Goal: Contribute content: Contribute content

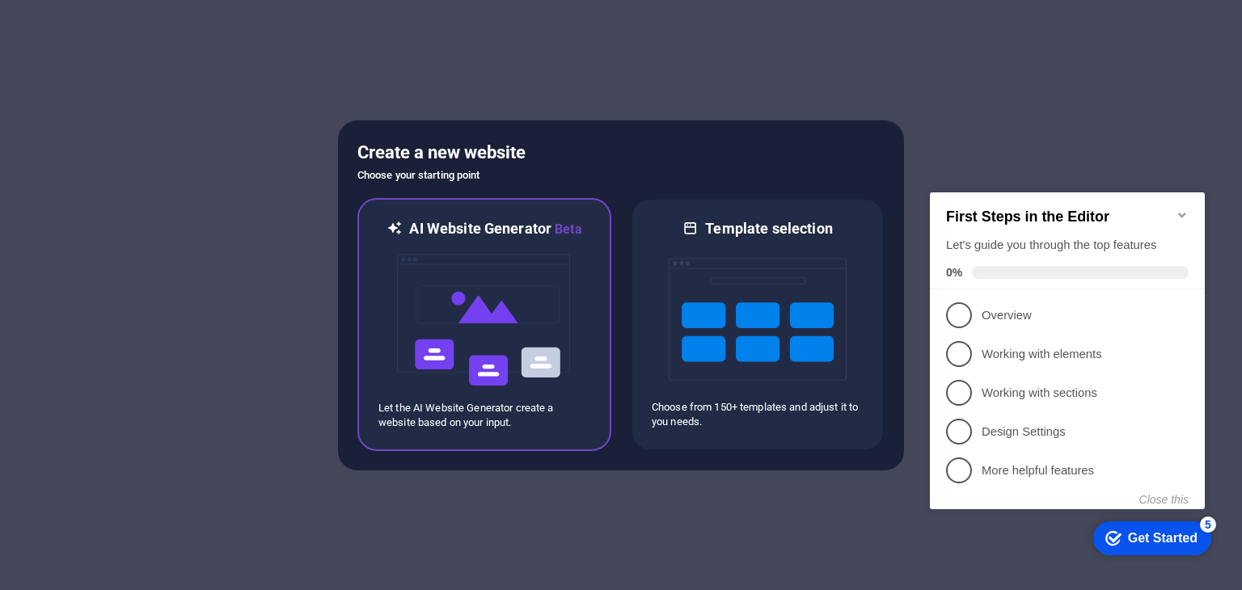
click at [532, 347] on img at bounding box center [485, 320] width 178 height 162
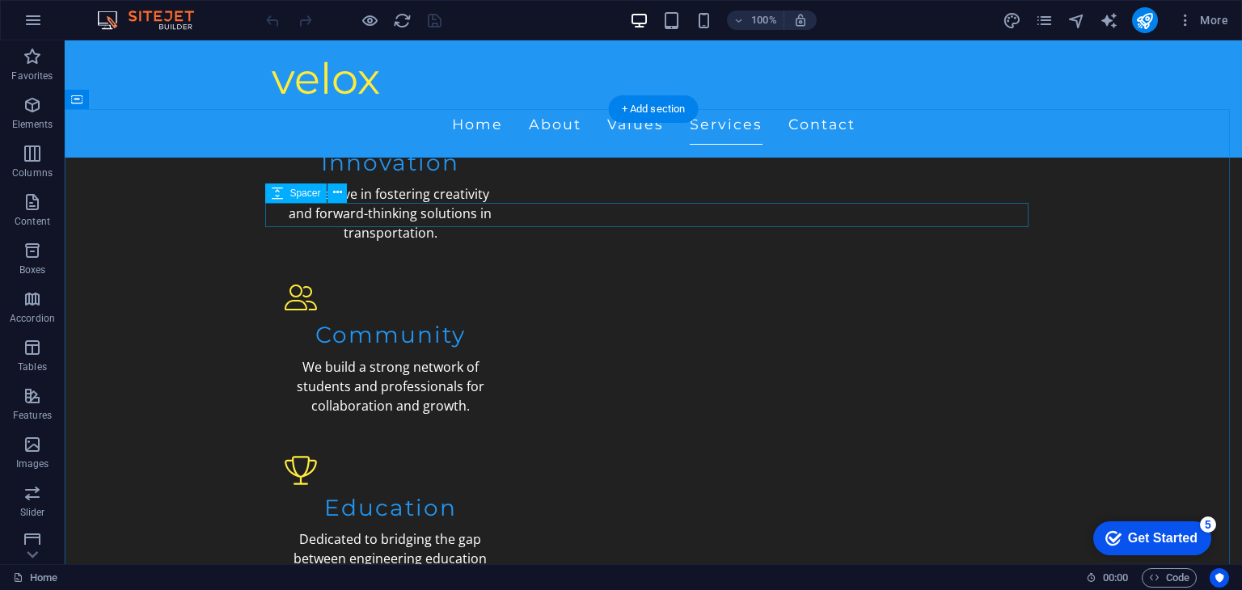
scroll to position [1588, 0]
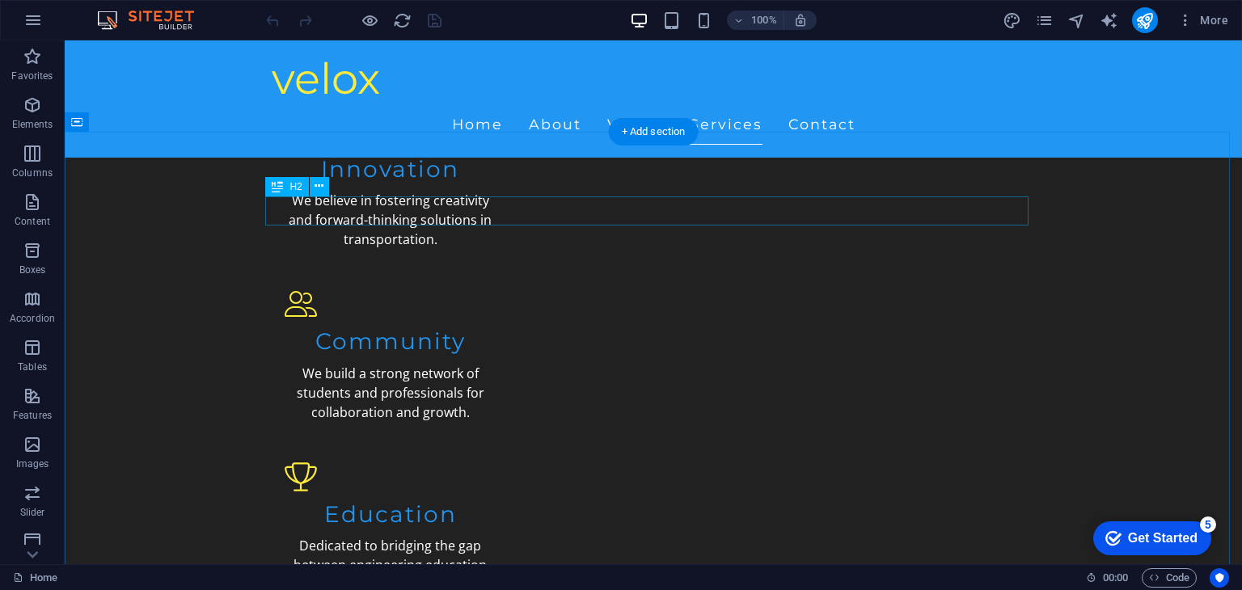
drag, startPoint x: 668, startPoint y: 217, endPoint x: 608, endPoint y: 215, distance: 59.9
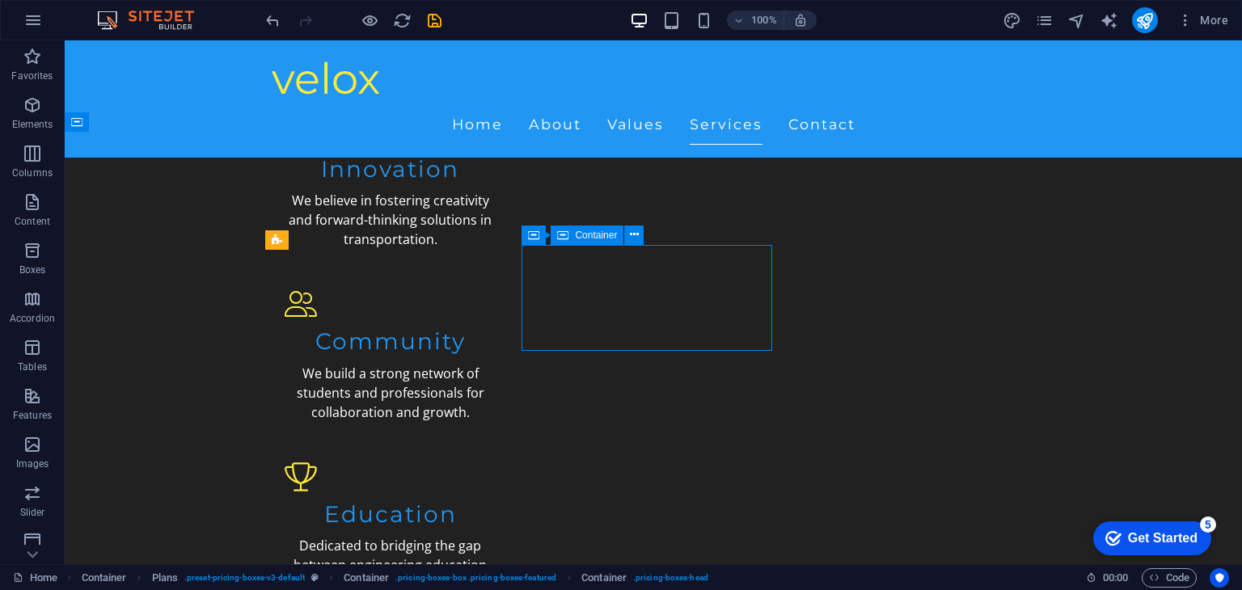
drag, startPoint x: 692, startPoint y: 321, endPoint x: 705, endPoint y: 315, distance: 14.1
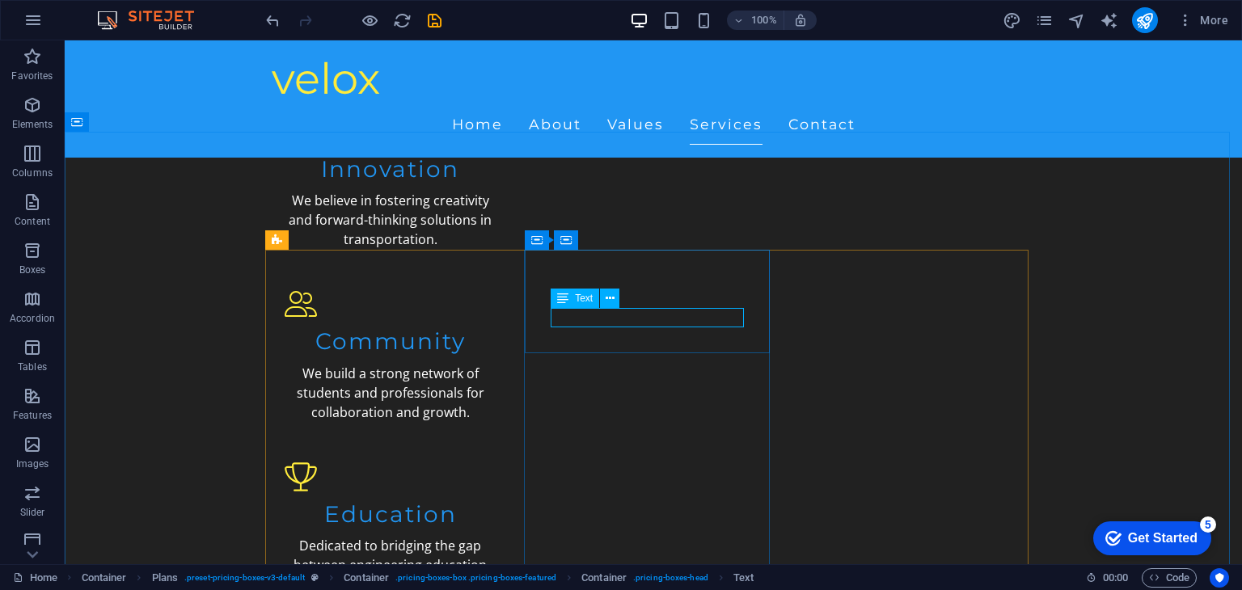
click at [563, 295] on icon at bounding box center [562, 298] width 11 height 19
drag, startPoint x: 563, startPoint y: 295, endPoint x: 603, endPoint y: 298, distance: 40.6
click at [603, 298] on div "Text" at bounding box center [590, 299] width 79 height 20
click at [607, 298] on icon at bounding box center [610, 298] width 9 height 17
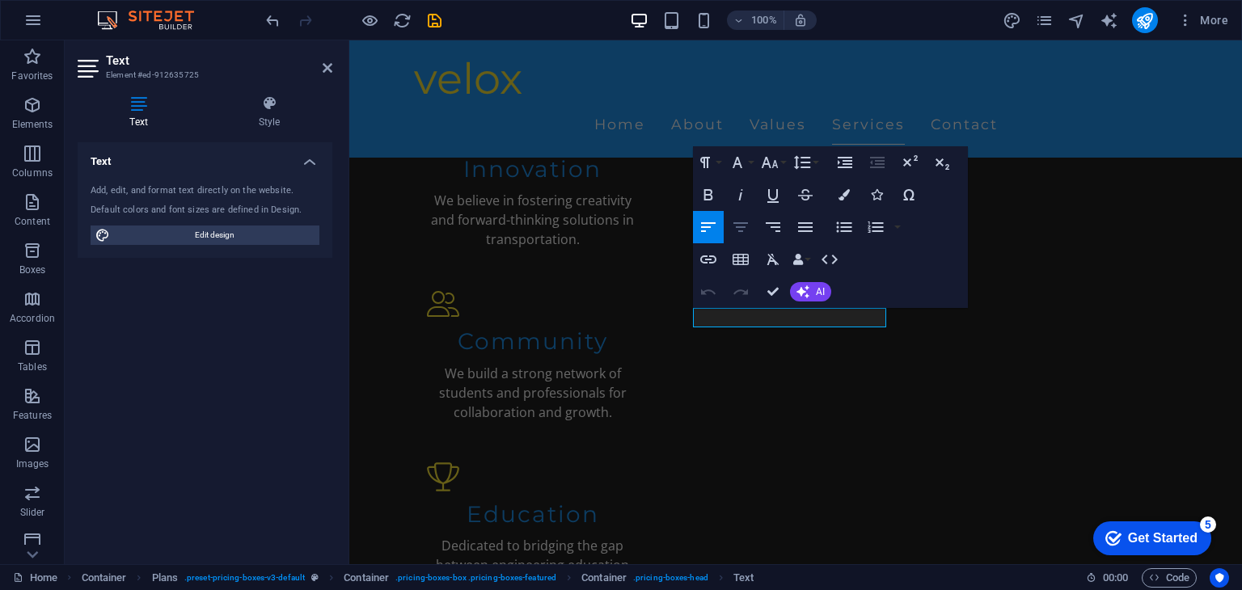
click at [744, 222] on icon "button" at bounding box center [740, 227] width 19 height 19
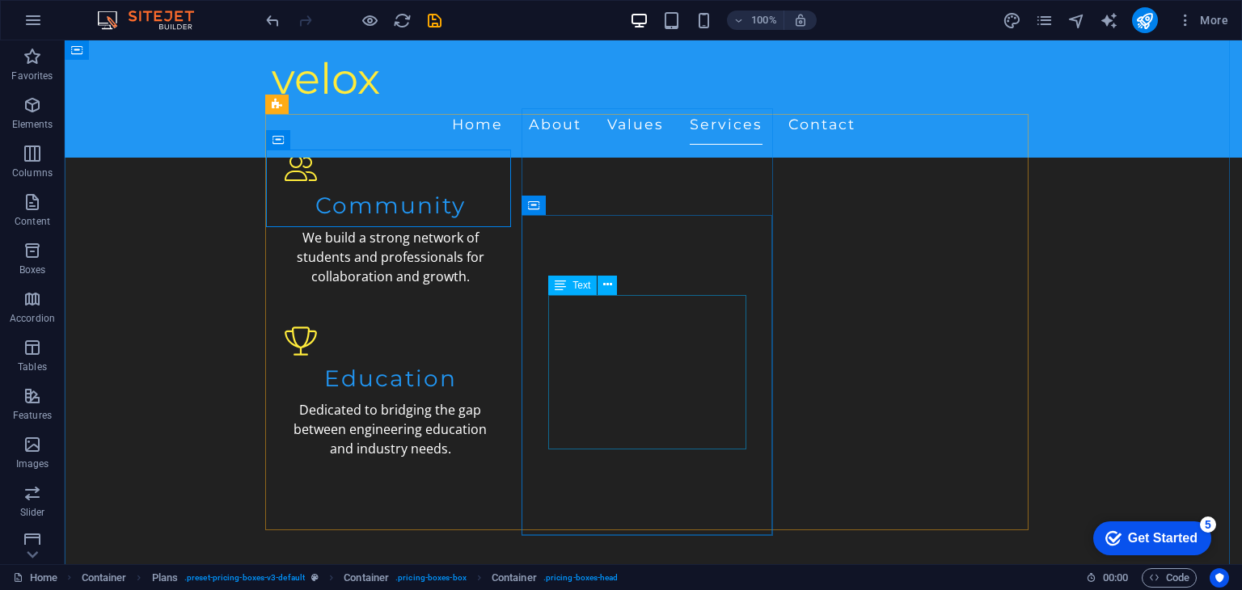
scroll to position [1724, 0]
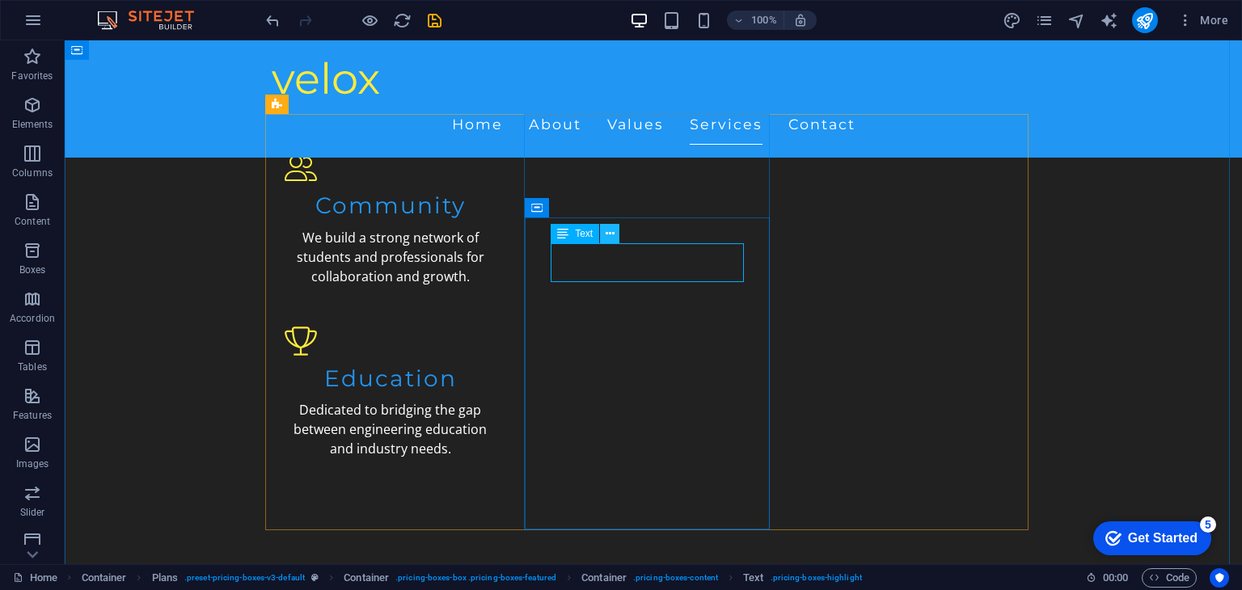
click at [610, 229] on icon at bounding box center [610, 234] width 9 height 17
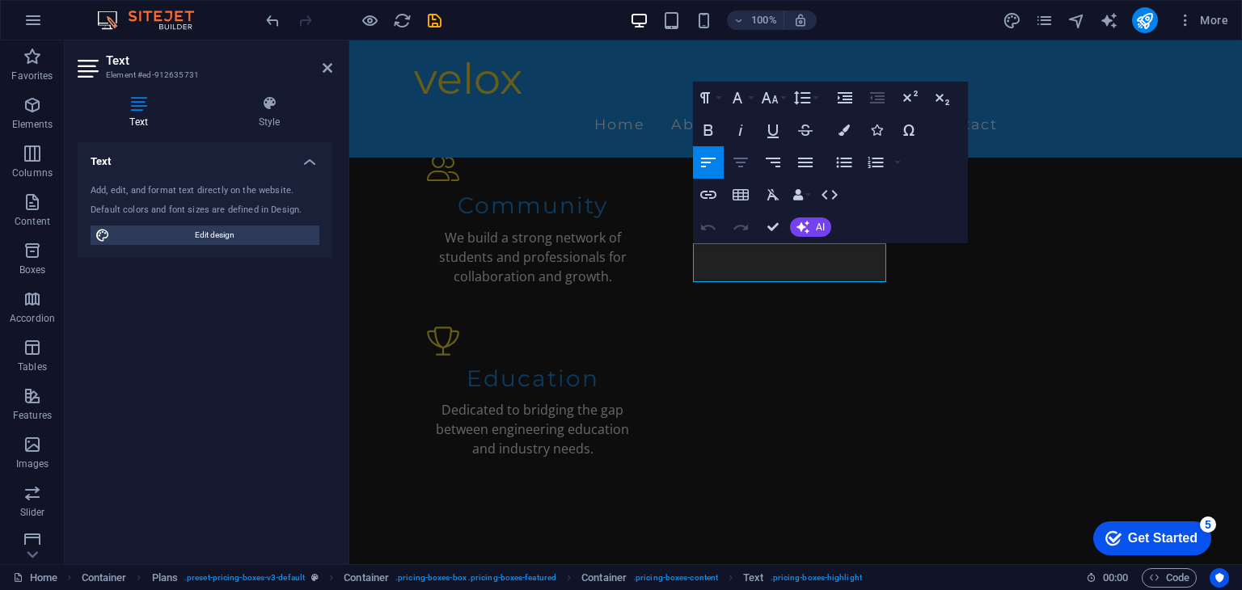
click at [739, 159] on icon "button" at bounding box center [741, 163] width 15 height 10
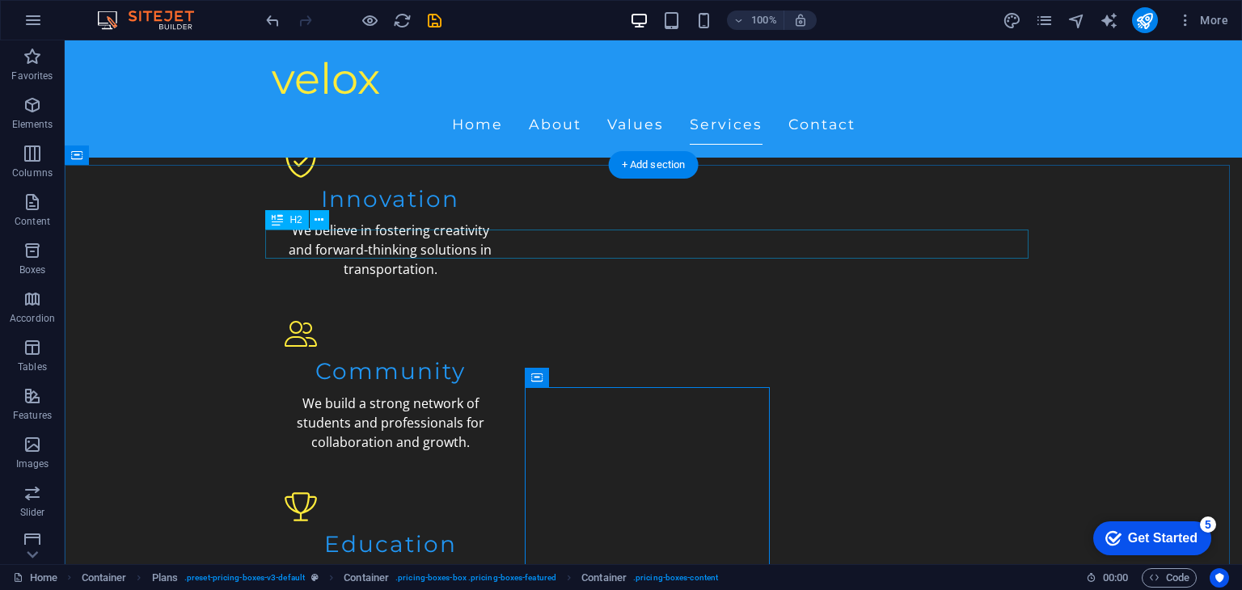
scroll to position [1555, 0]
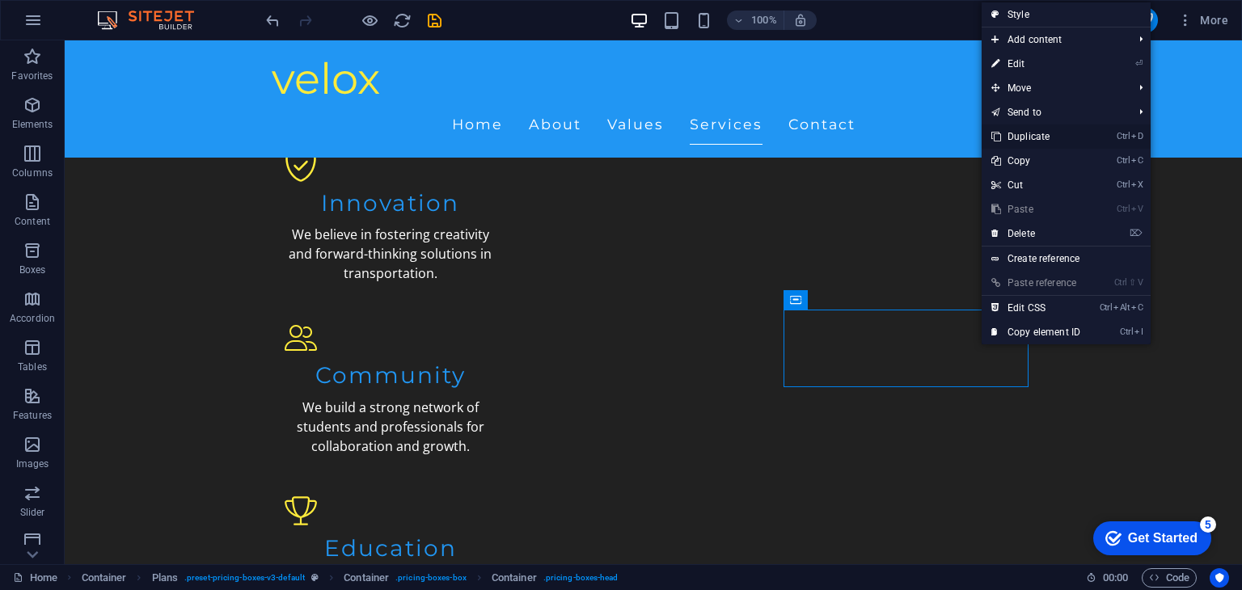
click at [1034, 132] on link "Ctrl D Duplicate" at bounding box center [1036, 137] width 108 height 24
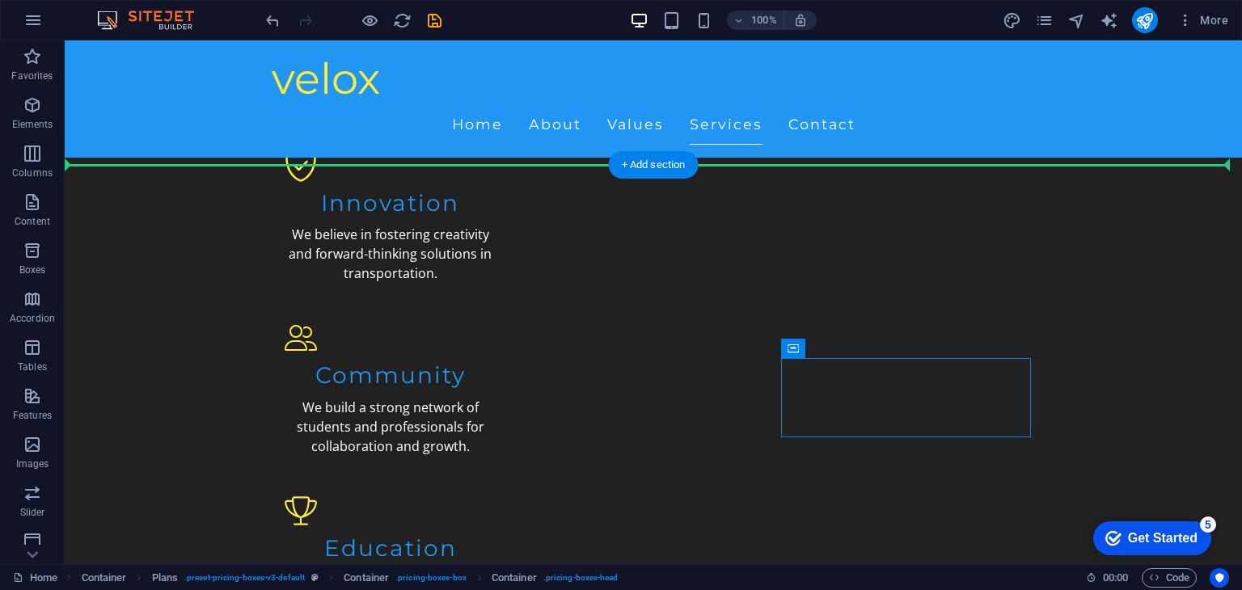
drag, startPoint x: 948, startPoint y: 387, endPoint x: 1101, endPoint y: 360, distance: 155.3
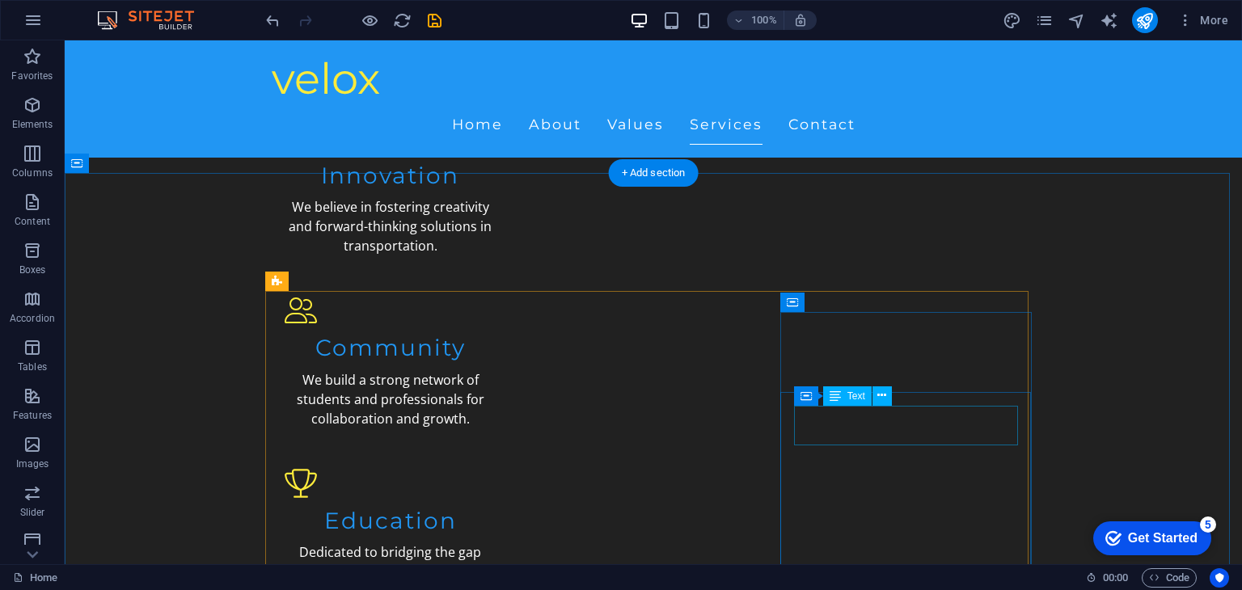
scroll to position [1566, 0]
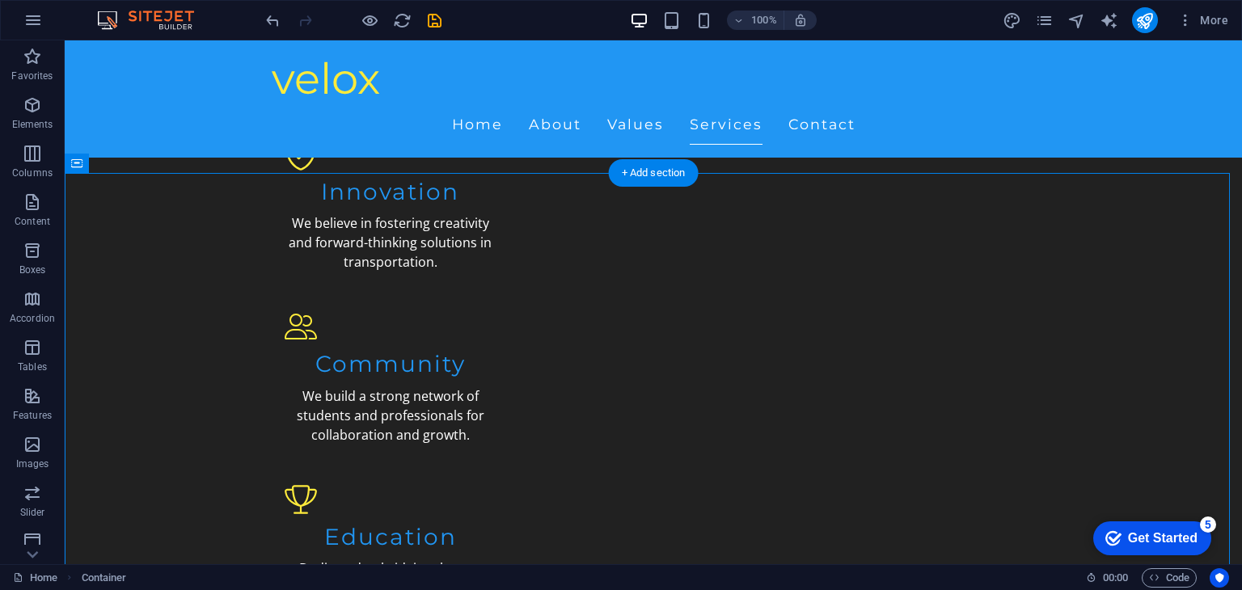
drag, startPoint x: 951, startPoint y: 352, endPoint x: 1070, endPoint y: 331, distance: 120.7
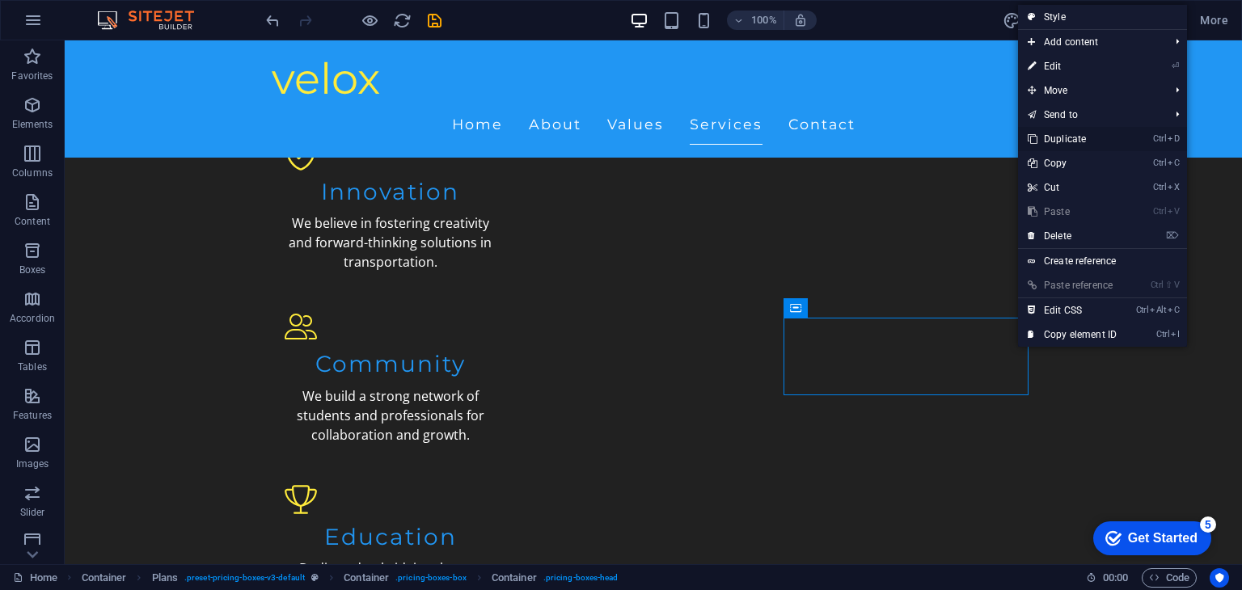
click at [1097, 135] on link "Ctrl D Duplicate" at bounding box center [1072, 139] width 108 height 24
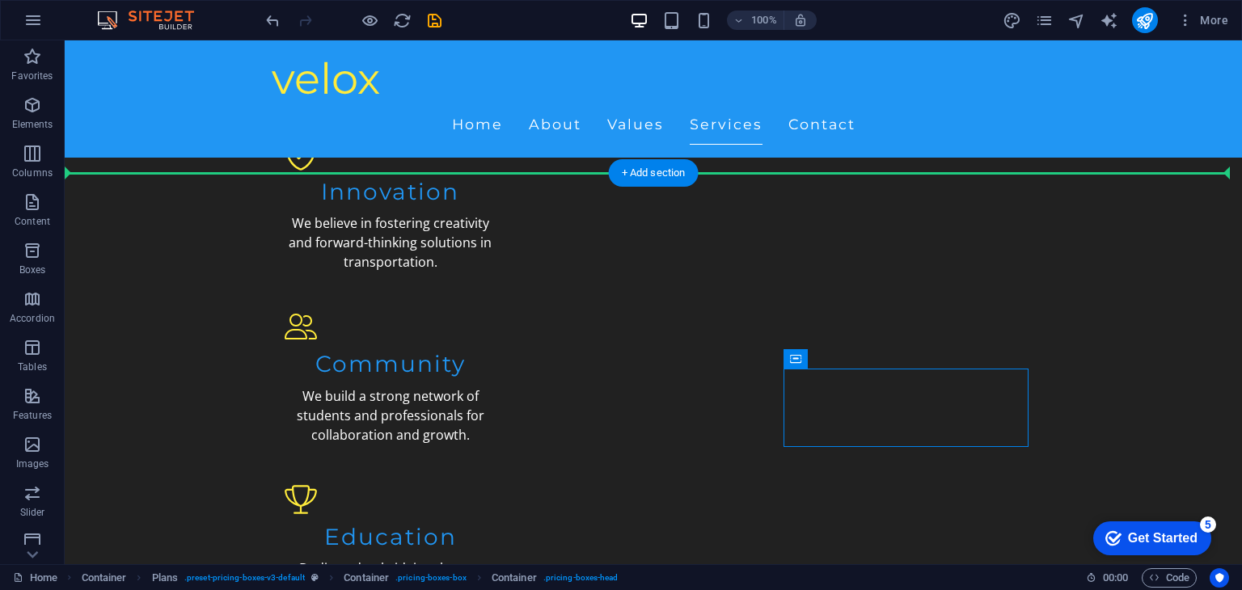
drag, startPoint x: 987, startPoint y: 384, endPoint x: 1082, endPoint y: 404, distance: 97.4
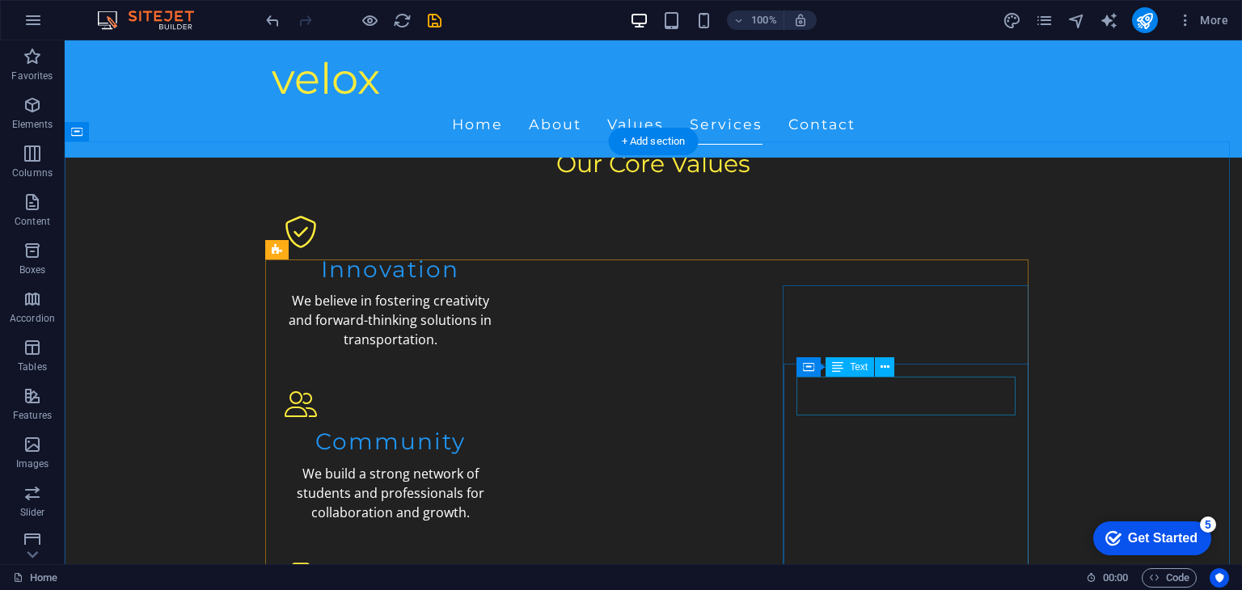
scroll to position [1617, 0]
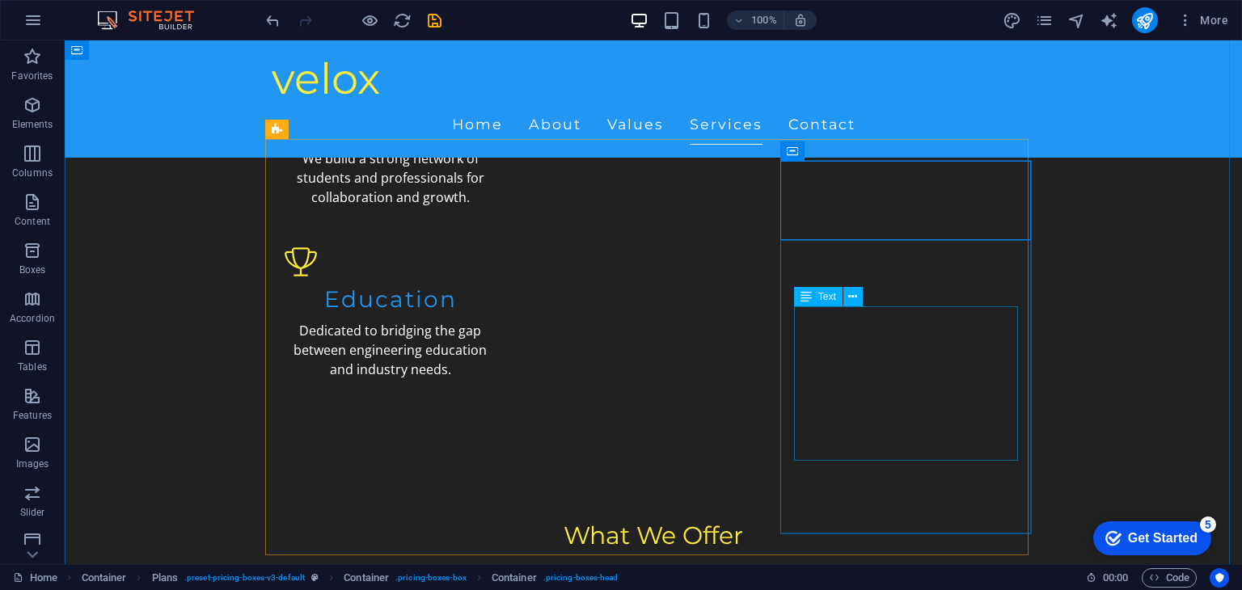
scroll to position [1733, 0]
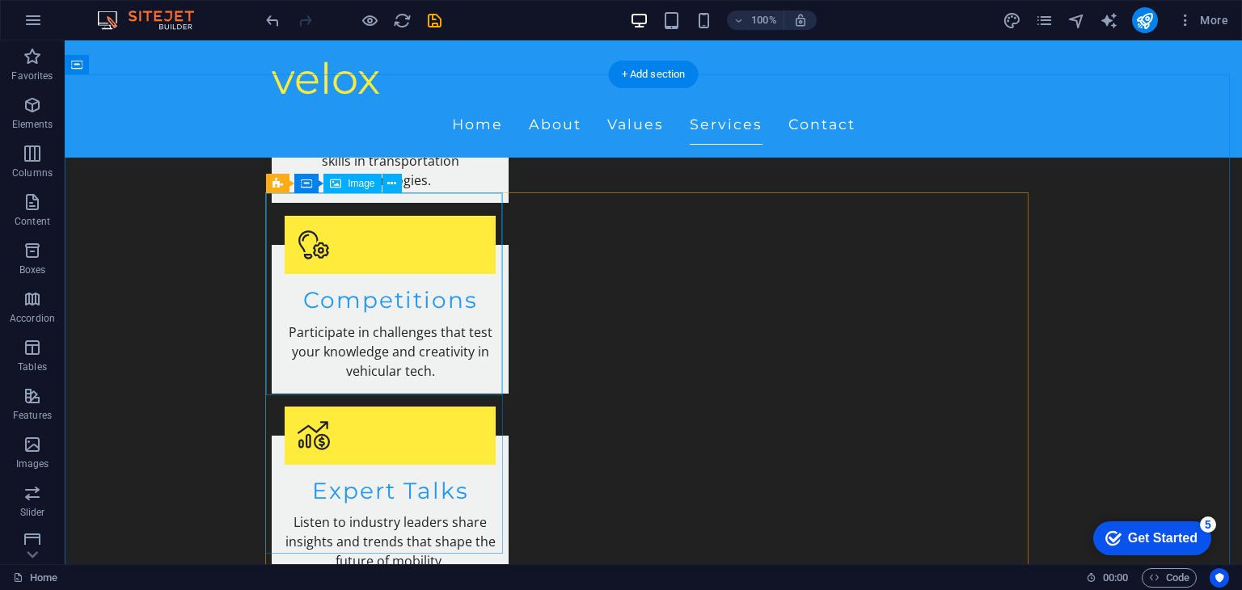
scroll to position [2283, 0]
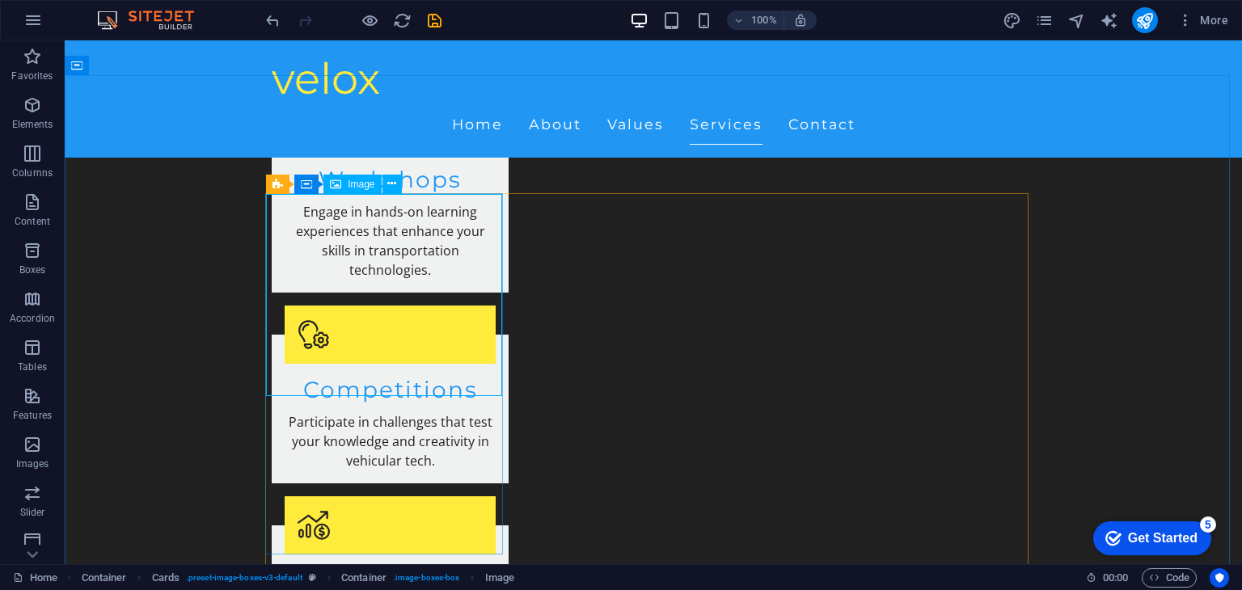
click at [342, 181] on div "Image" at bounding box center [352, 184] width 57 height 19
click at [392, 184] on icon at bounding box center [391, 184] width 9 height 17
click at [340, 185] on icon at bounding box center [335, 184] width 11 height 19
click at [278, 185] on icon at bounding box center [277, 183] width 11 height 19
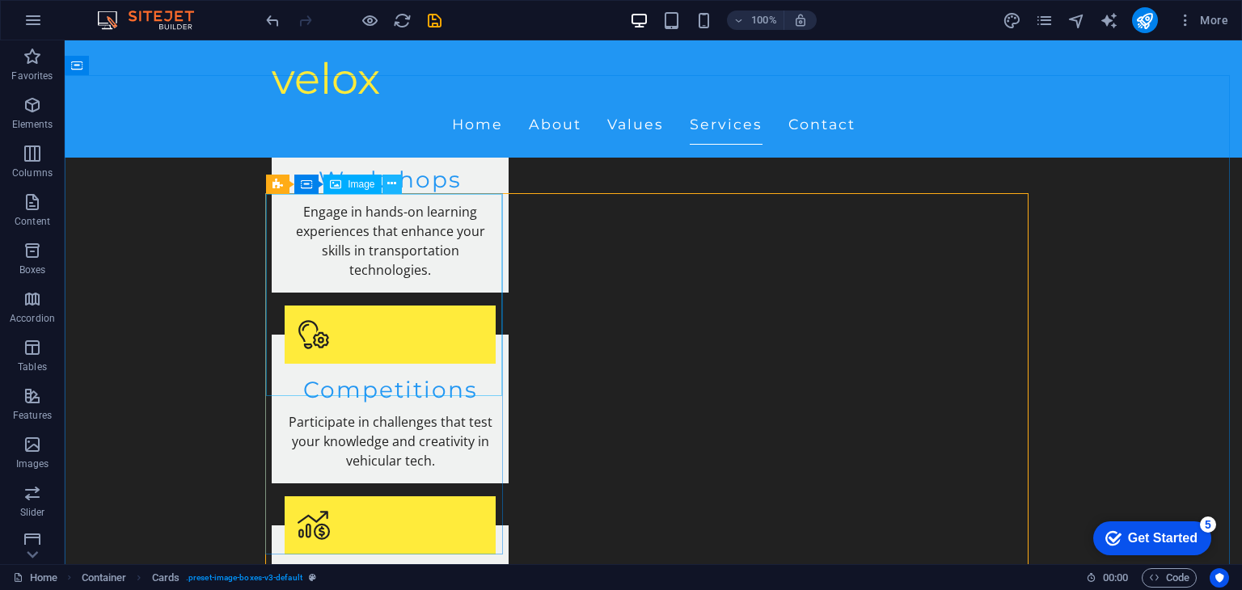
click at [384, 185] on button at bounding box center [392, 184] width 19 height 19
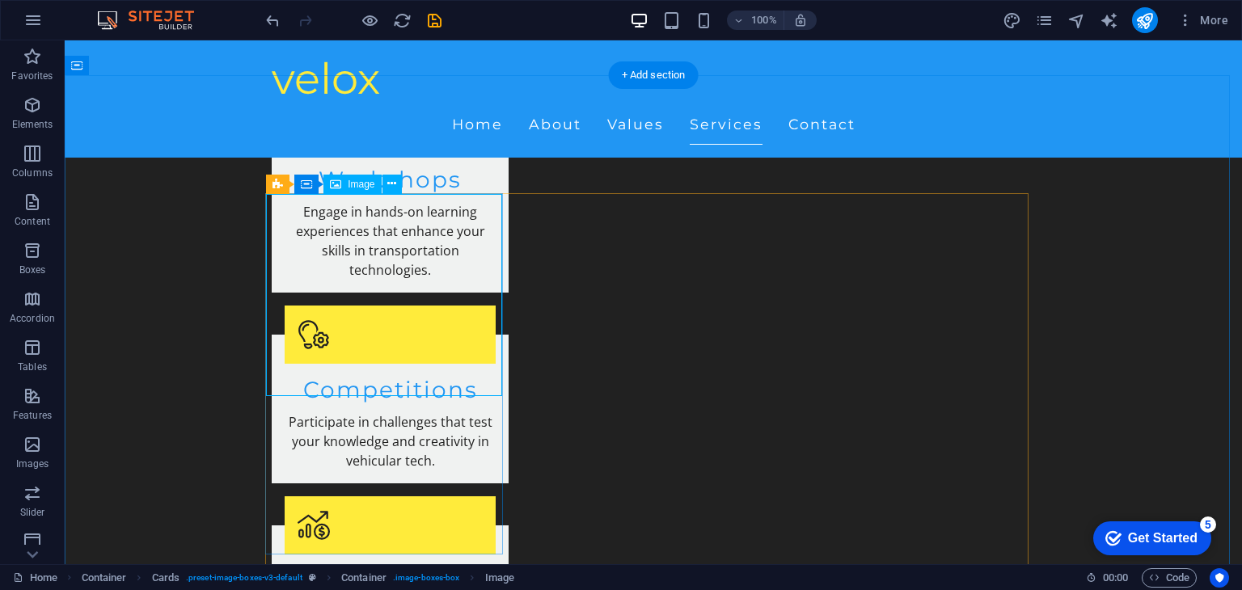
select select "vw"
select select "px"
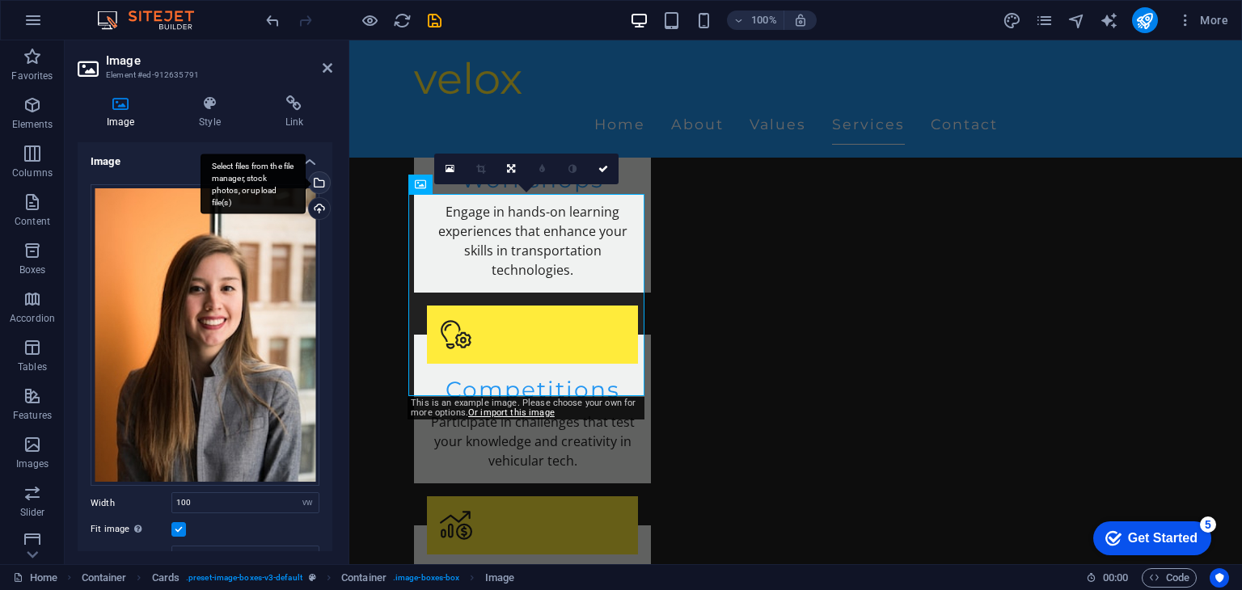
click at [306, 181] on div "Select files from the file manager, stock photos, or upload file(s)" at bounding box center [253, 184] width 105 height 61
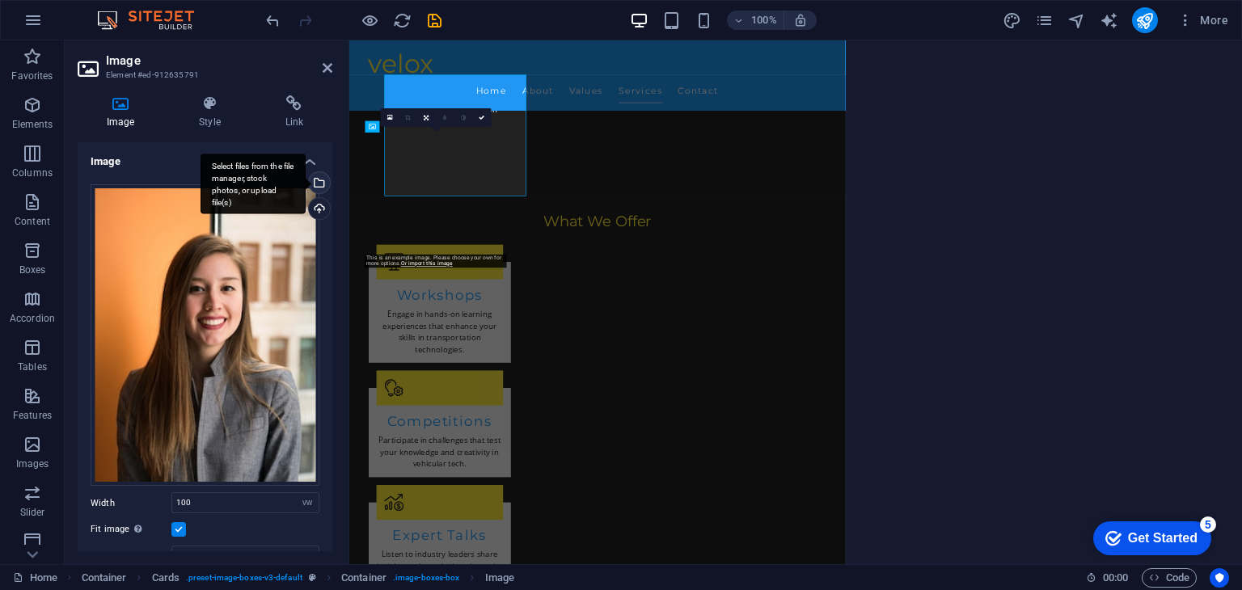
scroll to position [2379, 0]
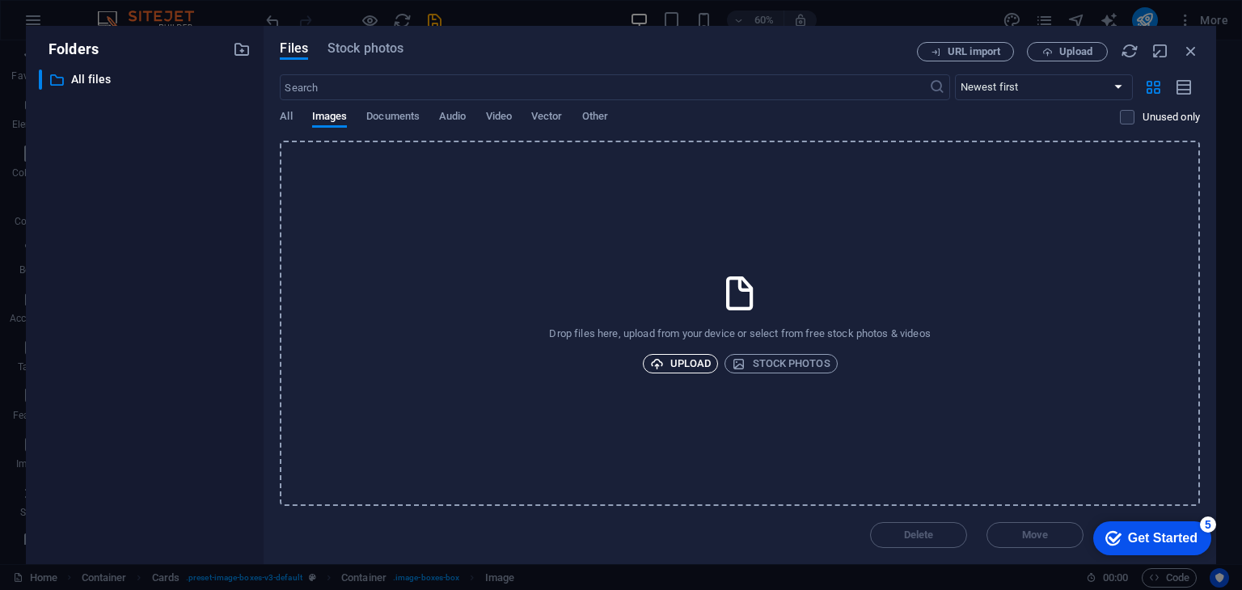
click at [696, 368] on span "Upload" at bounding box center [680, 363] width 61 height 19
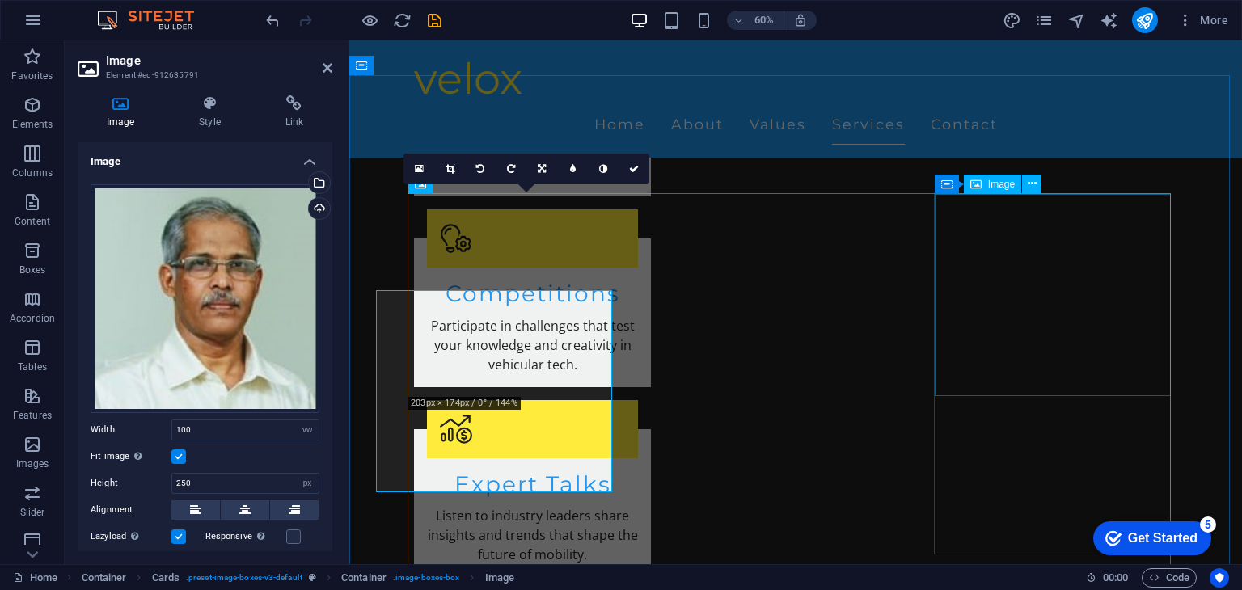
scroll to position [2283, 0]
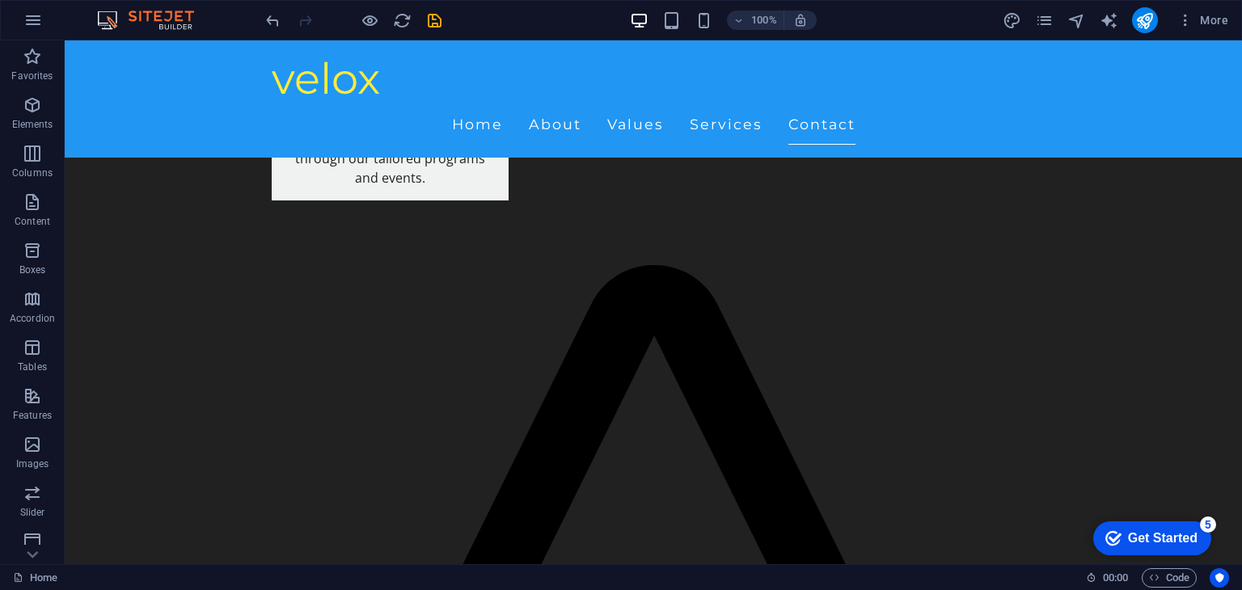
scroll to position [3433, 0]
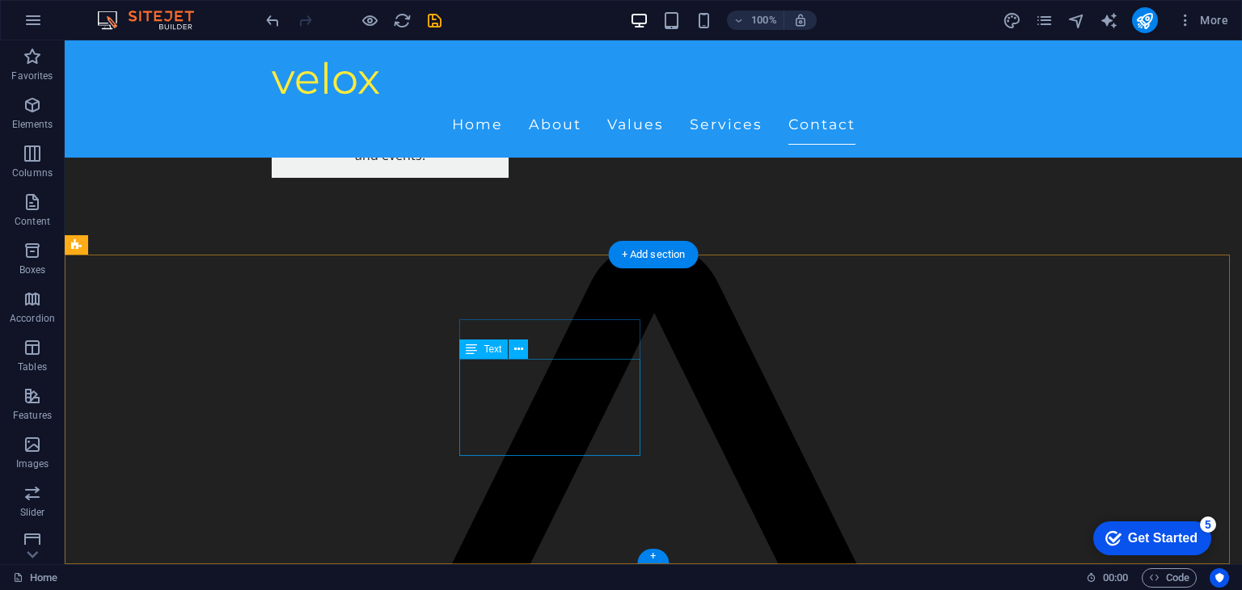
drag, startPoint x: 519, startPoint y: 423, endPoint x: 501, endPoint y: 430, distance: 19.2
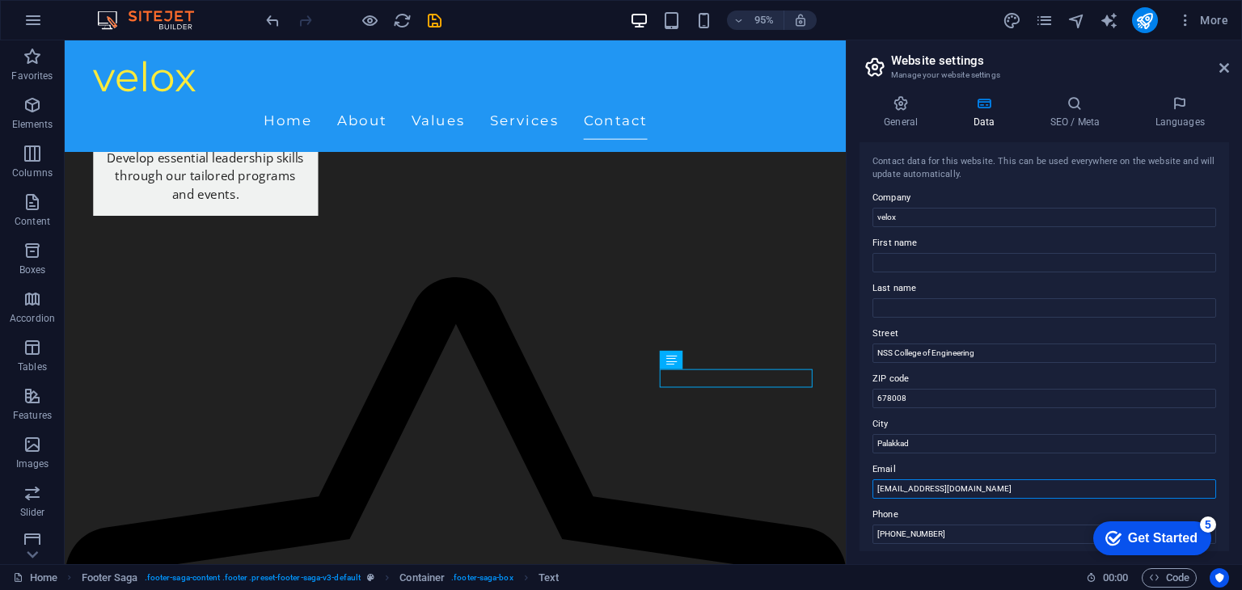
click at [967, 482] on input "contact@velox.org" at bounding box center [1045, 489] width 344 height 19
type input "[EMAIL_ADDRESS][DOMAIN_NAME]"
click at [961, 531] on input "+91-123-456-7890" at bounding box center [1045, 534] width 344 height 19
drag, startPoint x: 911, startPoint y: 213, endPoint x: 894, endPoint y: 281, distance: 70.0
click at [894, 281] on div "Contact data for this website. This can be used everywhere on the website and w…" at bounding box center [1045, 346] width 370 height 409
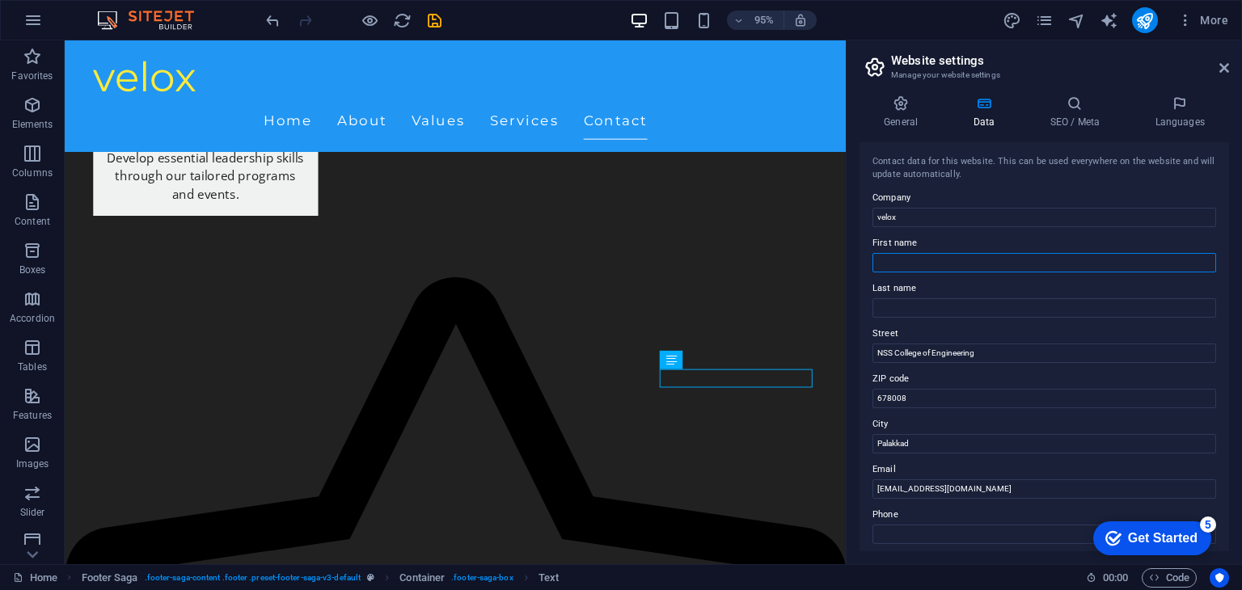
click at [901, 269] on input "First name" at bounding box center [1045, 262] width 344 height 19
type input "IEEE"
click at [886, 299] on input "Last name" at bounding box center [1045, 307] width 344 height 19
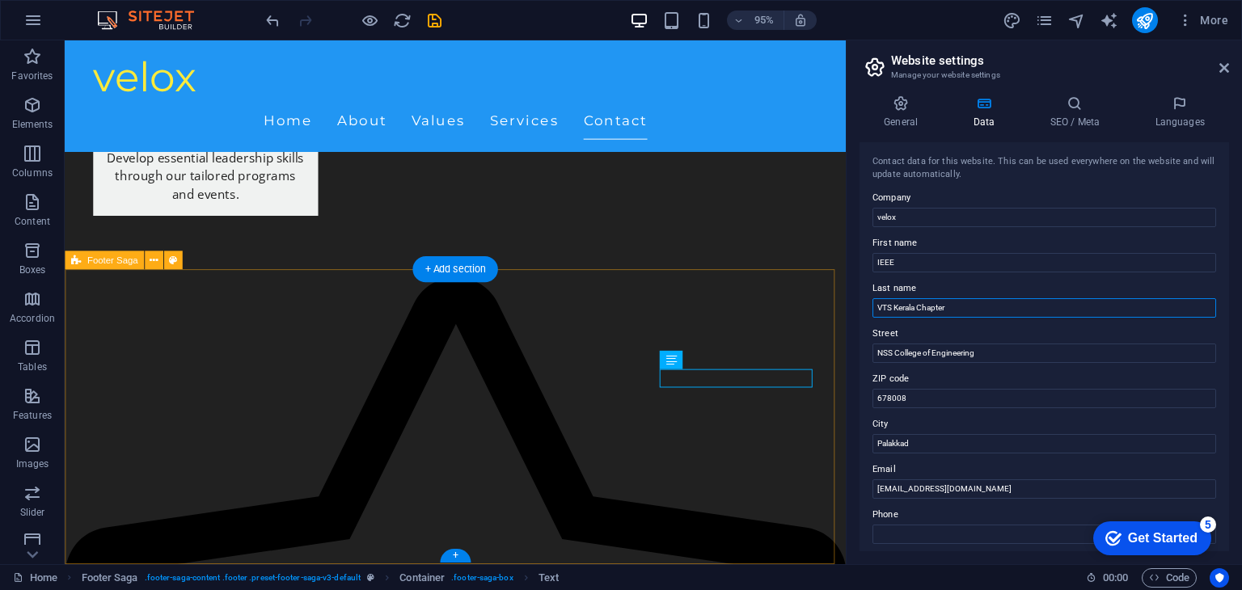
type input "VTS Kerala Chapter"
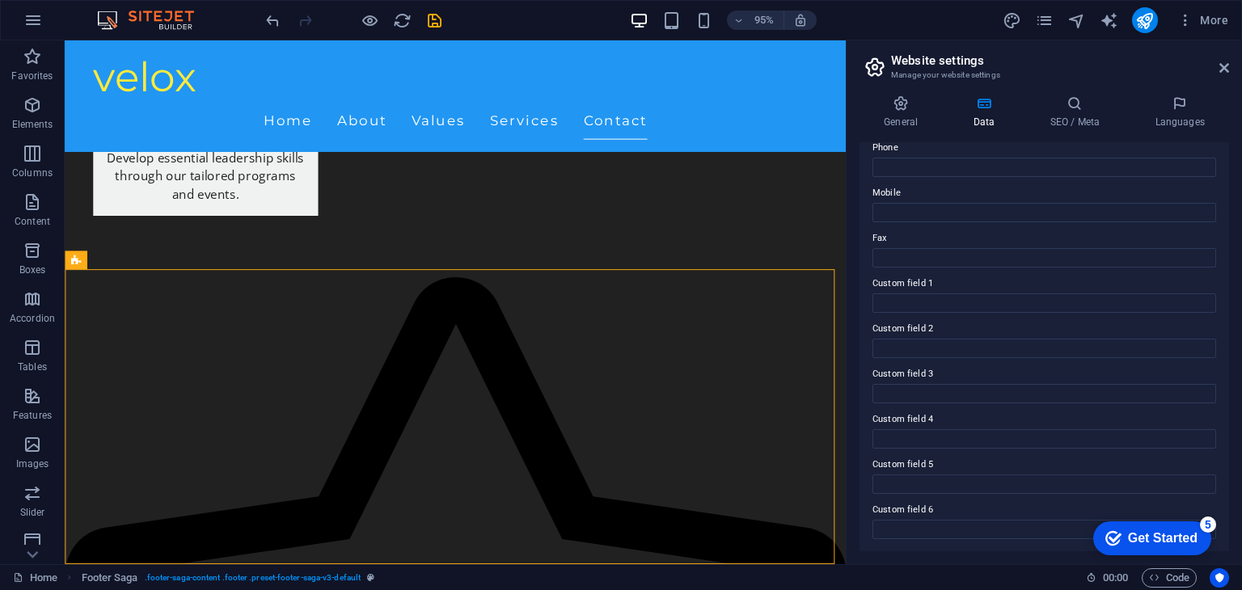
scroll to position [0, 0]
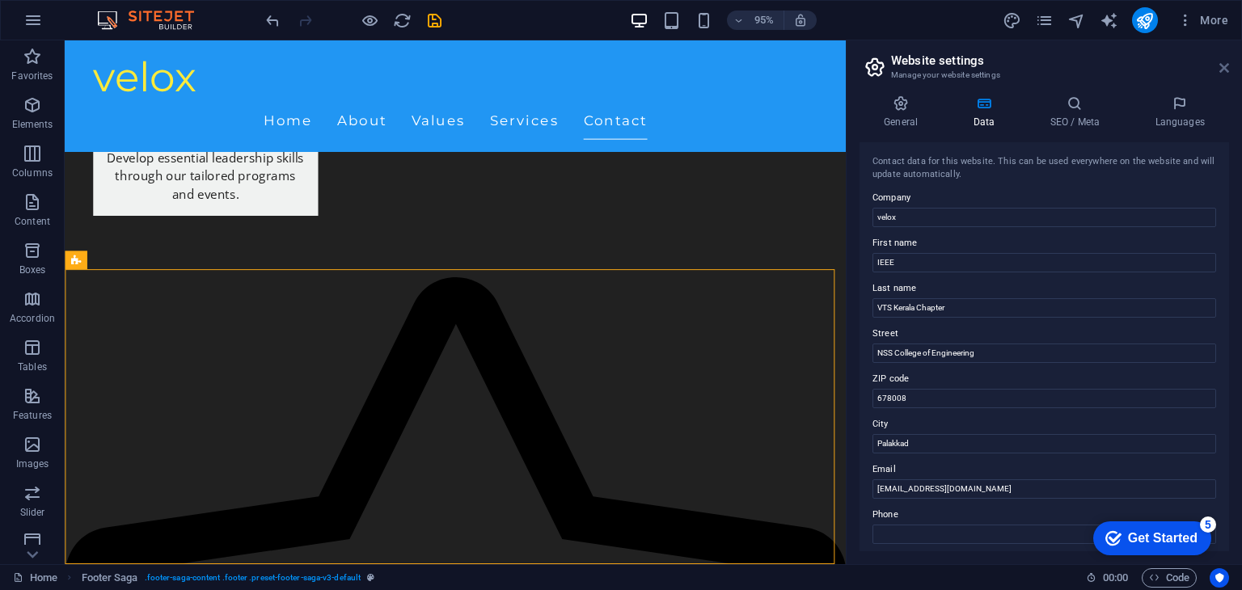
click at [1227, 72] on icon at bounding box center [1225, 67] width 10 height 13
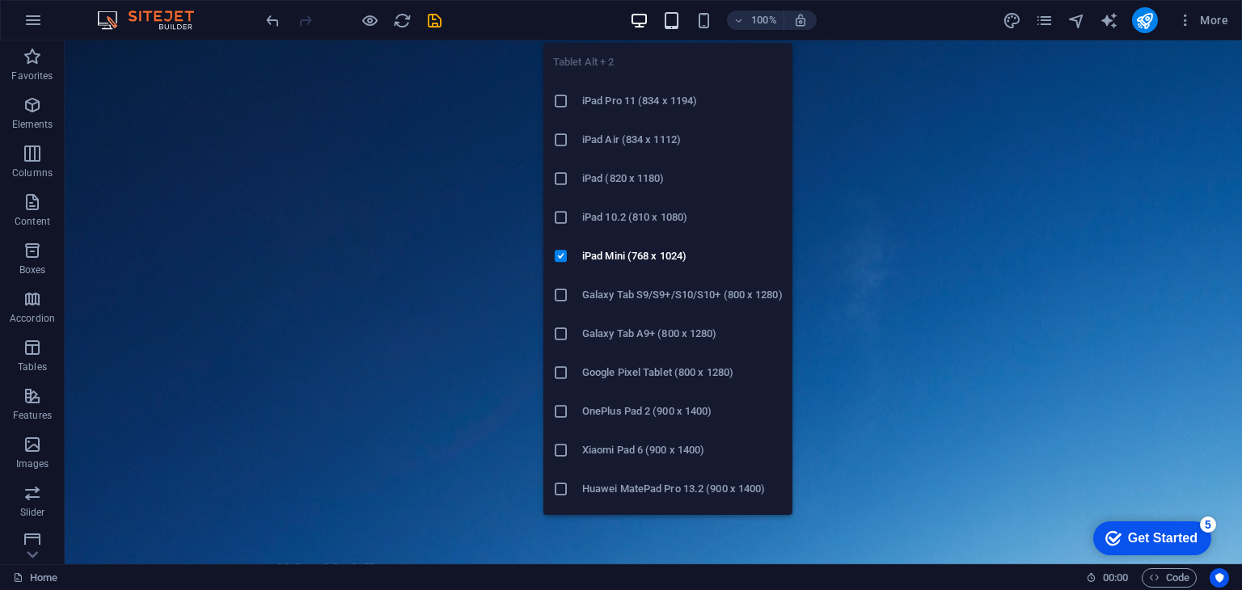
click at [680, 20] on icon "button" at bounding box center [671, 20] width 19 height 19
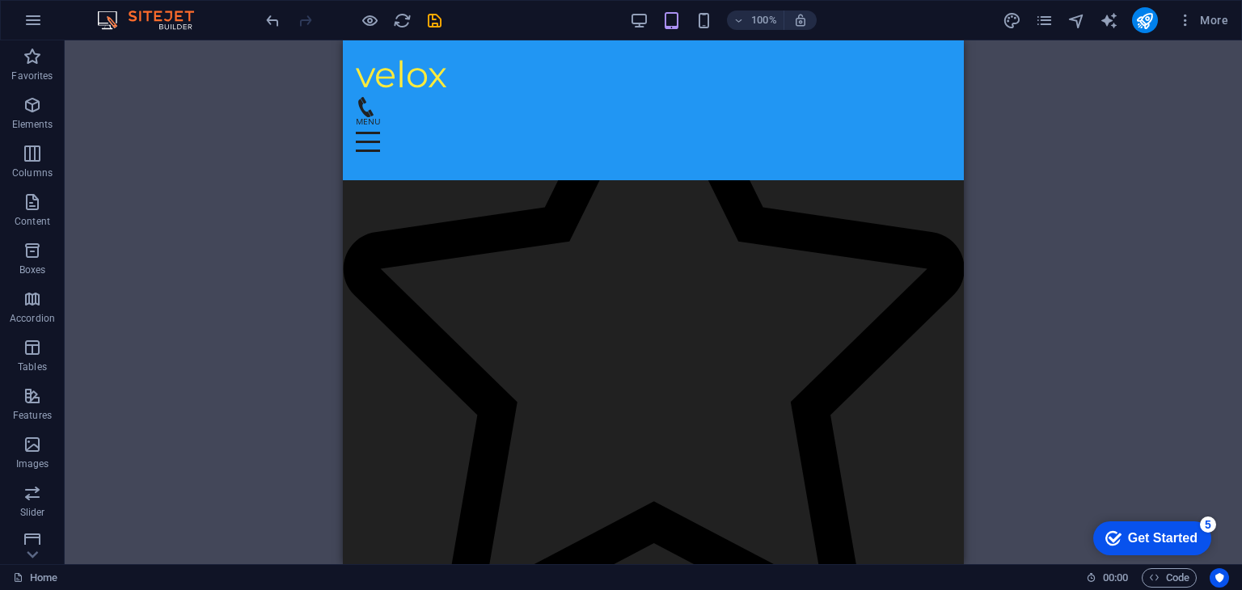
scroll to position [3162, 0]
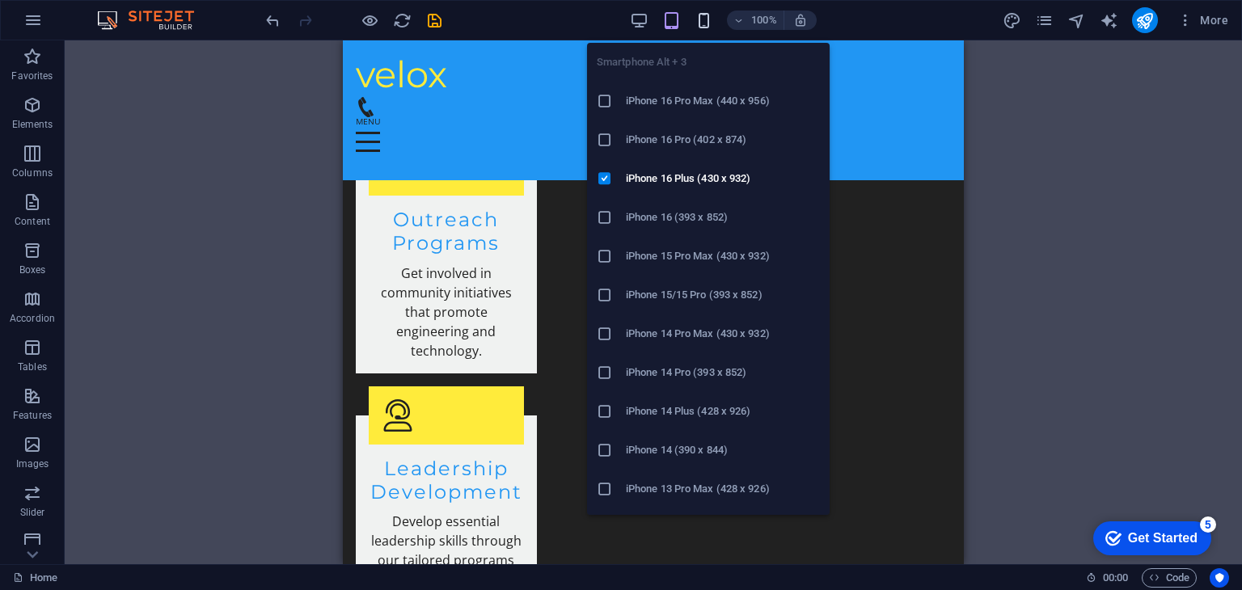
click at [696, 11] on icon "button" at bounding box center [704, 20] width 19 height 19
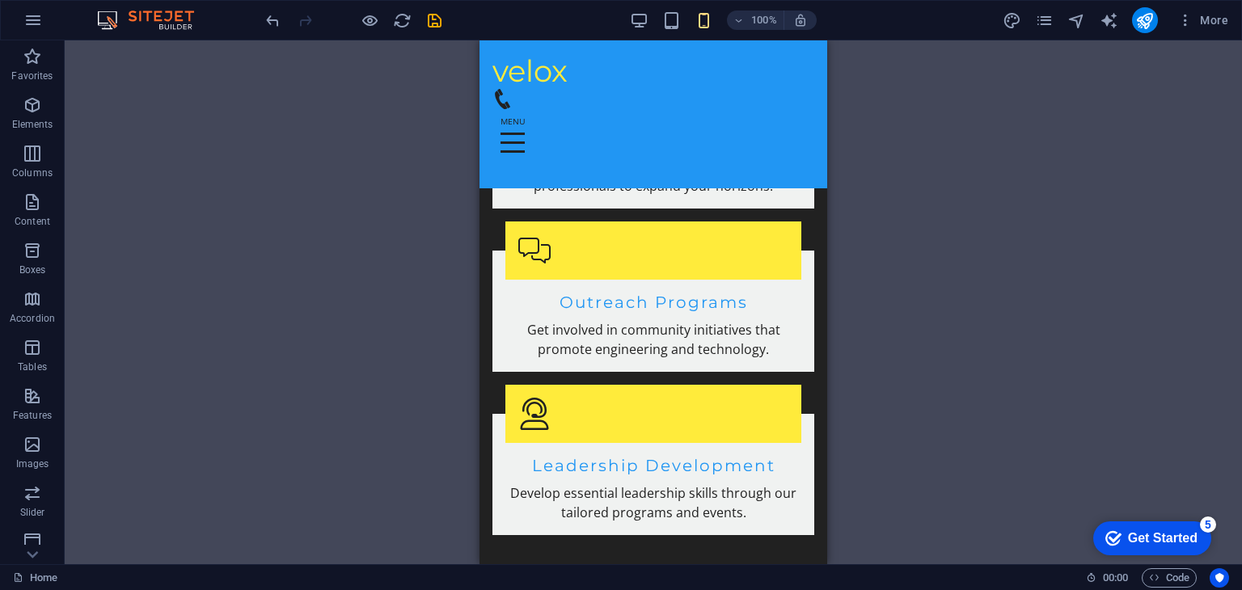
scroll to position [2588, 0]
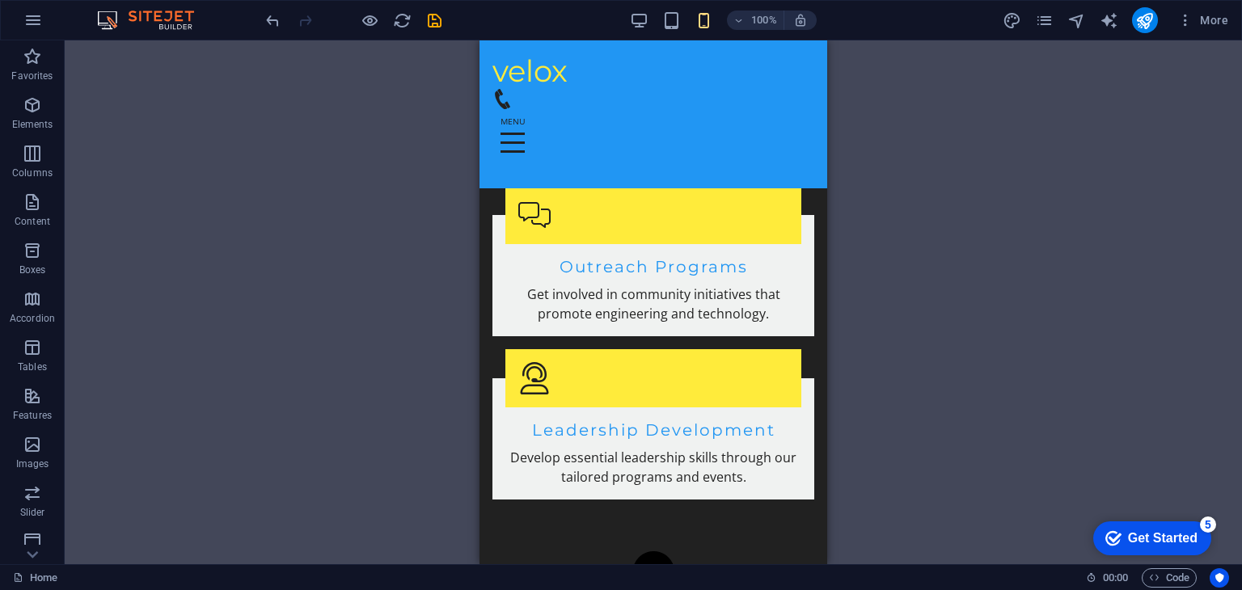
click at [1167, 539] on div "Get Started" at bounding box center [1163, 538] width 70 height 15
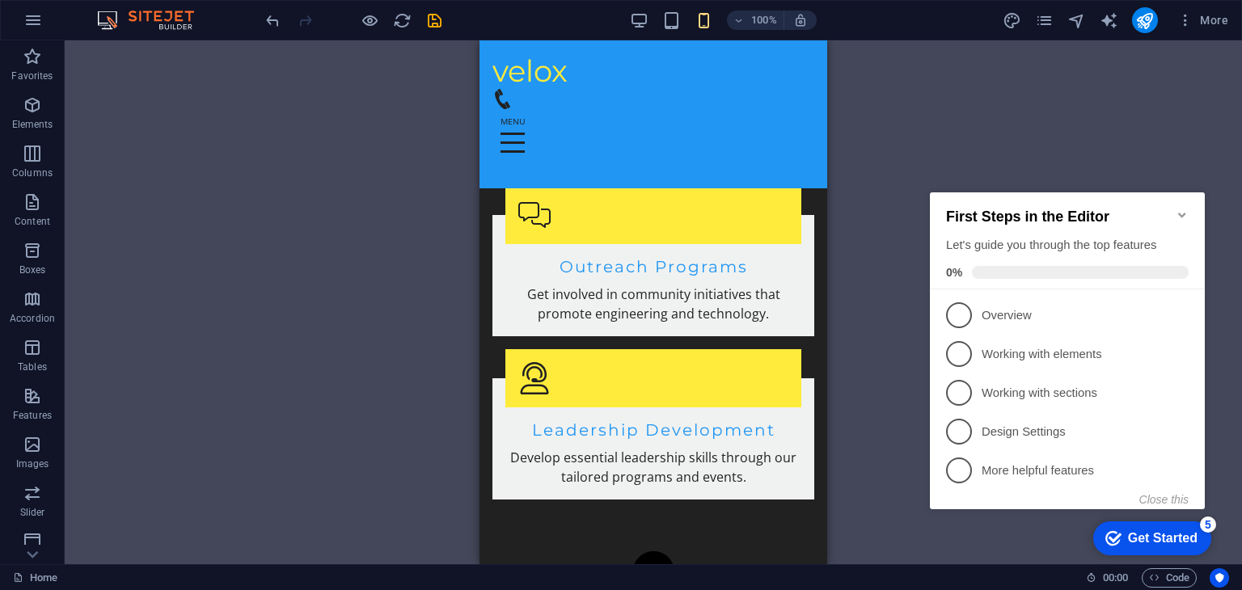
click at [1168, 165] on div "H2 Banner Container Banner Menu Bar H3 Spacer Menu Placeholder Preset Container…" at bounding box center [654, 302] width 1178 height 524
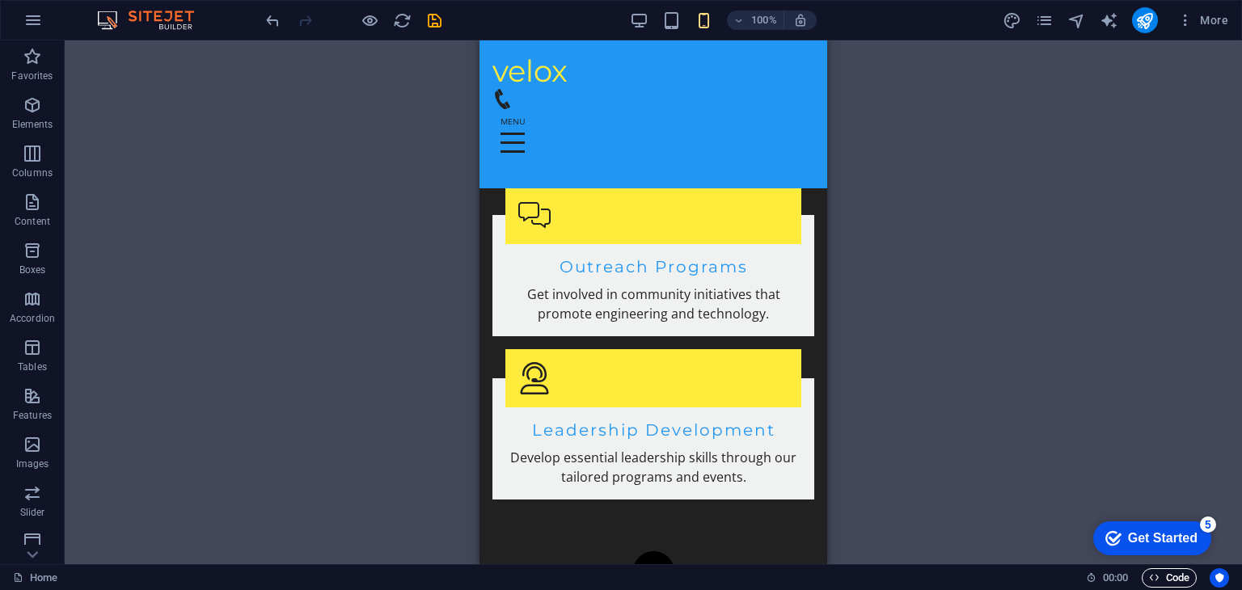
click at [1166, 578] on span "Code" at bounding box center [1169, 578] width 40 height 19
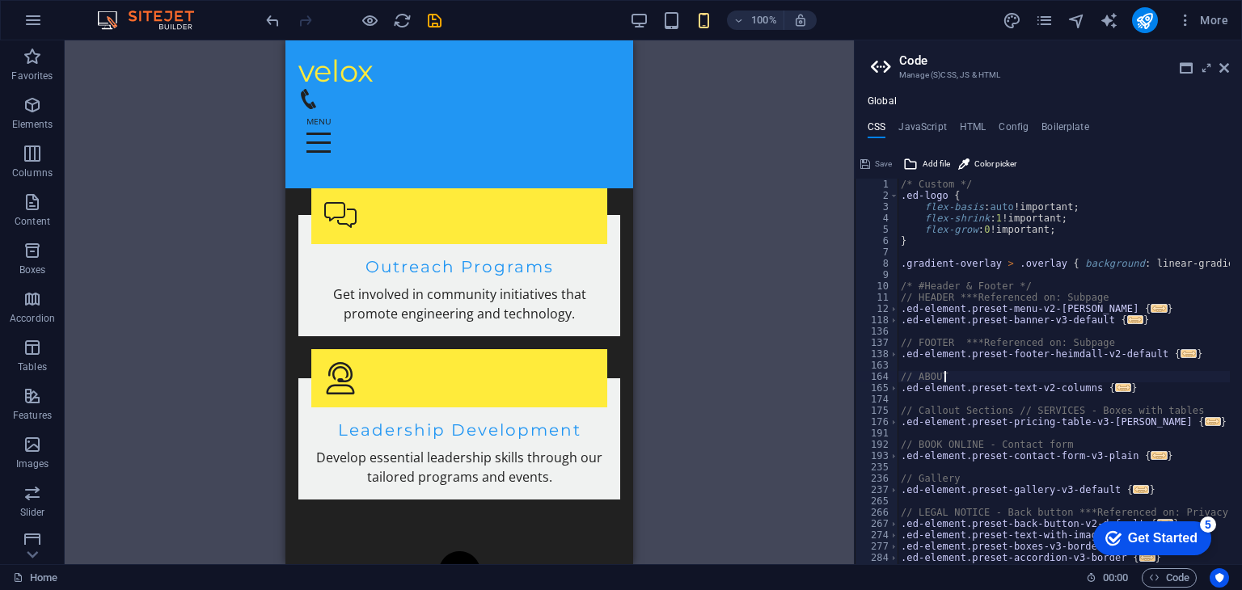
click at [1000, 374] on div "/* Custom */ .ed-logo { flex-basis : auto !important; flex-shrink : 1 !importan…" at bounding box center [1231, 377] width 666 height 396
type textarea "// ABOUT"
click at [921, 134] on h4 "JavaScript" at bounding box center [923, 130] width 48 height 18
type textarea "/* JS for preset "Menu V2" */"
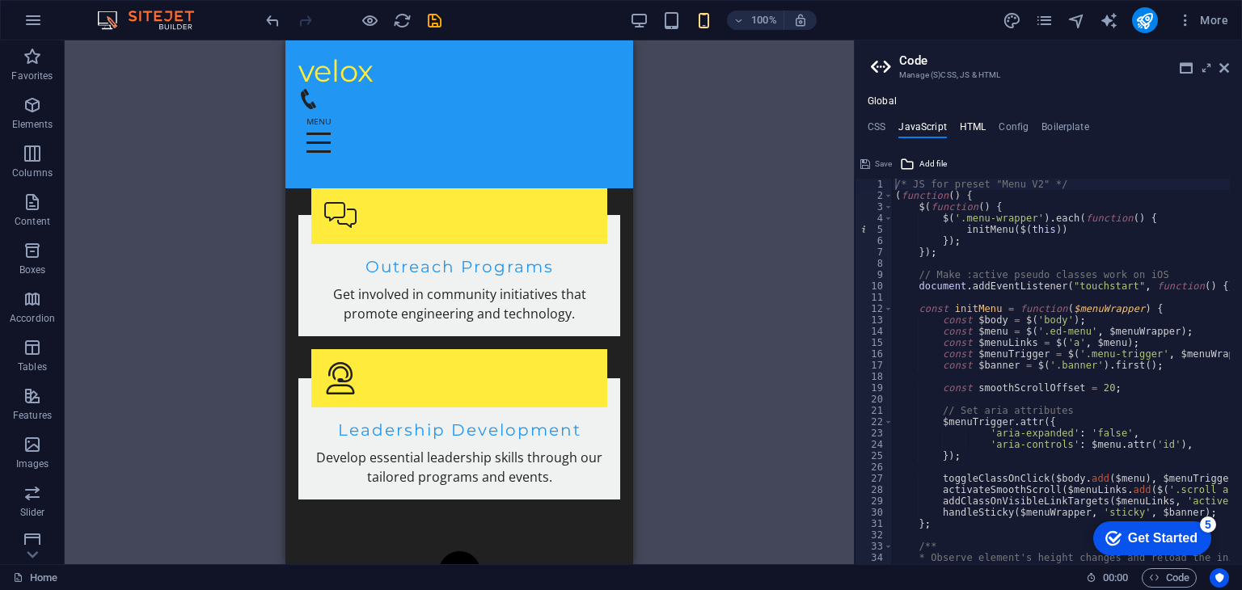
click at [965, 126] on h4 "HTML" at bounding box center [973, 130] width 27 height 18
type textarea "<a href="#main-content" class="wv-link-content button">Skip to main content</a>"
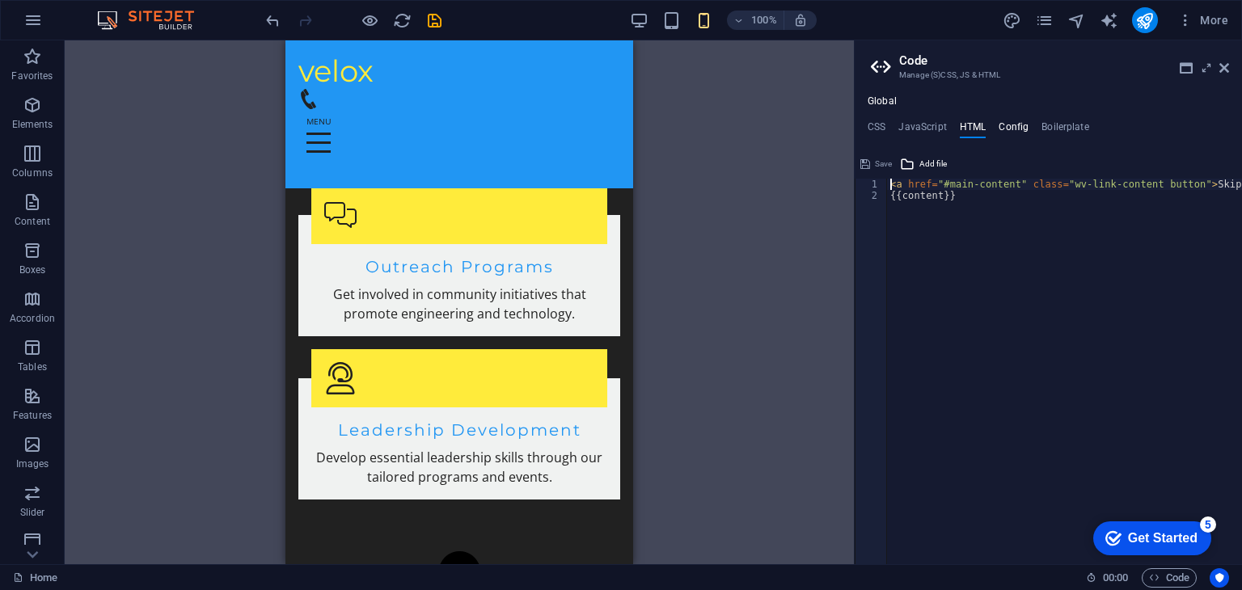
click at [1016, 123] on h4 "Config" at bounding box center [1014, 130] width 30 height 18
type textarea "$color-background: #212121;"
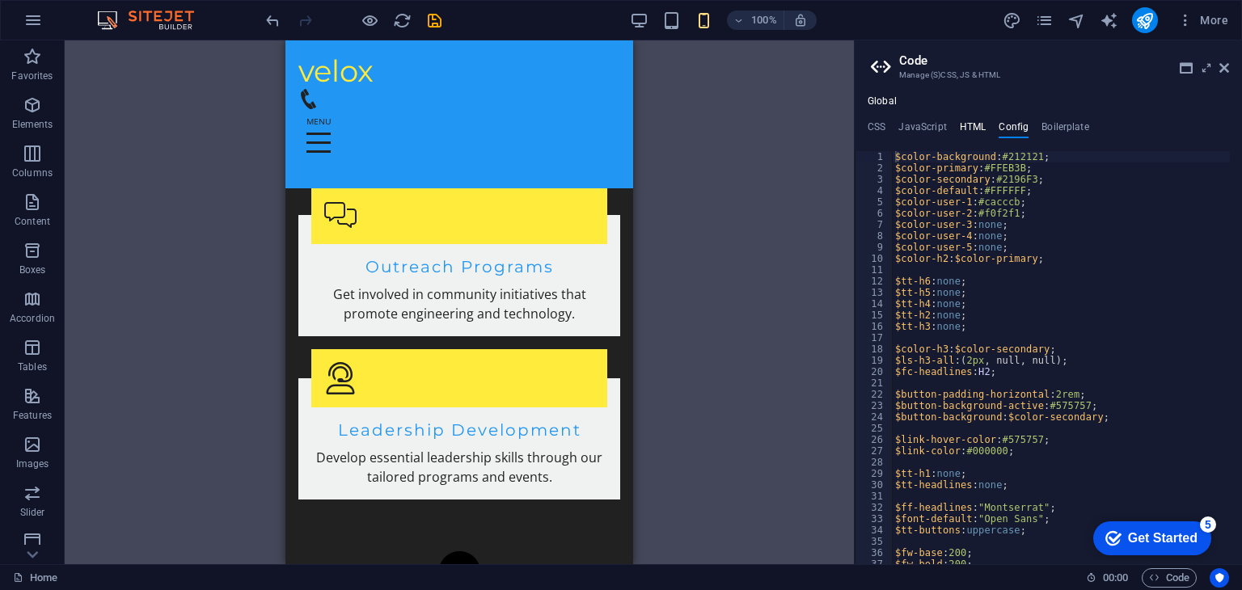
click at [962, 126] on h4 "HTML" at bounding box center [973, 130] width 27 height 18
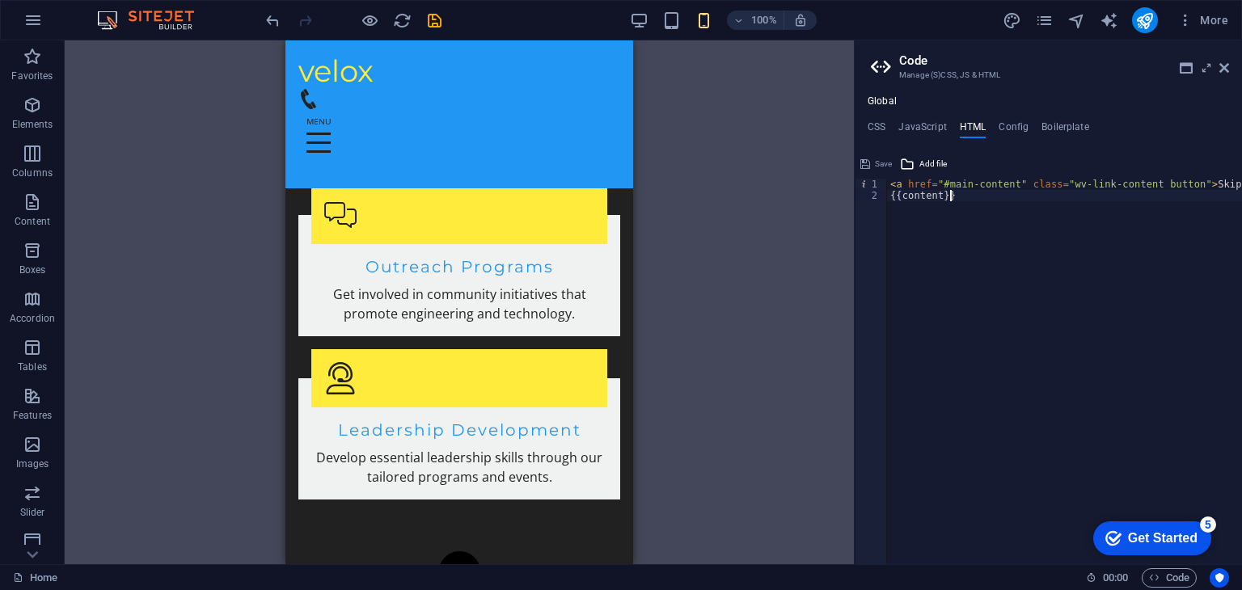
click at [971, 199] on div "< a href = "#main-content" class = "wv-link-content button" > Skip to main cont…" at bounding box center [1105, 377] width 437 height 396
type textarea "{{content}}"
click at [1016, 120] on div "Global CSS JavaScript HTML Config Boilerplate // ABOUT 1 2 3 4 5 6 7 8 9 10 11 …" at bounding box center [1048, 329] width 387 height 469
click at [1016, 124] on h4 "Config" at bounding box center [1014, 130] width 30 height 18
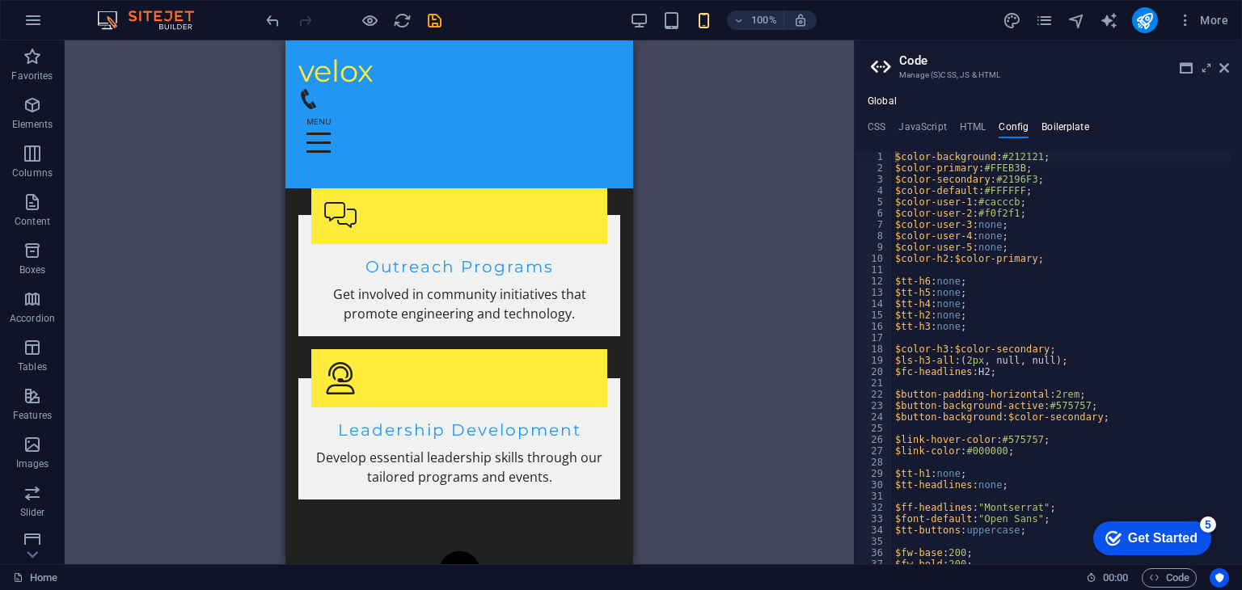
click at [1069, 123] on h4 "Boilerplate" at bounding box center [1066, 130] width 48 height 18
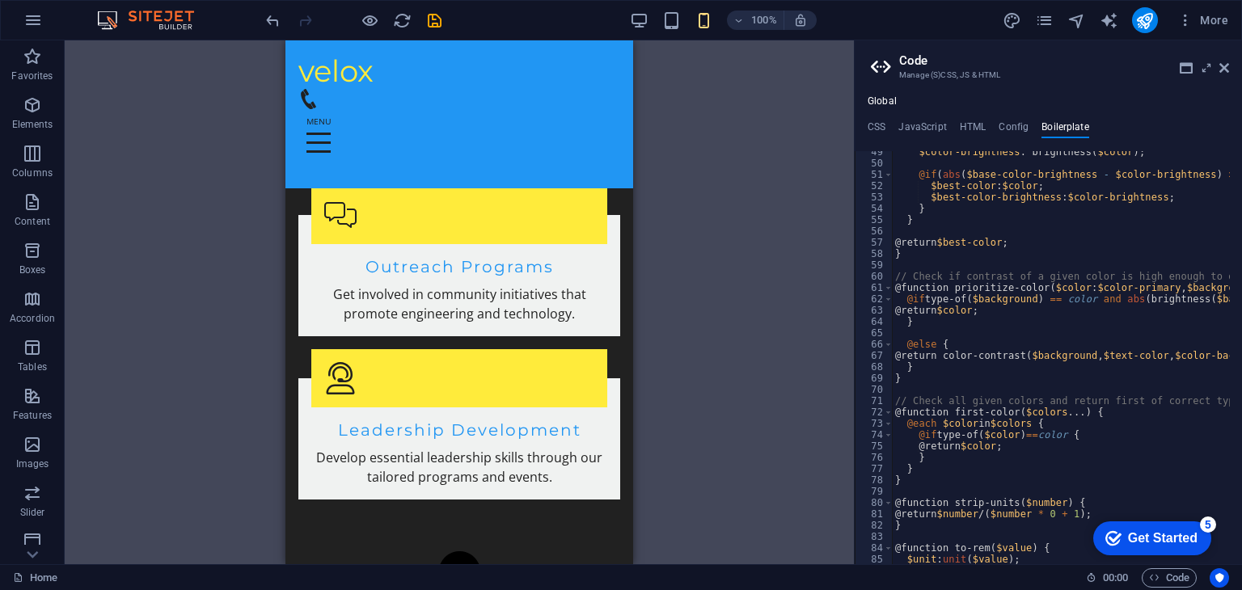
scroll to position [311, 0]
click at [977, 127] on h4 "HTML" at bounding box center [973, 130] width 27 height 18
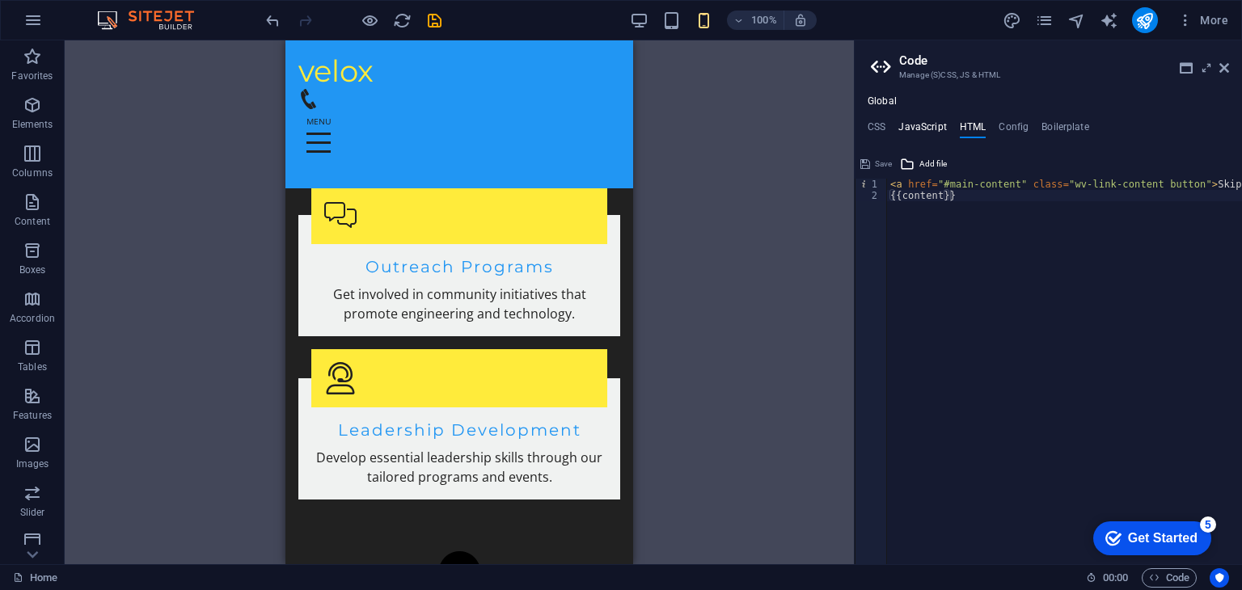
click at [919, 125] on h4 "JavaScript" at bounding box center [923, 130] width 48 height 18
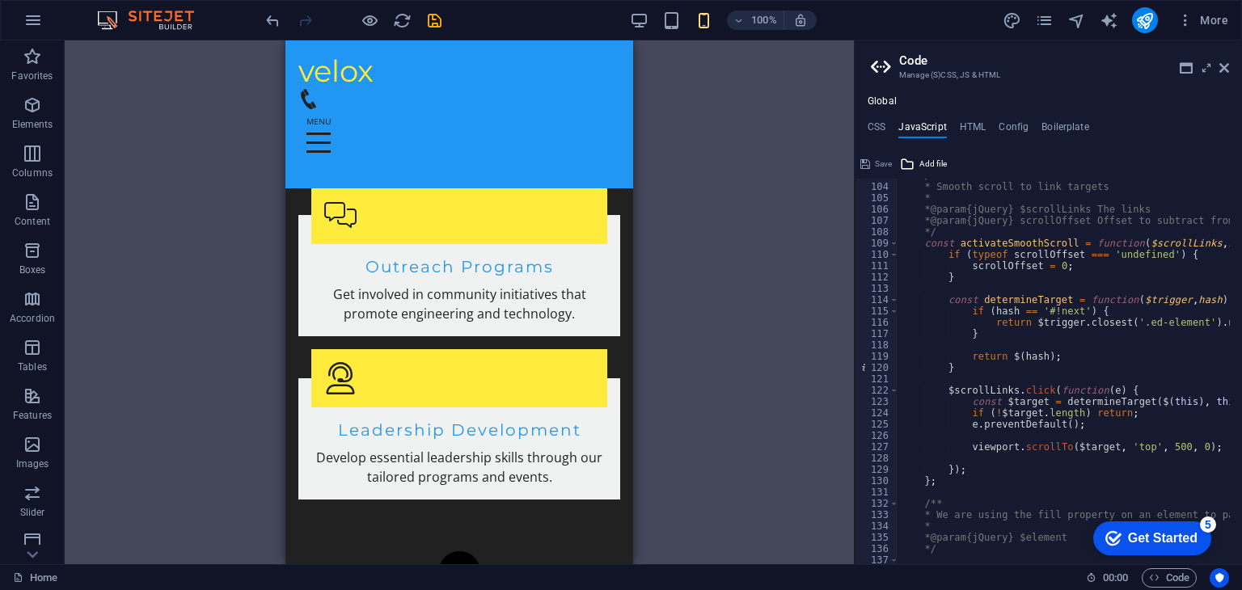
scroll to position [1164, 0]
click at [754, 306] on div "H2 Banner Container Banner Menu Bar H3 Spacer Menu Placeholder Preset Container…" at bounding box center [459, 302] width 789 height 524
click at [1221, 71] on icon at bounding box center [1225, 67] width 10 height 13
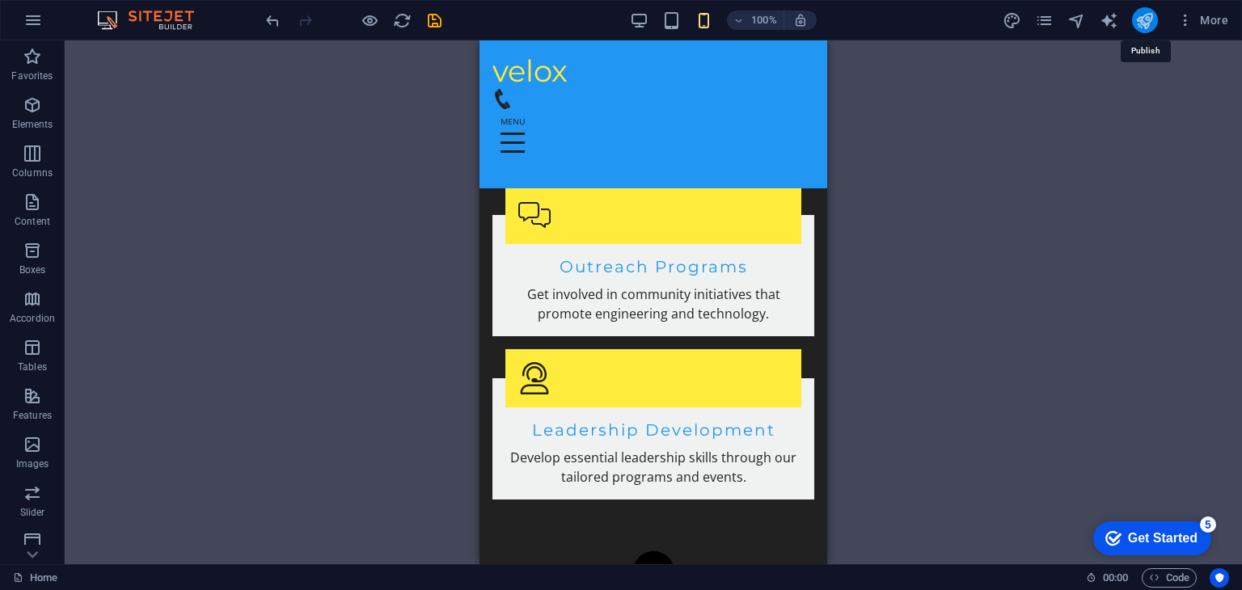
click at [1143, 23] on icon "publish" at bounding box center [1145, 20] width 19 height 19
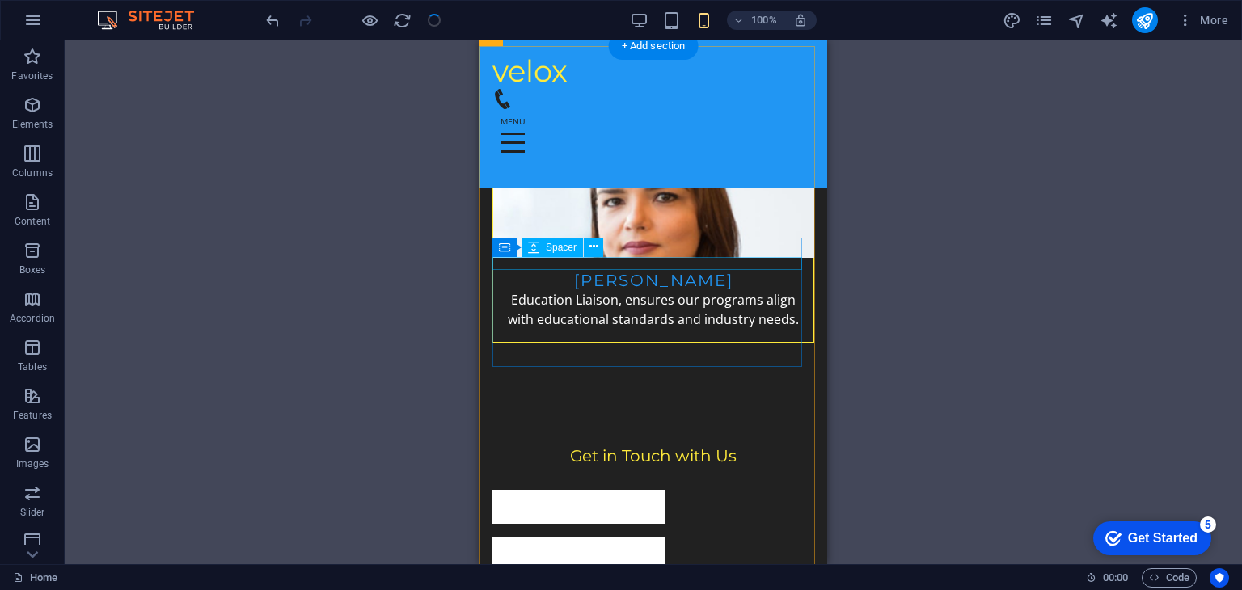
scroll to position [6537, 0]
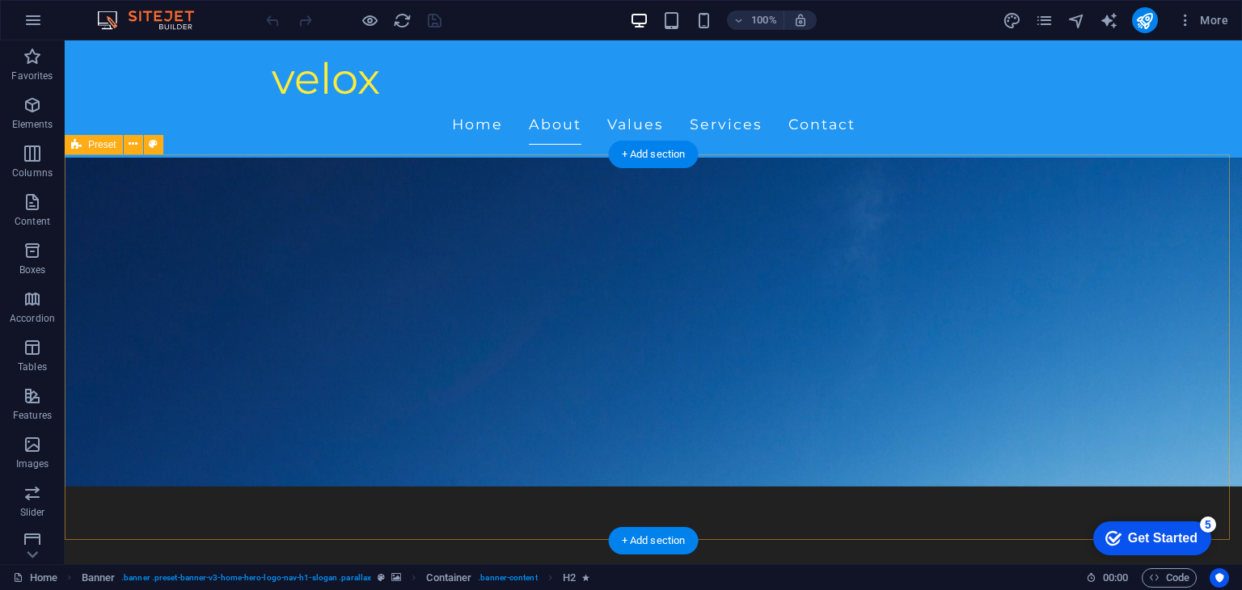
scroll to position [226, 0]
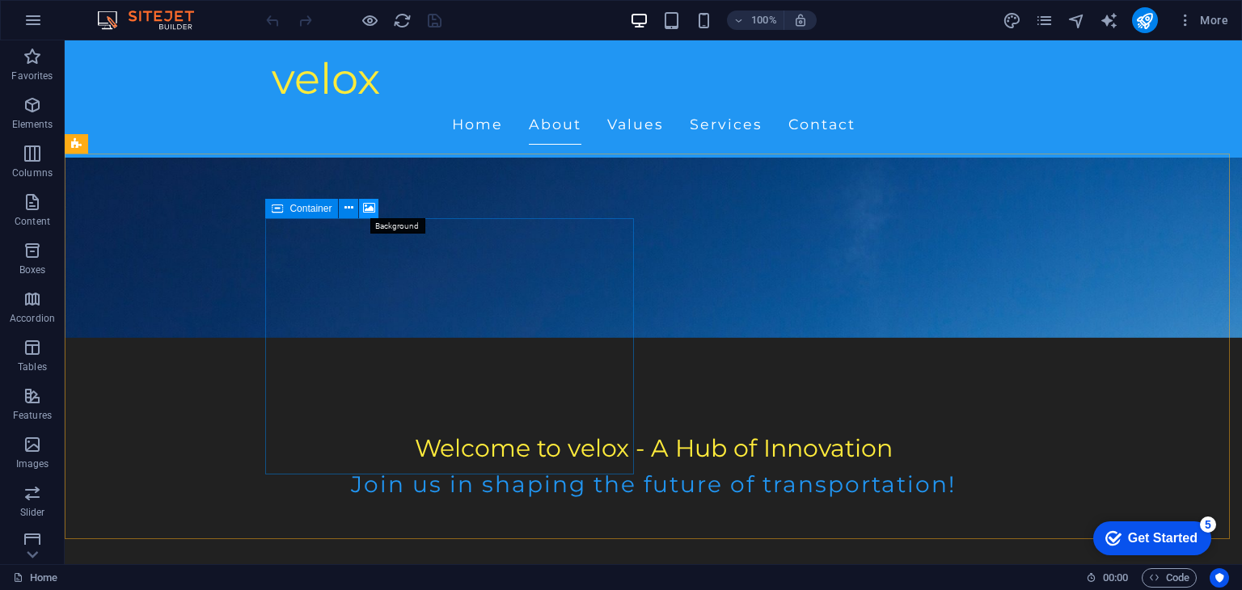
click at [374, 208] on icon at bounding box center [369, 208] width 12 height 17
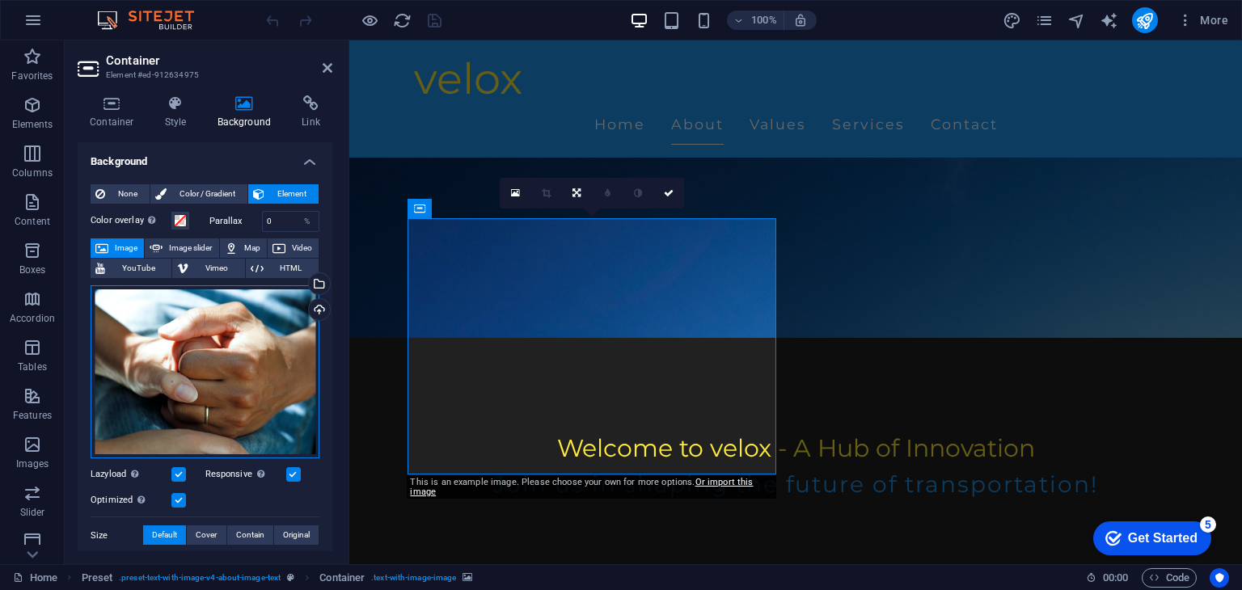
click at [243, 363] on div "Drag files here, click to choose files or select files from Files or our free s…" at bounding box center [205, 373] width 229 height 174
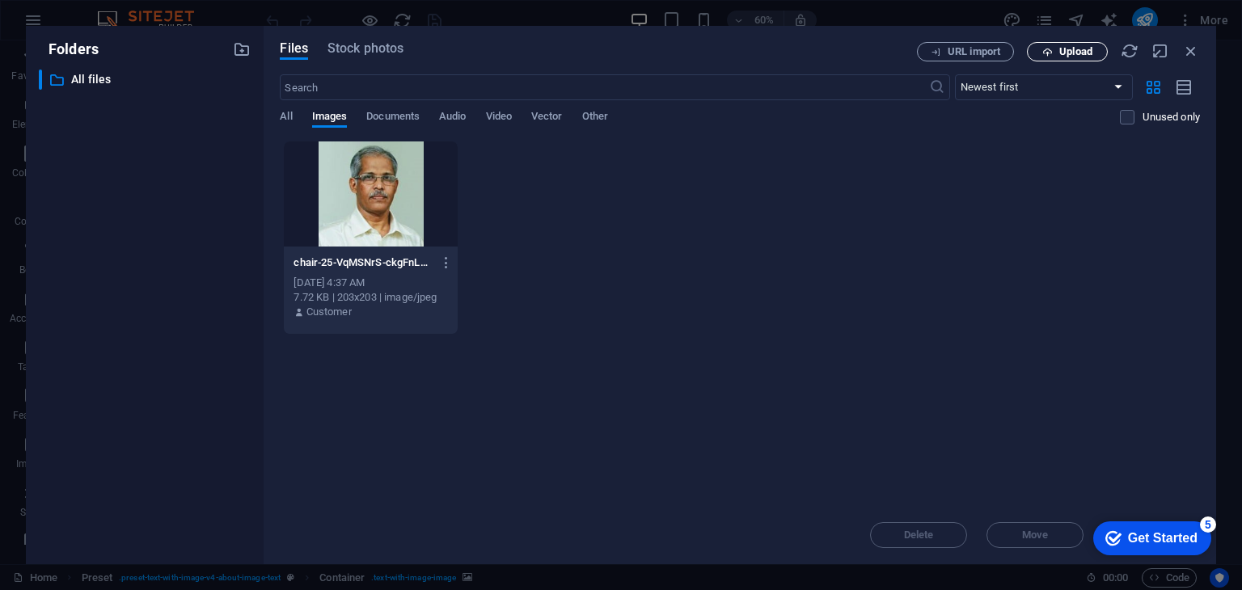
click at [1045, 49] on icon "button" at bounding box center [1048, 52] width 11 height 11
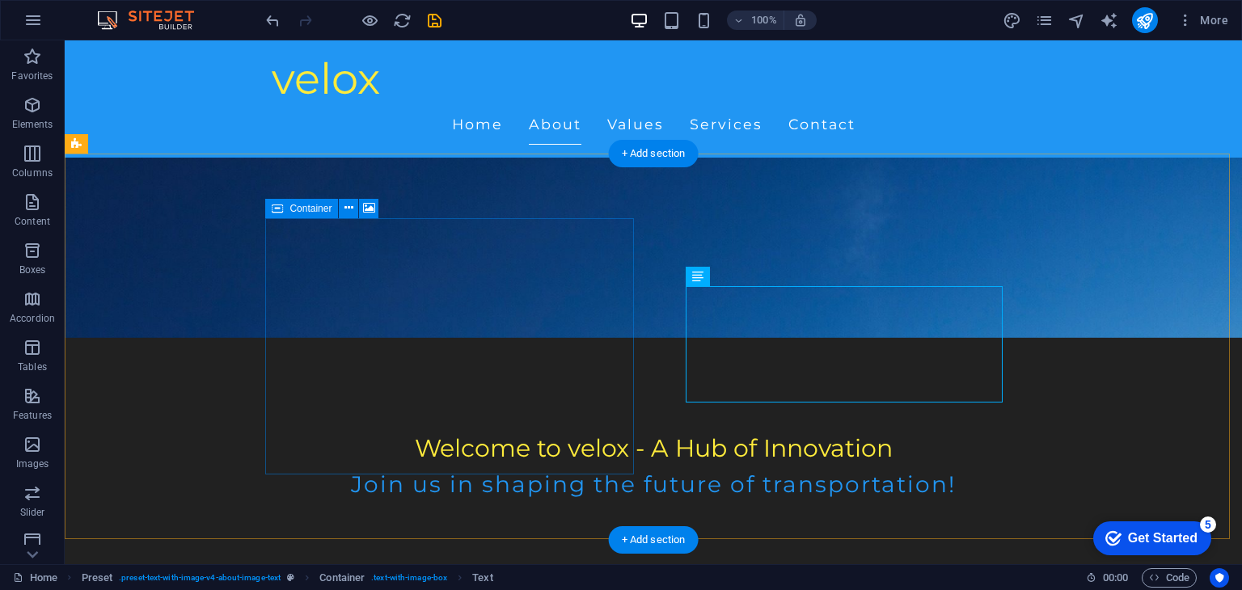
drag, startPoint x: 427, startPoint y: 235, endPoint x: 431, endPoint y: 243, distance: 8.3
drag, startPoint x: 431, startPoint y: 243, endPoint x: 450, endPoint y: 275, distance: 37.3
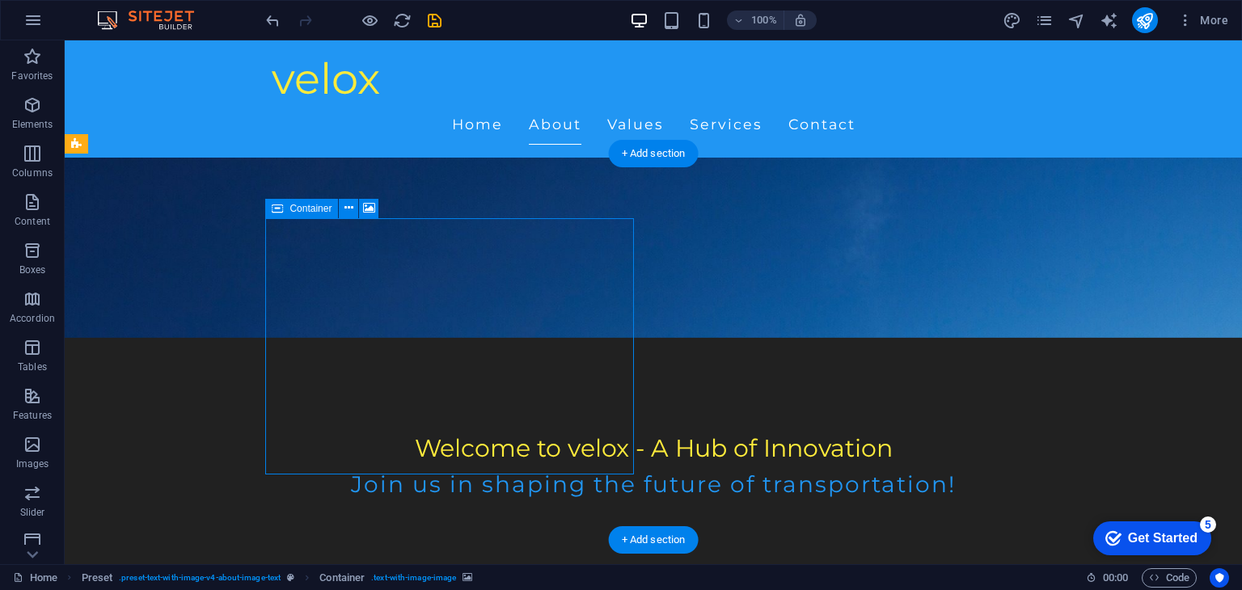
drag, startPoint x: 462, startPoint y: 247, endPoint x: 472, endPoint y: 243, distance: 10.5
drag, startPoint x: 472, startPoint y: 243, endPoint x: 459, endPoint y: 253, distance: 16.1
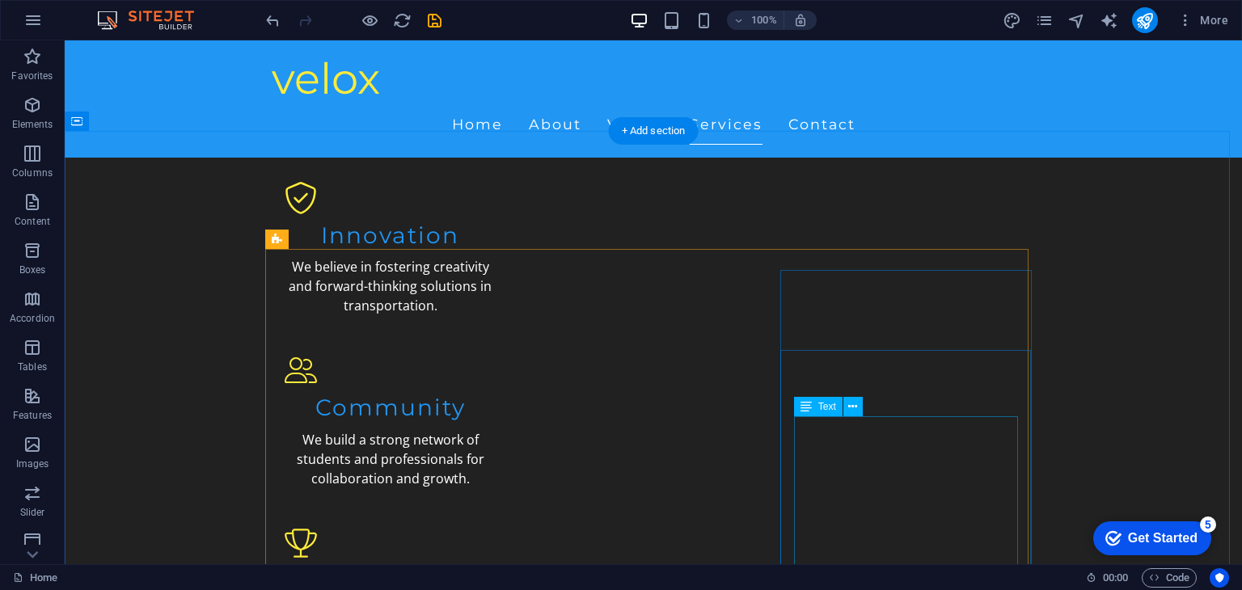
scroll to position [1627, 0]
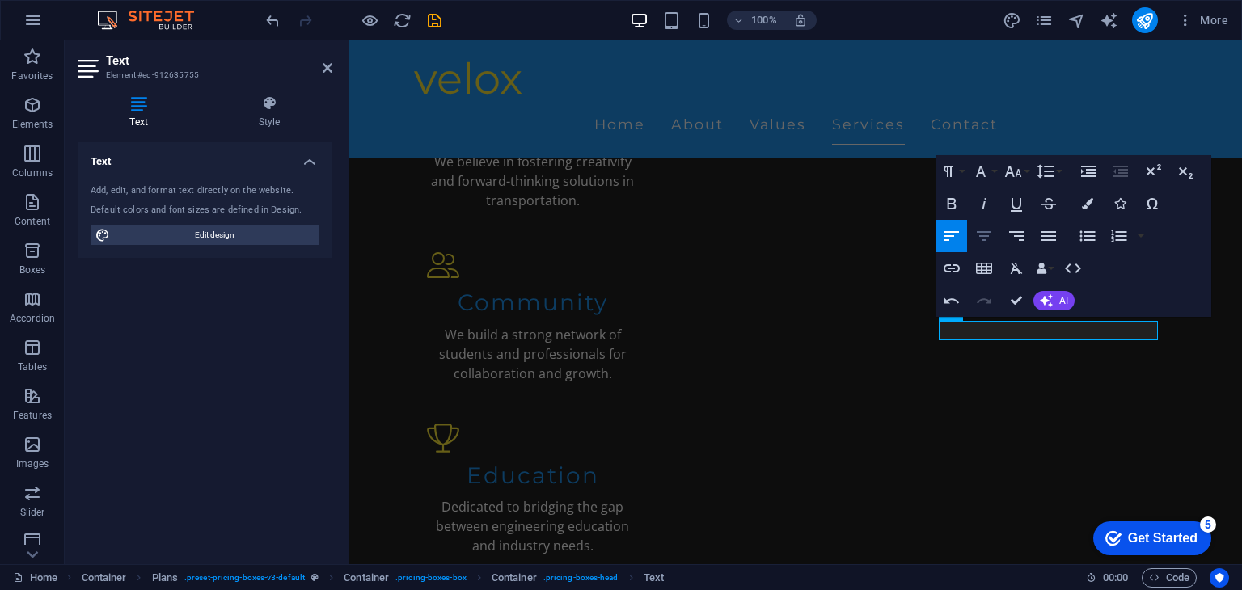
click at [992, 231] on icon "button" at bounding box center [984, 235] width 19 height 19
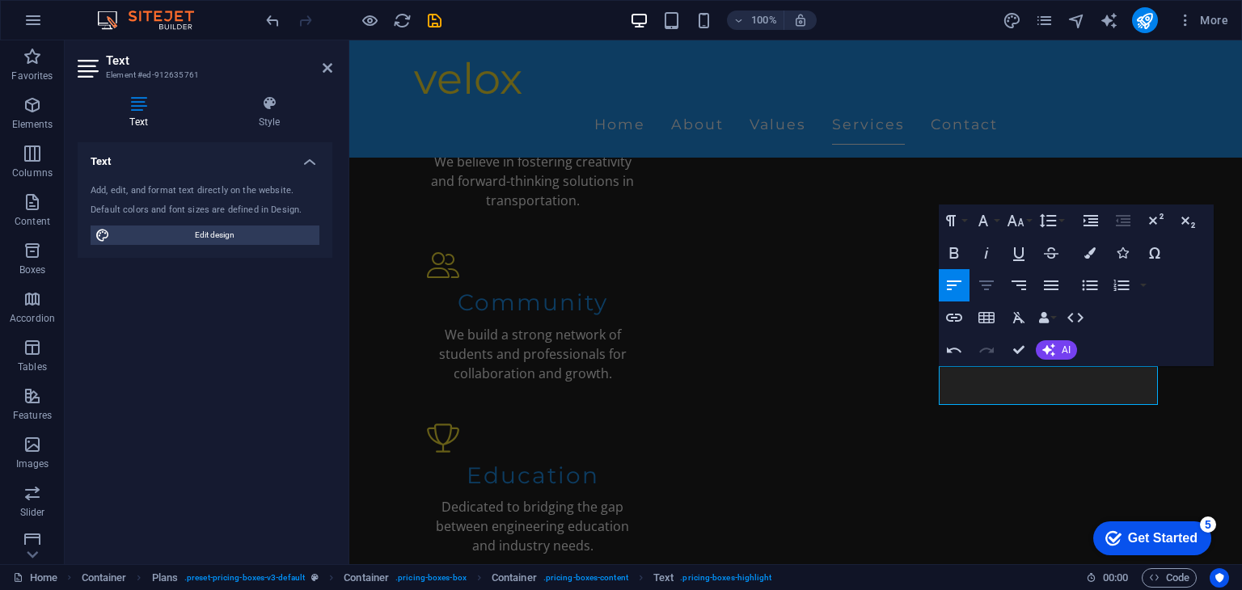
click at [987, 281] on icon "button" at bounding box center [986, 286] width 15 height 10
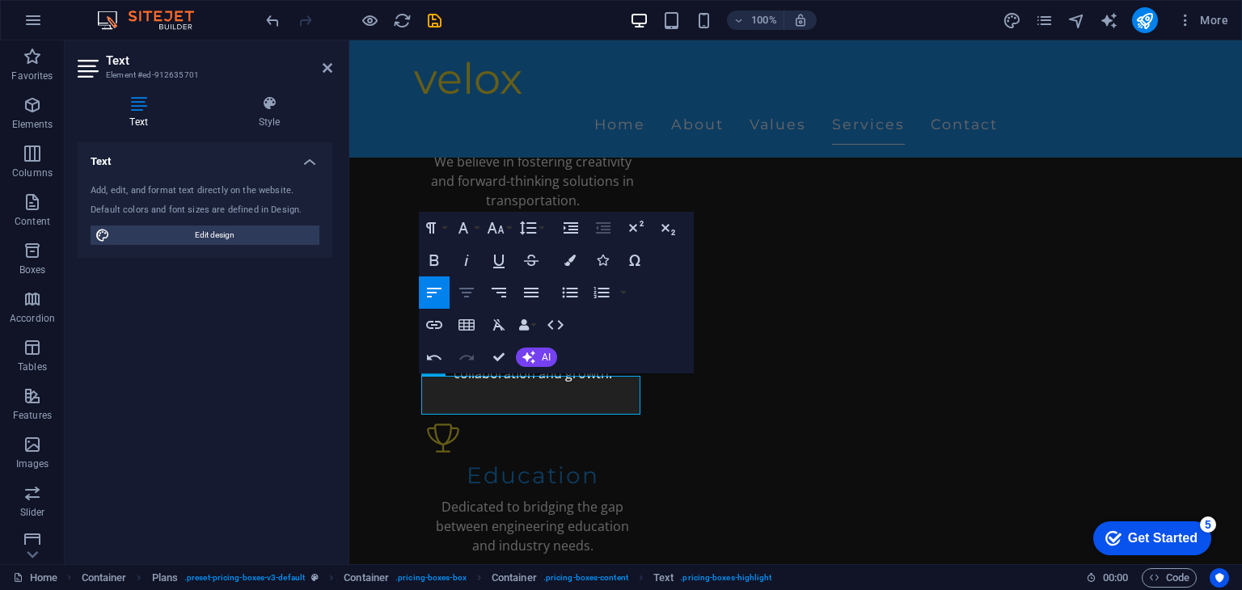
click at [463, 303] on button "Align Center" at bounding box center [466, 293] width 31 height 32
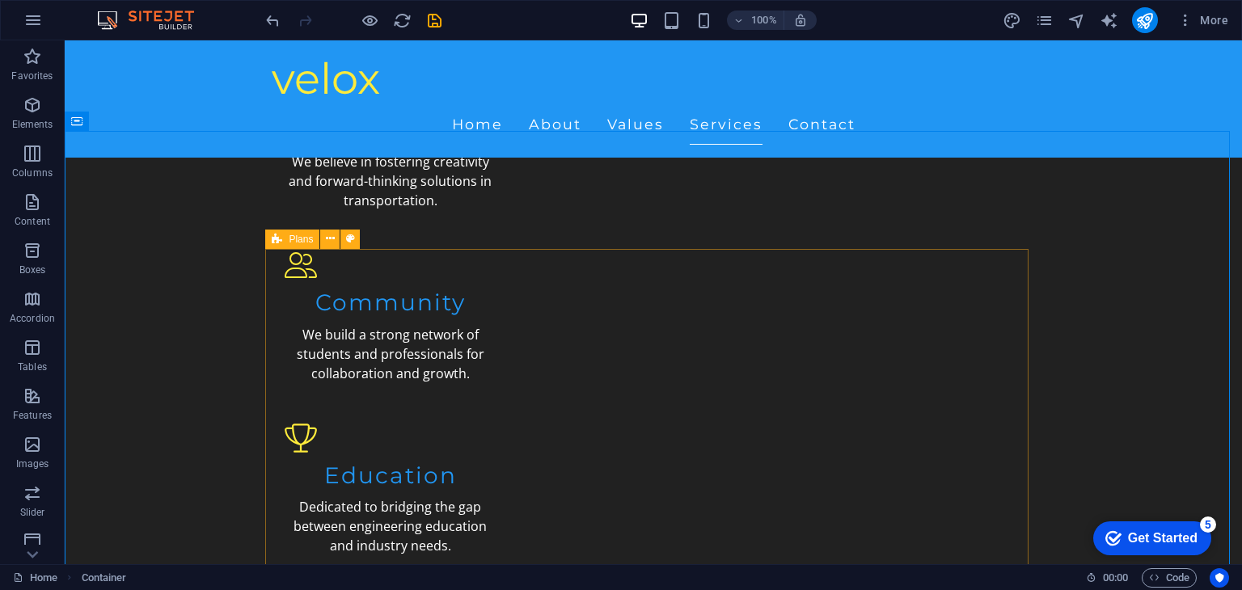
click at [295, 243] on span "Plans" at bounding box center [301, 240] width 24 height 10
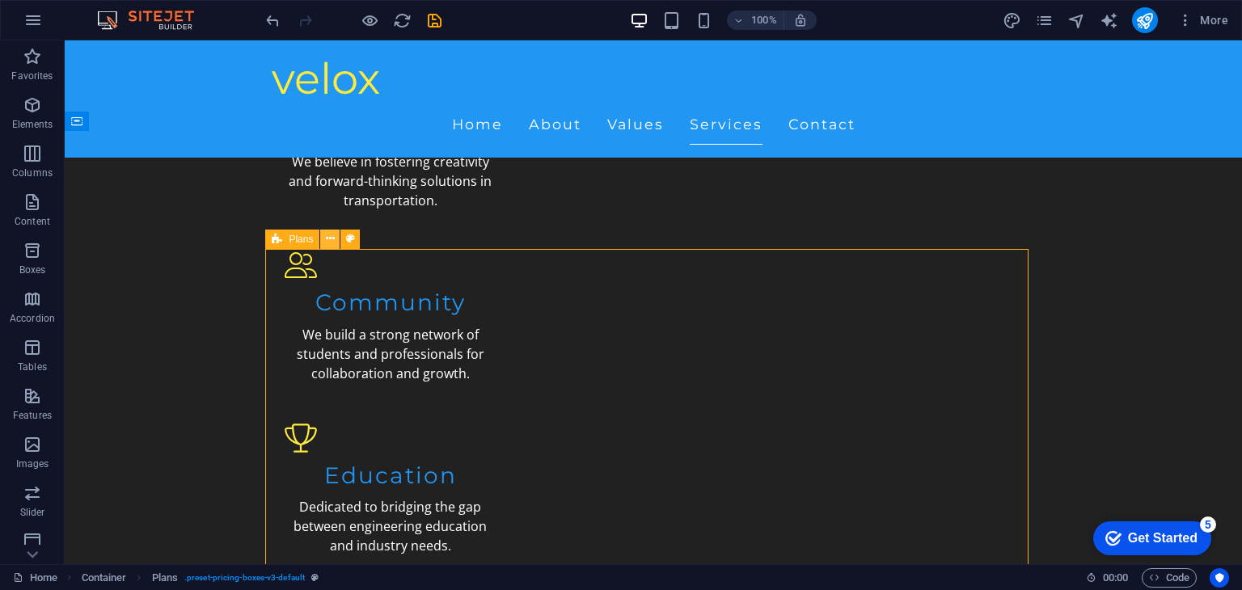
click at [332, 237] on icon at bounding box center [330, 239] width 9 height 17
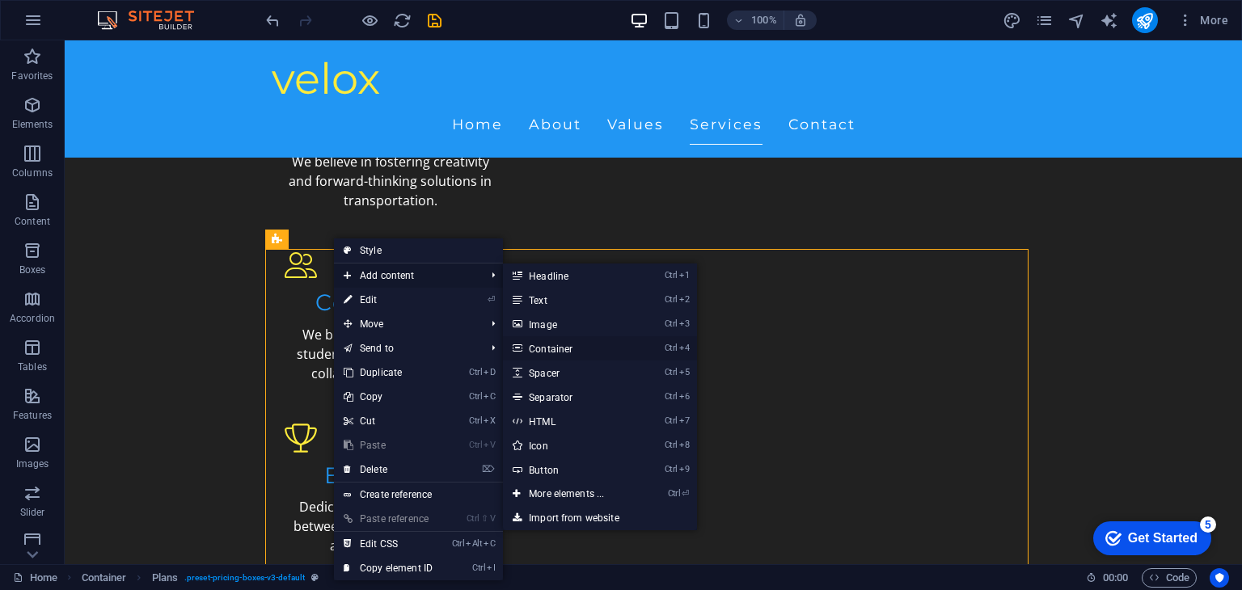
click at [552, 359] on link "Ctrl 4 Container" at bounding box center [569, 348] width 133 height 24
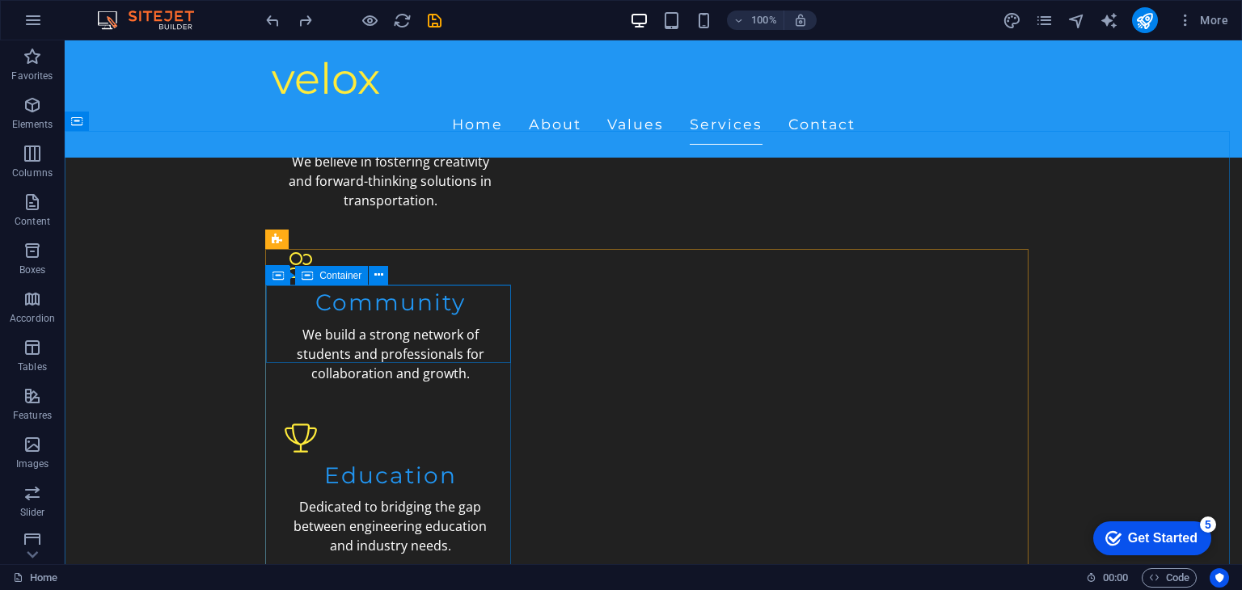
click at [331, 276] on span "Container" at bounding box center [340, 276] width 42 height 10
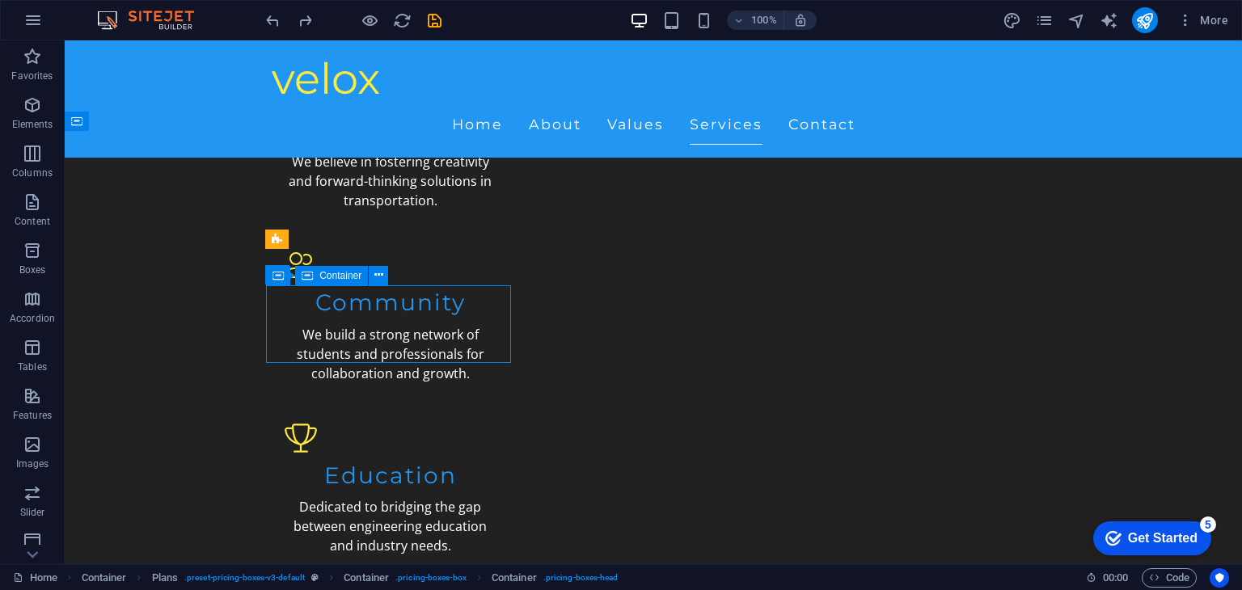
click at [331, 276] on span "Container" at bounding box center [340, 276] width 42 height 10
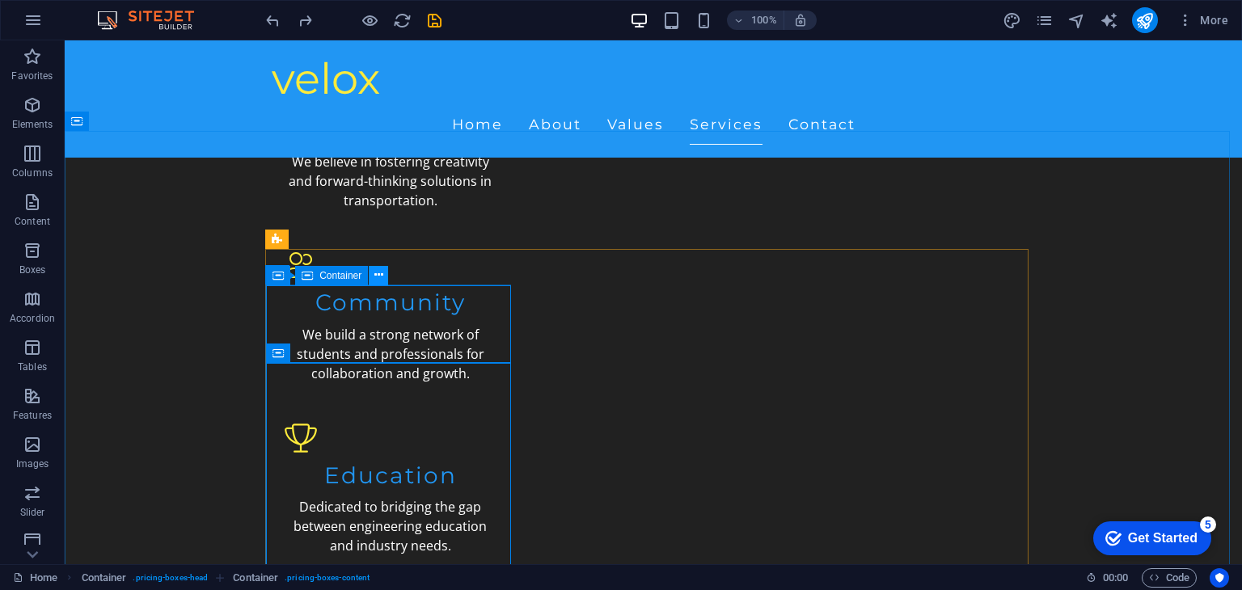
click at [372, 269] on button at bounding box center [378, 275] width 19 height 19
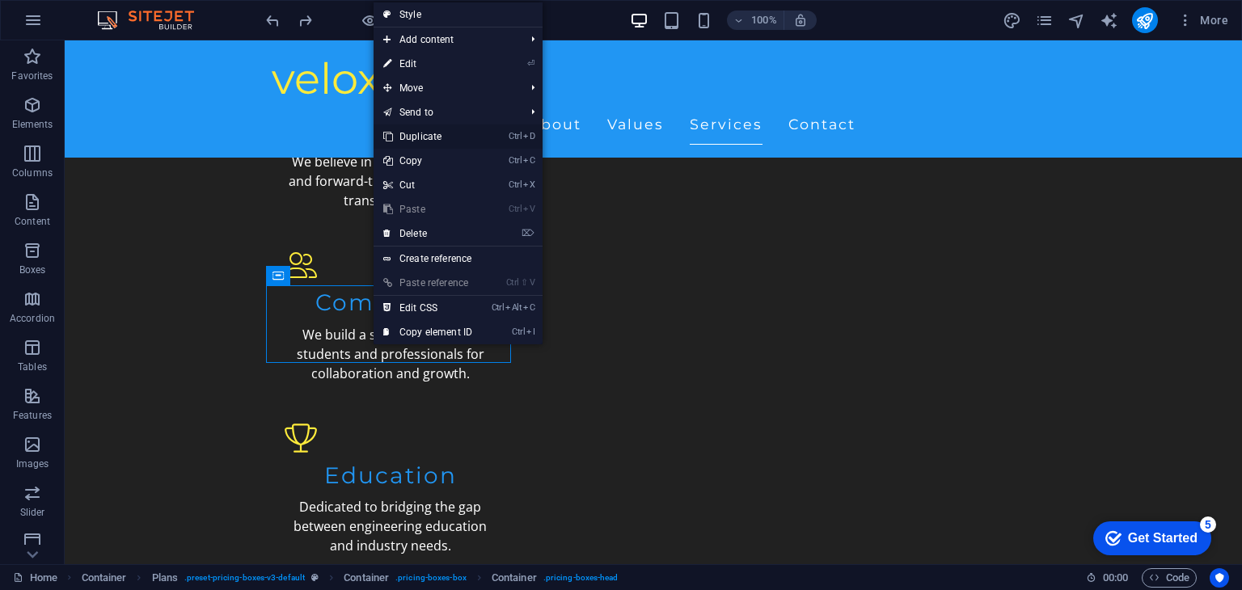
click at [430, 133] on link "Ctrl D Duplicate" at bounding box center [428, 137] width 108 height 24
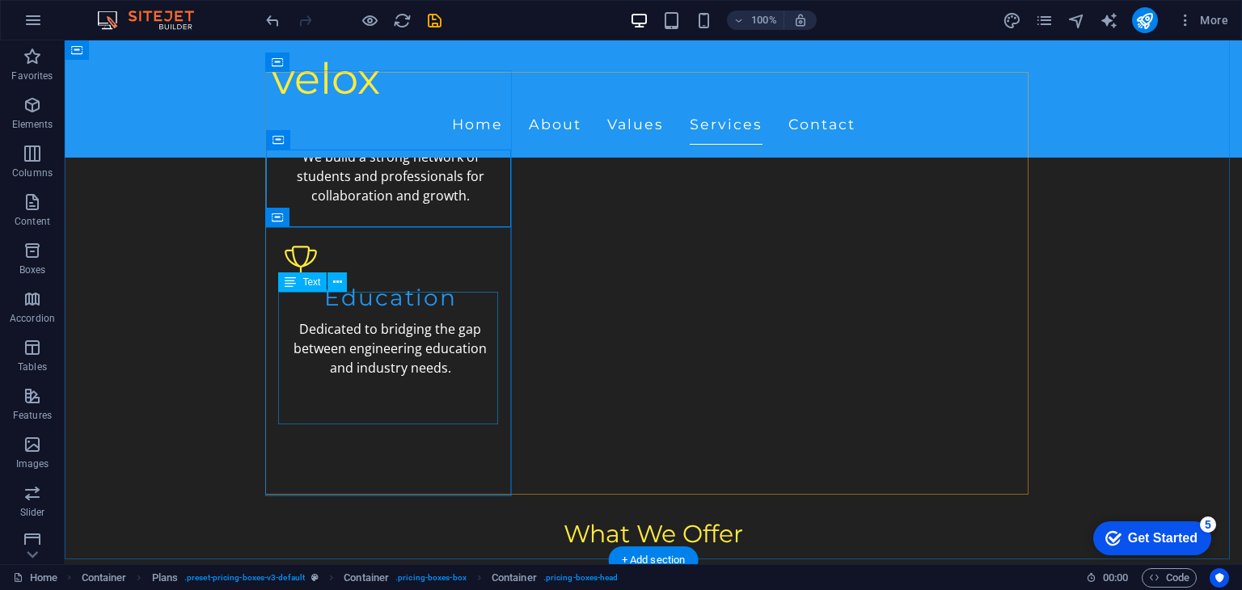
scroll to position [1799, 0]
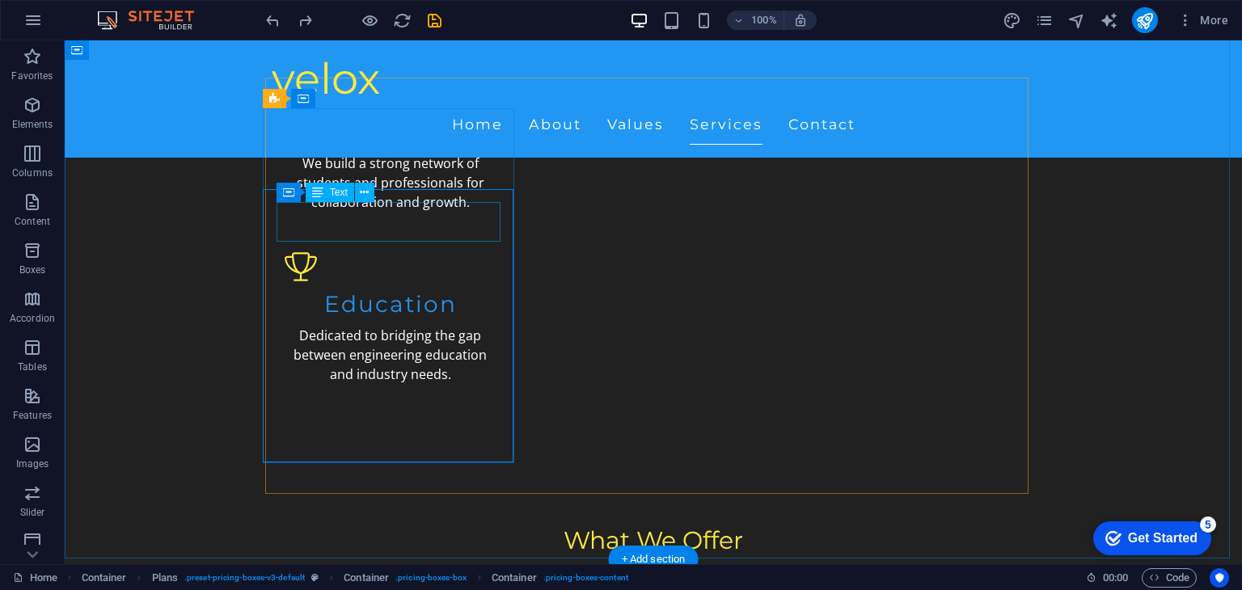
scroll to position [1718, 0]
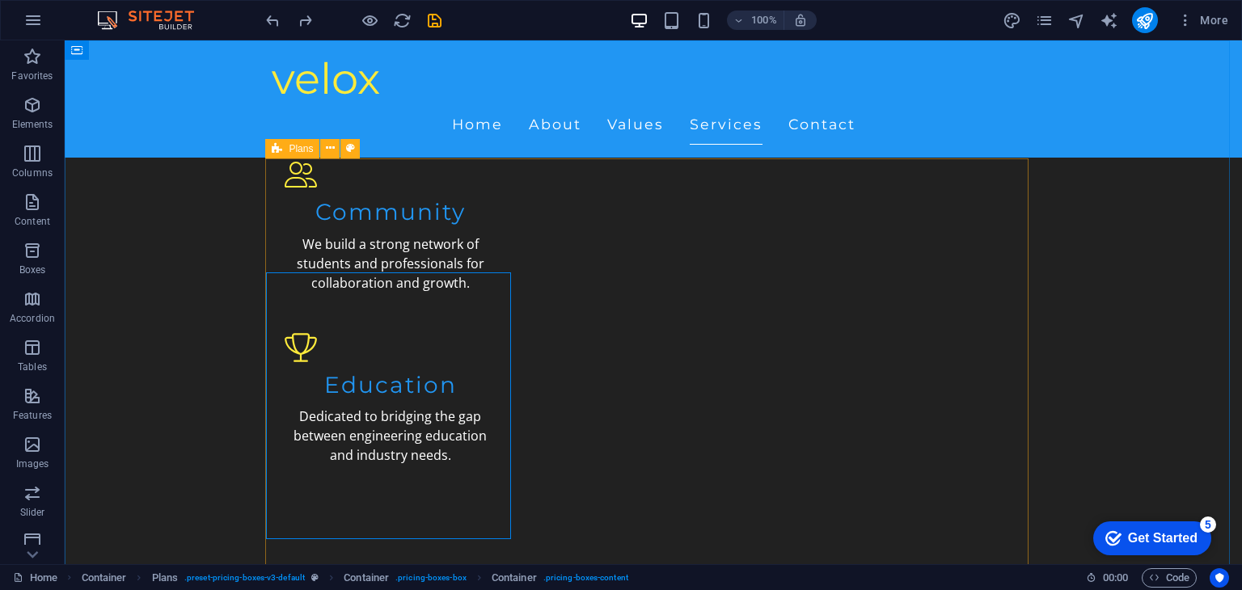
click at [277, 151] on icon at bounding box center [277, 148] width 11 height 19
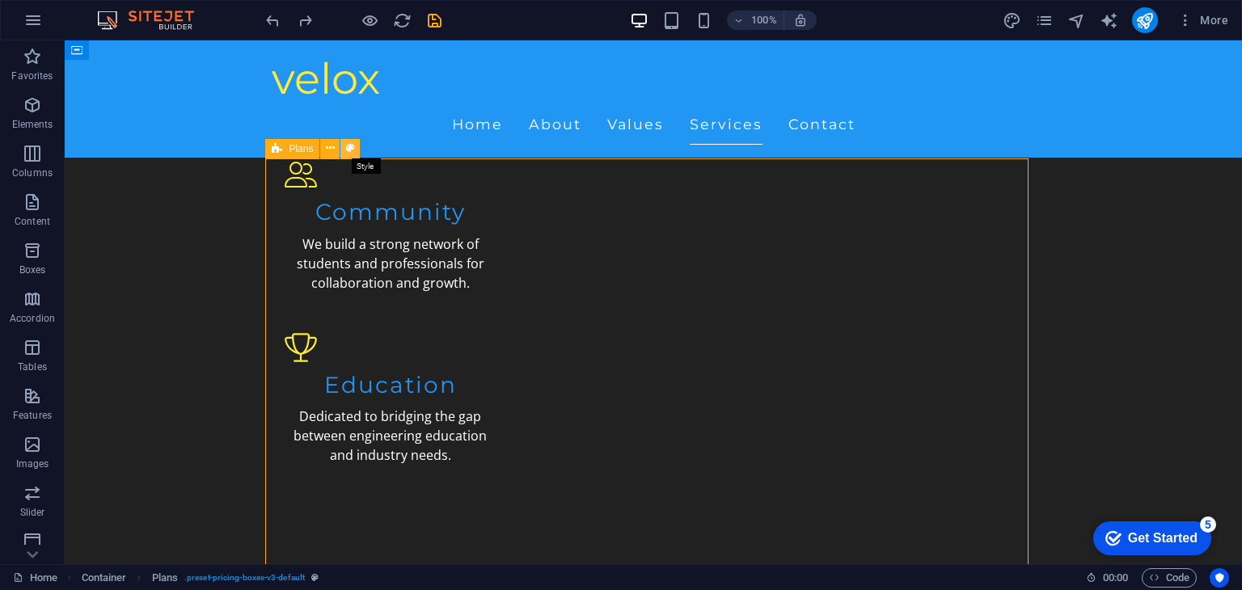
click at [353, 150] on icon at bounding box center [350, 148] width 9 height 17
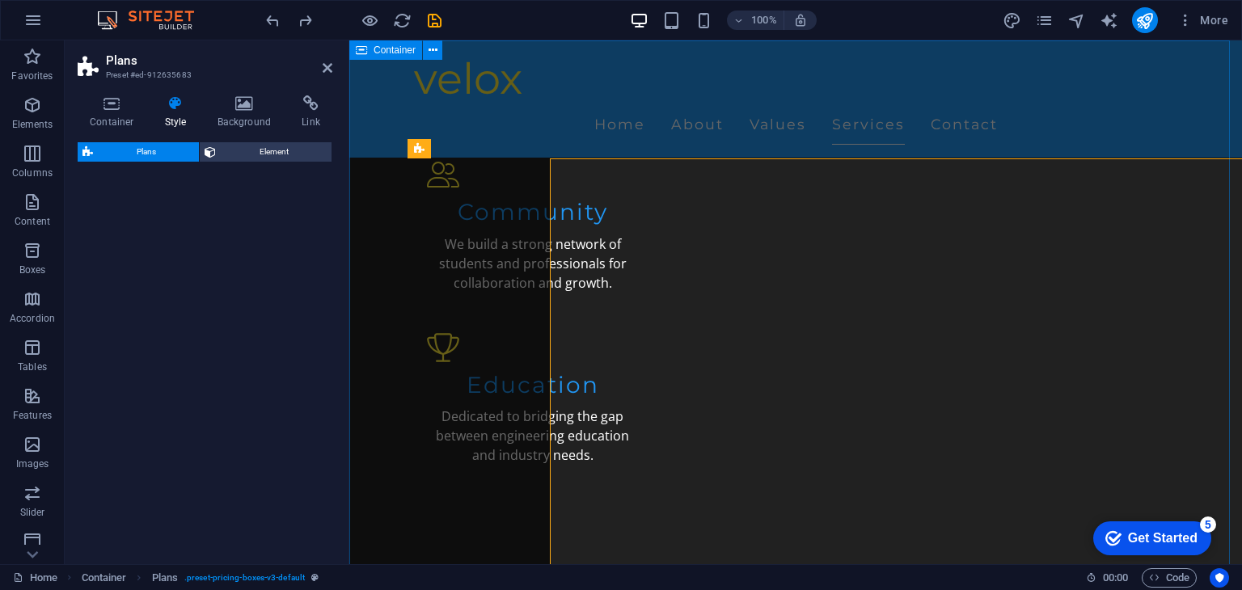
select select "rem"
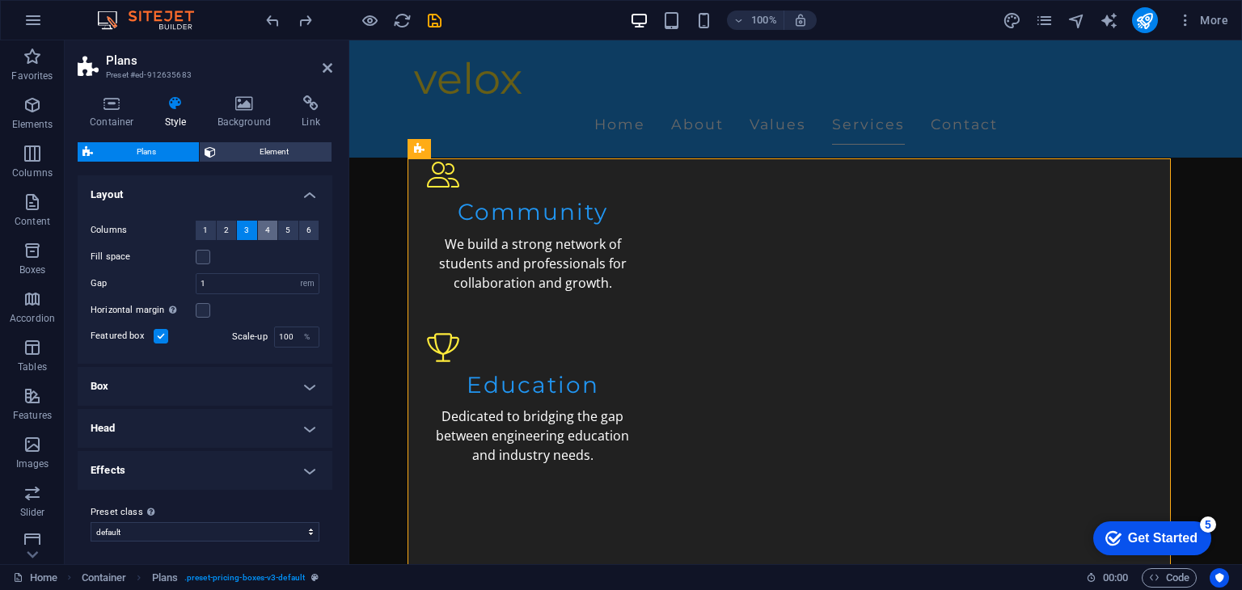
click at [265, 231] on span "4" at bounding box center [267, 230] width 5 height 19
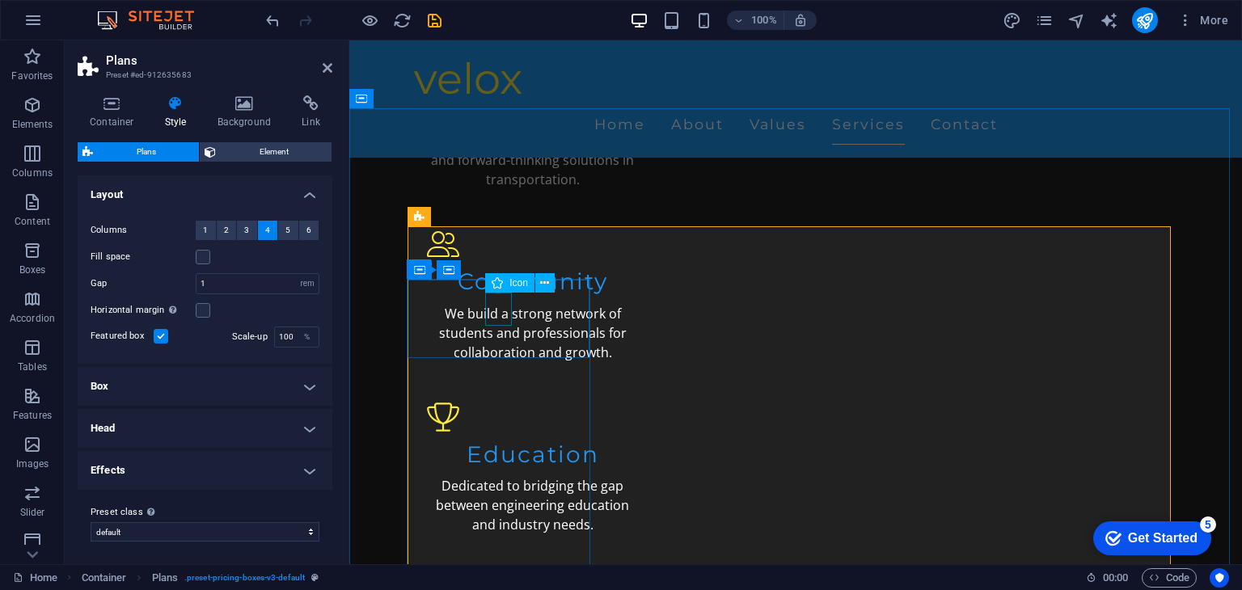
scroll to position [1650, 0]
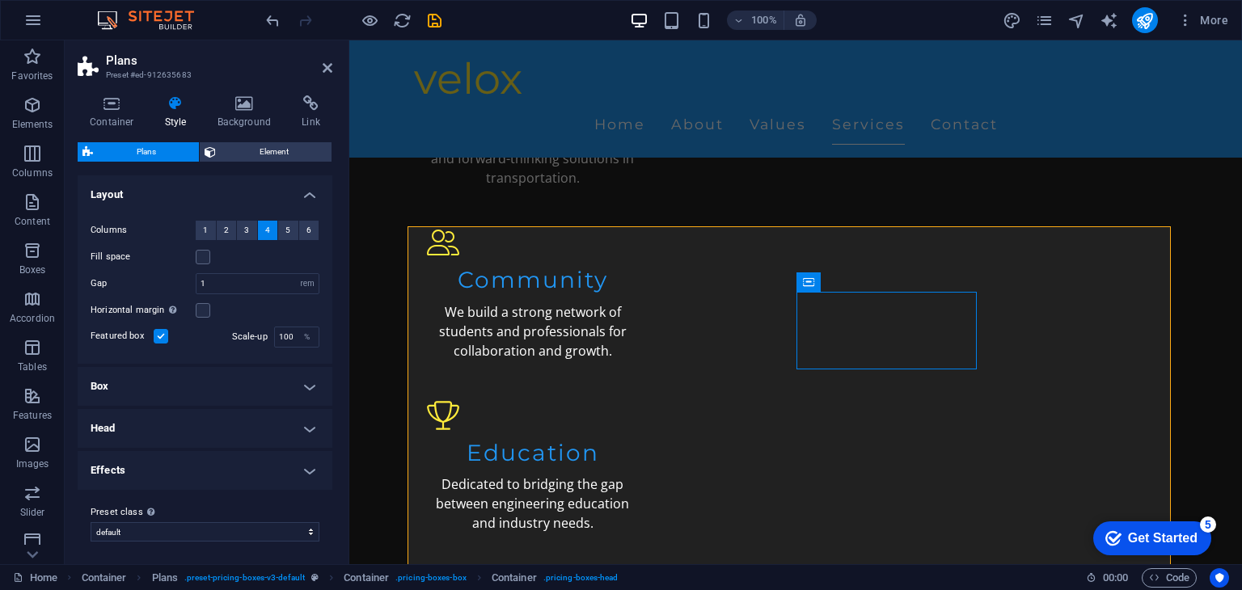
scroll to position [2, 0]
click at [245, 383] on h4 "Box" at bounding box center [205, 384] width 255 height 39
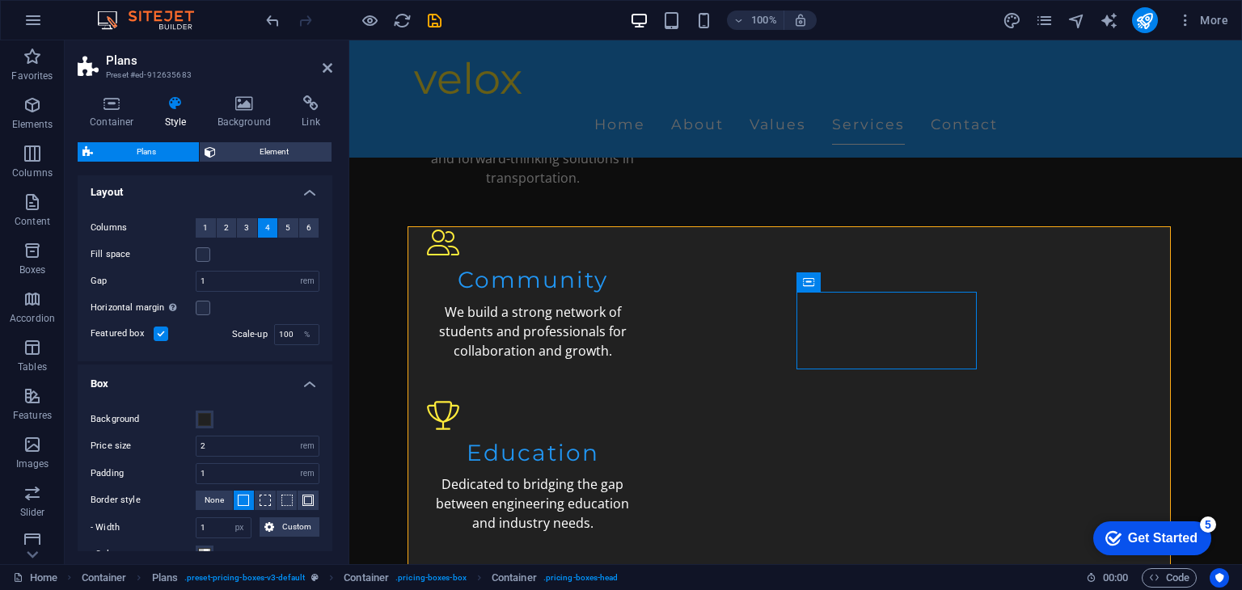
click at [245, 383] on h4 "Box" at bounding box center [205, 379] width 255 height 29
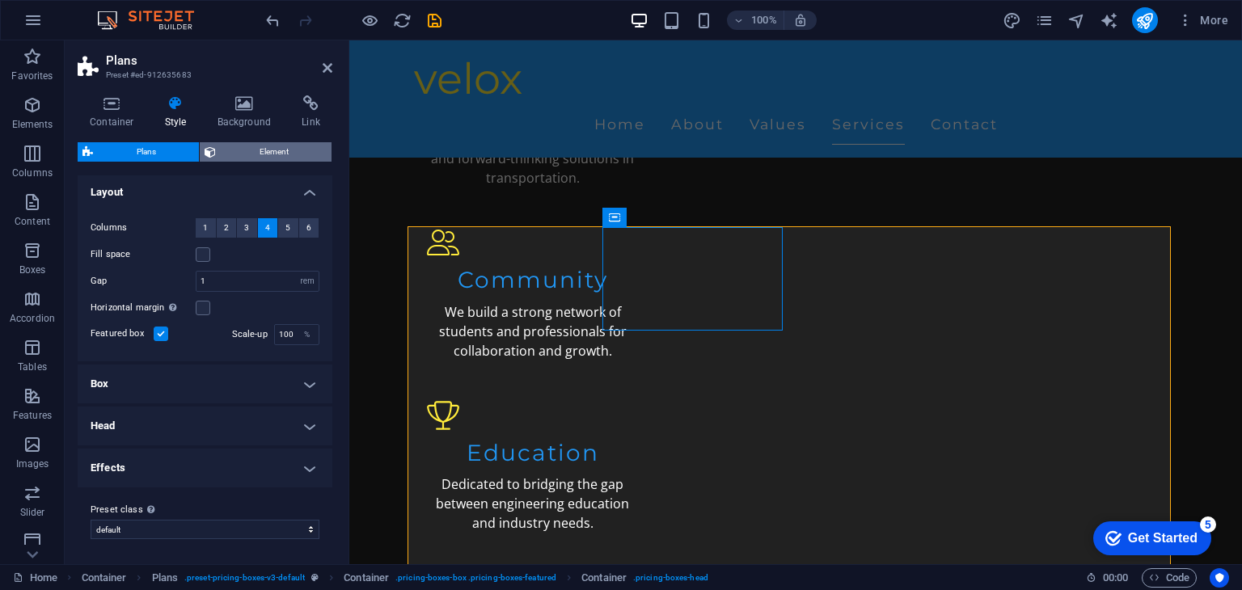
click at [255, 155] on span "Element" at bounding box center [274, 151] width 106 height 19
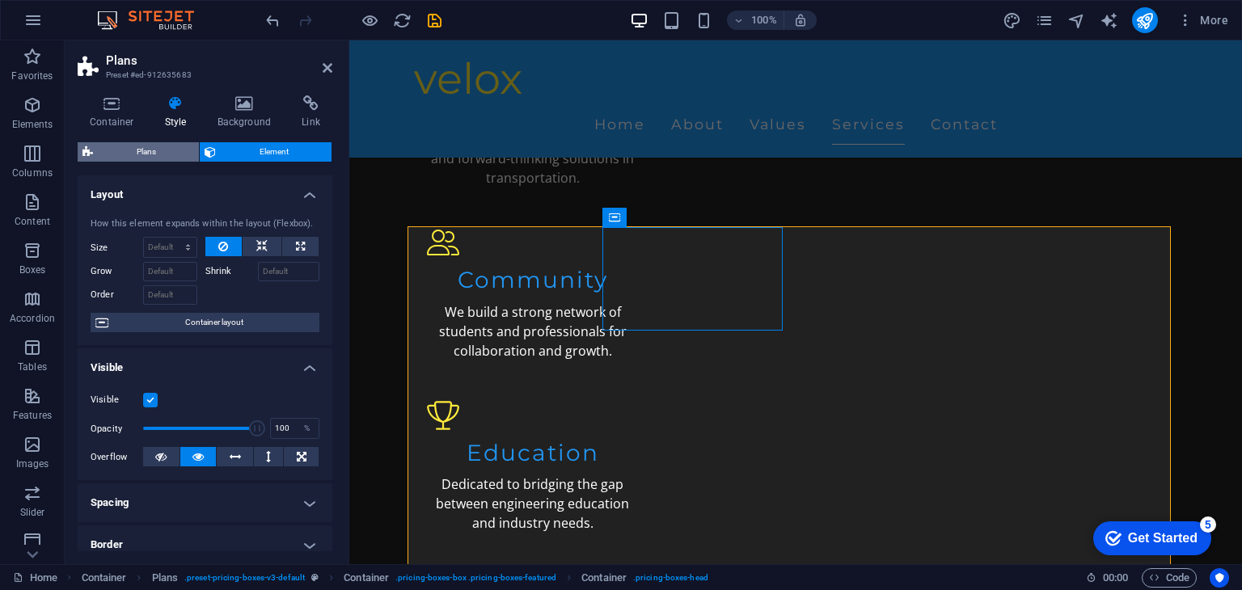
click at [156, 147] on span "Plans" at bounding box center [146, 151] width 96 height 19
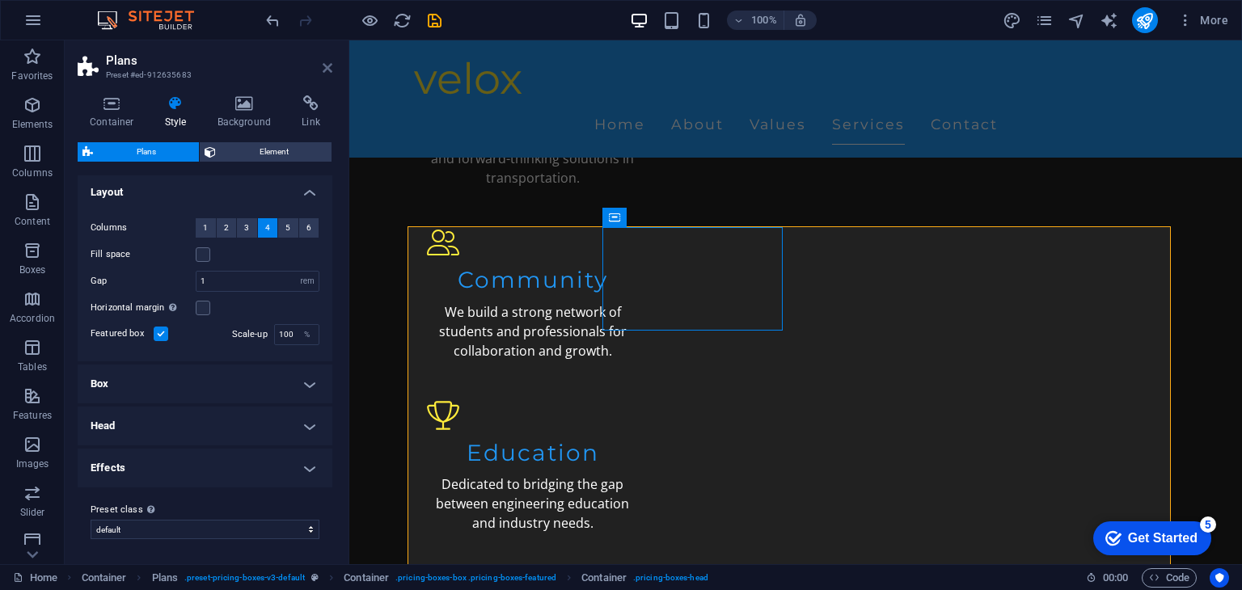
click at [324, 69] on icon at bounding box center [328, 67] width 10 height 13
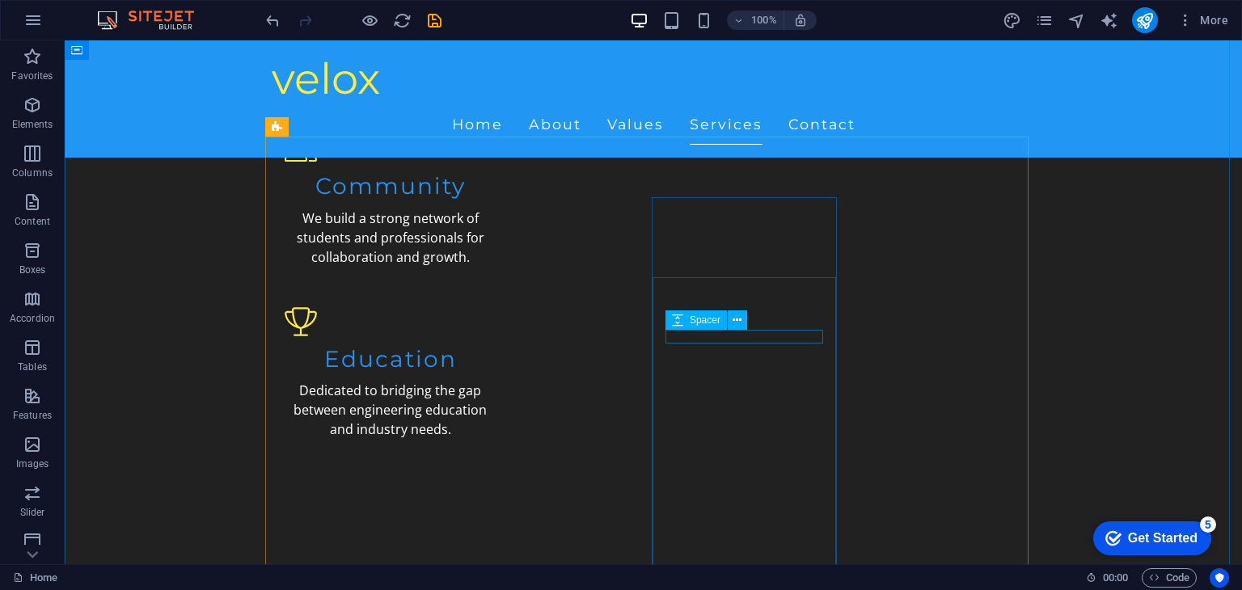
scroll to position [1737, 0]
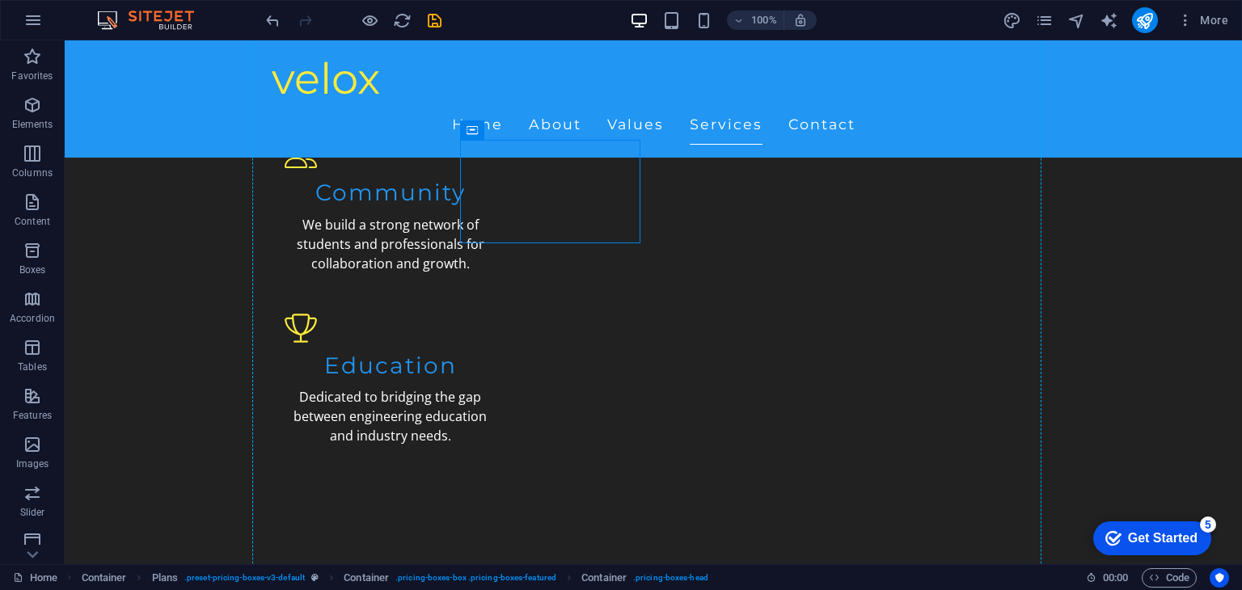
drag, startPoint x: 577, startPoint y: 168, endPoint x: 372, endPoint y: 171, distance: 205.5
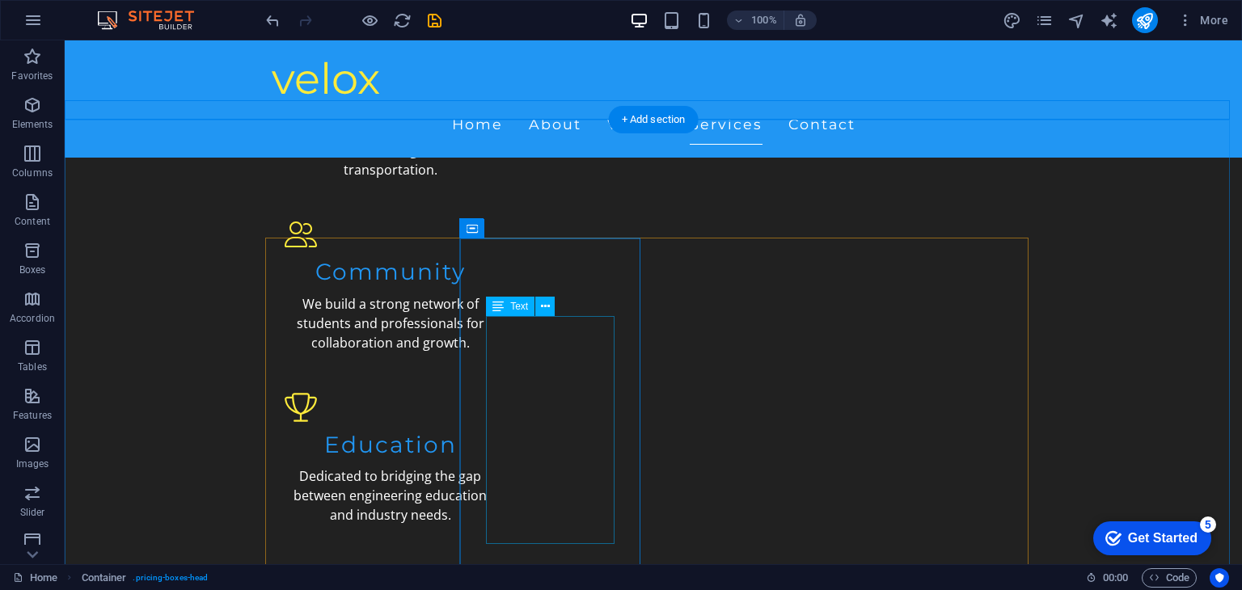
scroll to position [1660, 0]
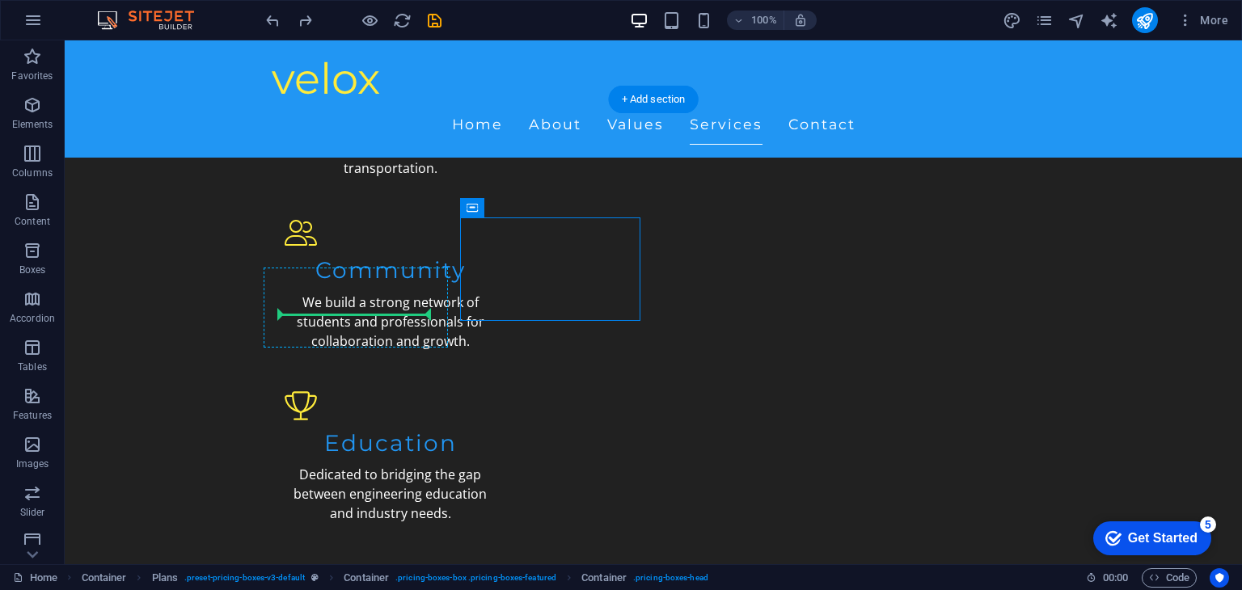
drag, startPoint x: 590, startPoint y: 306, endPoint x: 357, endPoint y: 321, distance: 233.4
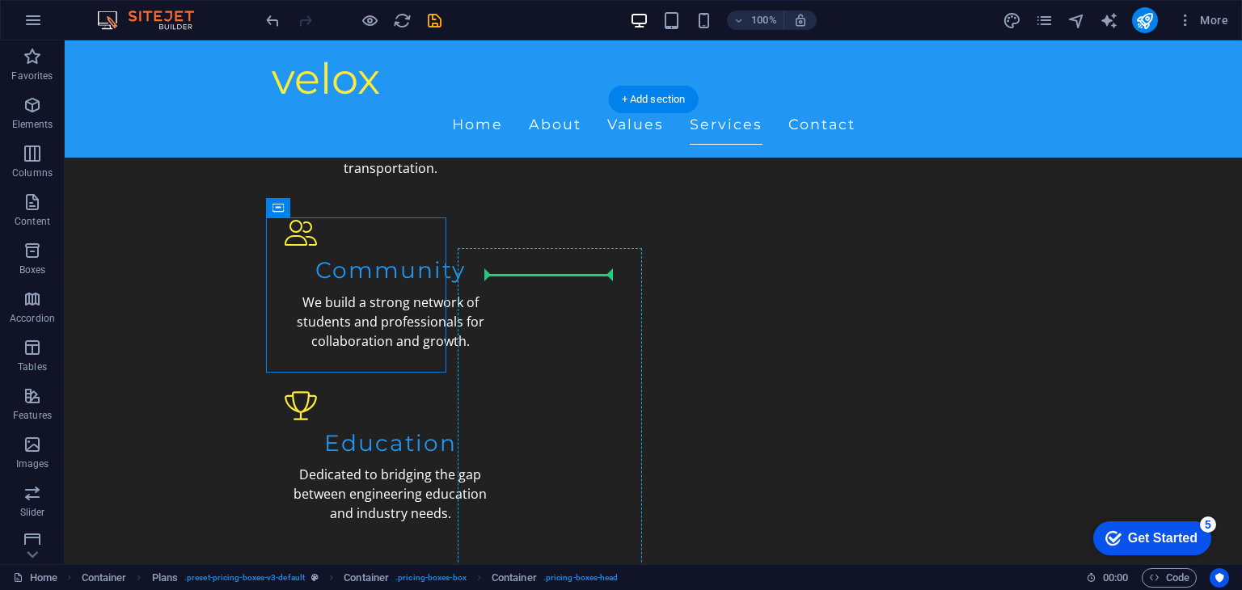
drag, startPoint x: 408, startPoint y: 360, endPoint x: 548, endPoint y: 290, distance: 155.9
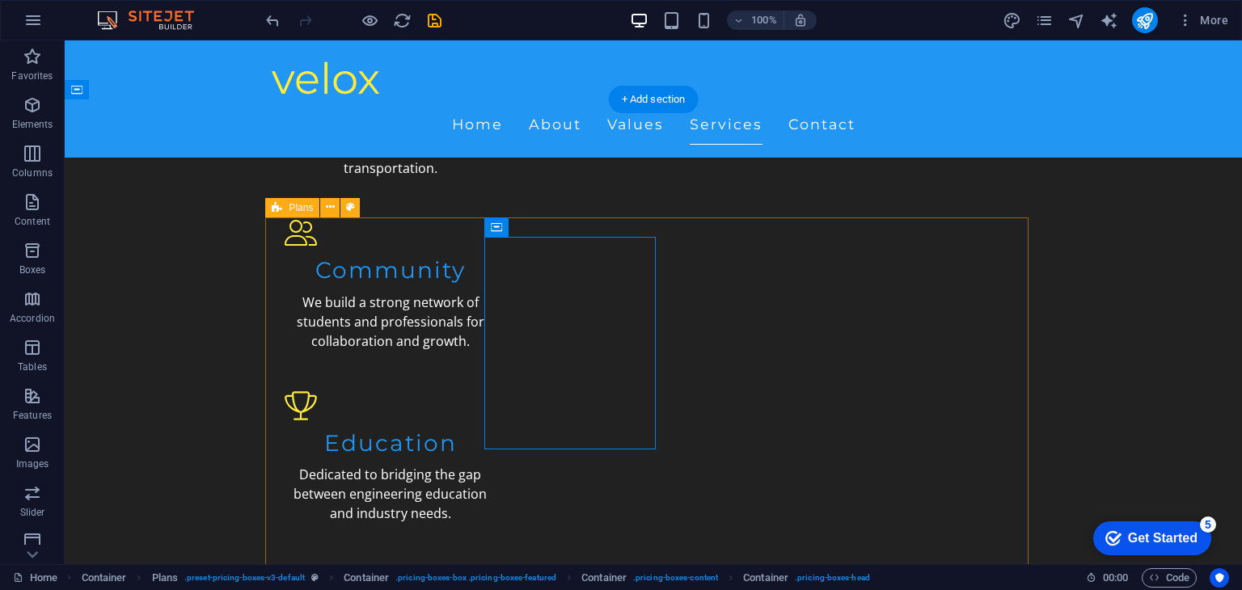
drag, startPoint x: 560, startPoint y: 349, endPoint x: 368, endPoint y: 318, distance: 195.1
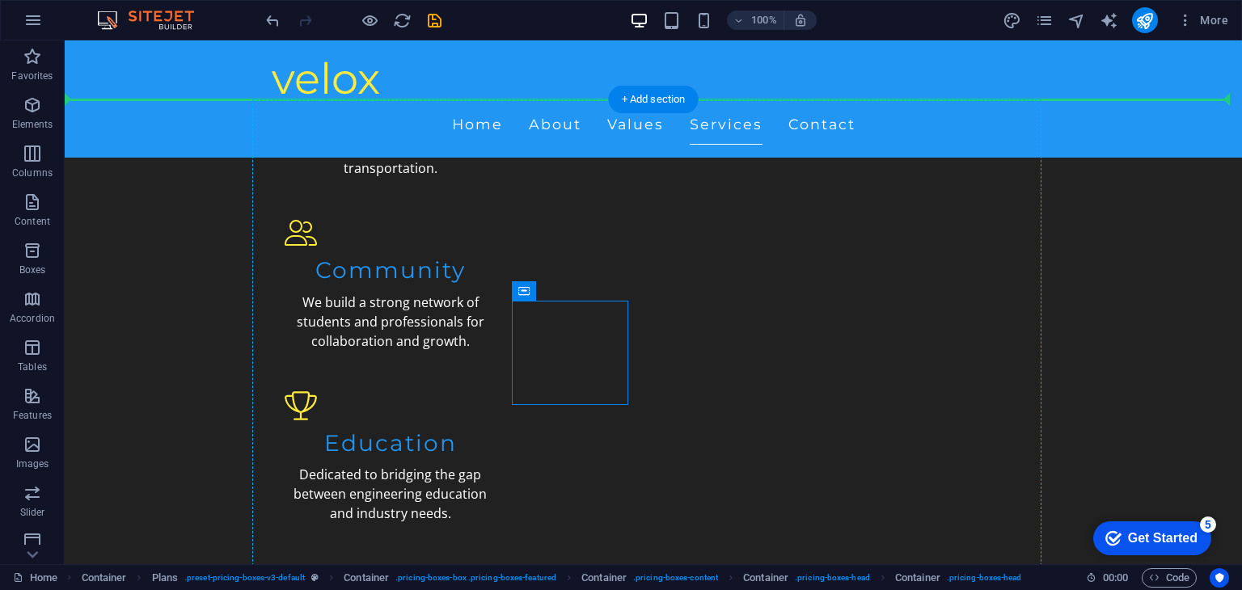
drag, startPoint x: 573, startPoint y: 381, endPoint x: 370, endPoint y: 335, distance: 208.2
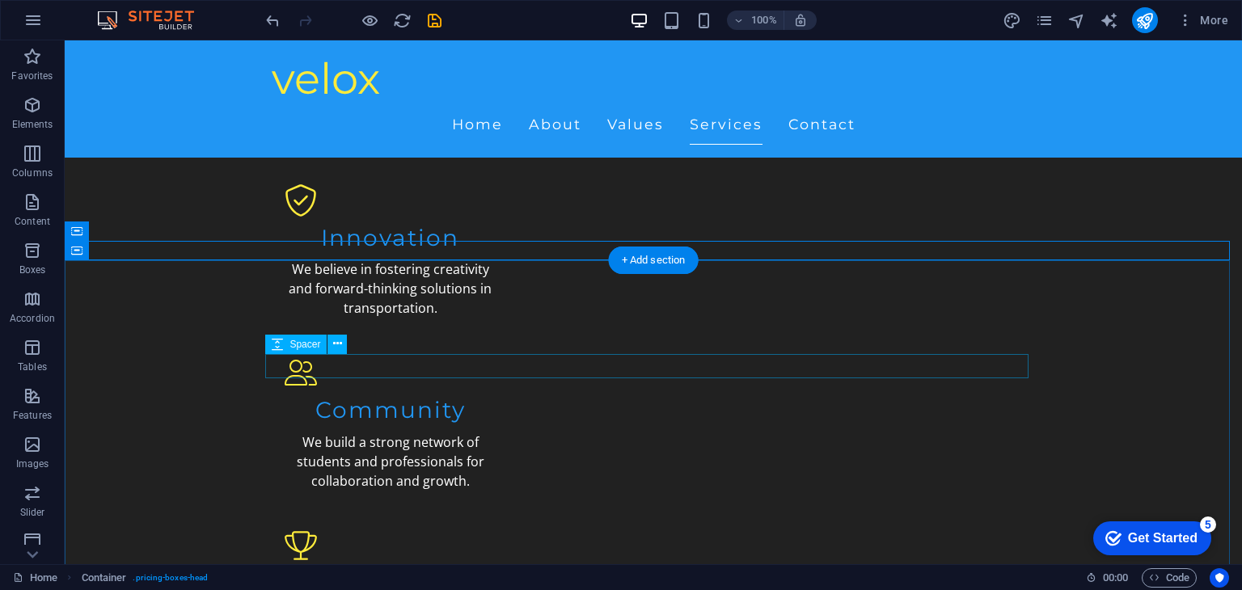
scroll to position [1517, 0]
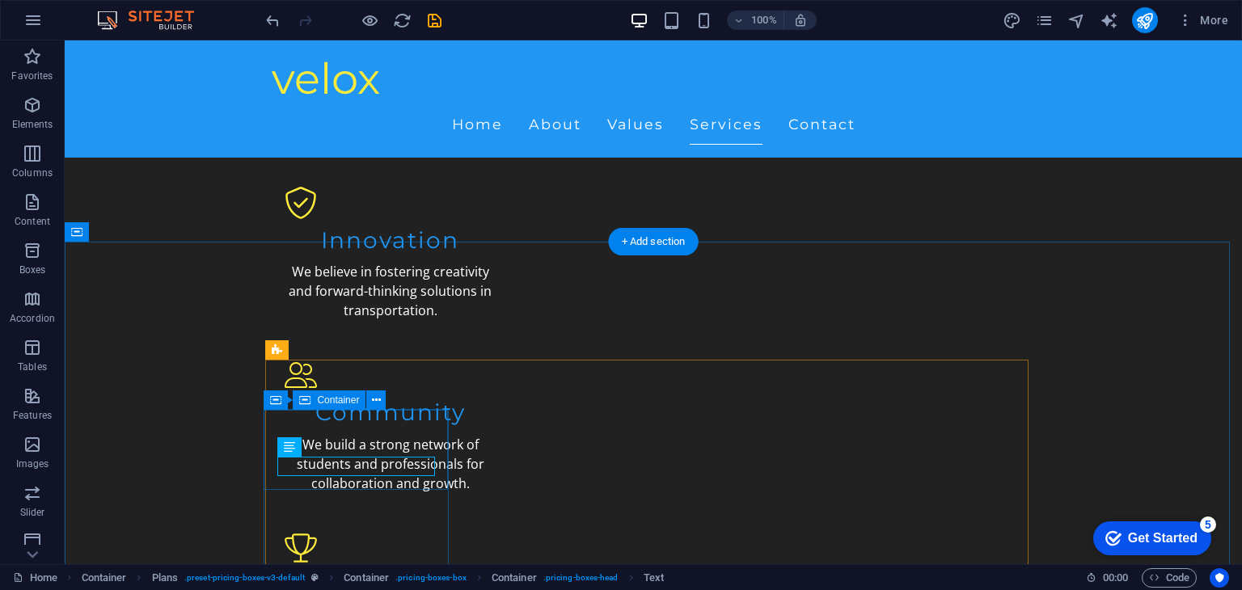
drag, startPoint x: 404, startPoint y: 437, endPoint x: 404, endPoint y: 400, distance: 37.2
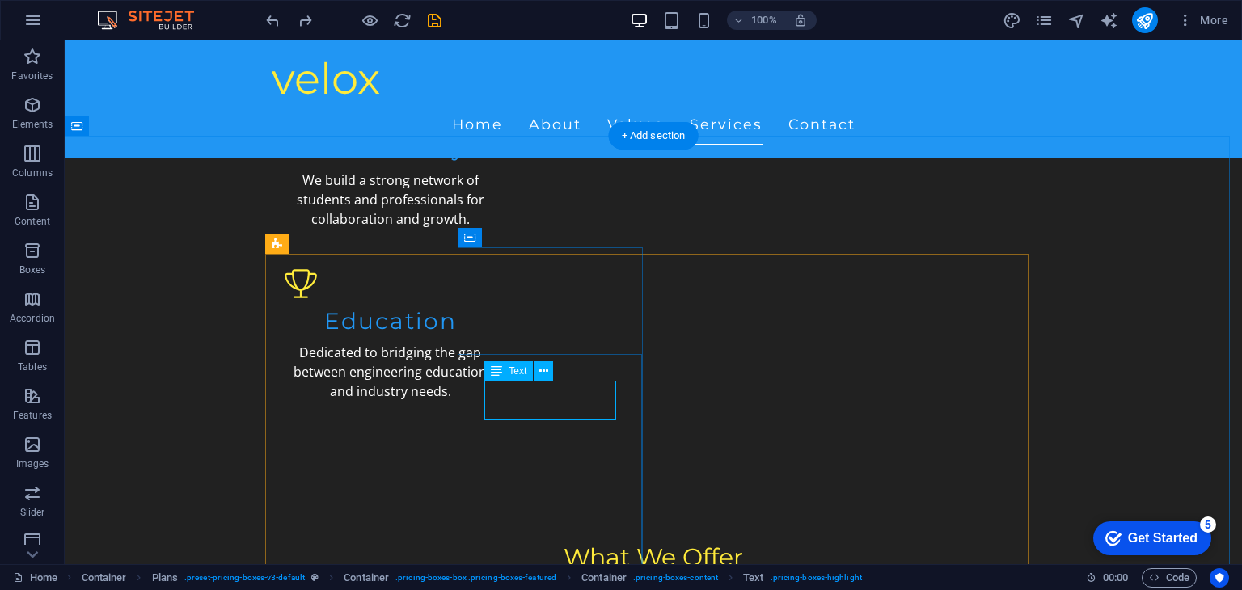
scroll to position [1622, 0]
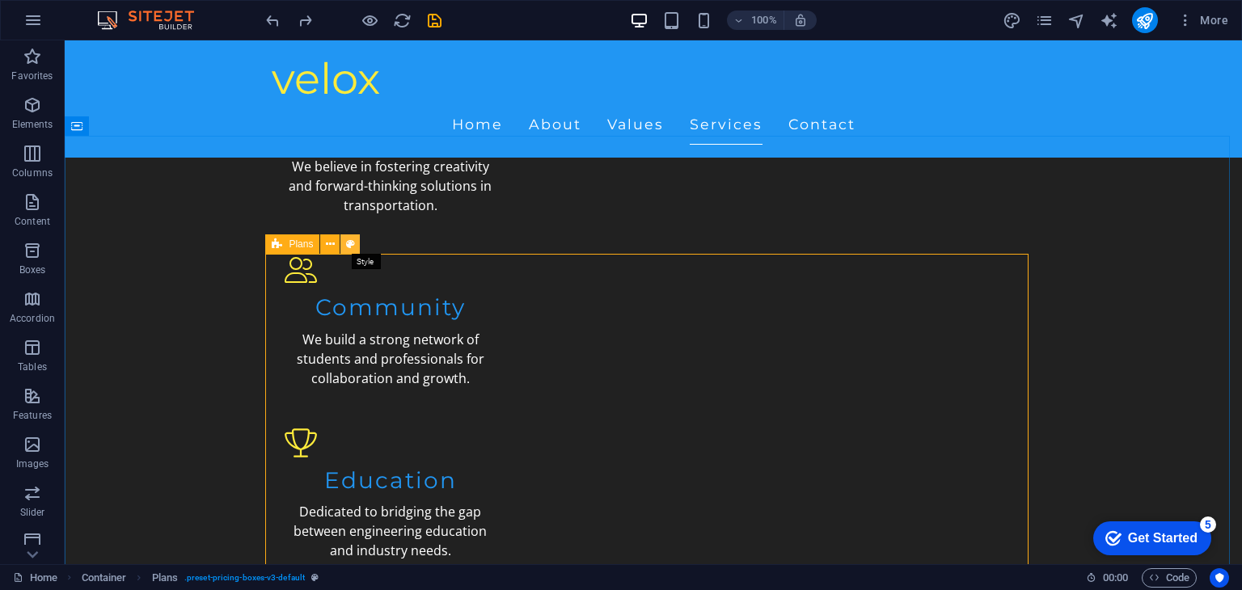
click at [352, 247] on icon at bounding box center [350, 244] width 9 height 17
select select "rem"
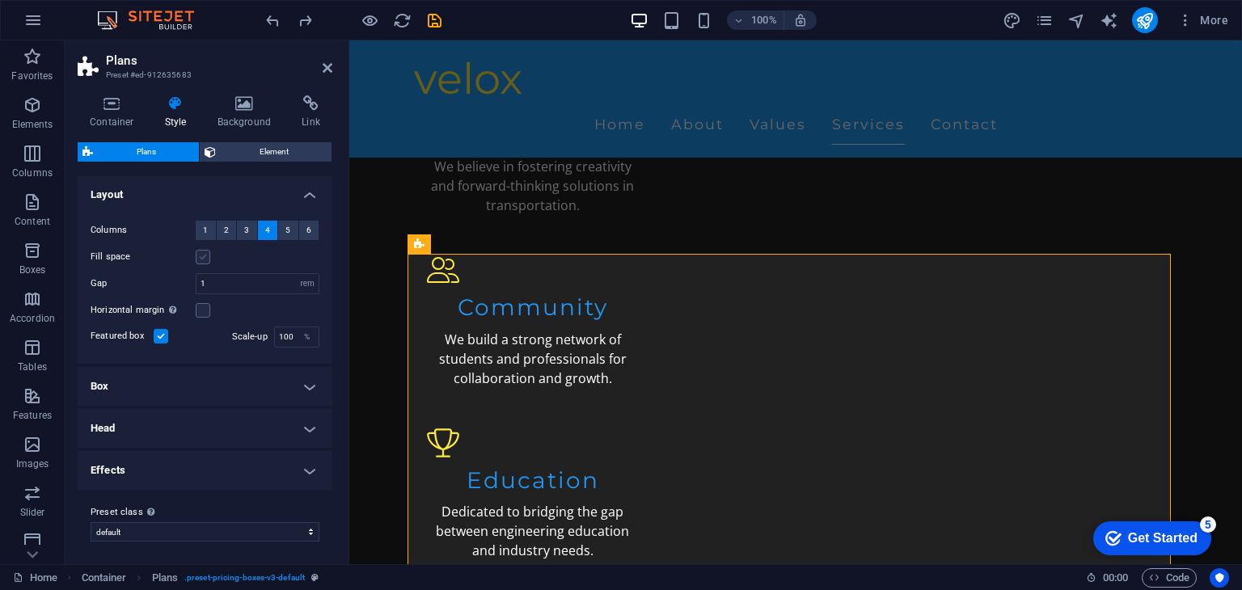
click at [201, 253] on label at bounding box center [203, 257] width 15 height 15
click at [0, 0] on input "Fill space" at bounding box center [0, 0] width 0 height 0
click at [201, 253] on label at bounding box center [203, 257] width 15 height 15
click at [0, 0] on input "Fill space" at bounding box center [0, 0] width 0 height 0
click at [98, 121] on h4 "Container" at bounding box center [115, 112] width 75 height 34
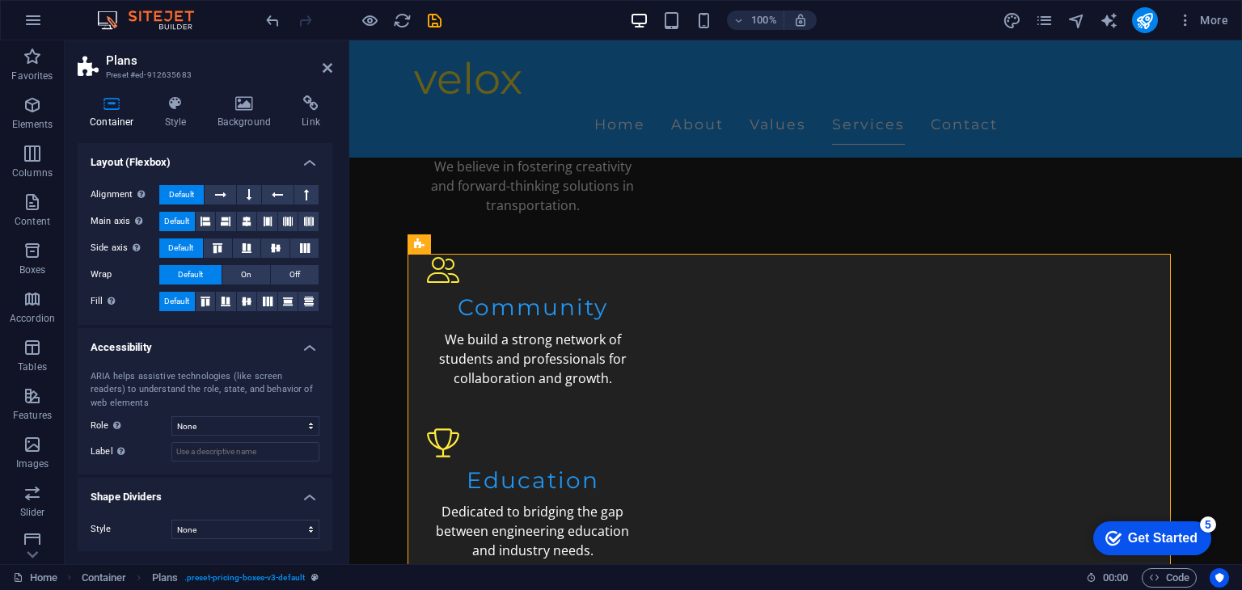
scroll to position [0, 0]
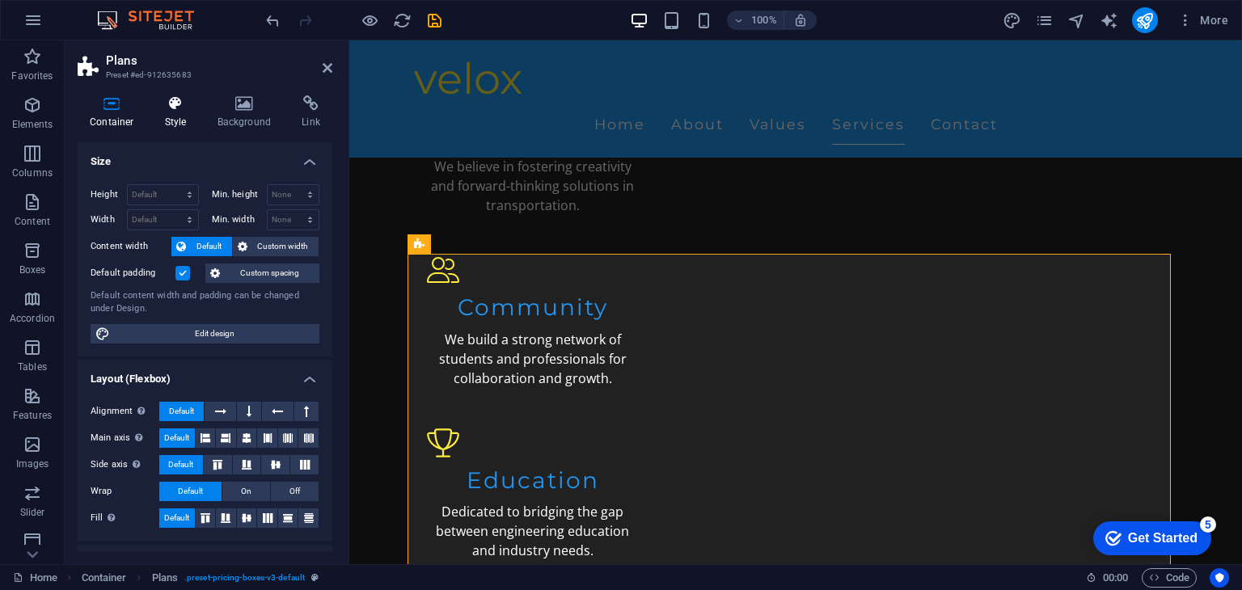
click at [176, 108] on icon at bounding box center [176, 103] width 46 height 16
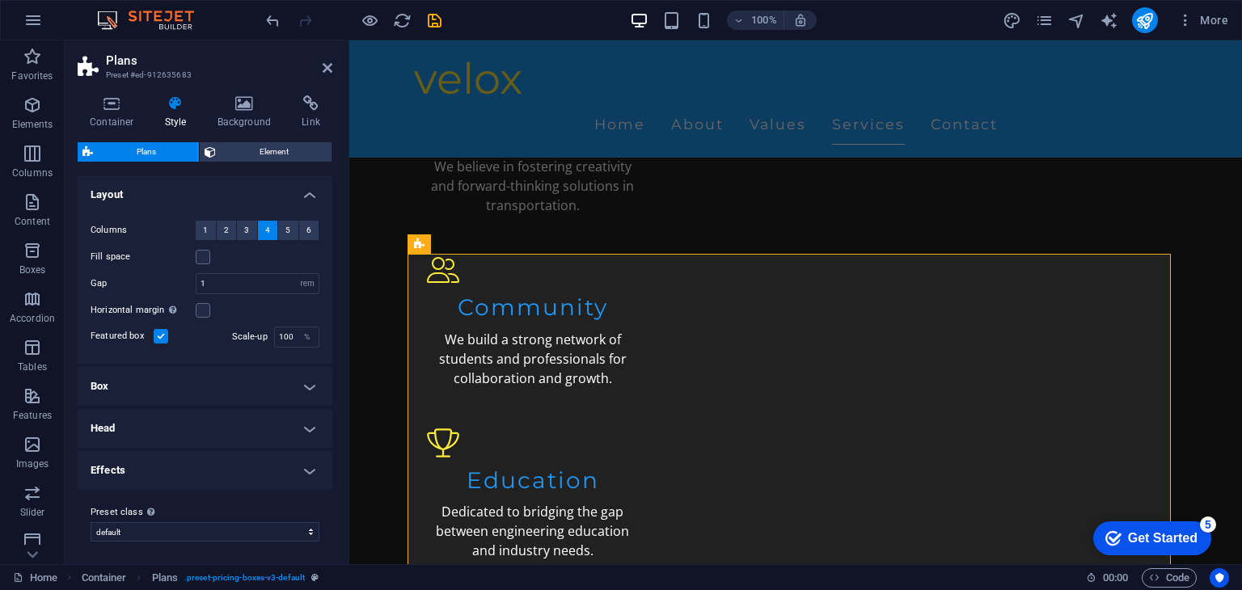
scroll to position [2, 0]
click at [156, 333] on label at bounding box center [161, 334] width 15 height 15
click at [0, 0] on input "Featured box" at bounding box center [0, 0] width 0 height 0
click at [204, 379] on h4 "Box" at bounding box center [205, 384] width 255 height 39
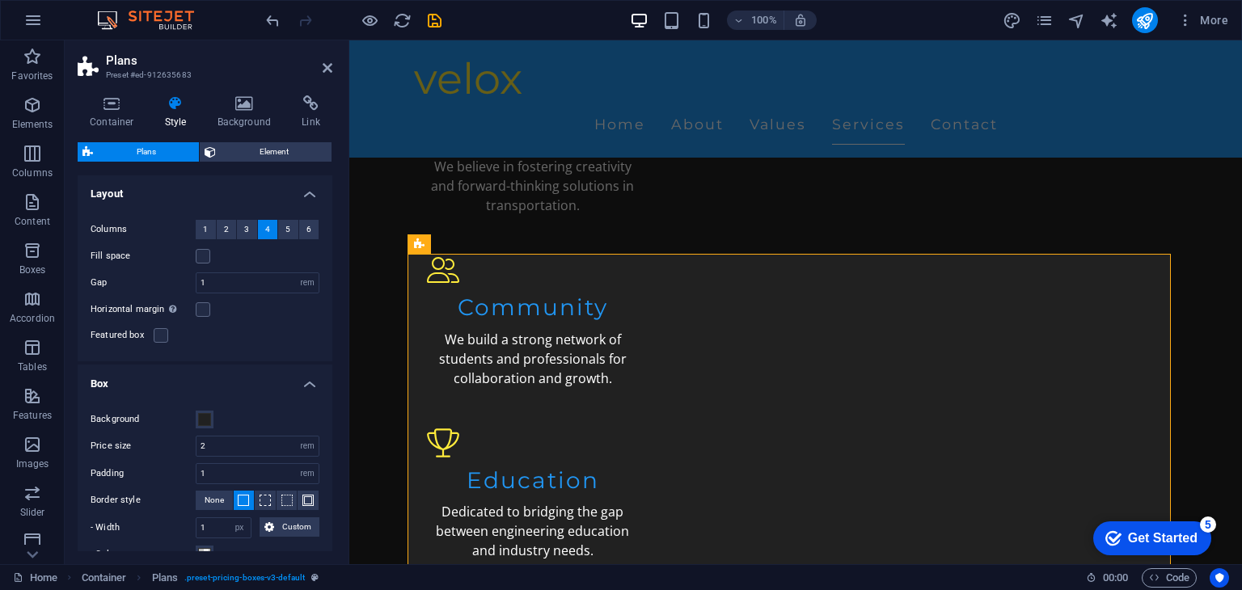
scroll to position [2, 0]
click at [204, 379] on h4 "Box" at bounding box center [205, 377] width 255 height 29
click at [203, 416] on h4 "Head" at bounding box center [205, 426] width 255 height 39
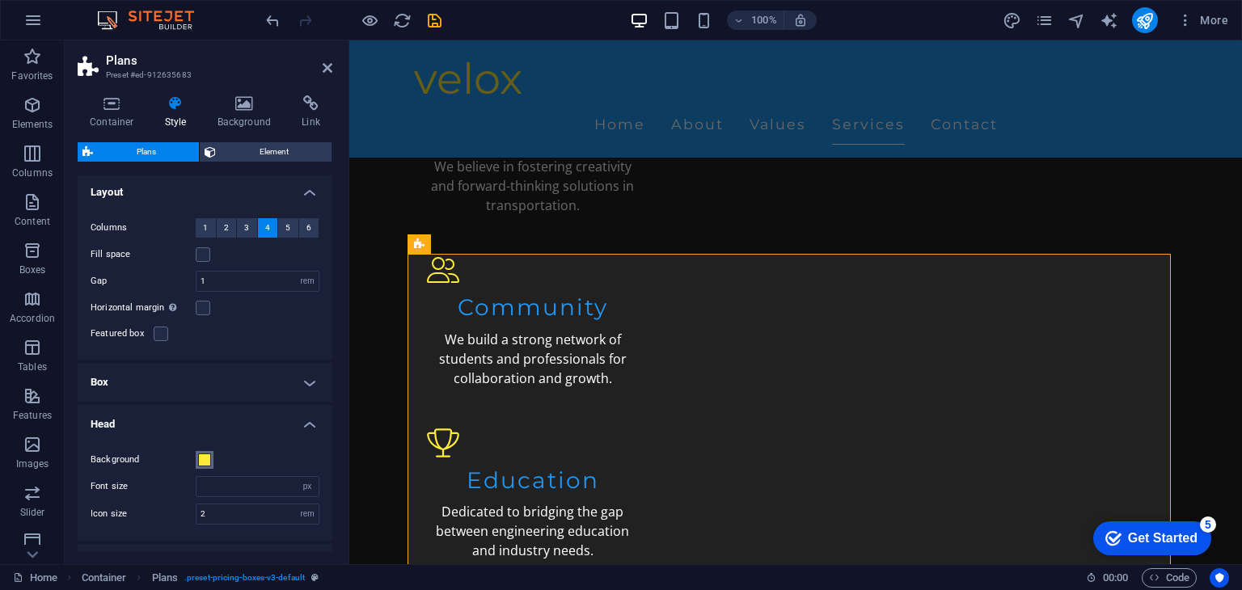
click at [203, 455] on span at bounding box center [204, 460] width 13 height 13
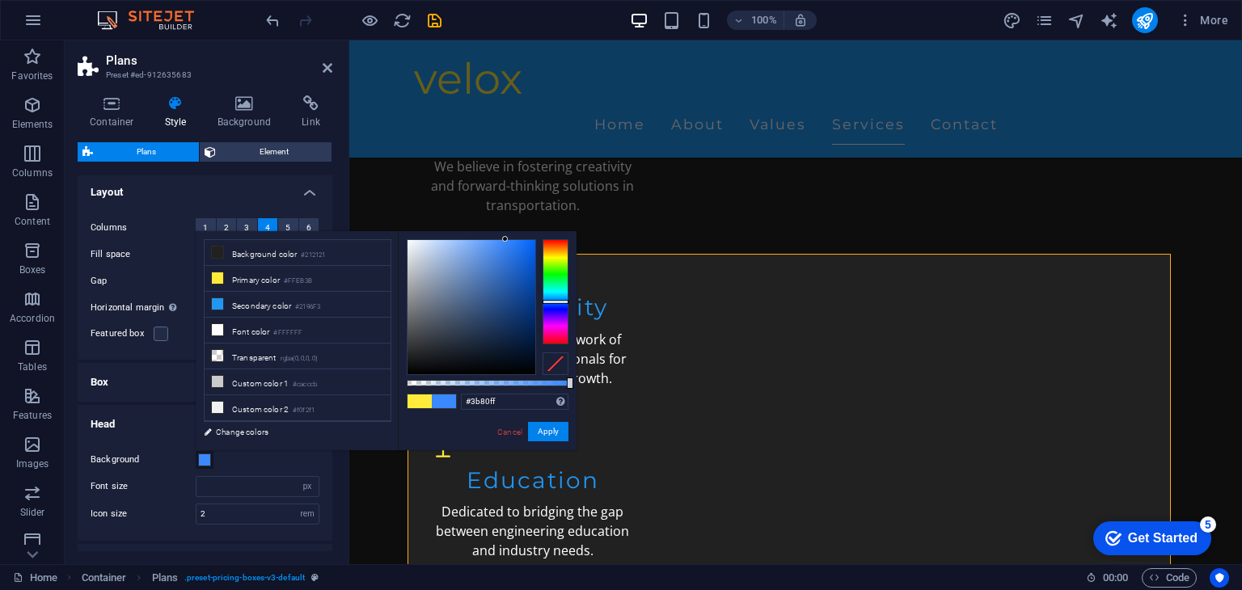
drag, startPoint x: 557, startPoint y: 293, endPoint x: 556, endPoint y: 302, distance: 9.7
click at [556, 302] on div at bounding box center [556, 291] width 26 height 105
drag, startPoint x: 485, startPoint y: 302, endPoint x: 472, endPoint y: 281, distance: 25.1
click at [472, 281] on div at bounding box center [472, 307] width 128 height 134
type input "#5777b1"
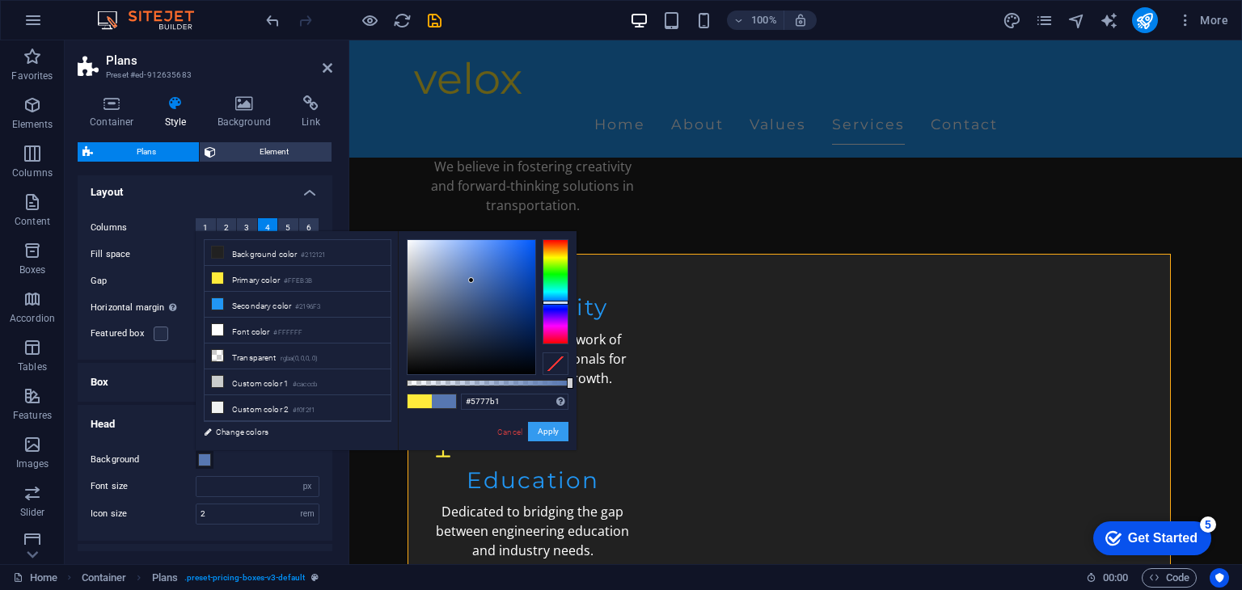
click at [550, 425] on button "Apply" at bounding box center [548, 431] width 40 height 19
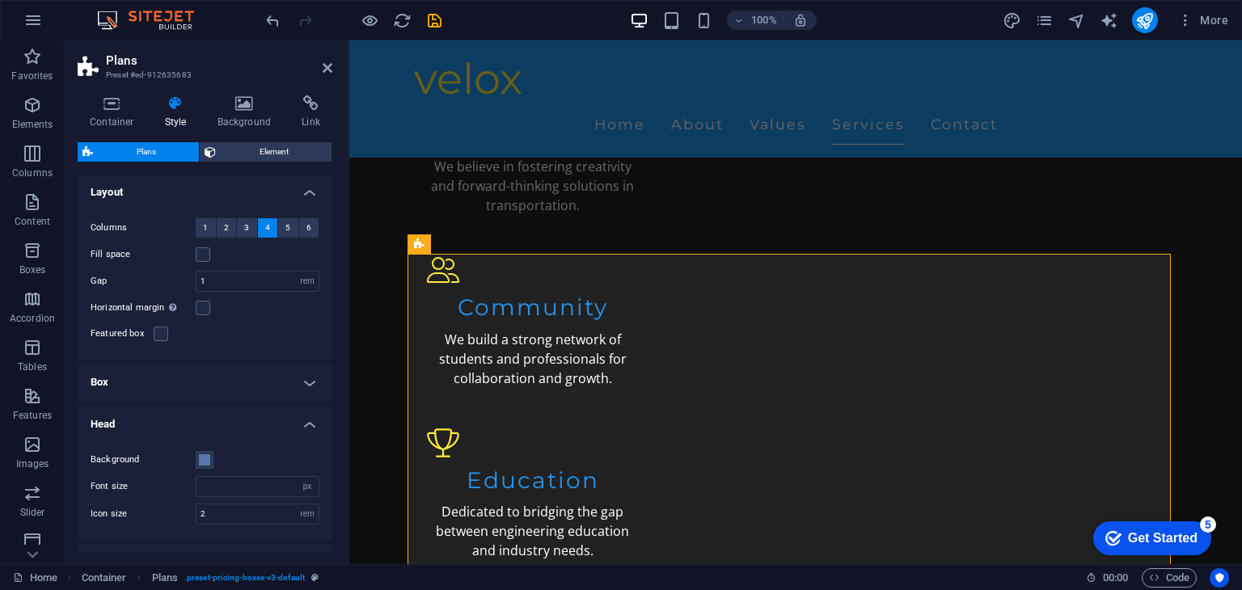
scroll to position [97, 0]
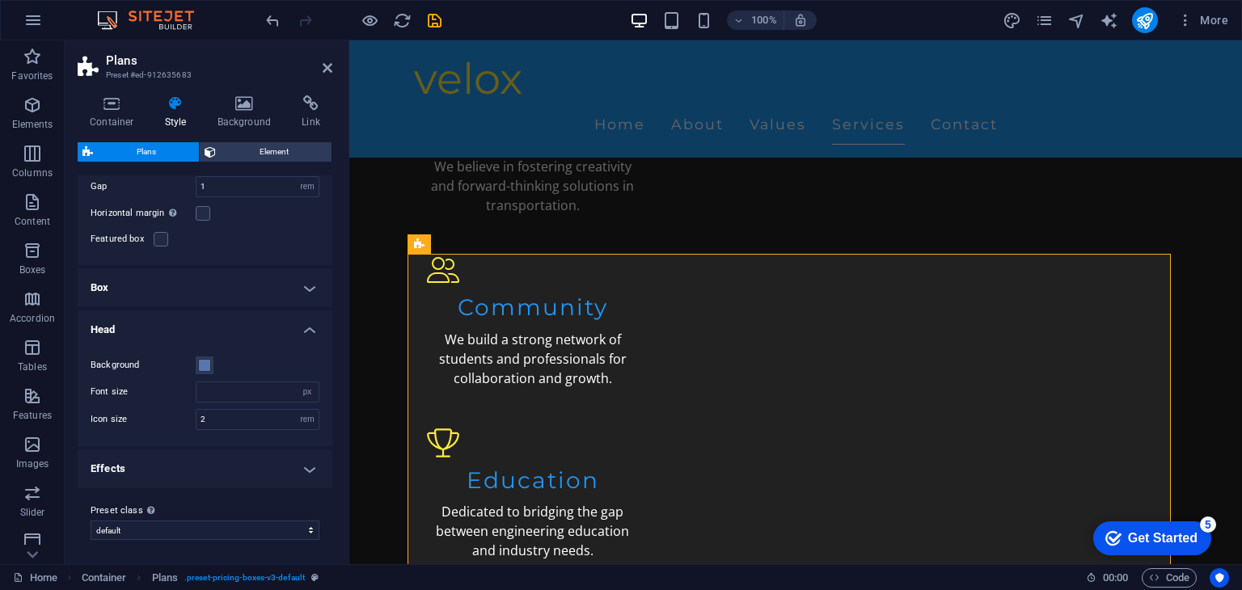
click at [279, 473] on h4 "Effects" at bounding box center [205, 469] width 255 height 39
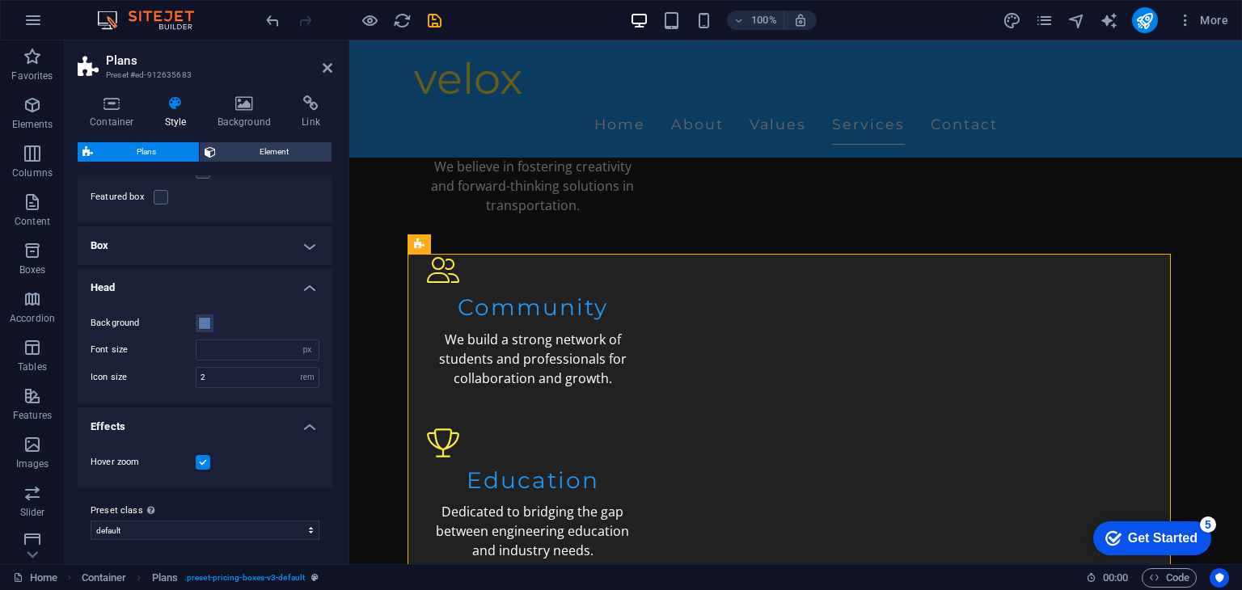
scroll to position [0, 0]
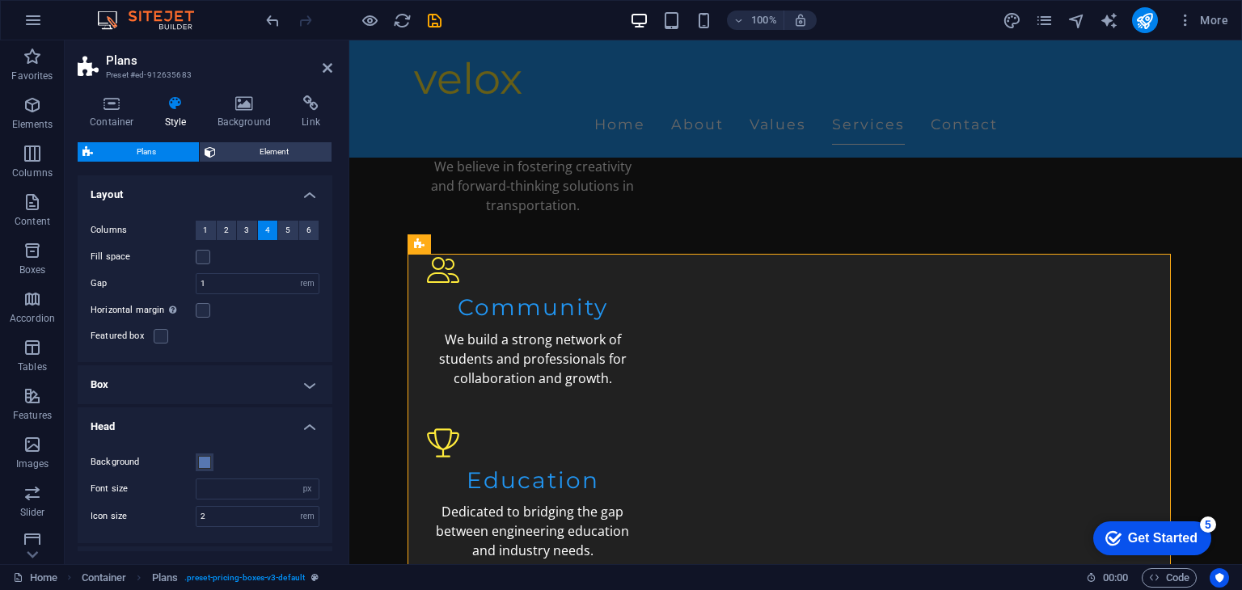
click at [334, 64] on aside "Plans Preset #ed-912635683 Container Style Background Link Size Height Default …" at bounding box center [207, 302] width 285 height 524
click at [328, 66] on icon at bounding box center [328, 67] width 10 height 13
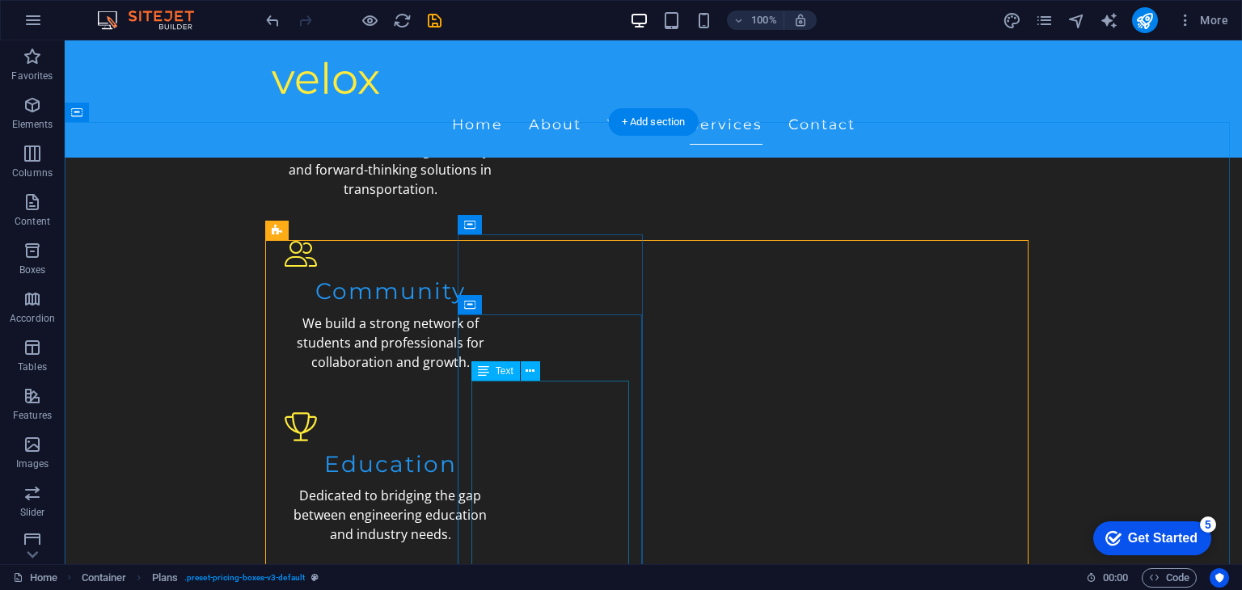
scroll to position [1635, 0]
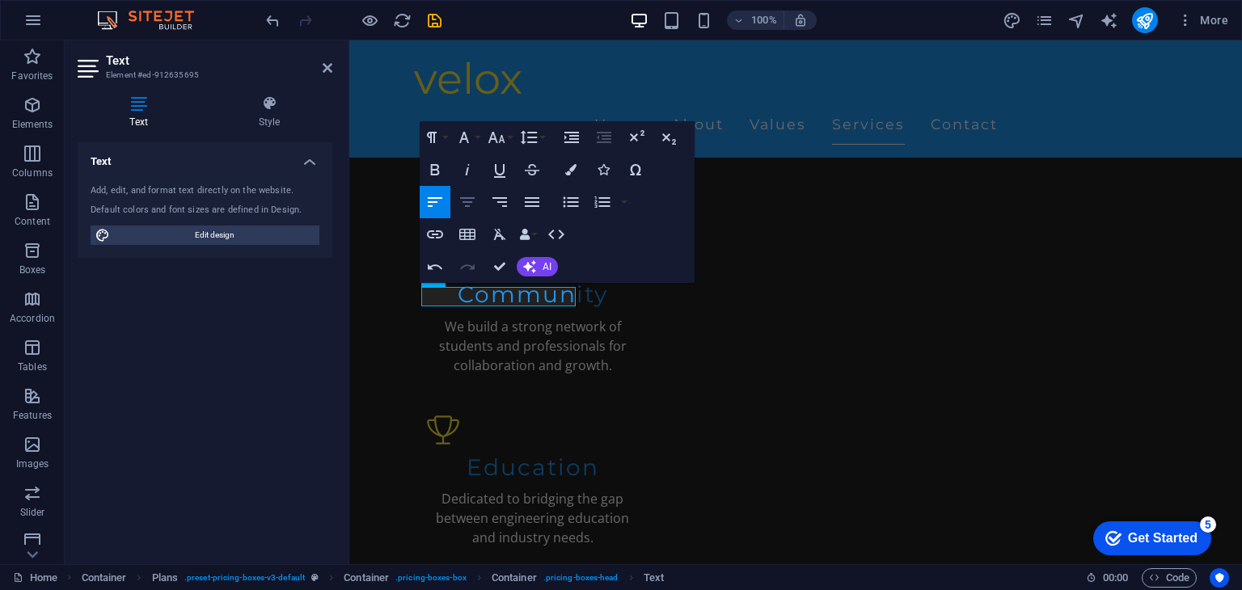
click at [470, 196] on icon "button" at bounding box center [467, 201] width 19 height 19
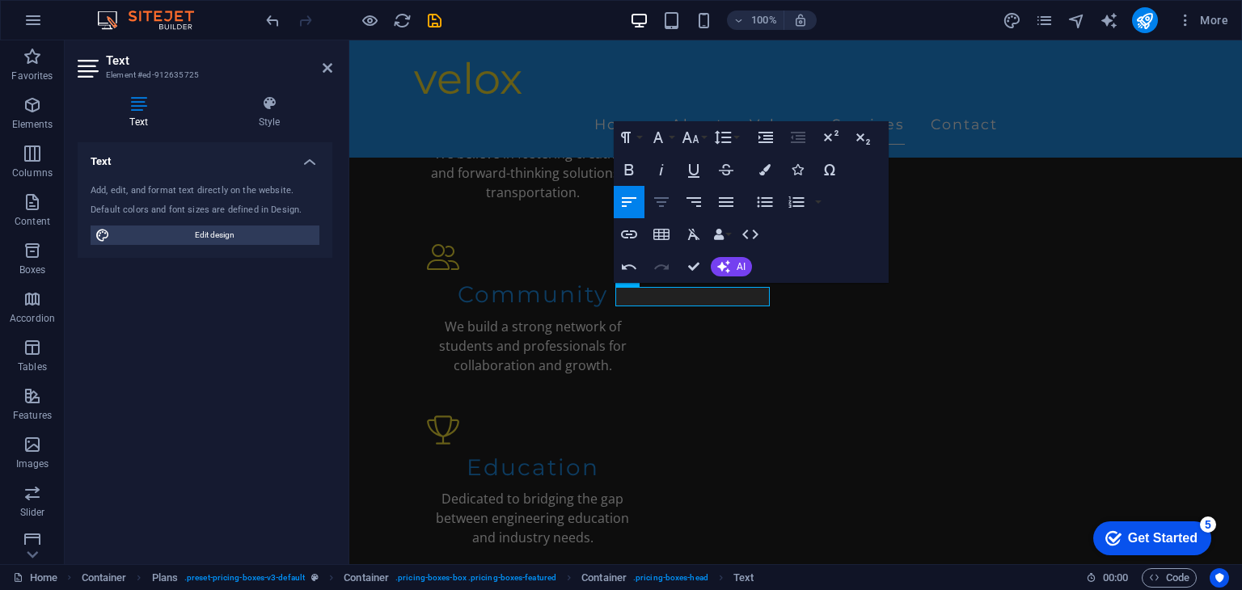
click at [663, 199] on icon "button" at bounding box center [661, 201] width 19 height 19
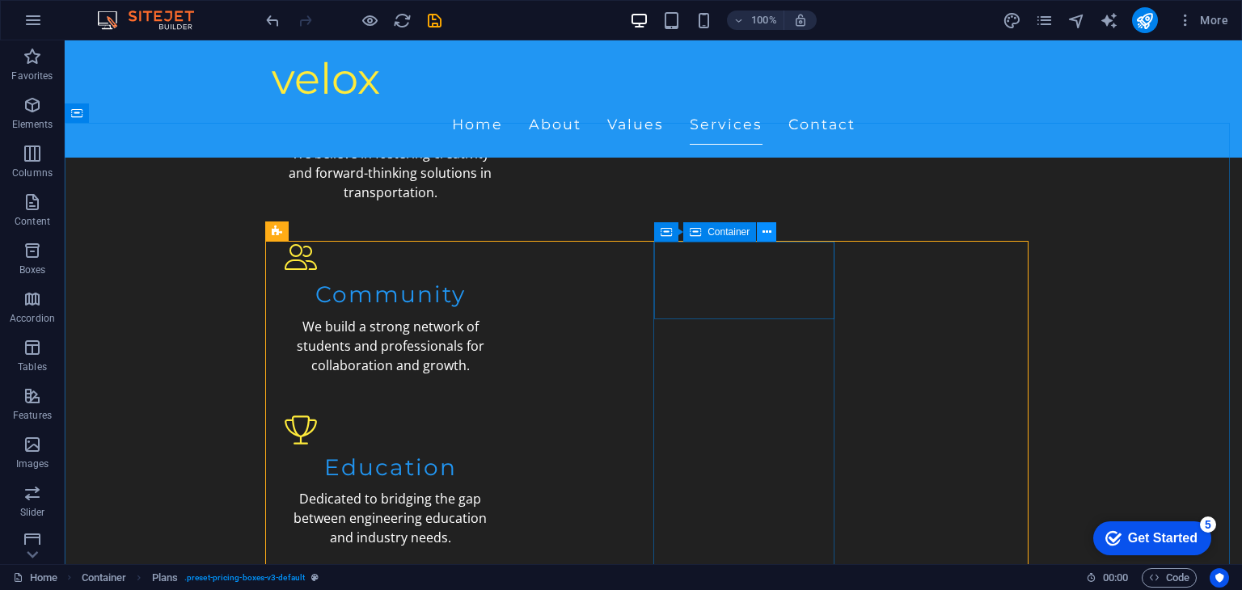
click at [766, 226] on icon at bounding box center [767, 232] width 9 height 17
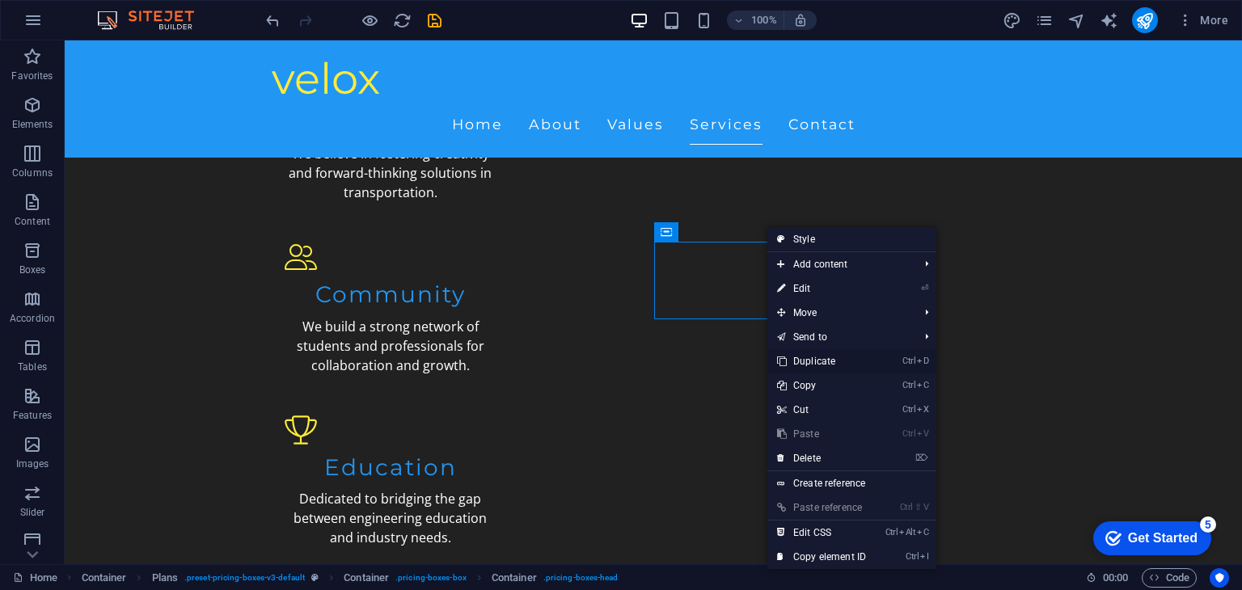
click at [854, 363] on link "Ctrl D Duplicate" at bounding box center [822, 361] width 108 height 24
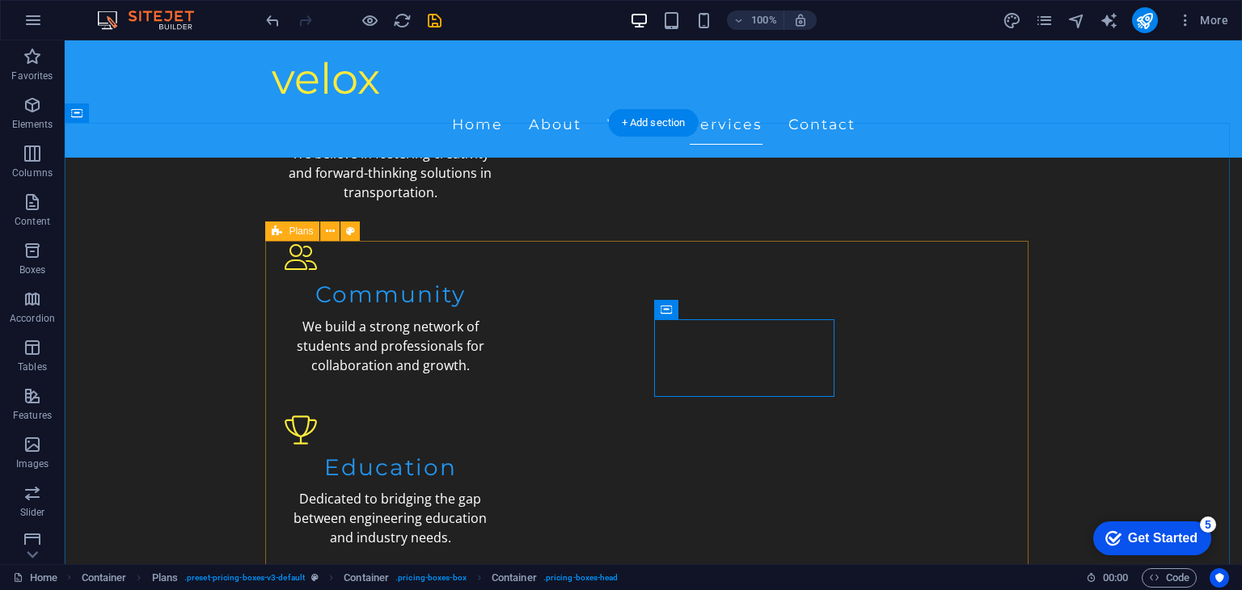
drag, startPoint x: 819, startPoint y: 350, endPoint x: 866, endPoint y: 346, distance: 47.9
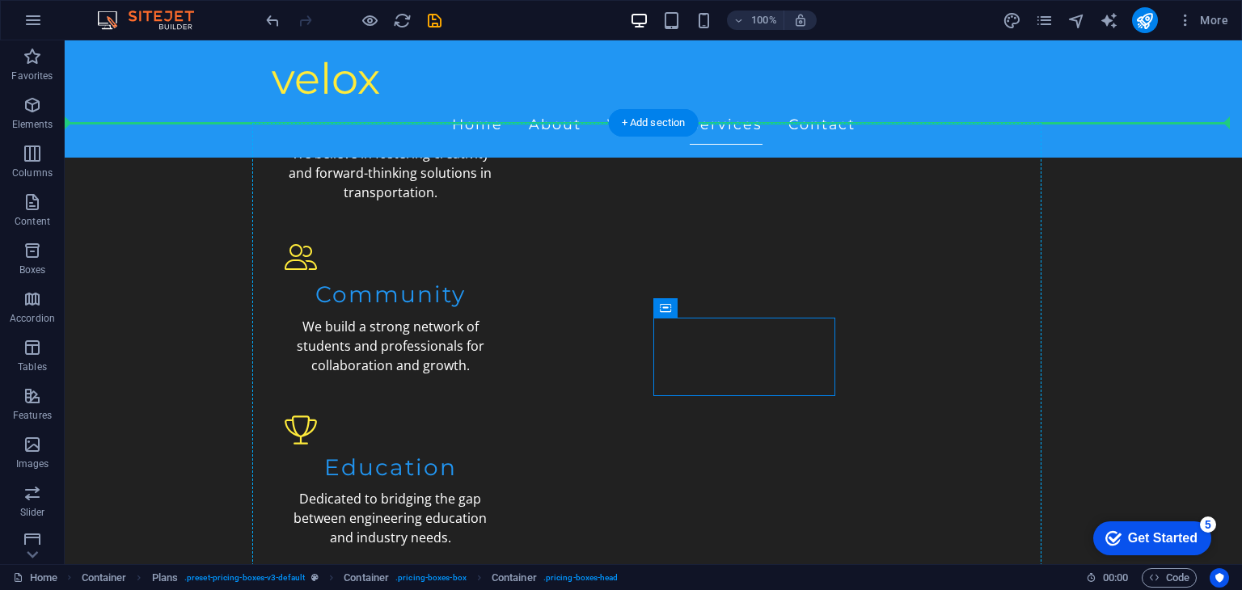
drag, startPoint x: 786, startPoint y: 357, endPoint x: 920, endPoint y: 345, distance: 134.8
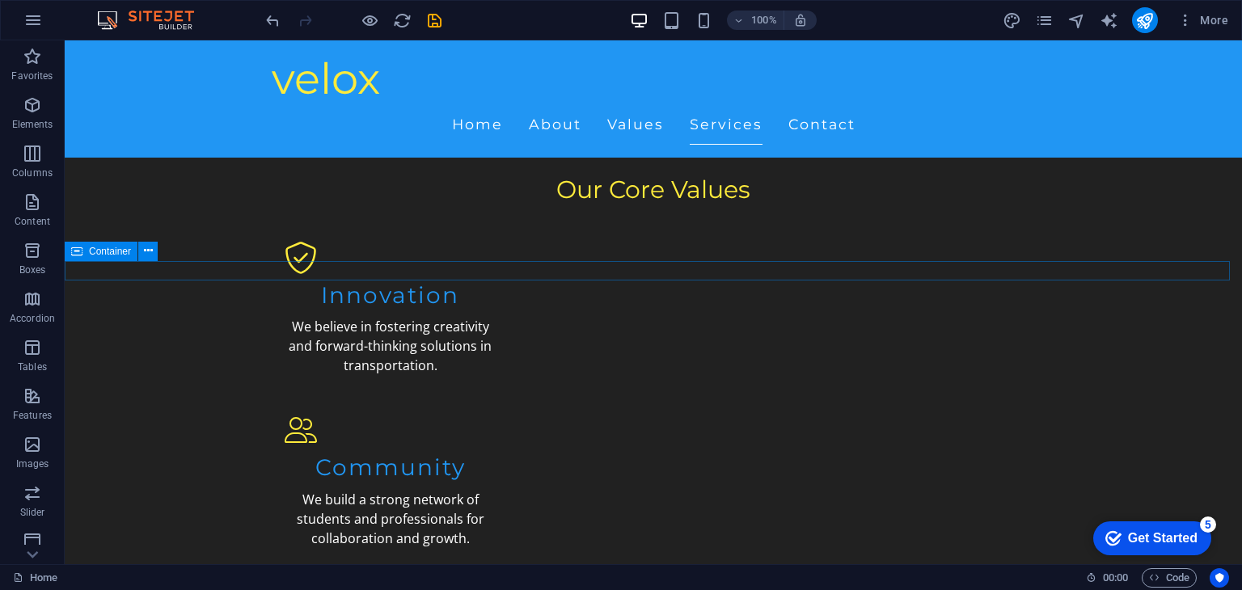
scroll to position [1459, 0]
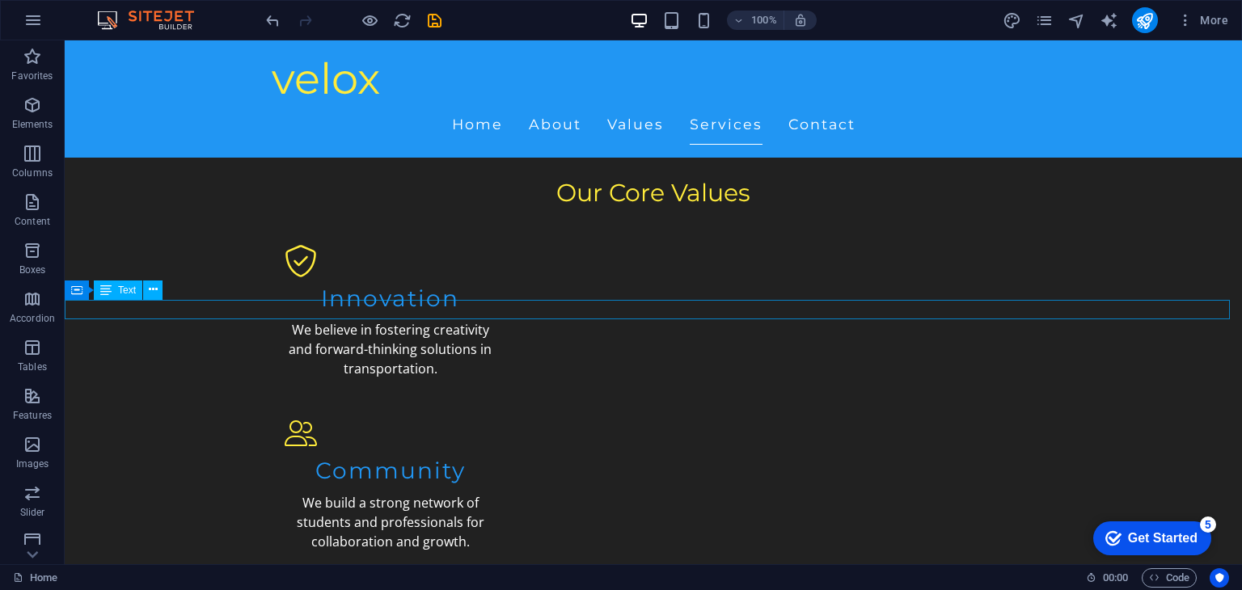
drag, startPoint x: 662, startPoint y: 311, endPoint x: 969, endPoint y: 506, distance: 363.9
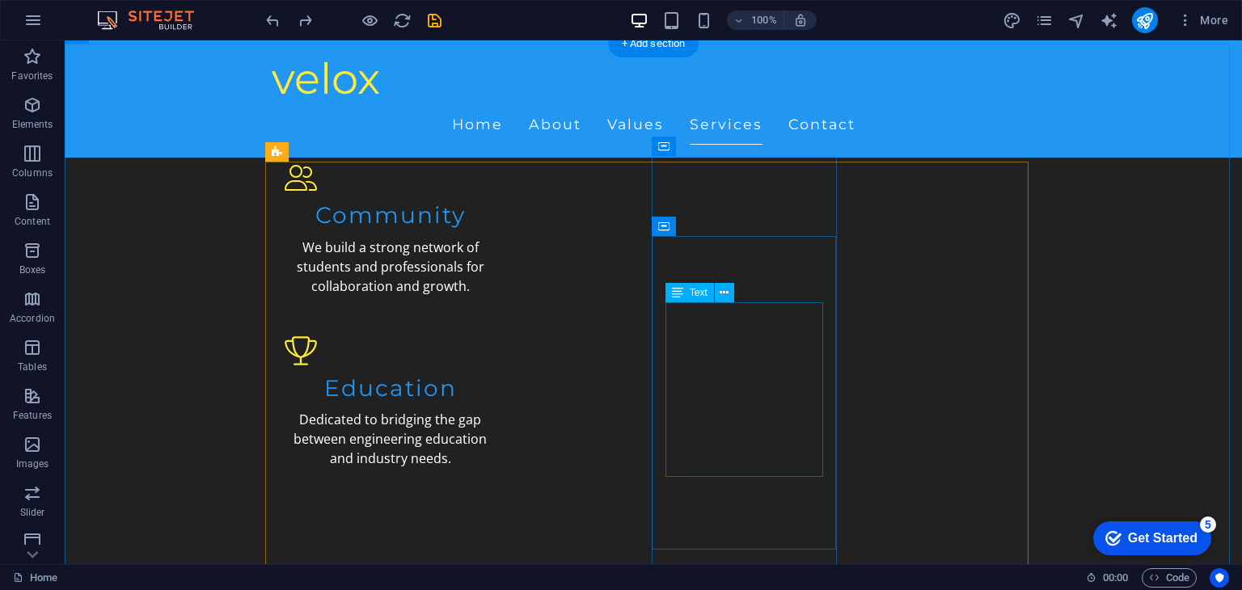
scroll to position [1715, 0]
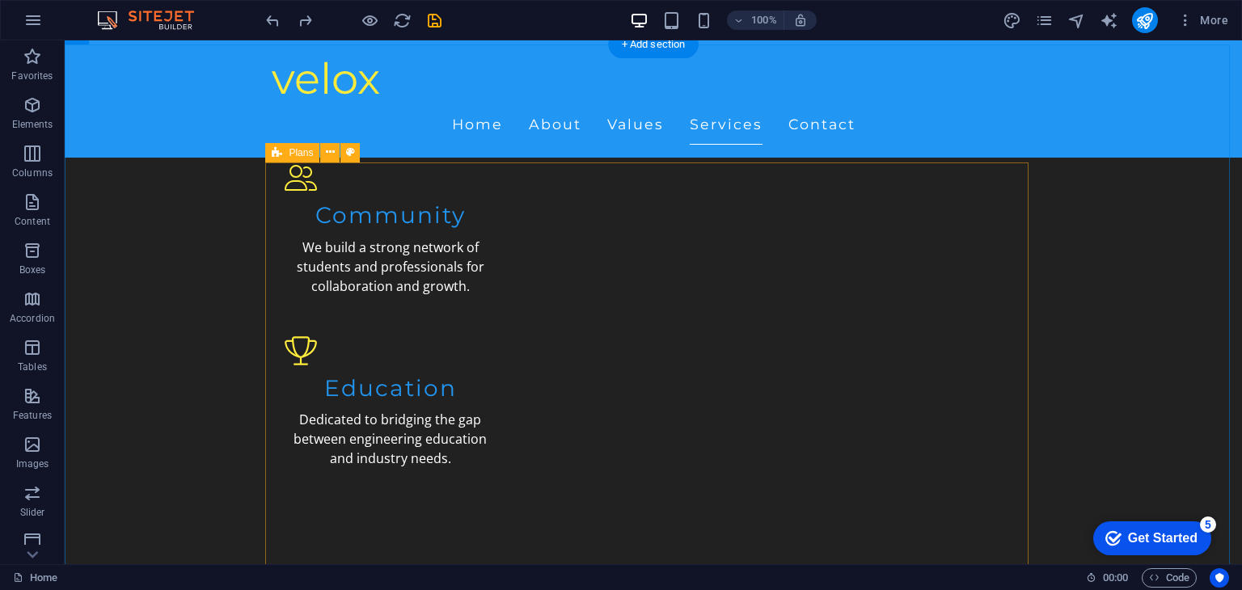
select select "rem"
select select "px"
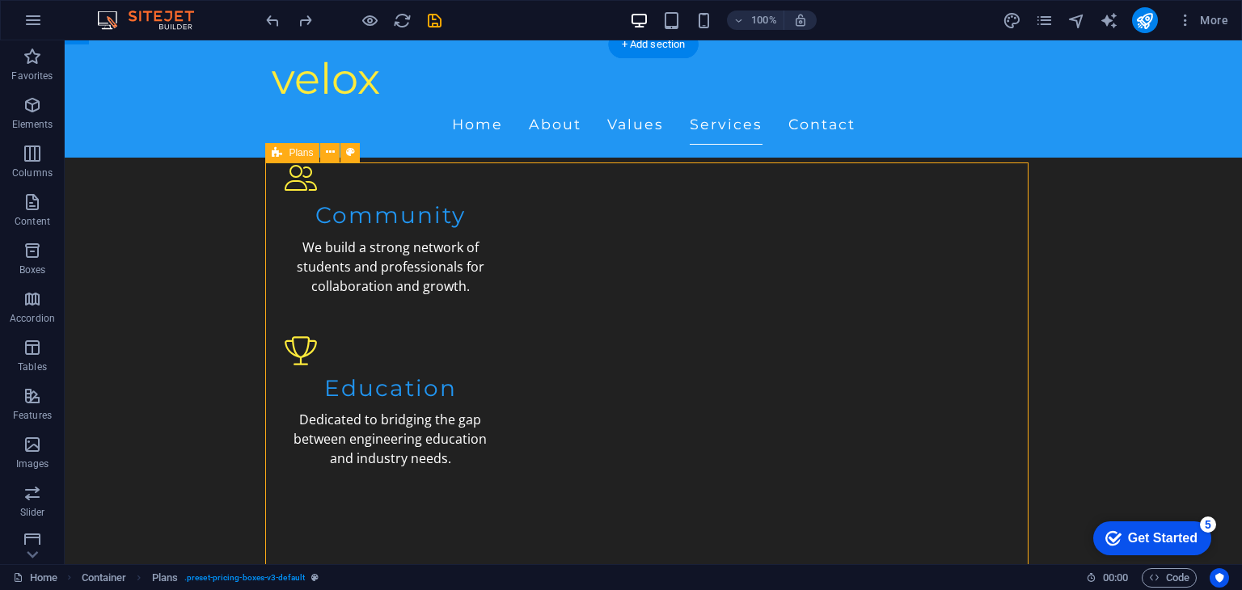
select select "rem"
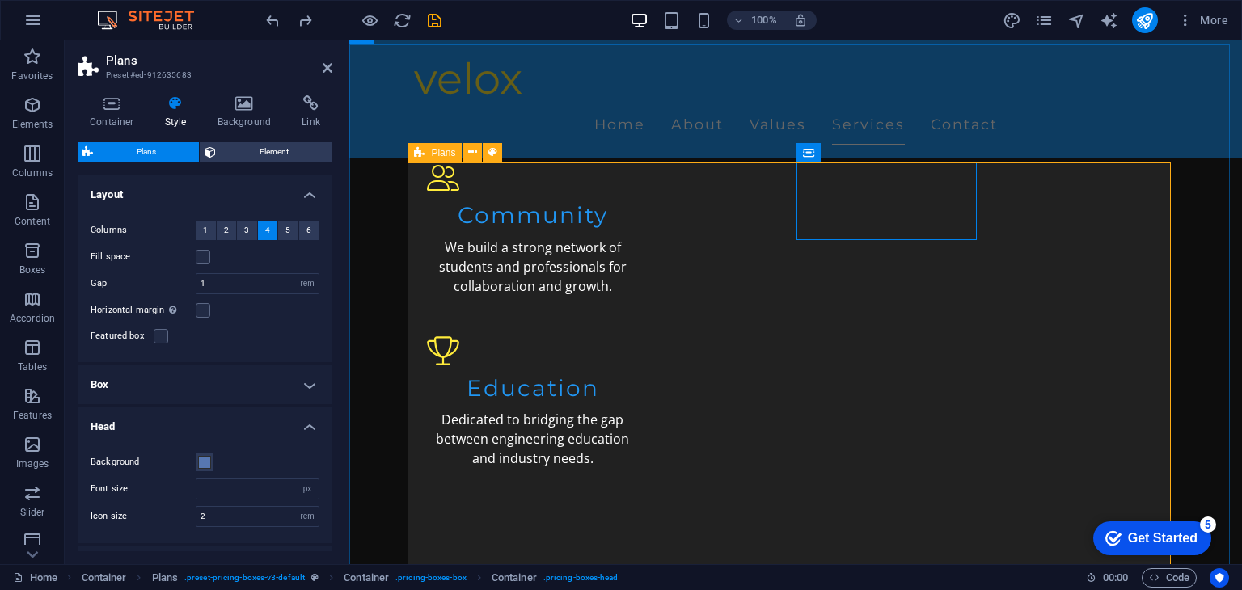
drag, startPoint x: 949, startPoint y: 195, endPoint x: 1055, endPoint y: 210, distance: 107.9
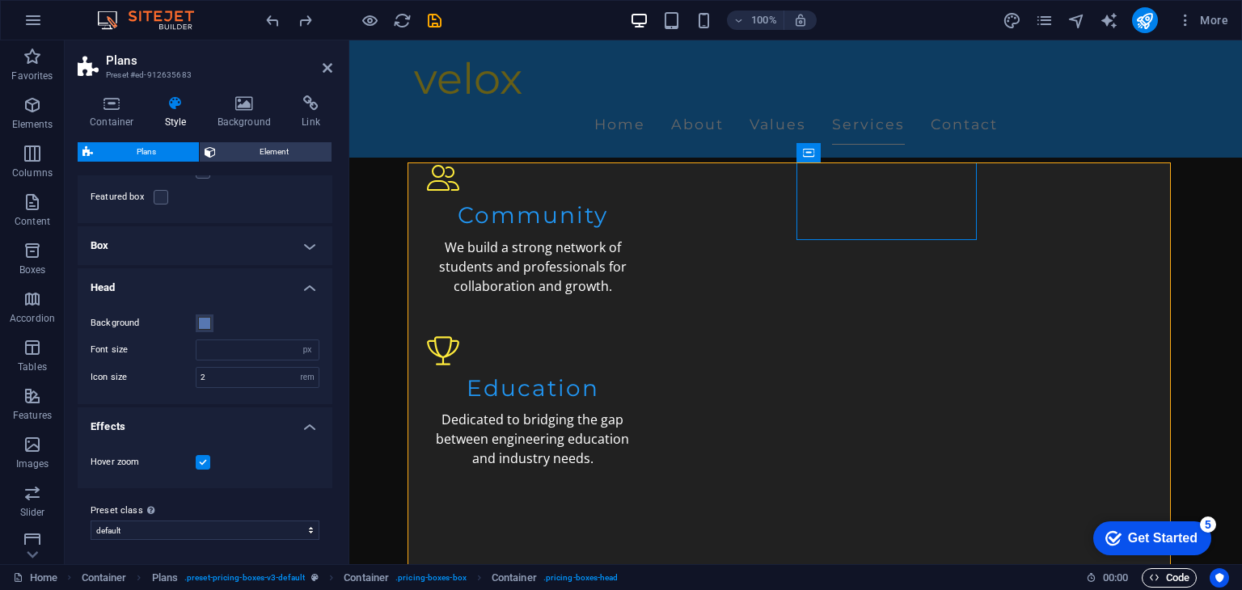
click at [1152, 580] on icon "button" at bounding box center [1154, 578] width 11 height 11
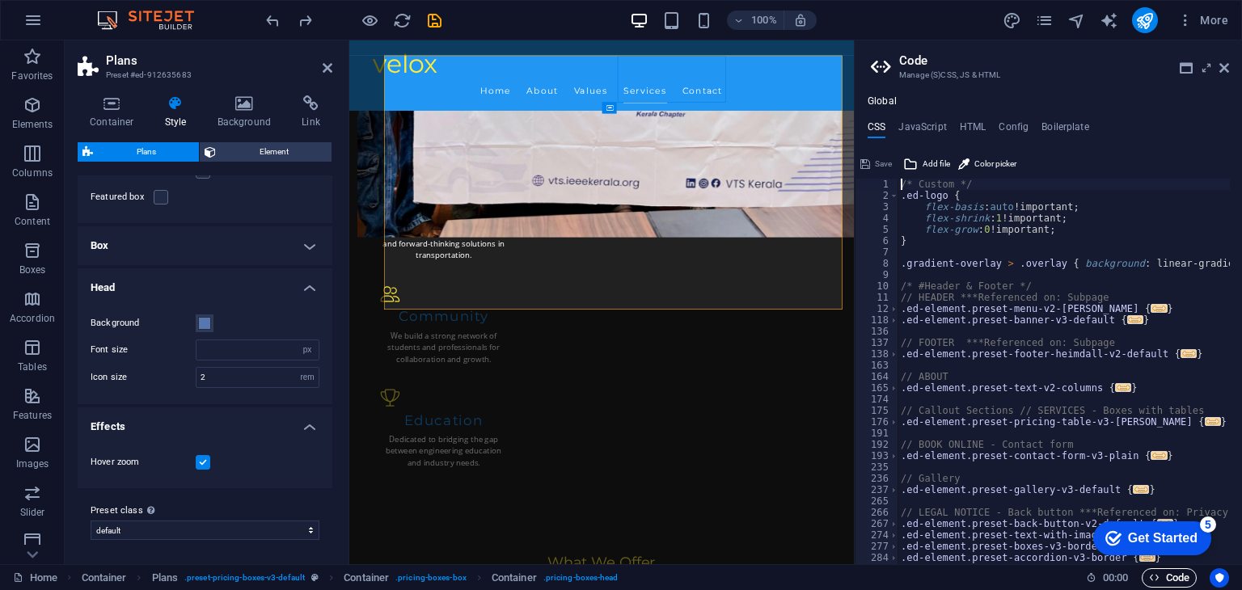
scroll to position [1811, 0]
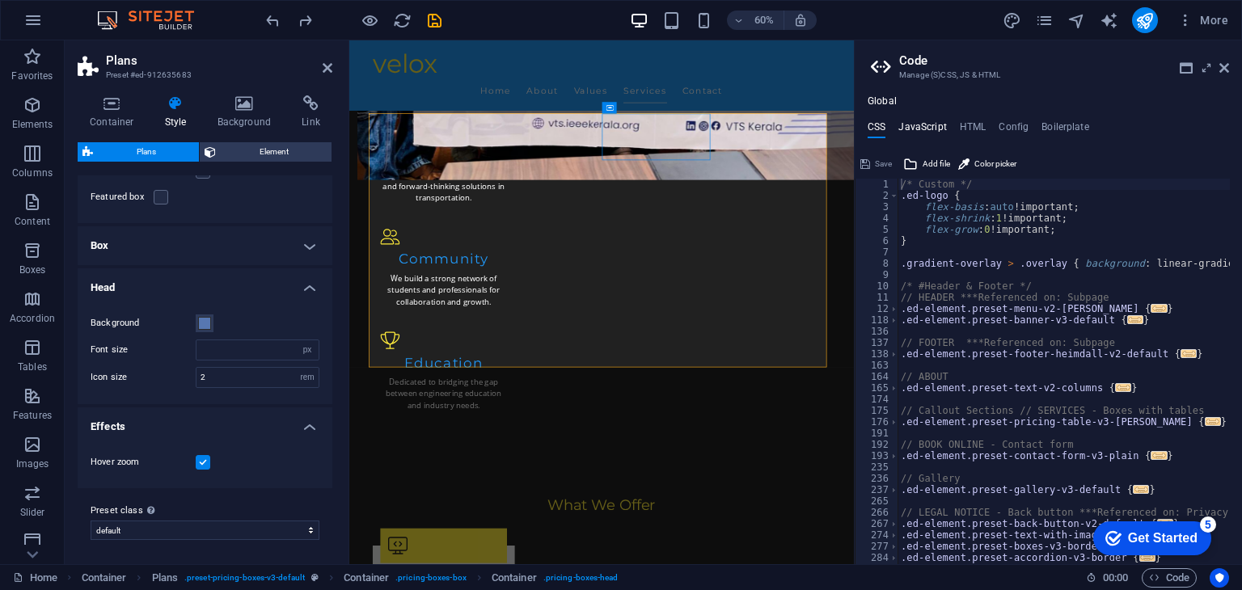
click at [925, 129] on h4 "JavaScript" at bounding box center [923, 130] width 48 height 18
type textarea "/* JS for preset "Menu V2" */"
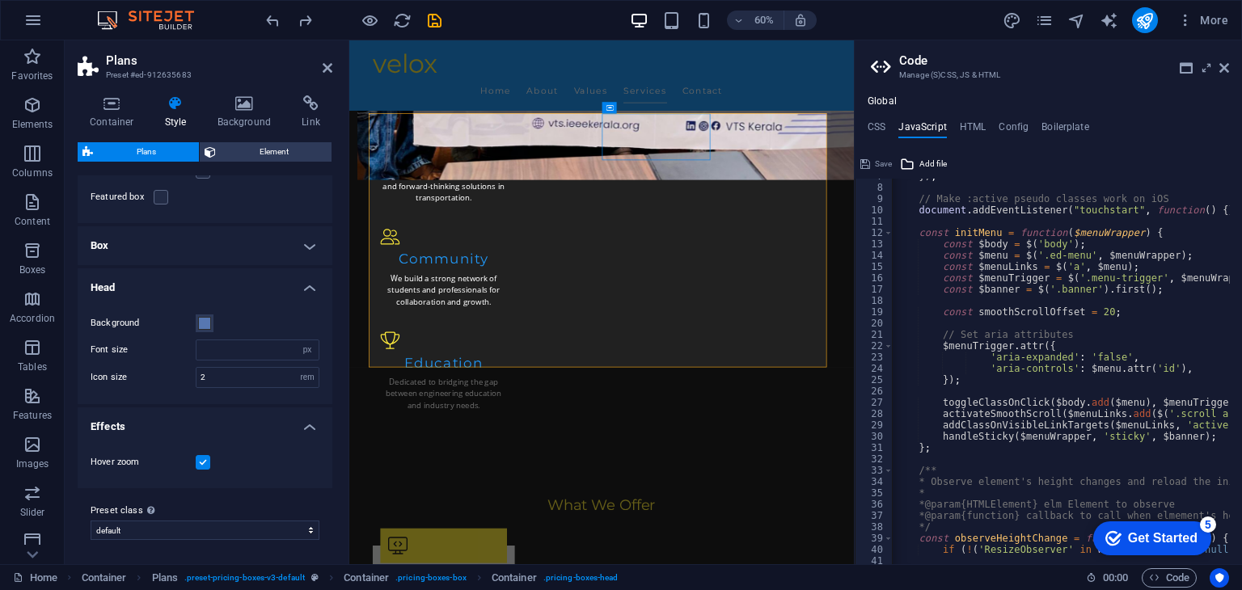
scroll to position [76, 0]
click at [961, 125] on h4 "HTML" at bounding box center [973, 130] width 27 height 18
type textarea "<a href="#main-content" class="wv-link-content button">Skip to main content</a>"
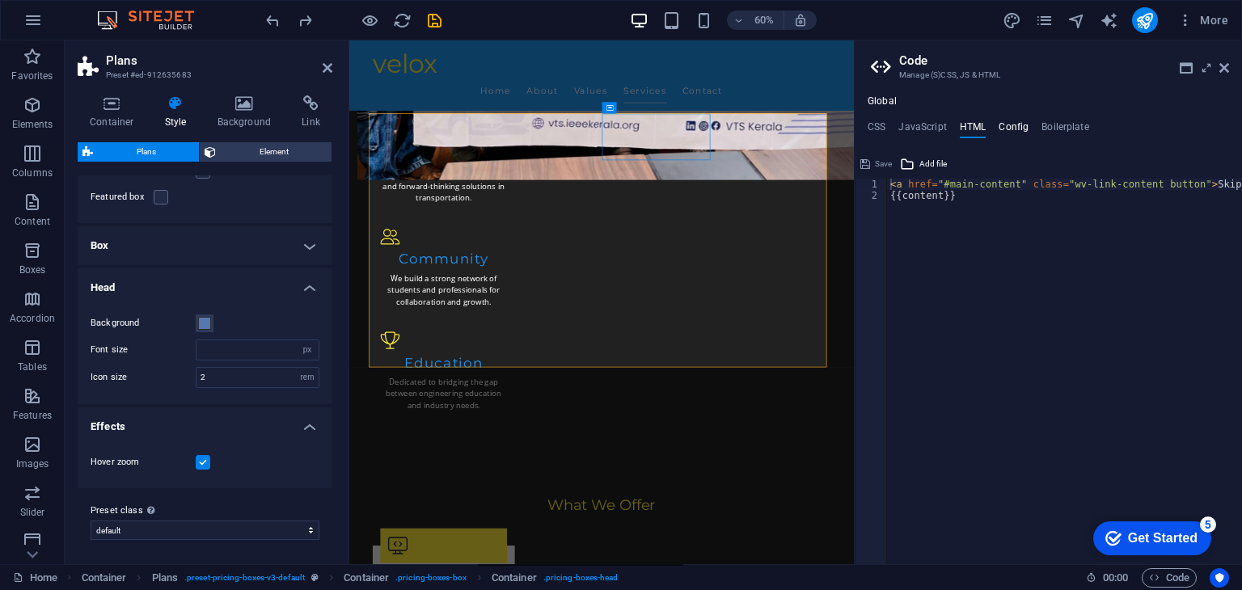
click at [1009, 130] on h4 "Config" at bounding box center [1014, 130] width 30 height 18
type textarea "$color-background: #212121;"
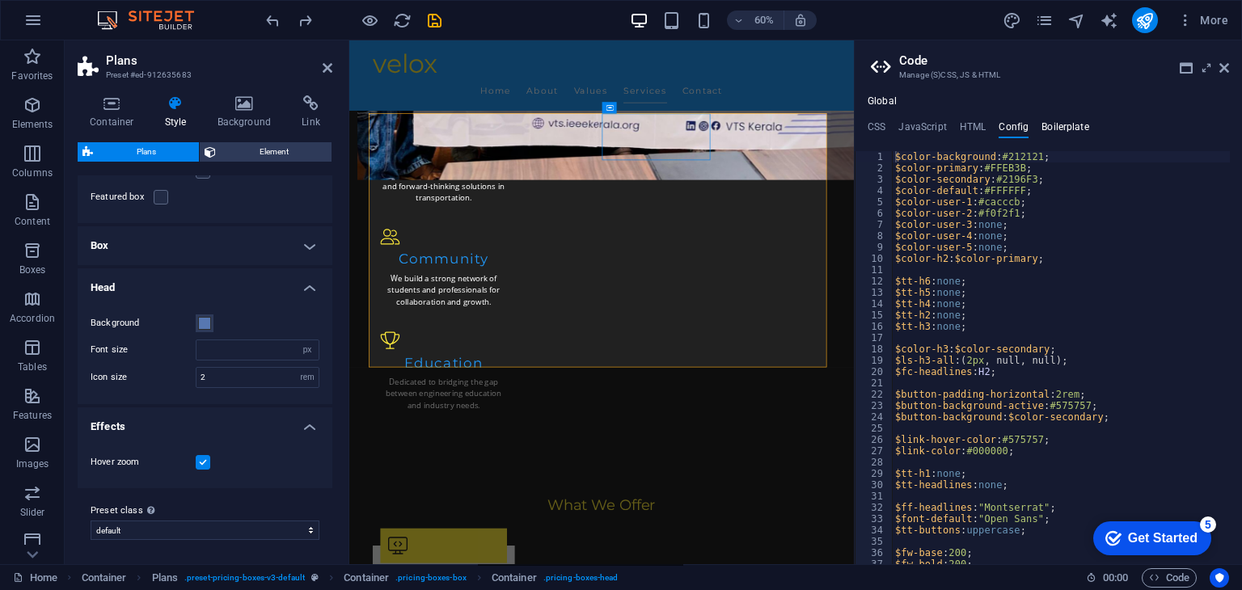
click at [1063, 134] on h4 "Boilerplate" at bounding box center [1066, 130] width 48 height 18
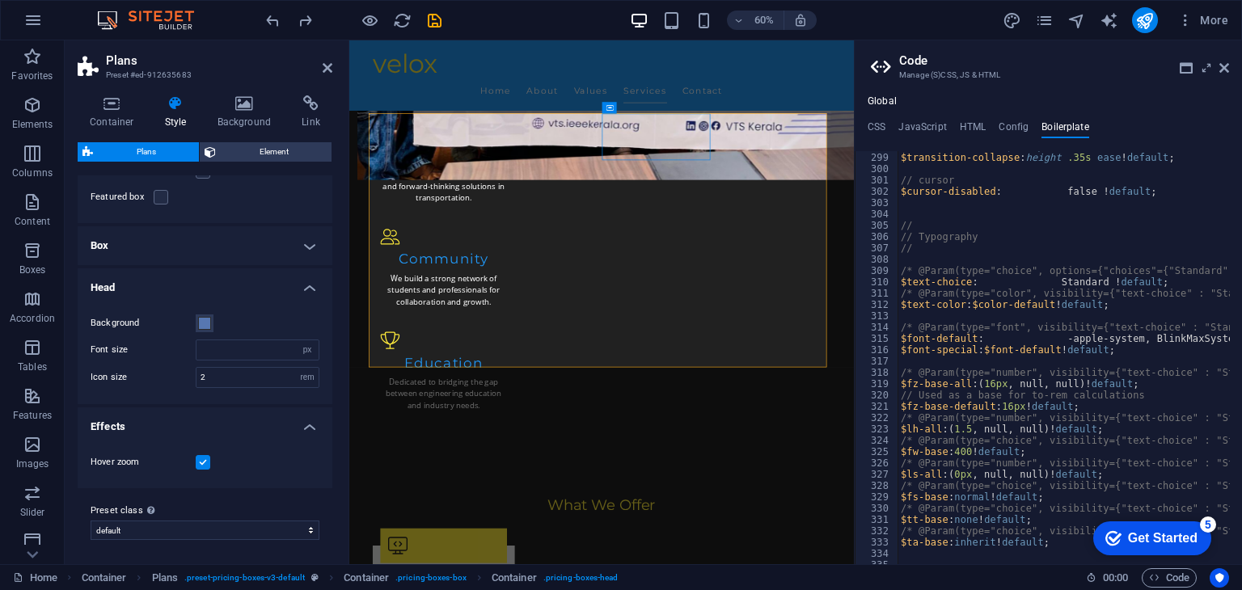
scroll to position [1918, 0]
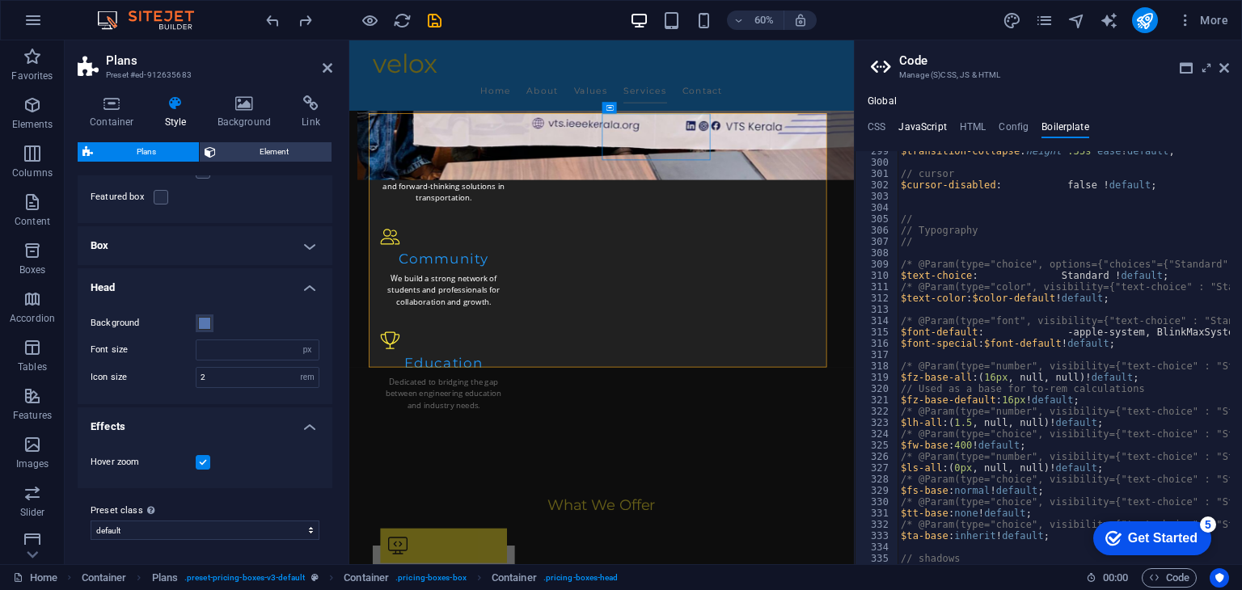
click at [919, 132] on h4 "JavaScript" at bounding box center [923, 130] width 48 height 18
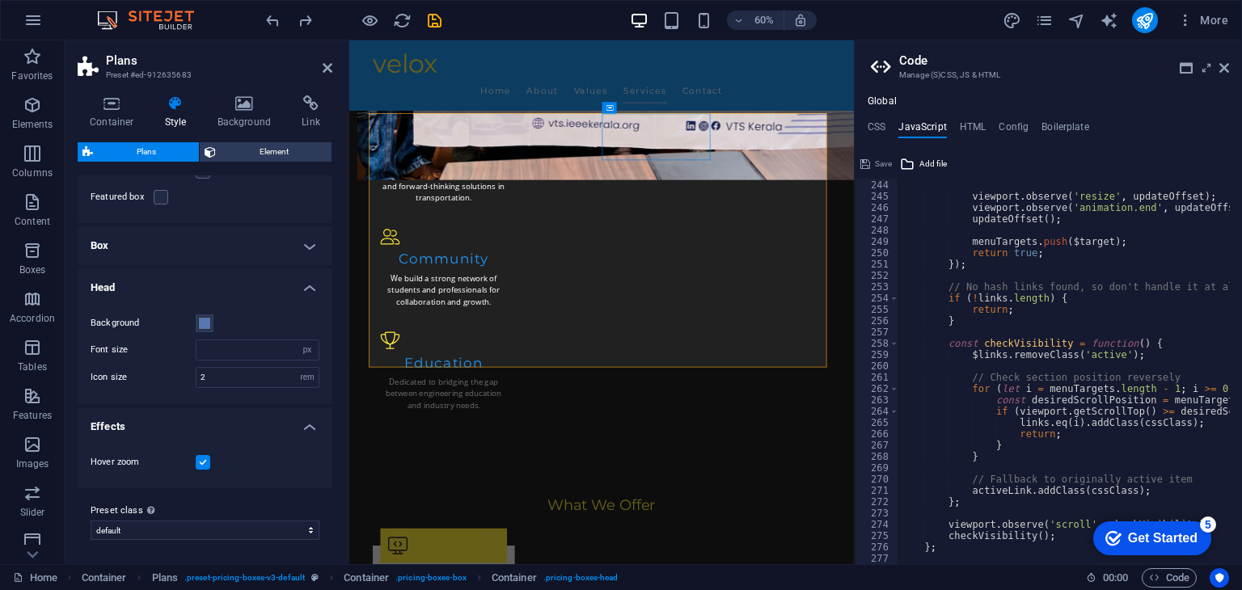
scroll to position [2842, 0]
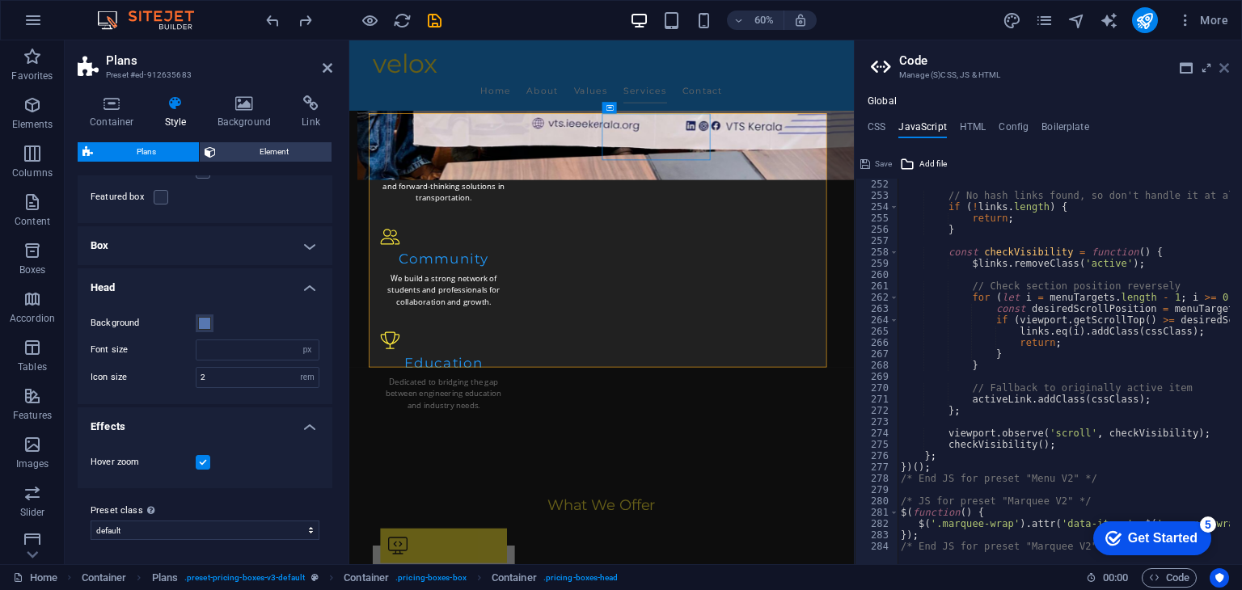
click at [1226, 69] on icon at bounding box center [1225, 67] width 10 height 13
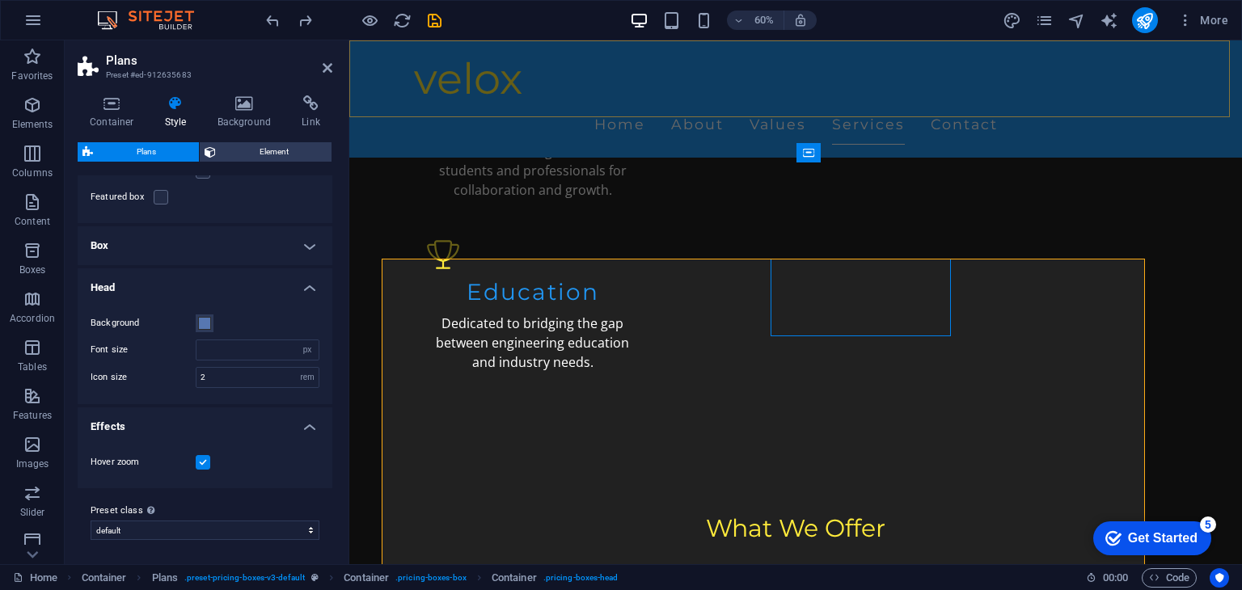
scroll to position [1715, 0]
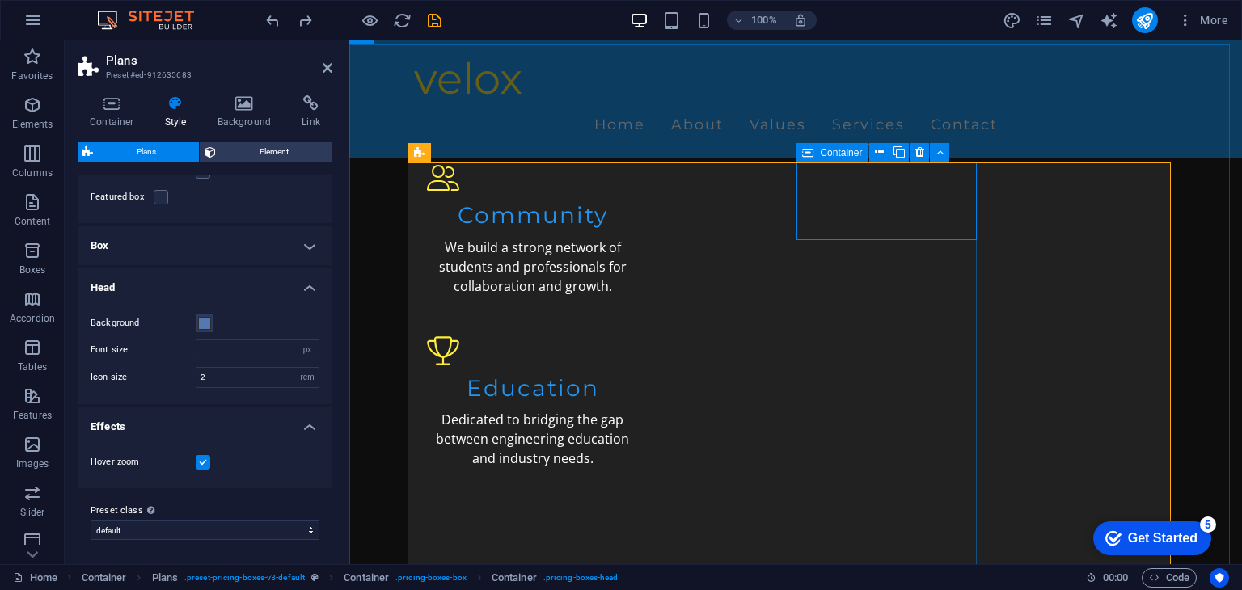
click at [813, 151] on icon at bounding box center [807, 152] width 11 height 19
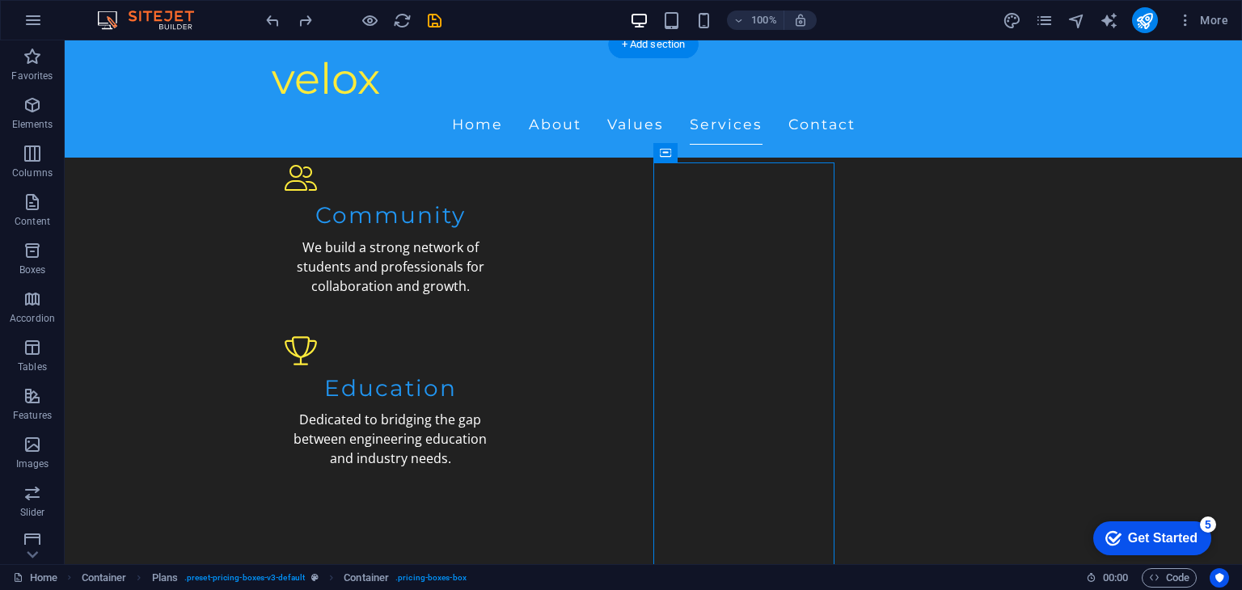
drag, startPoint x: 1000, startPoint y: 190, endPoint x: 1057, endPoint y: 194, distance: 57.6
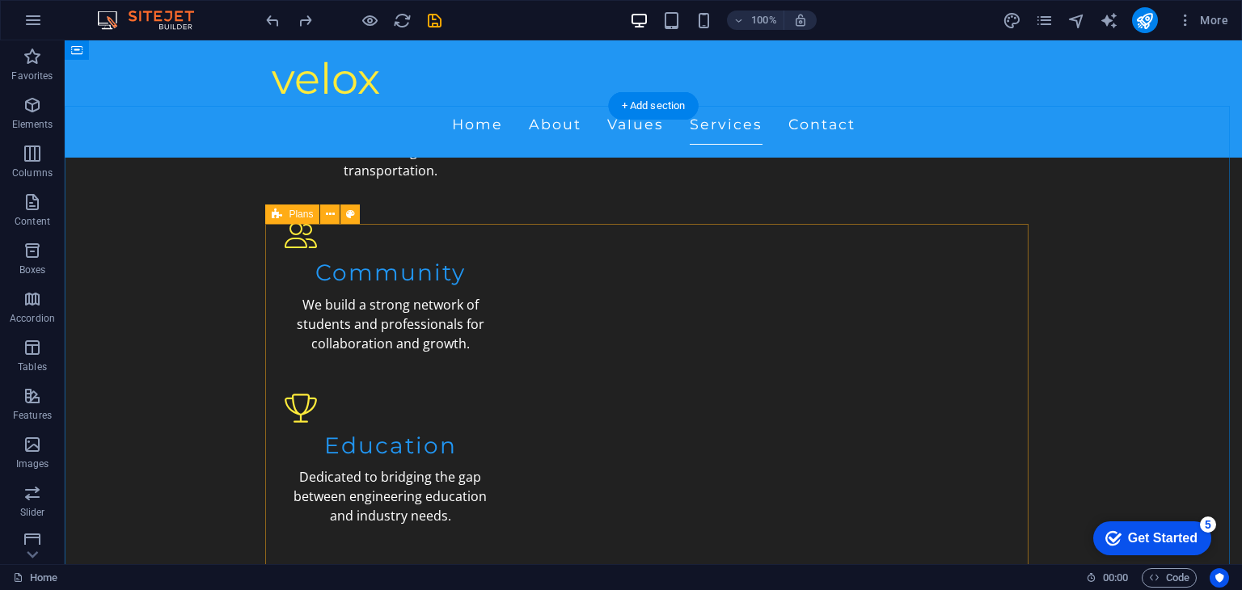
scroll to position [1652, 0]
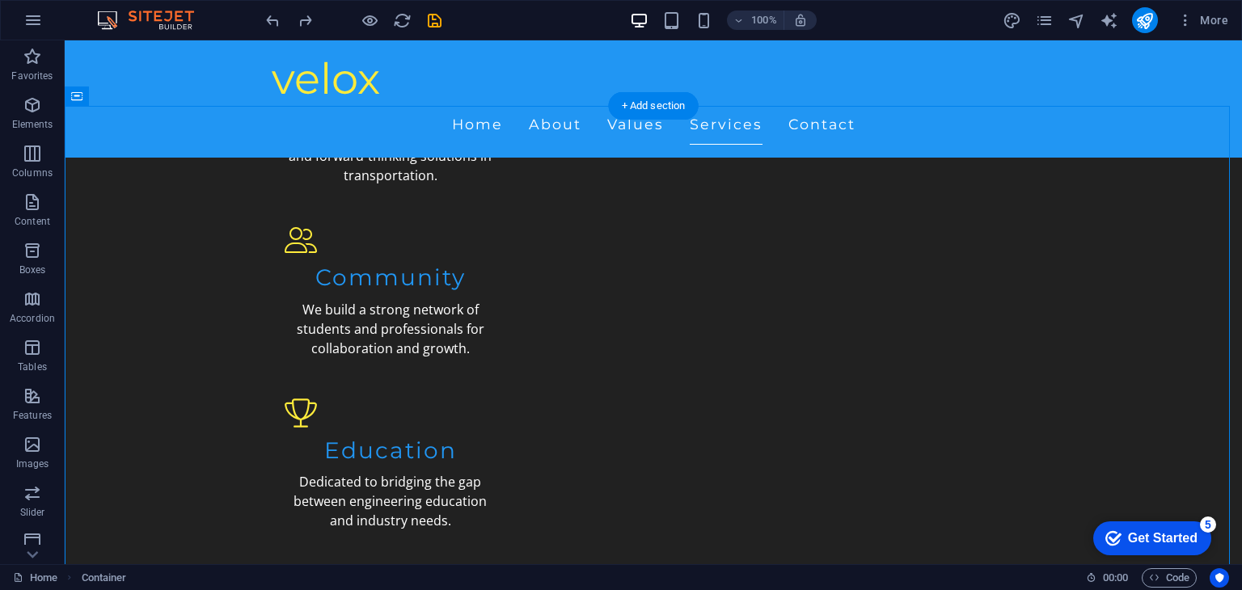
drag, startPoint x: 823, startPoint y: 269, endPoint x: 883, endPoint y: 302, distance: 68.0
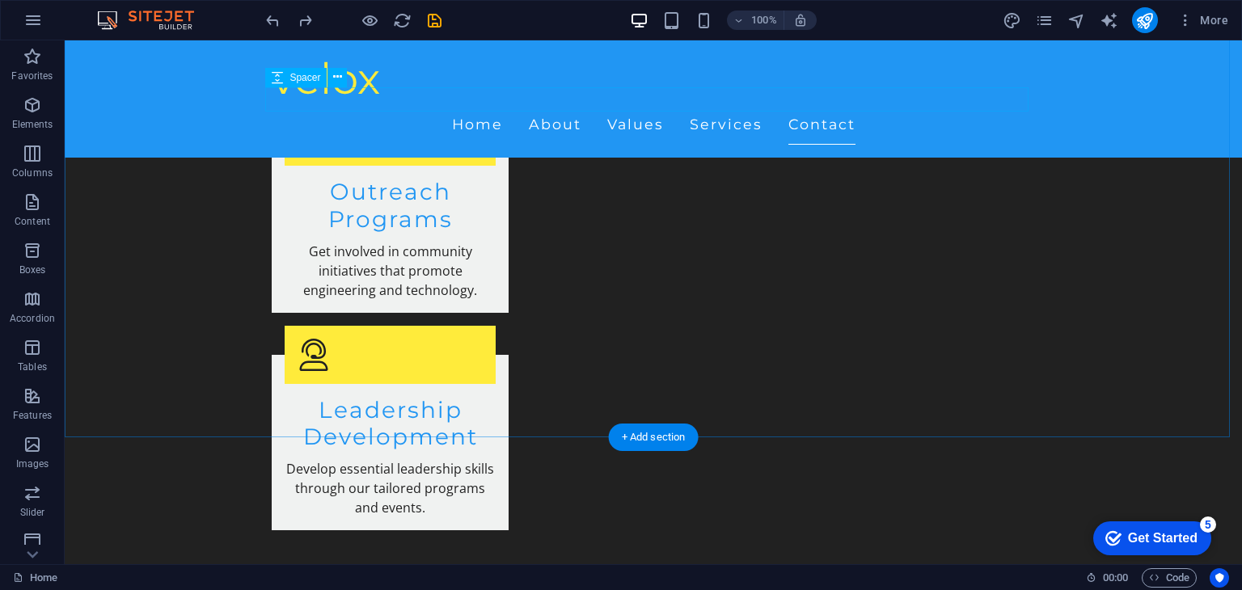
scroll to position [3439, 0]
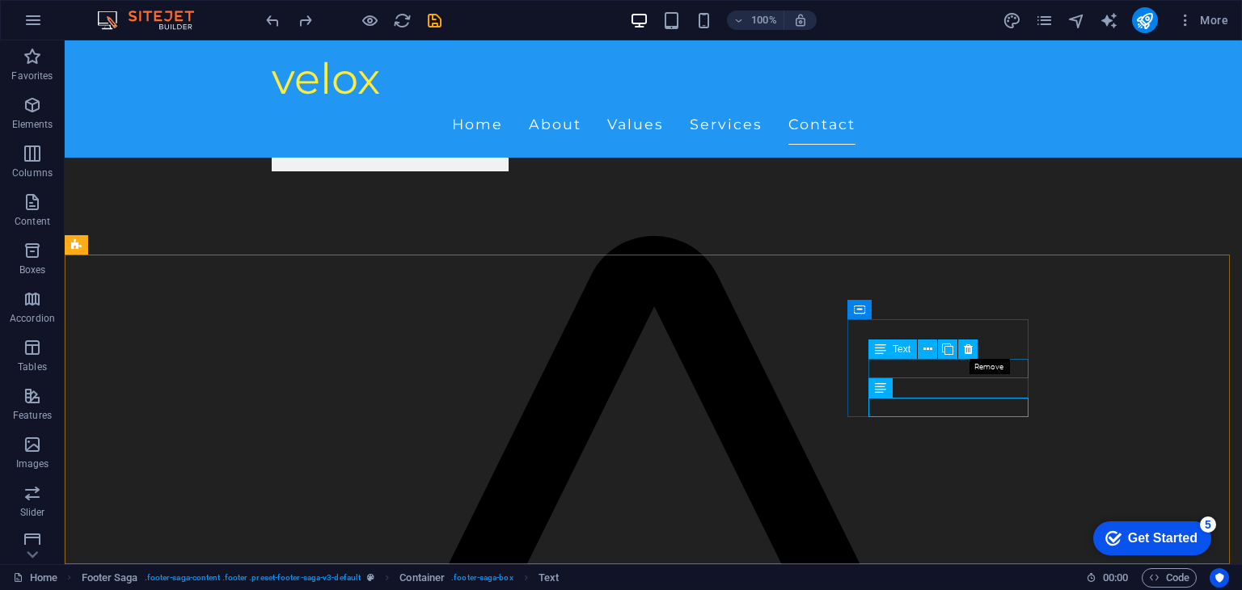
click at [971, 343] on icon at bounding box center [968, 349] width 9 height 17
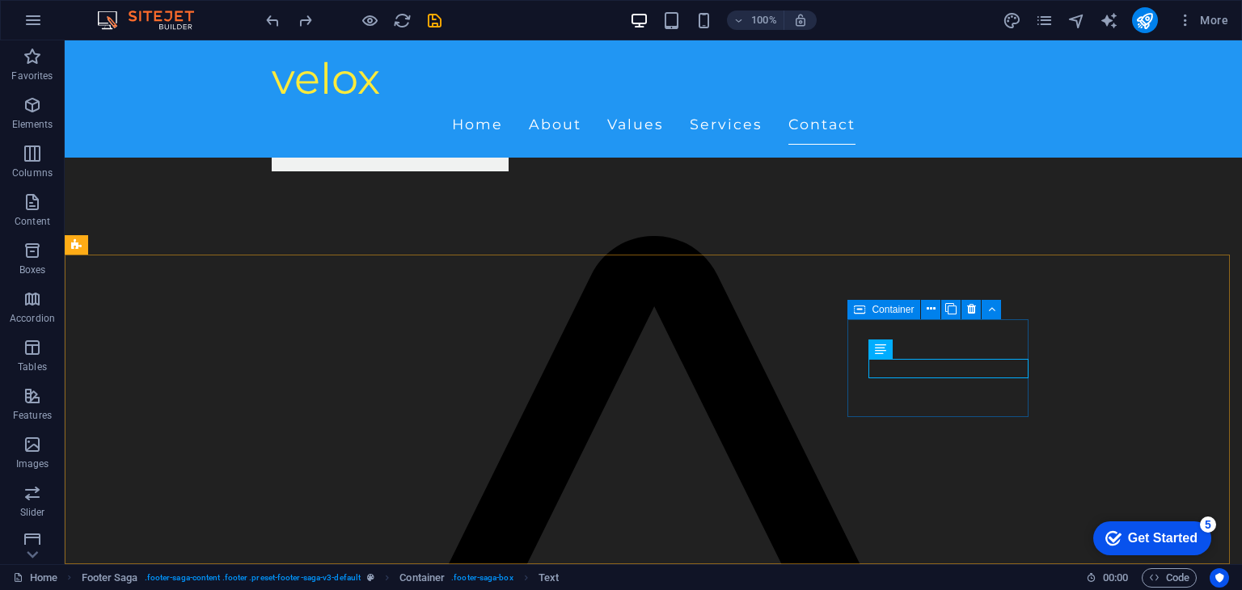
click at [864, 308] on icon at bounding box center [859, 309] width 11 height 19
click at [929, 312] on icon at bounding box center [930, 309] width 9 height 17
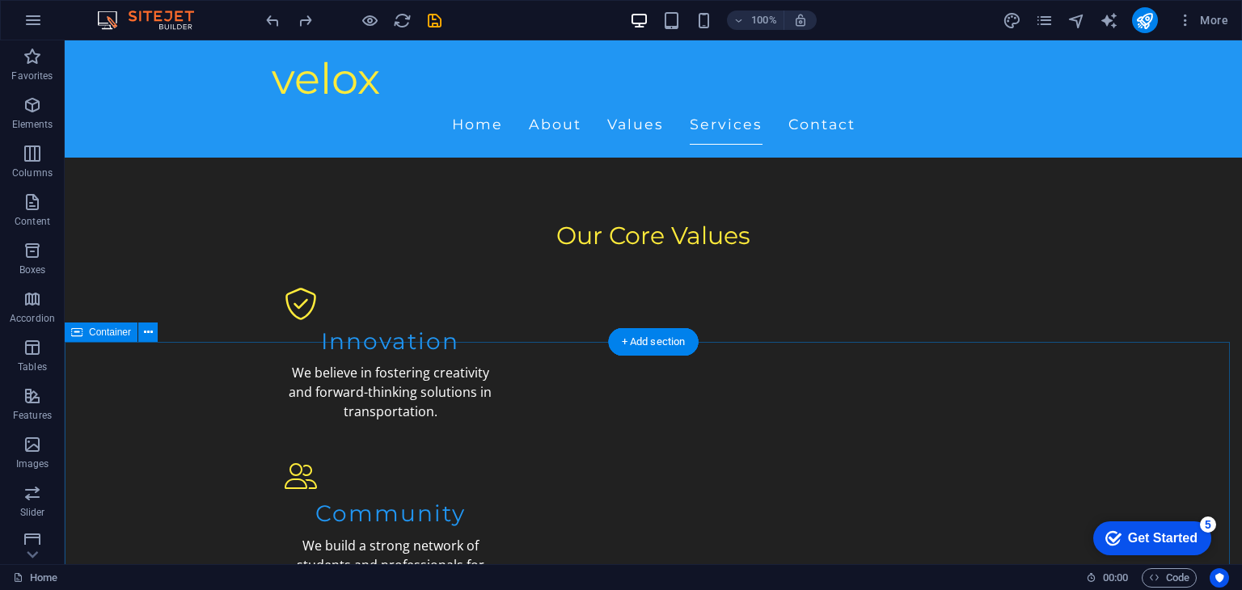
scroll to position [1478, 0]
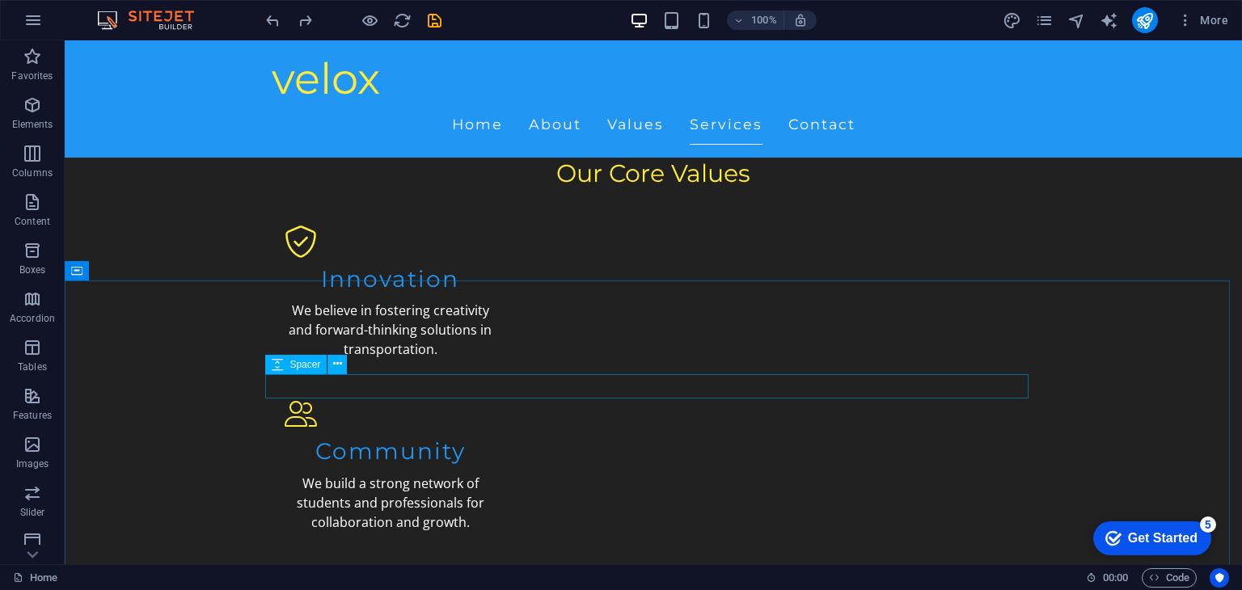
click at [307, 367] on span "Spacer" at bounding box center [305, 365] width 31 height 10
click at [306, 362] on span "Spacer" at bounding box center [305, 365] width 31 height 10
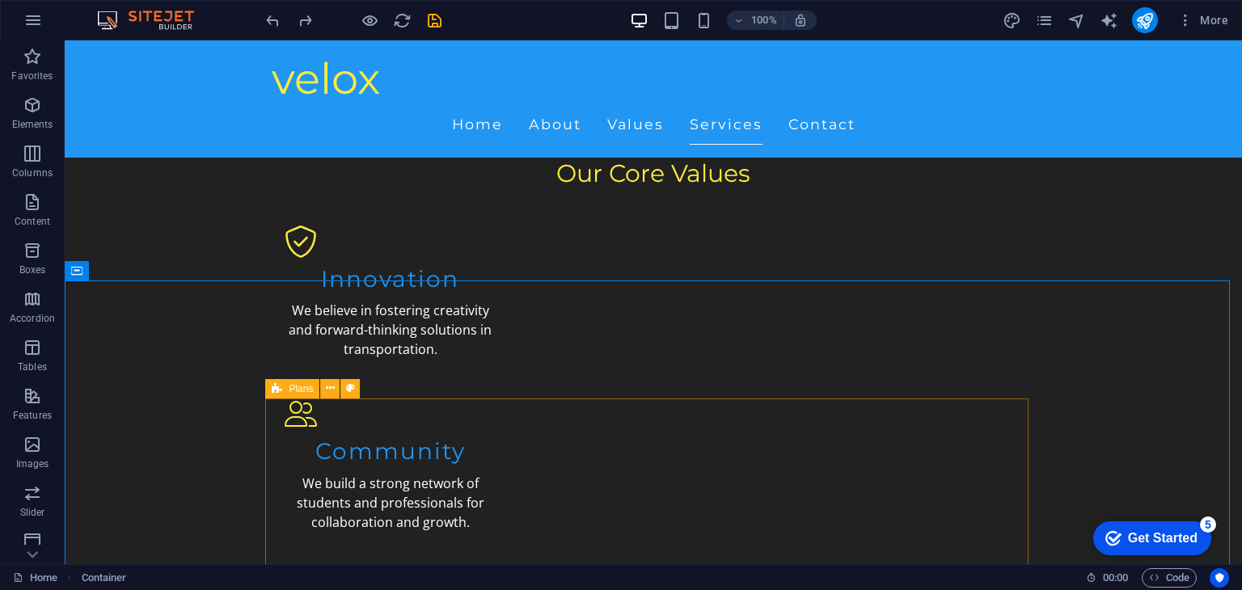
click at [277, 384] on icon at bounding box center [277, 388] width 11 height 19
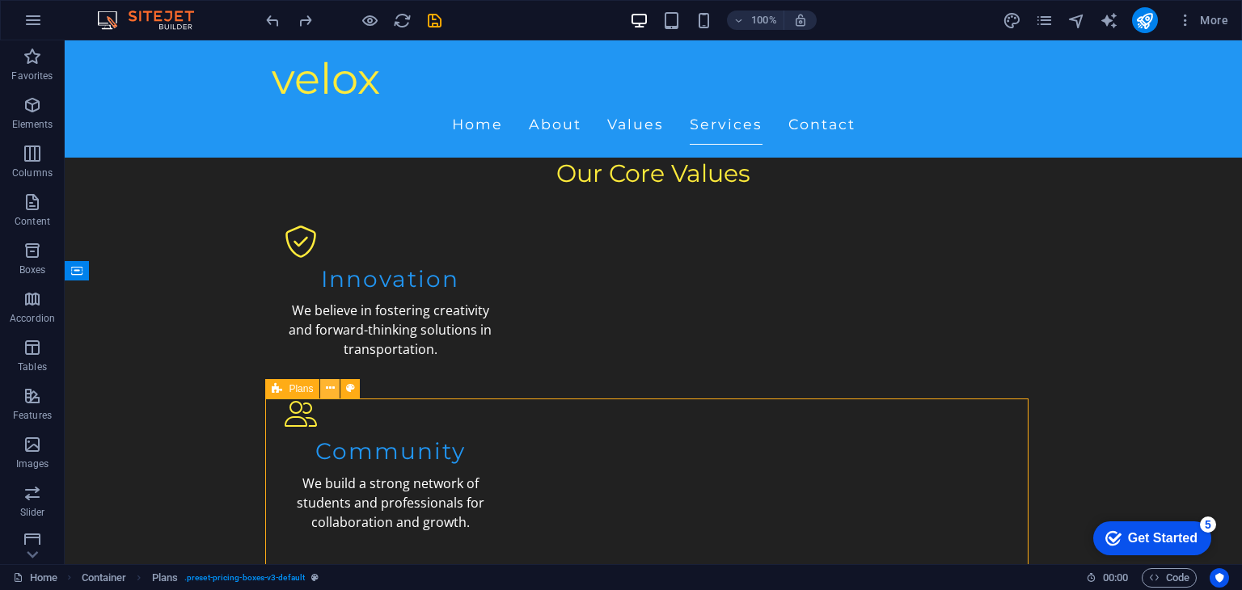
click at [327, 386] on icon at bounding box center [330, 388] width 9 height 17
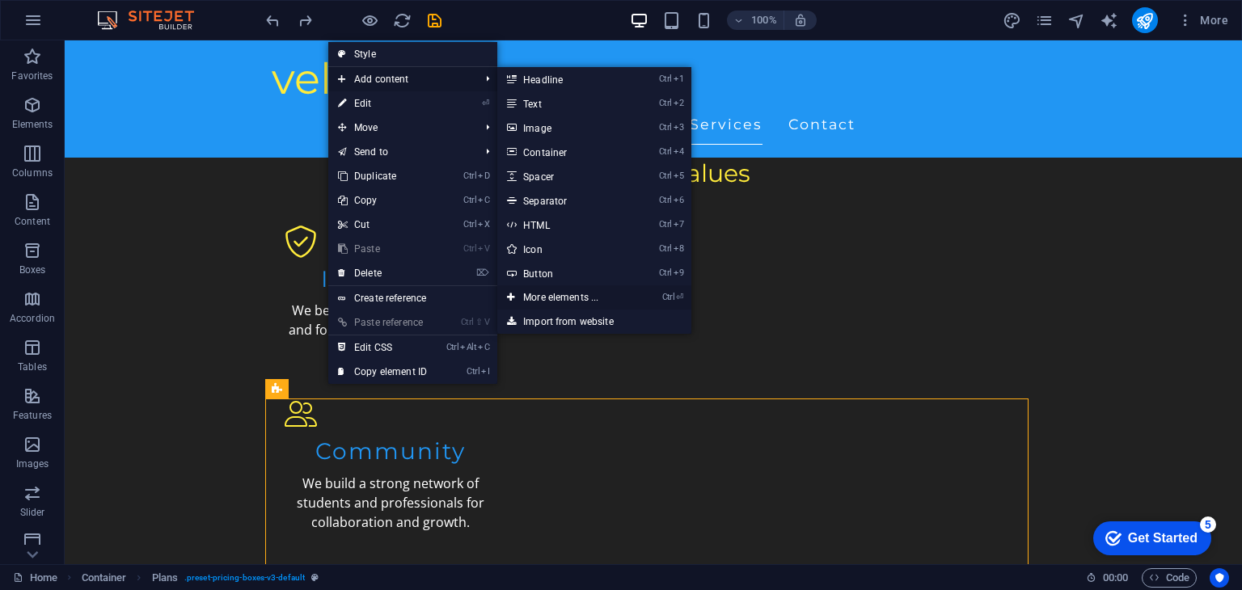
click at [571, 300] on link "Ctrl ⏎ More elements ..." at bounding box center [563, 298] width 133 height 24
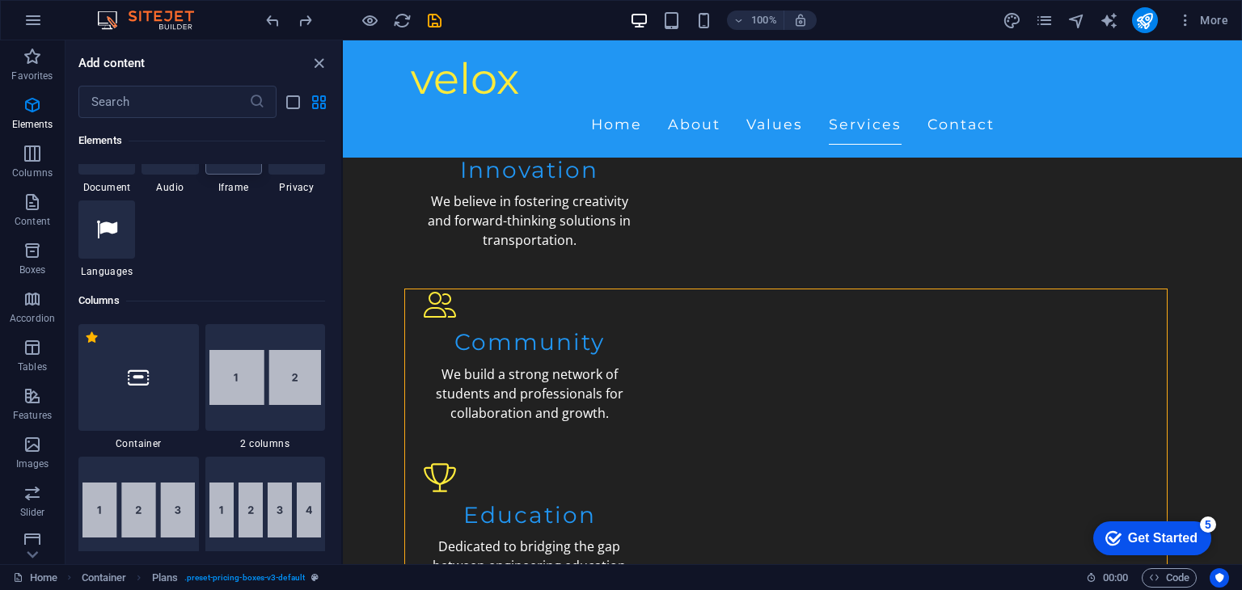
scroll to position [644, 0]
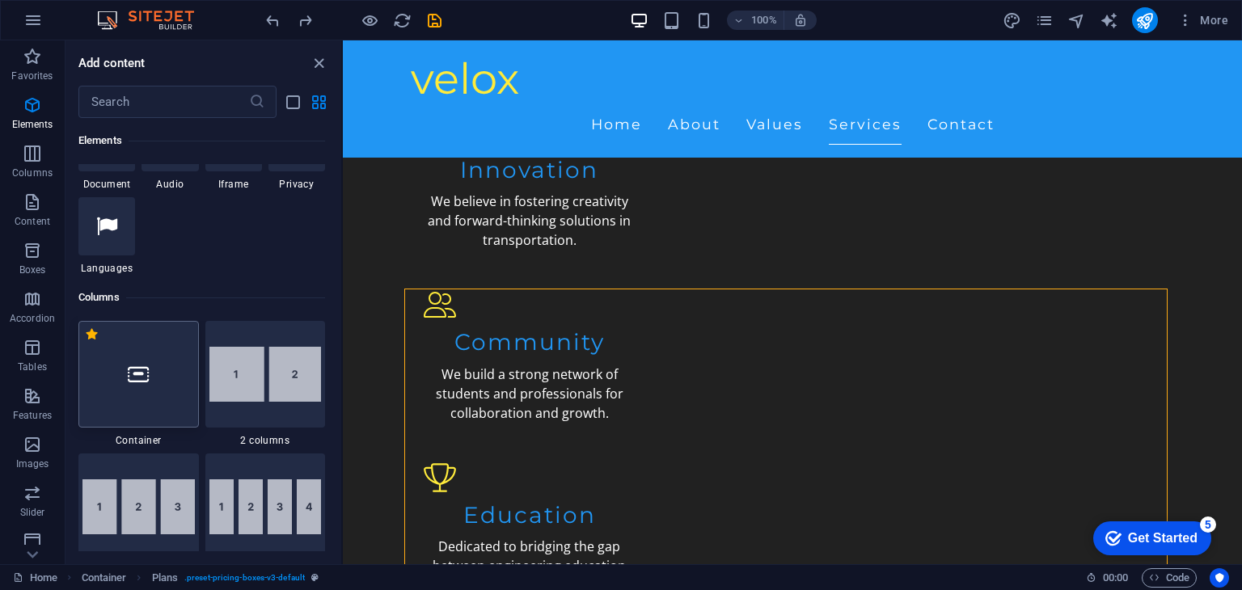
click at [123, 387] on div at bounding box center [138, 374] width 121 height 107
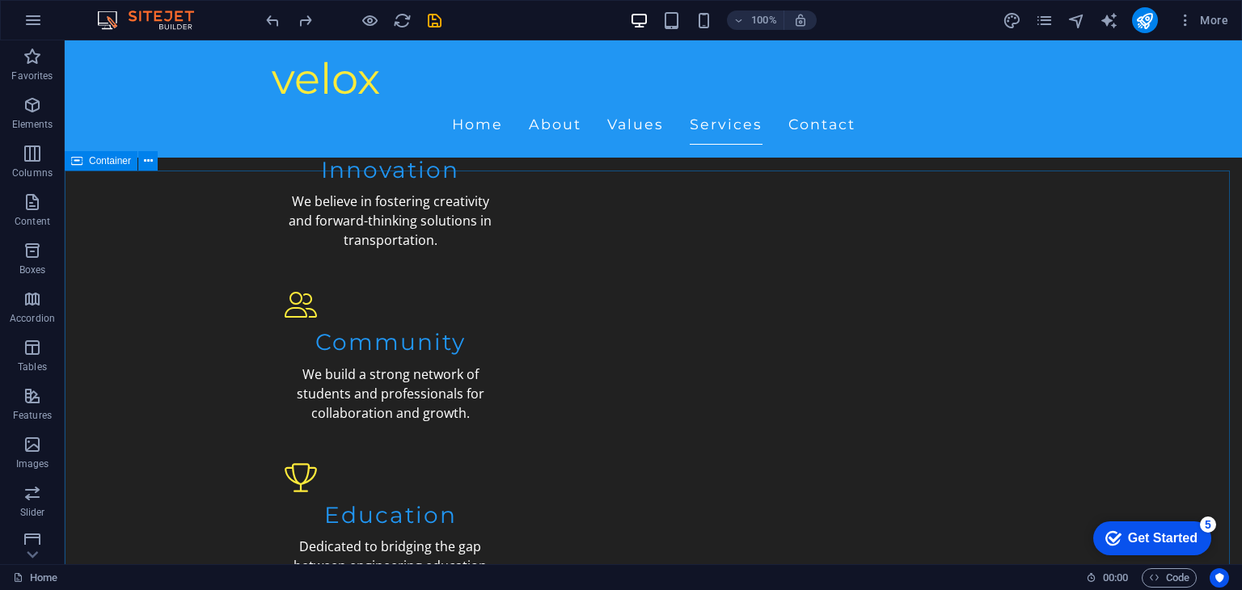
click at [83, 156] on div "Container" at bounding box center [101, 160] width 73 height 19
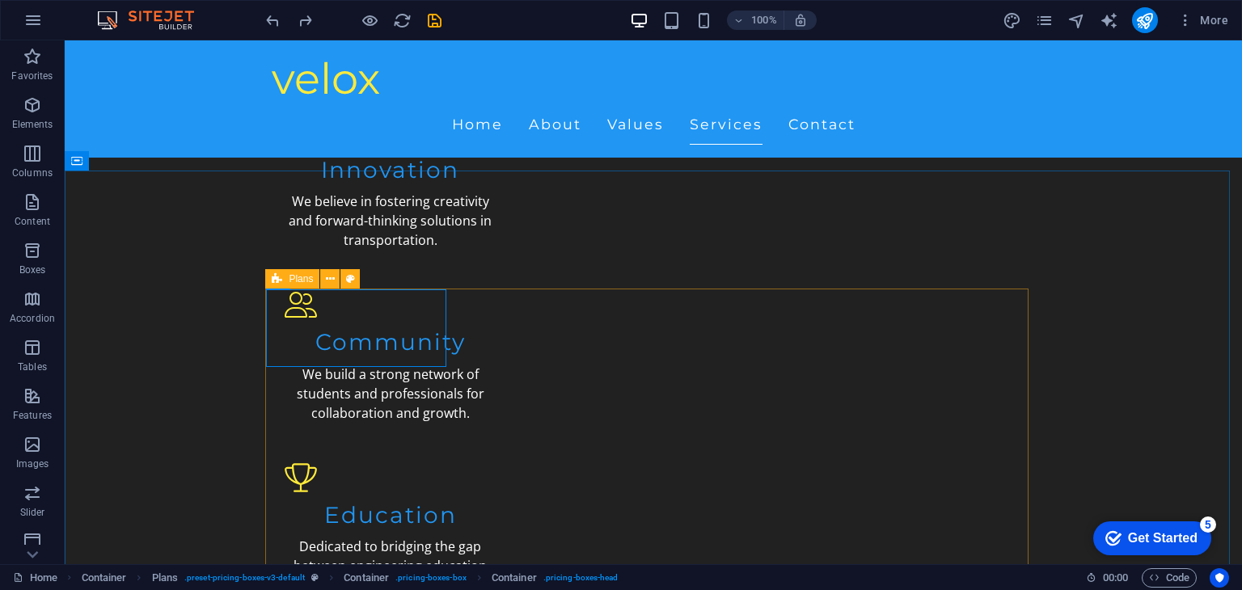
click at [278, 276] on icon at bounding box center [277, 278] width 11 height 19
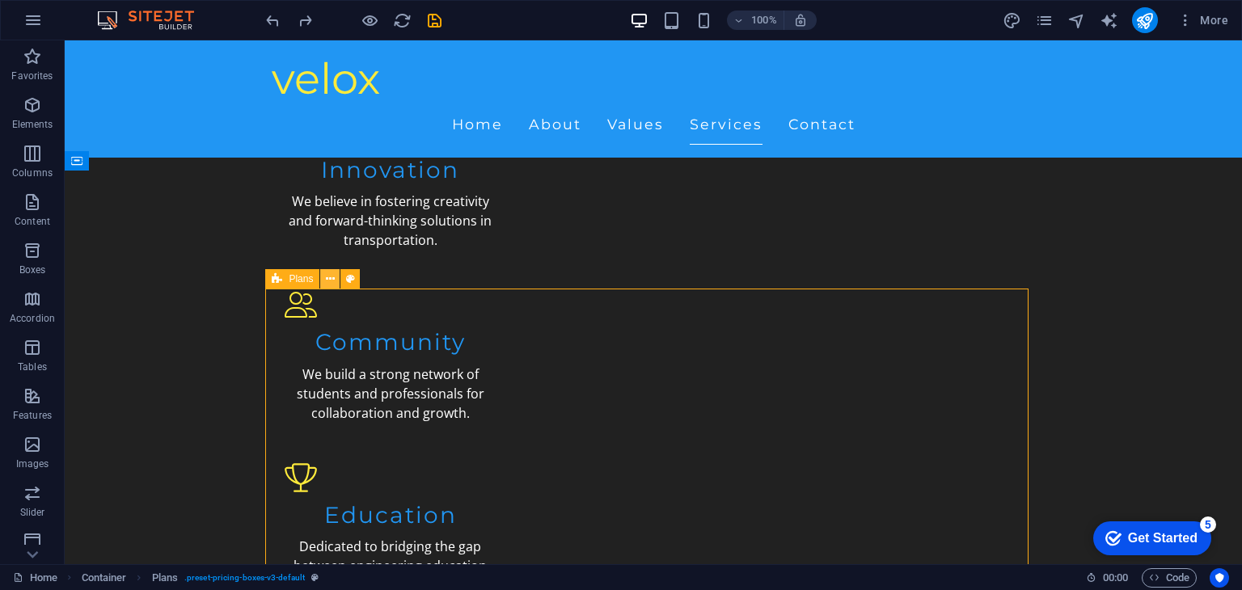
click at [333, 279] on icon at bounding box center [330, 279] width 9 height 17
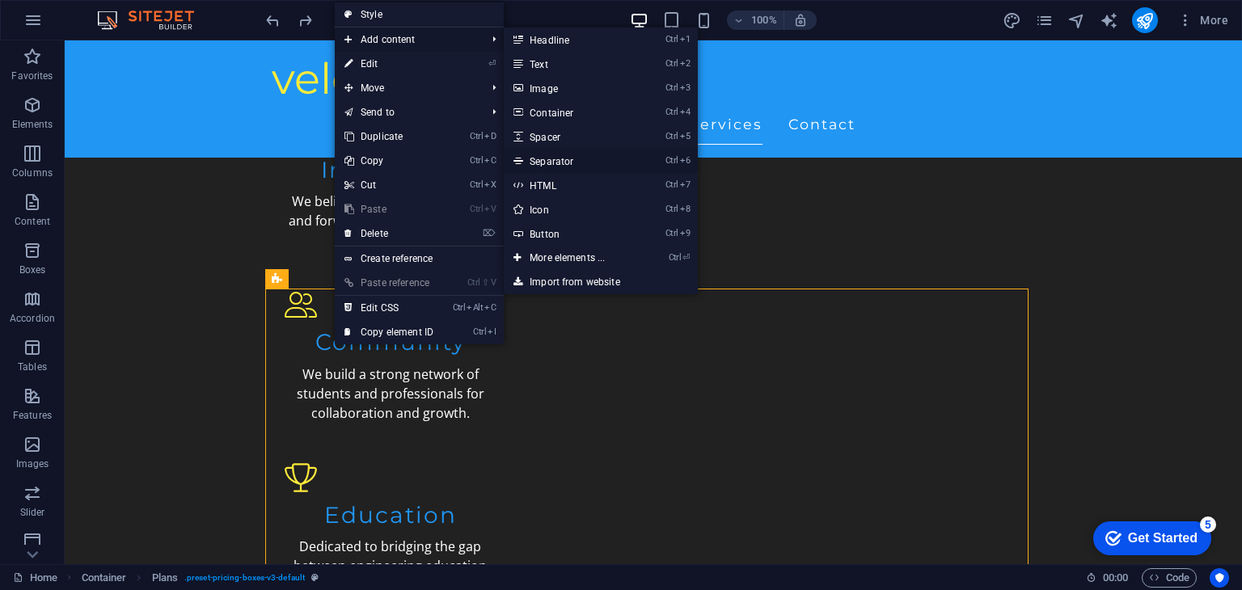
click at [598, 161] on link "Ctrl 6 Separator" at bounding box center [570, 161] width 133 height 24
select select "%"
select select "px"
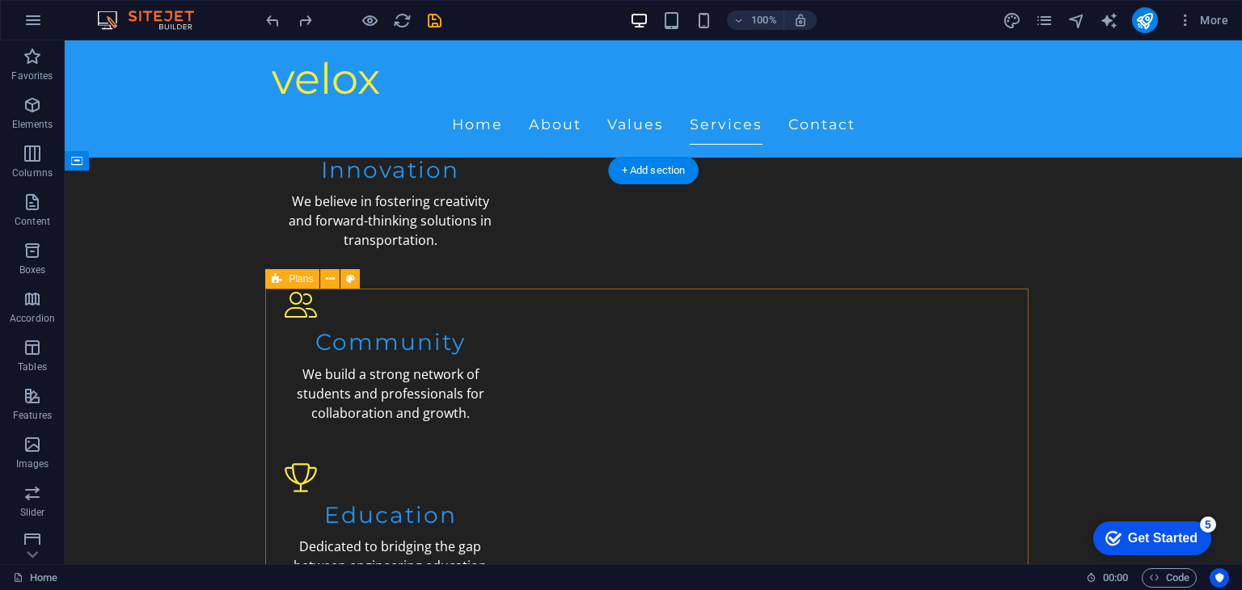
click at [328, 273] on icon at bounding box center [330, 279] width 9 height 17
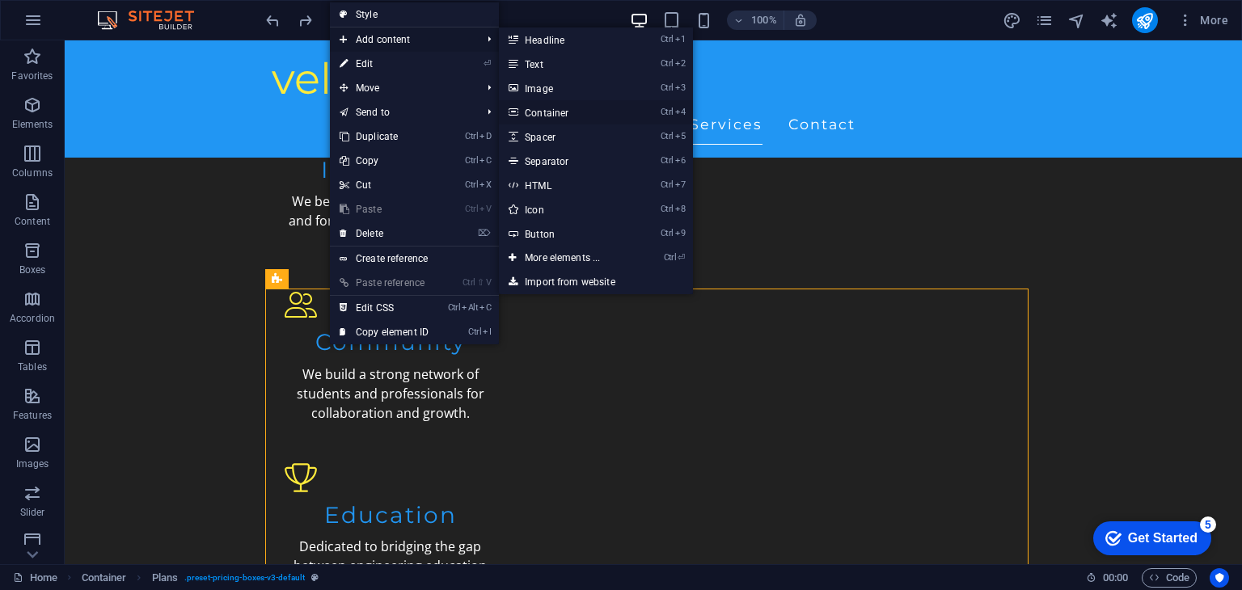
click at [554, 107] on link "Ctrl 4 Container" at bounding box center [565, 112] width 133 height 24
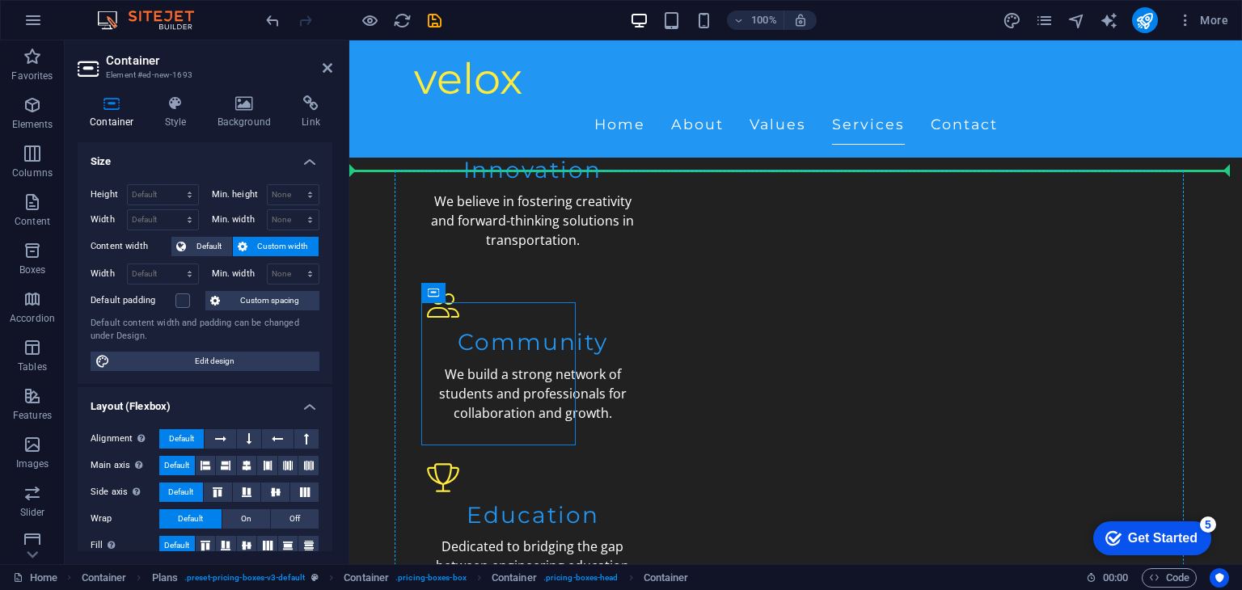
drag, startPoint x: 540, startPoint y: 365, endPoint x: 1047, endPoint y: 372, distance: 507.2
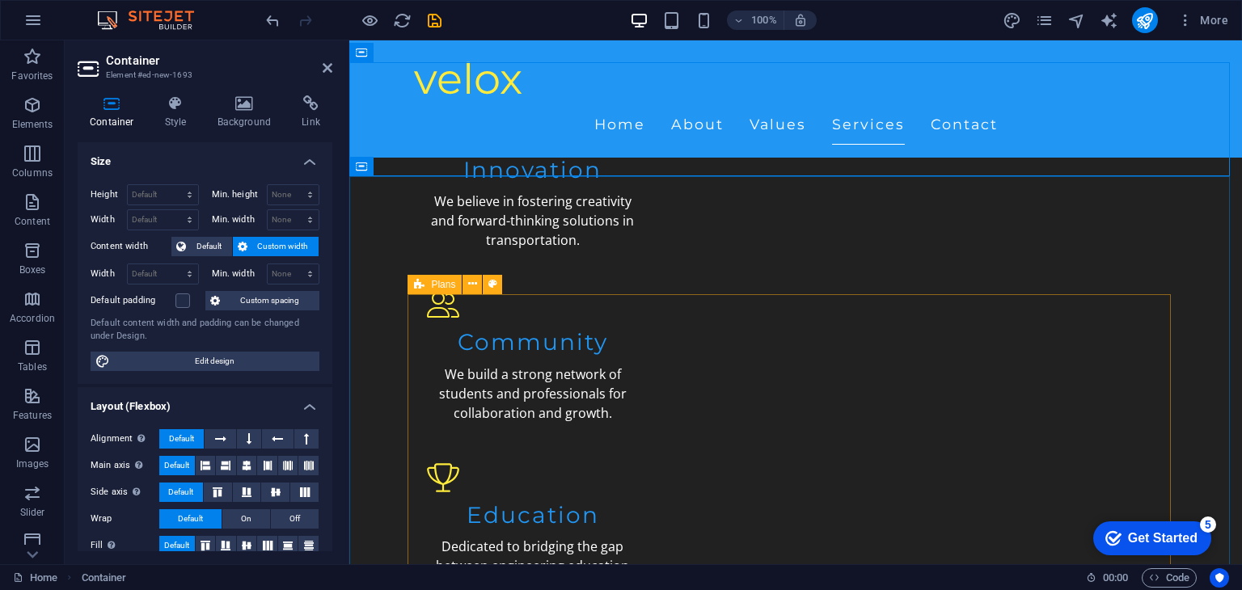
scroll to position [1696, 0]
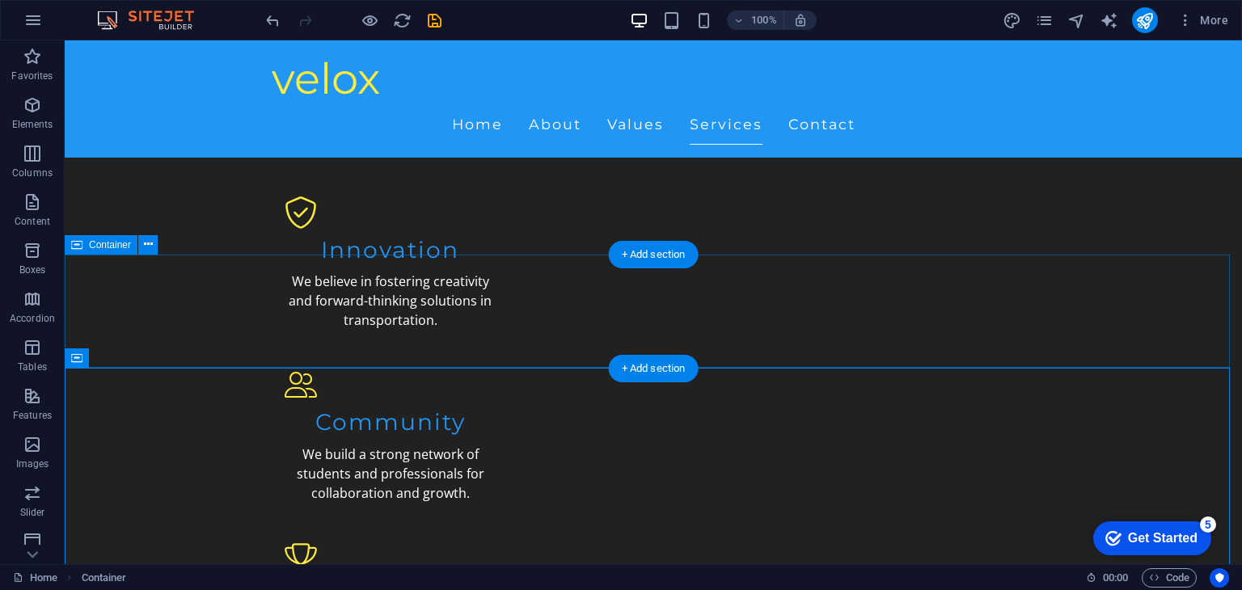
scroll to position [1504, 0]
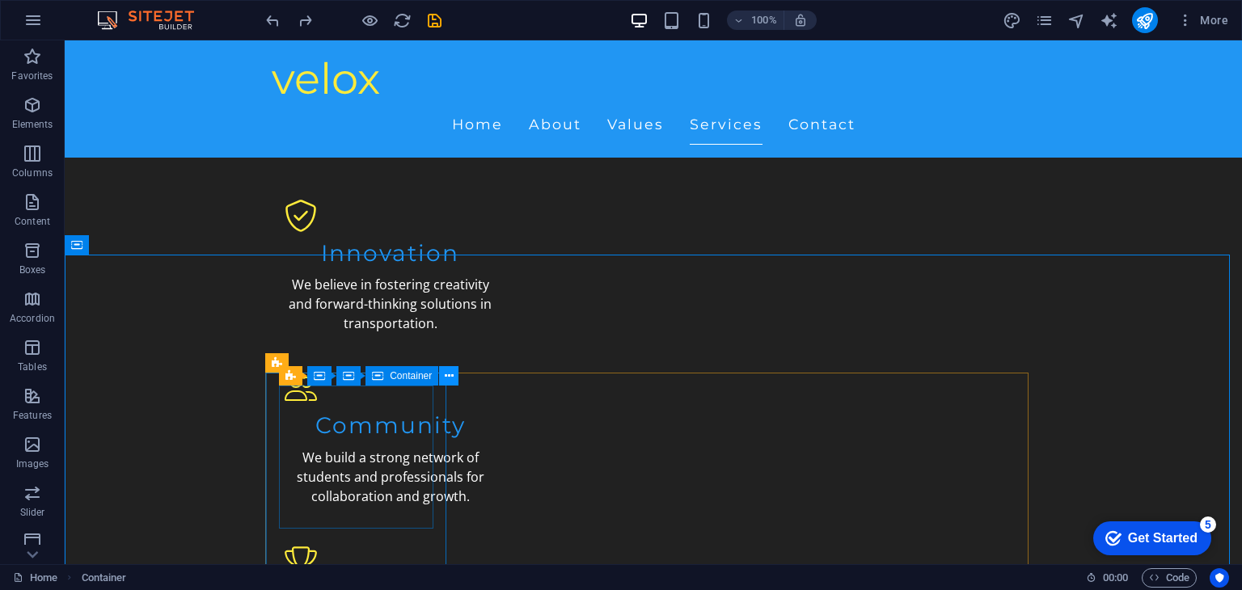
click at [456, 377] on button at bounding box center [448, 375] width 19 height 19
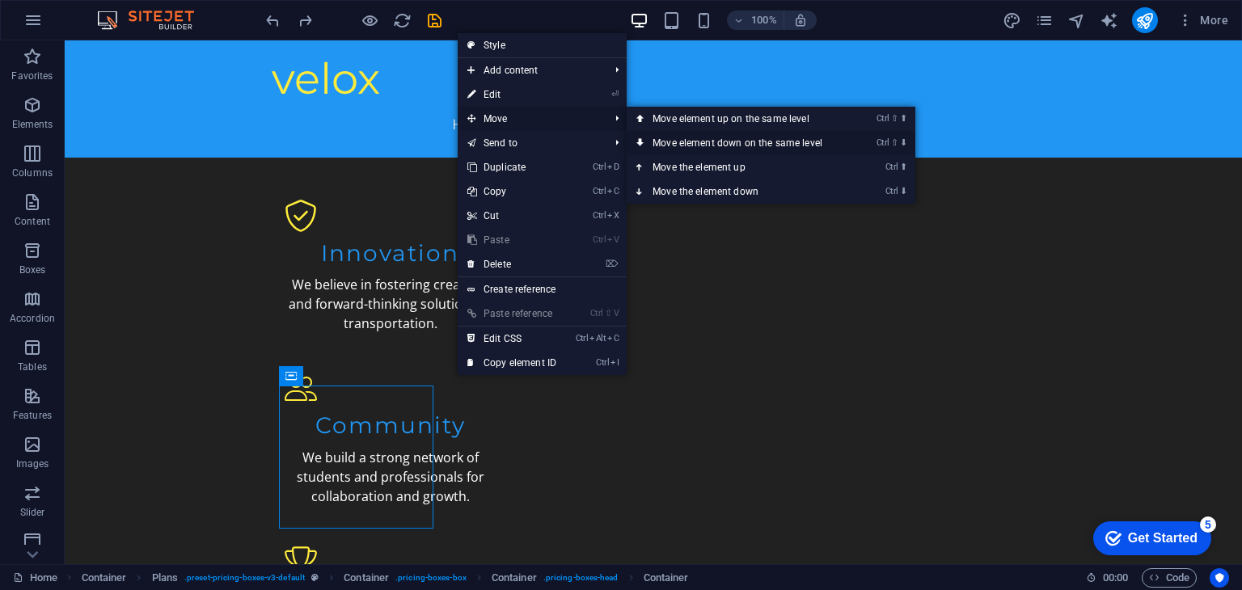
click at [770, 141] on link "Ctrl ⇧ ⬇ Move element down on the same level" at bounding box center [741, 143] width 228 height 24
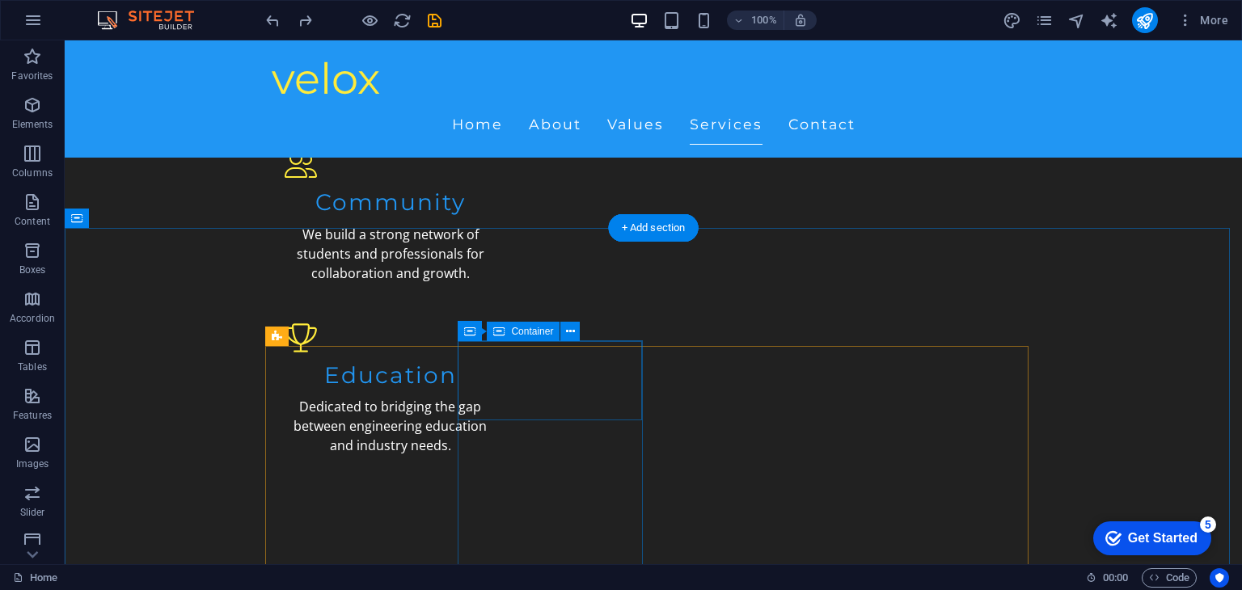
scroll to position [1527, 0]
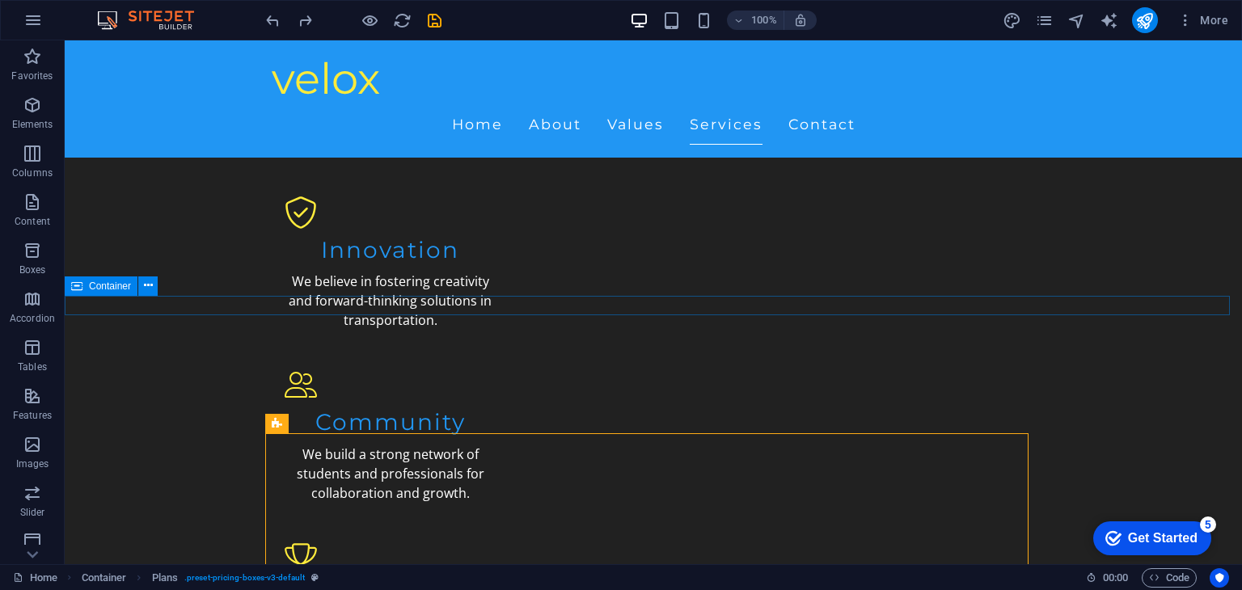
scroll to position [1443, 0]
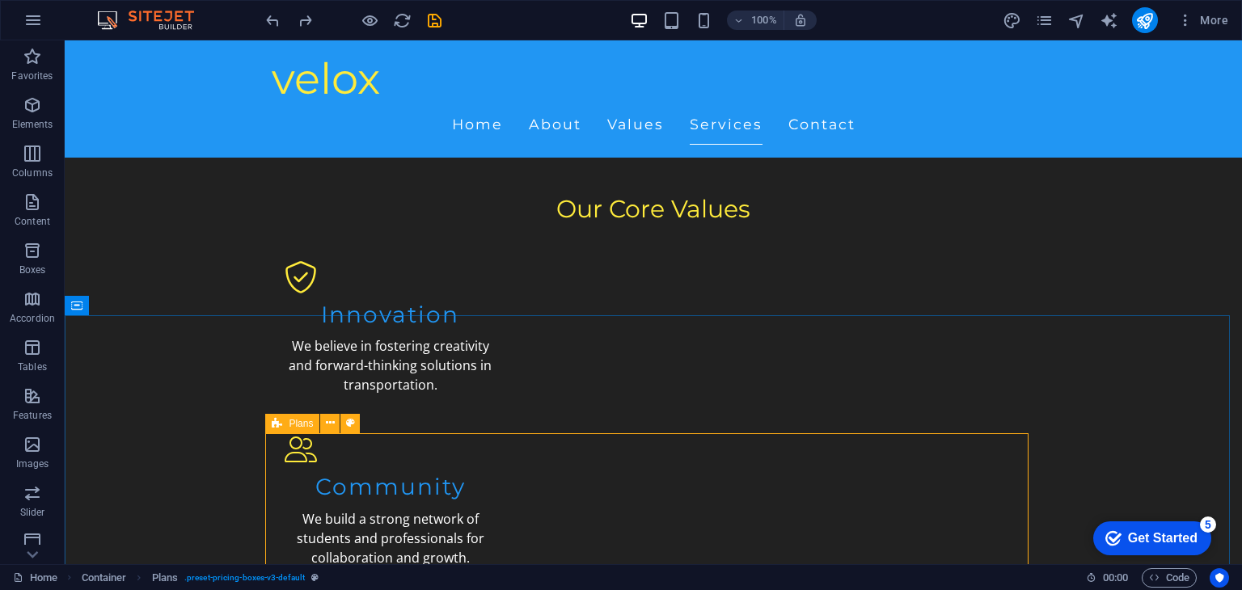
click at [275, 424] on icon at bounding box center [277, 423] width 11 height 19
click at [331, 421] on icon at bounding box center [330, 423] width 9 height 17
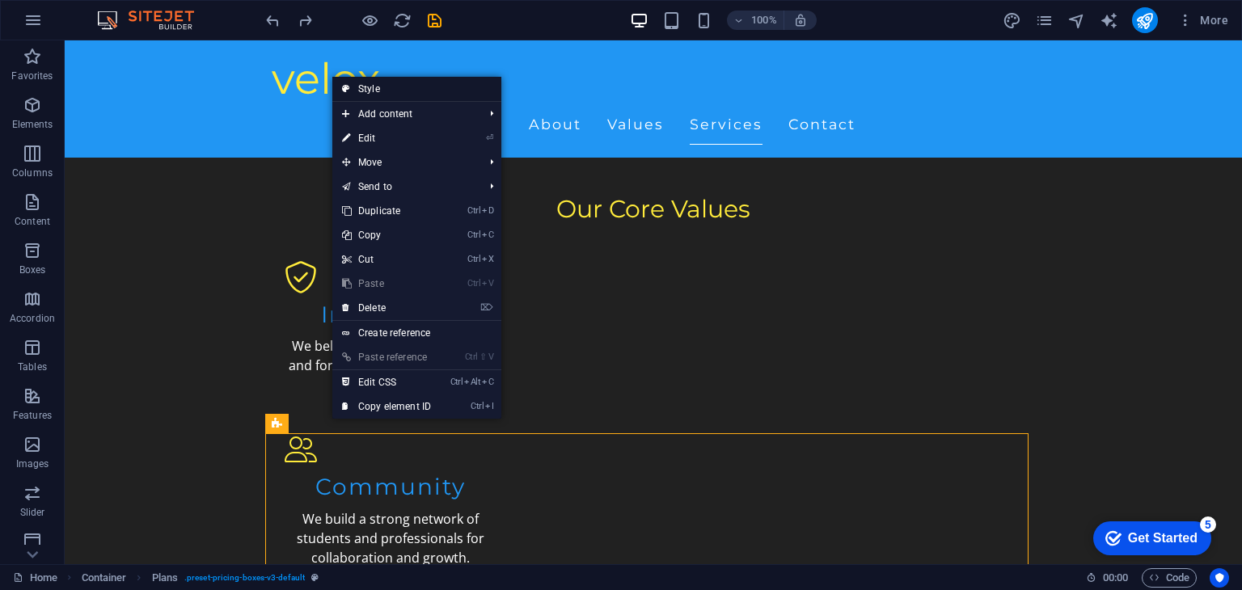
click at [422, 89] on link "Style" at bounding box center [416, 89] width 169 height 24
select select "rem"
select select "px"
select select "rem"
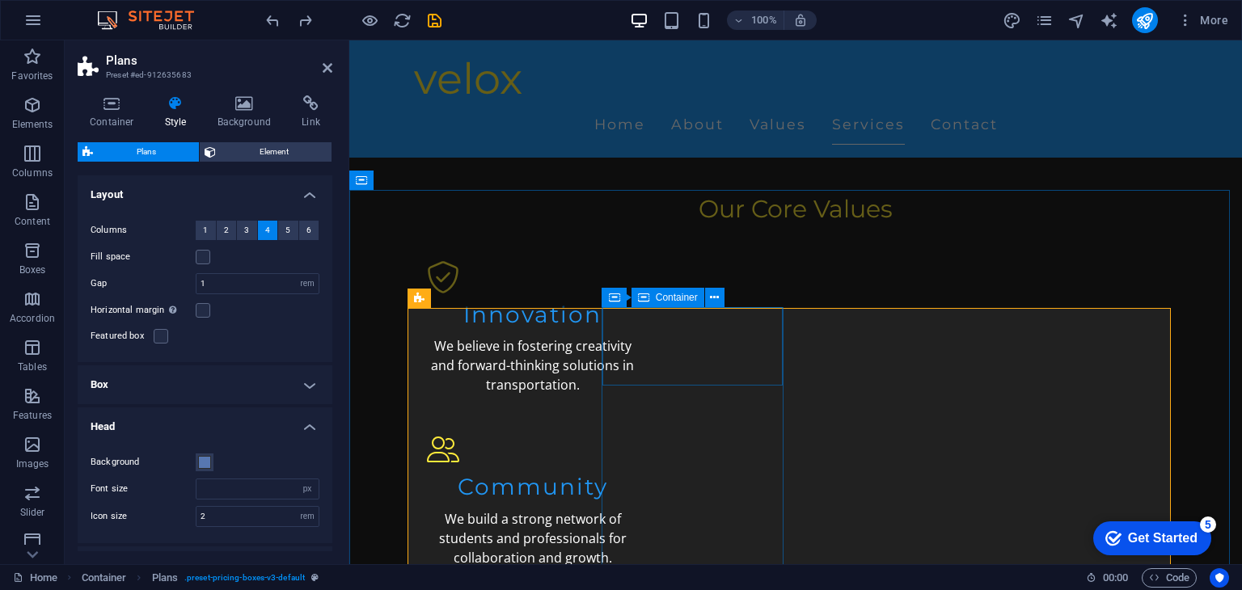
scroll to position [1569, 0]
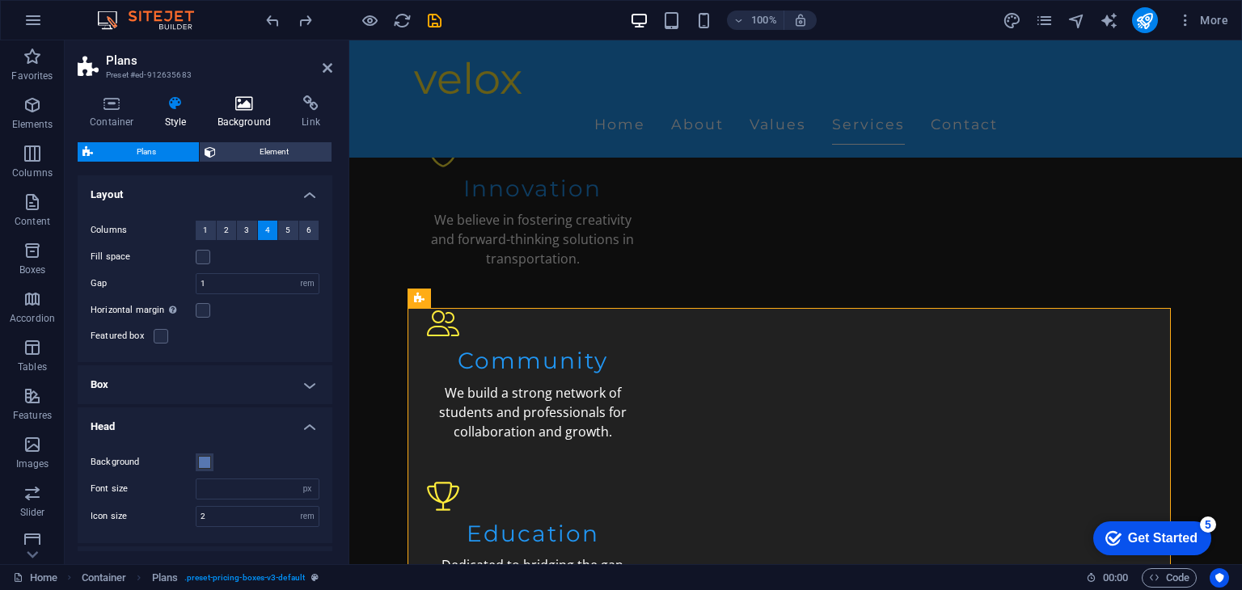
click at [244, 114] on h4 "Background" at bounding box center [247, 112] width 85 height 34
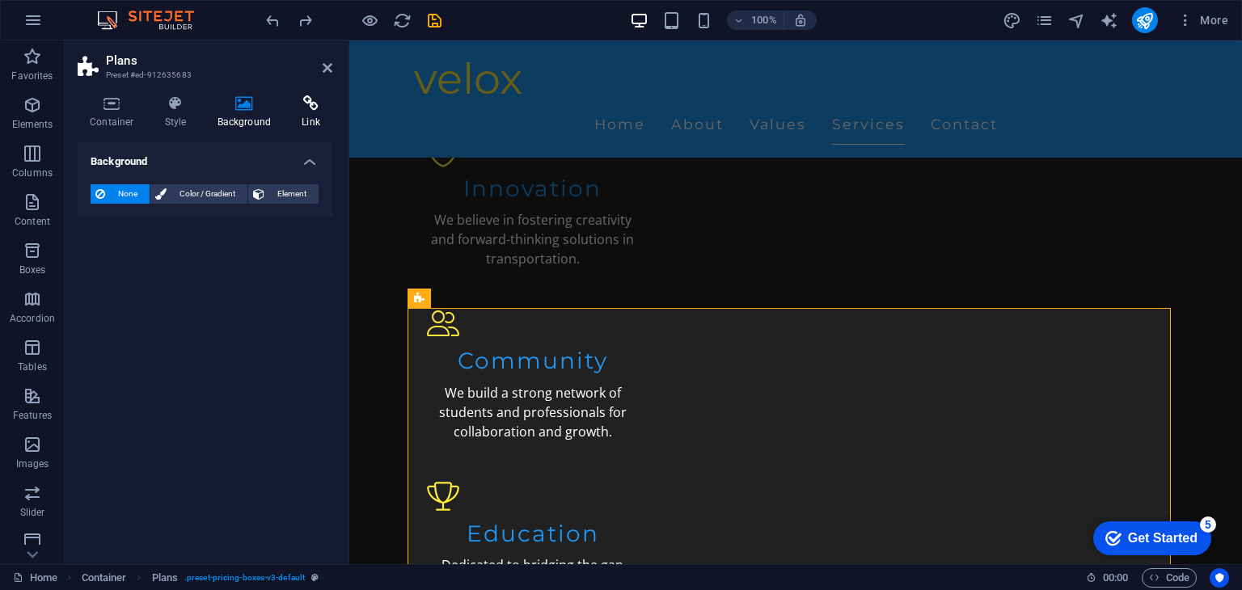
click at [307, 123] on h4 "Link" at bounding box center [311, 112] width 43 height 34
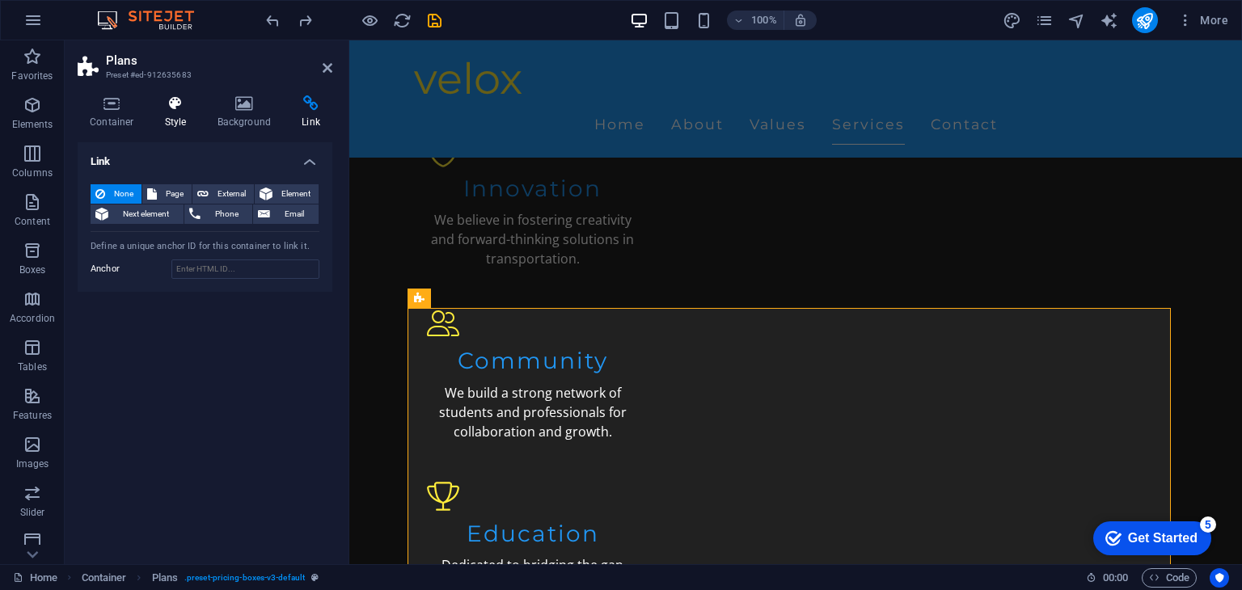
click at [172, 124] on h4 "Style" at bounding box center [179, 112] width 53 height 34
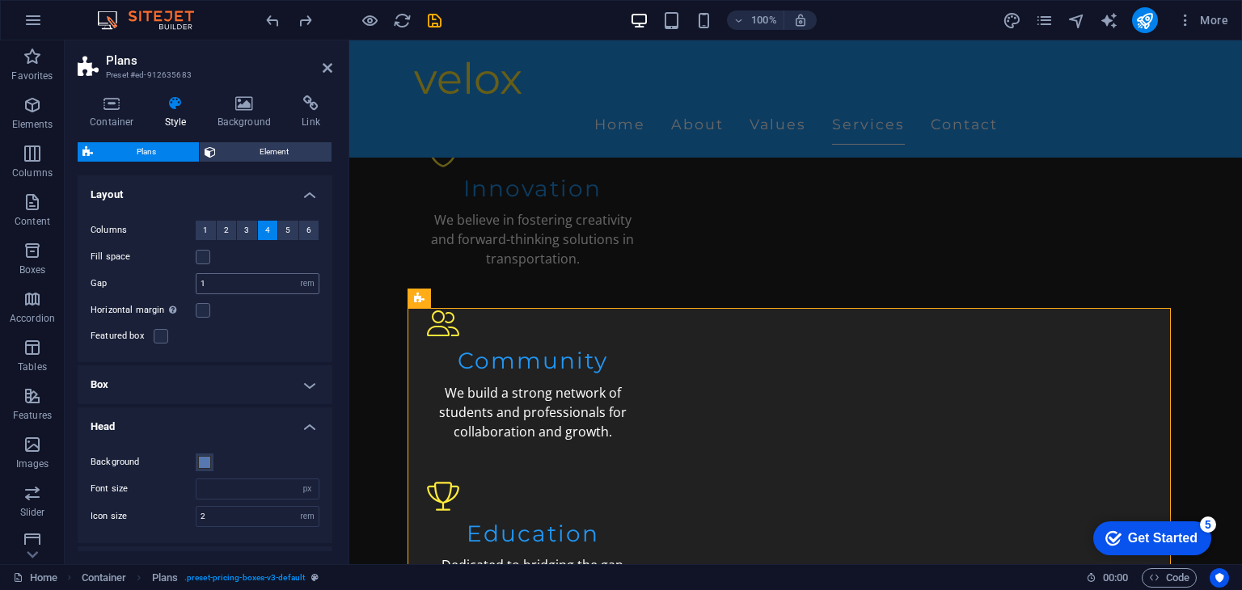
scroll to position [93, 0]
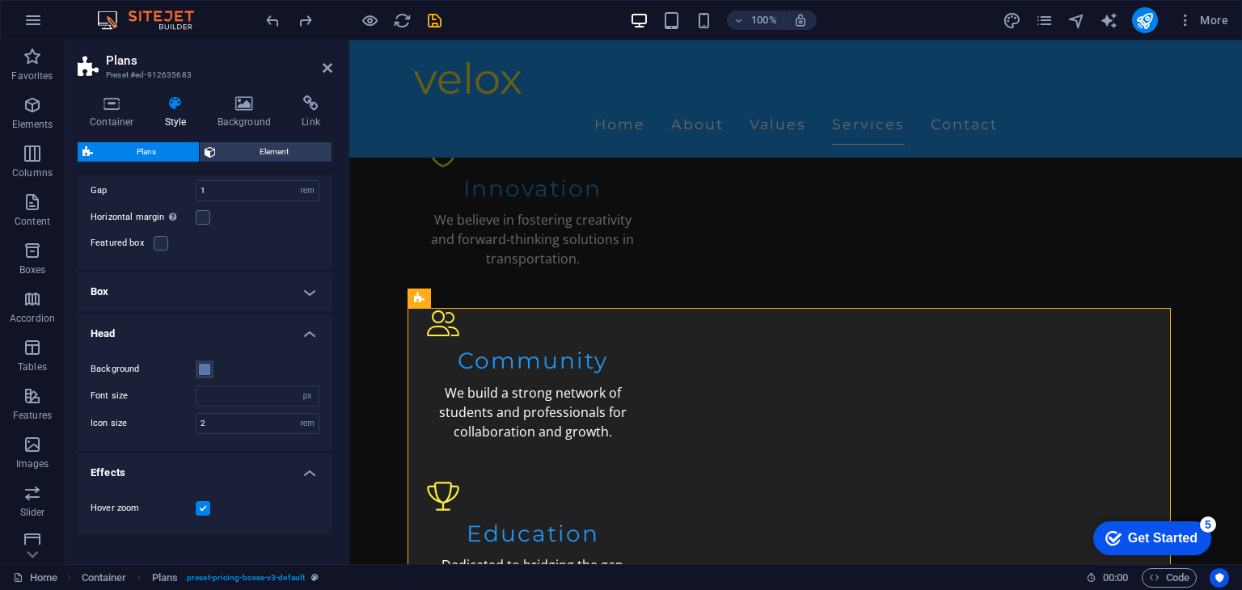
click at [243, 286] on h4 "Box" at bounding box center [205, 292] width 255 height 39
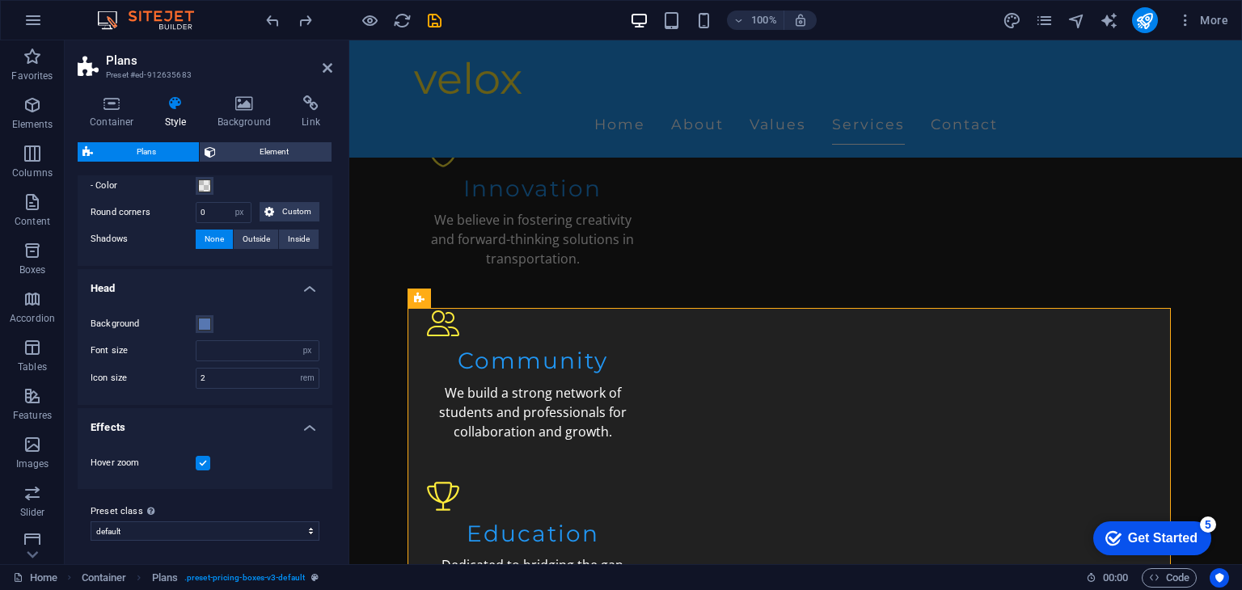
scroll to position [0, 0]
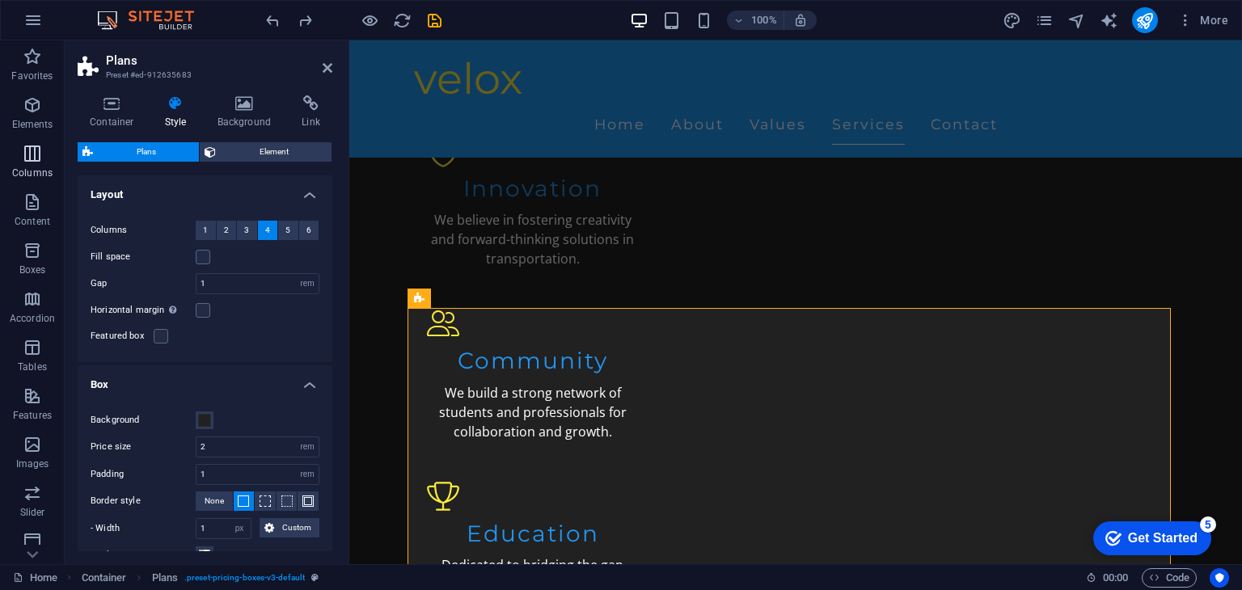
click at [47, 184] on button "Columns" at bounding box center [32, 161] width 65 height 49
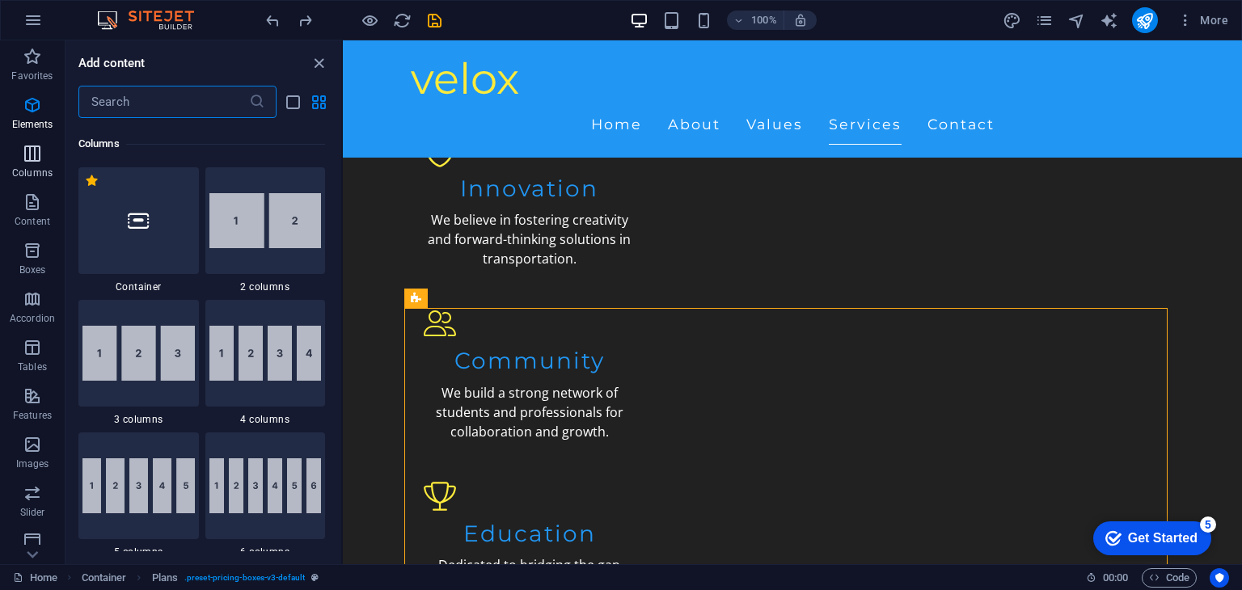
scroll to position [801, 0]
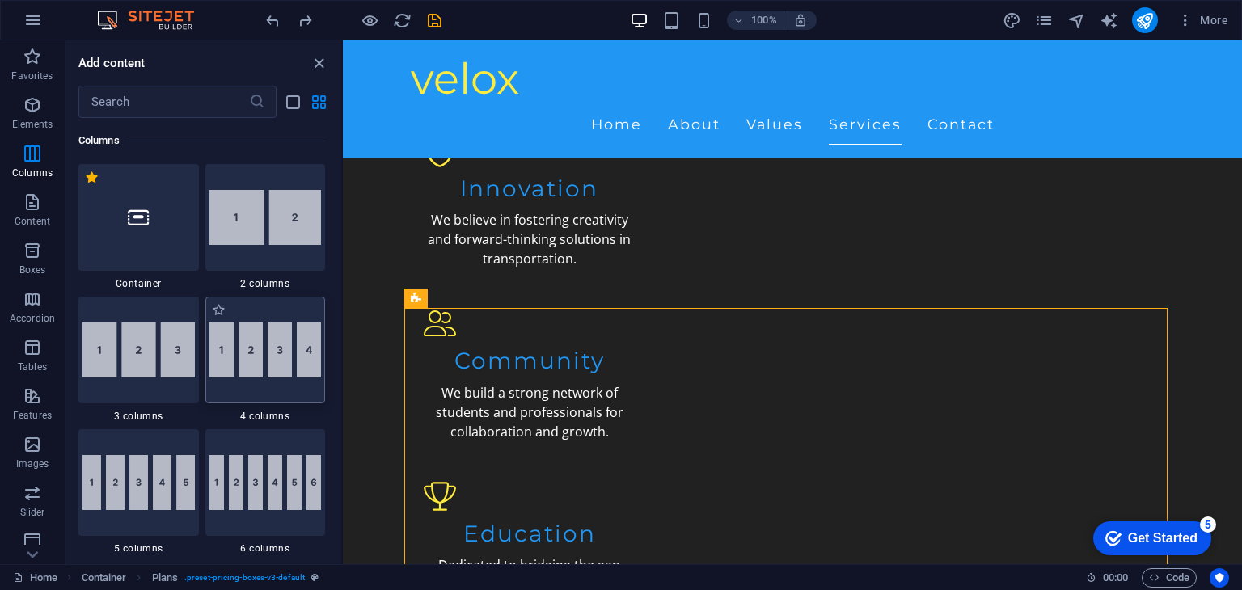
click at [298, 364] on img at bounding box center [265, 350] width 112 height 55
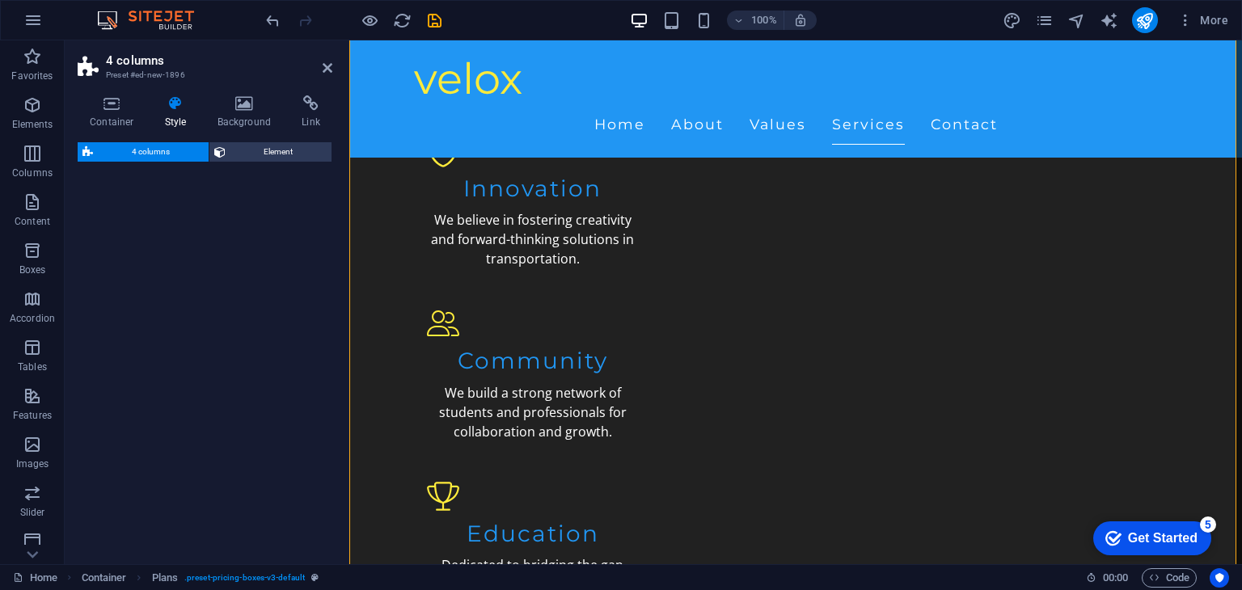
select select "rem"
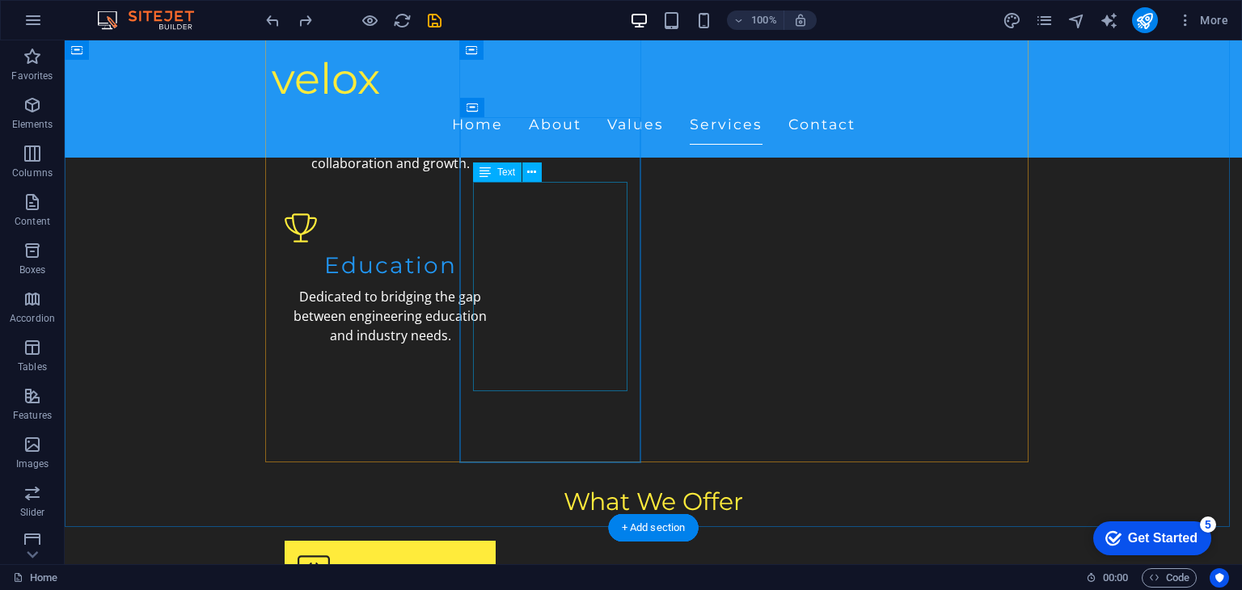
scroll to position [1837, 0]
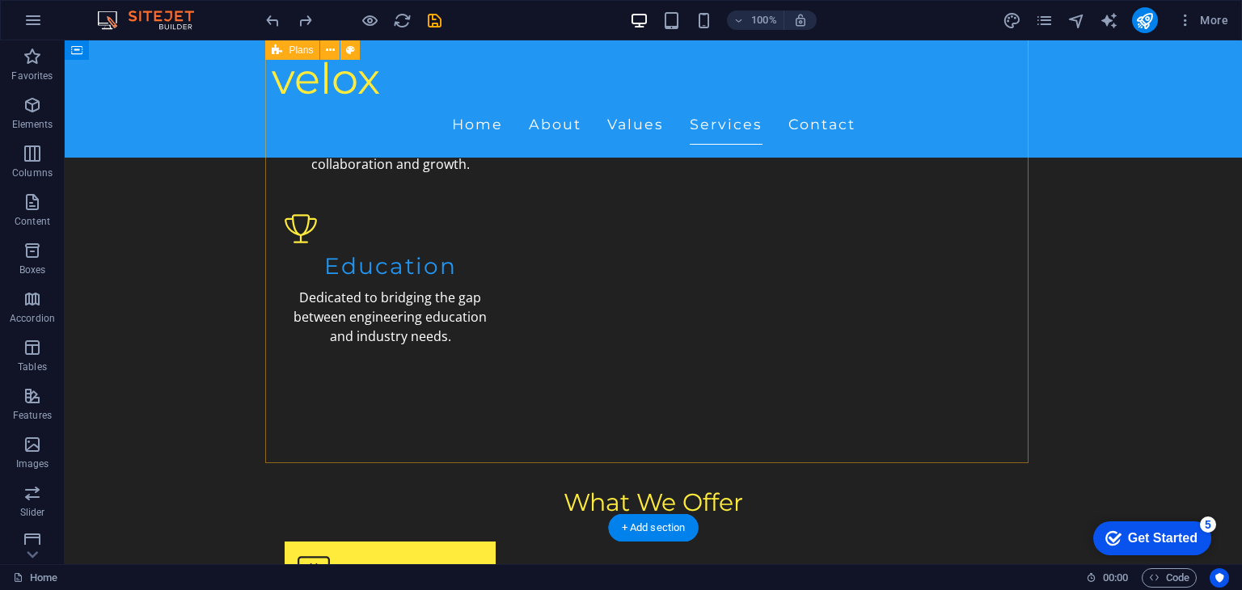
drag, startPoint x: 809, startPoint y: 450, endPoint x: 975, endPoint y: 408, distance: 170.9
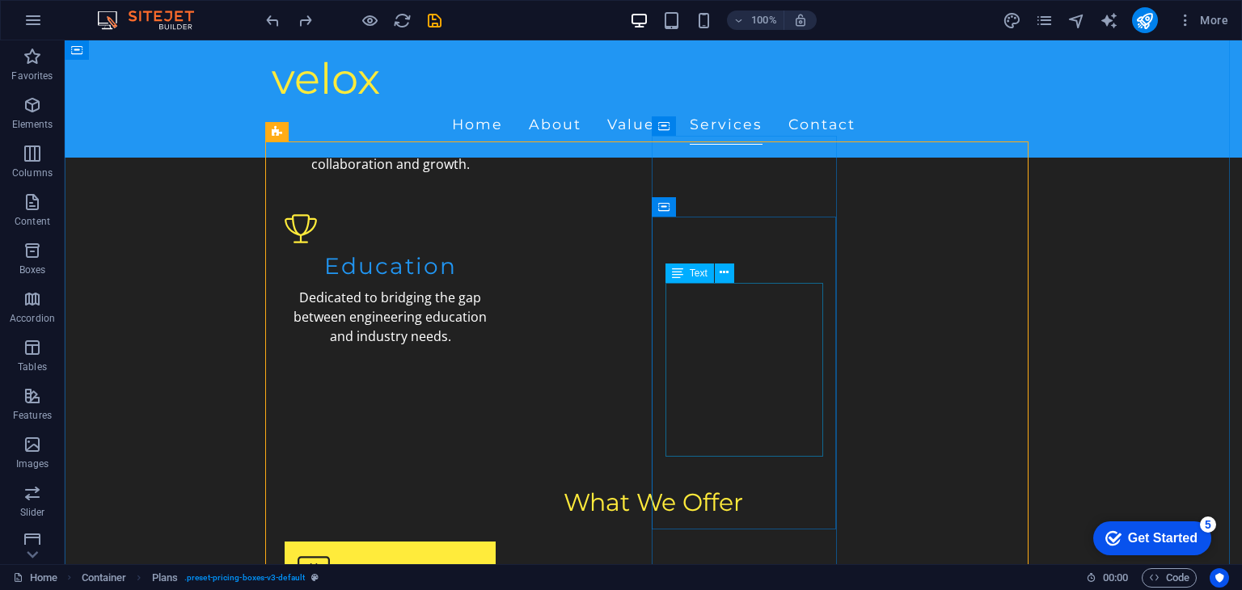
scroll to position [1734, 0]
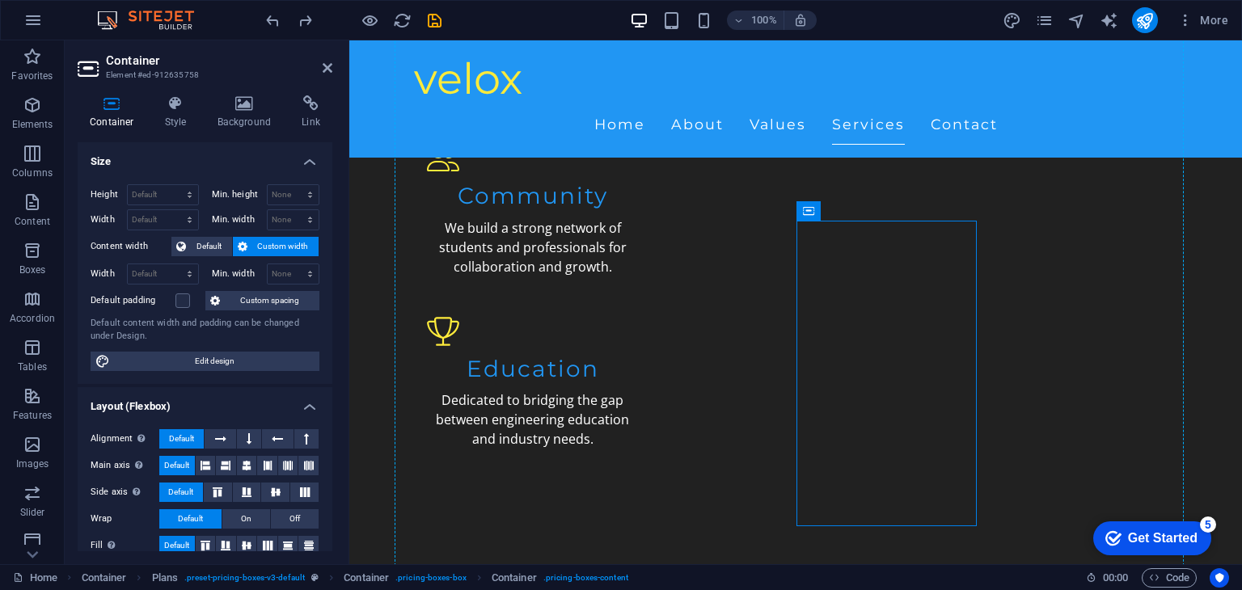
drag, startPoint x: 971, startPoint y: 482, endPoint x: 1110, endPoint y: 445, distance: 144.0
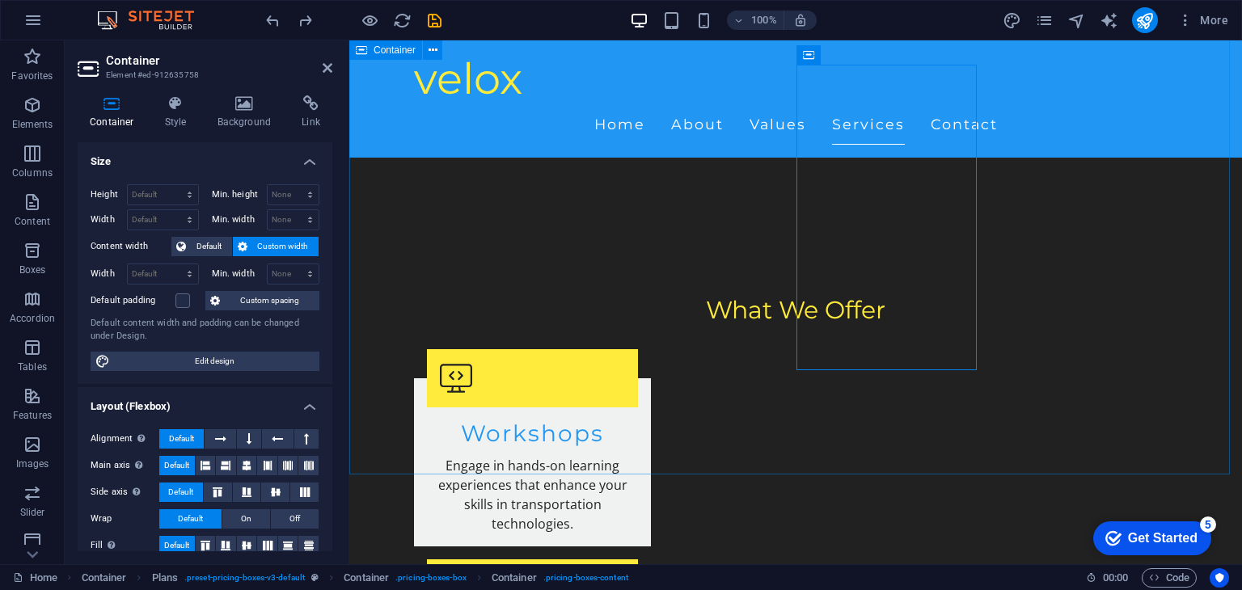
scroll to position [1890, 0]
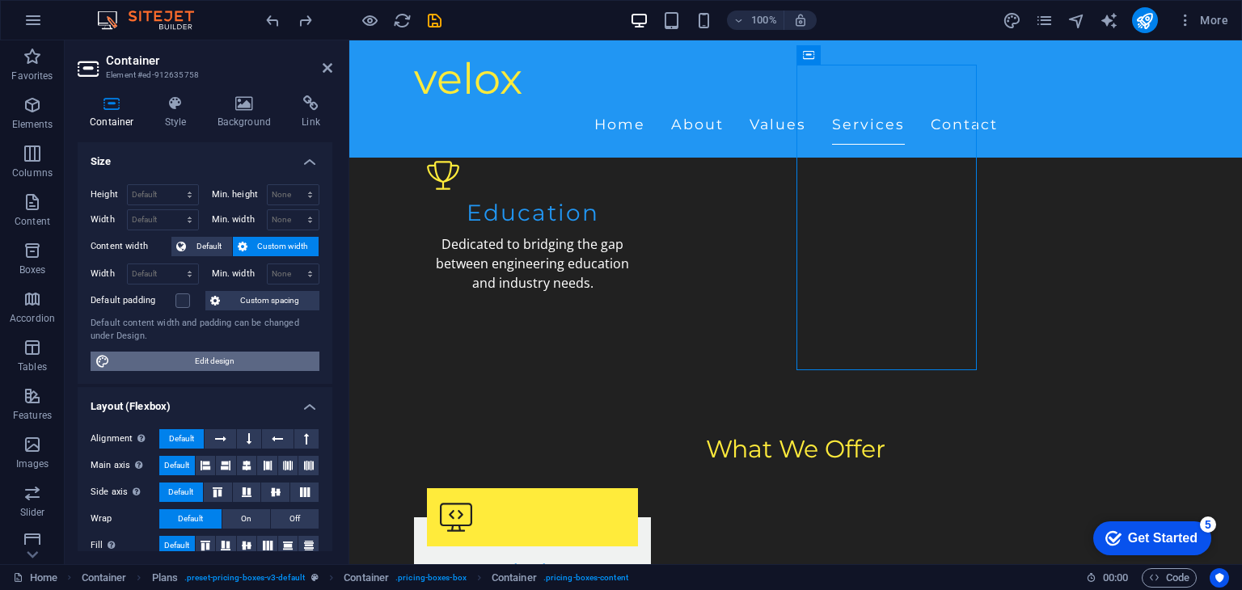
drag, startPoint x: 193, startPoint y: 353, endPoint x: 761, endPoint y: 180, distance: 593.8
click at [193, 353] on span "Edit design" at bounding box center [215, 361] width 200 height 19
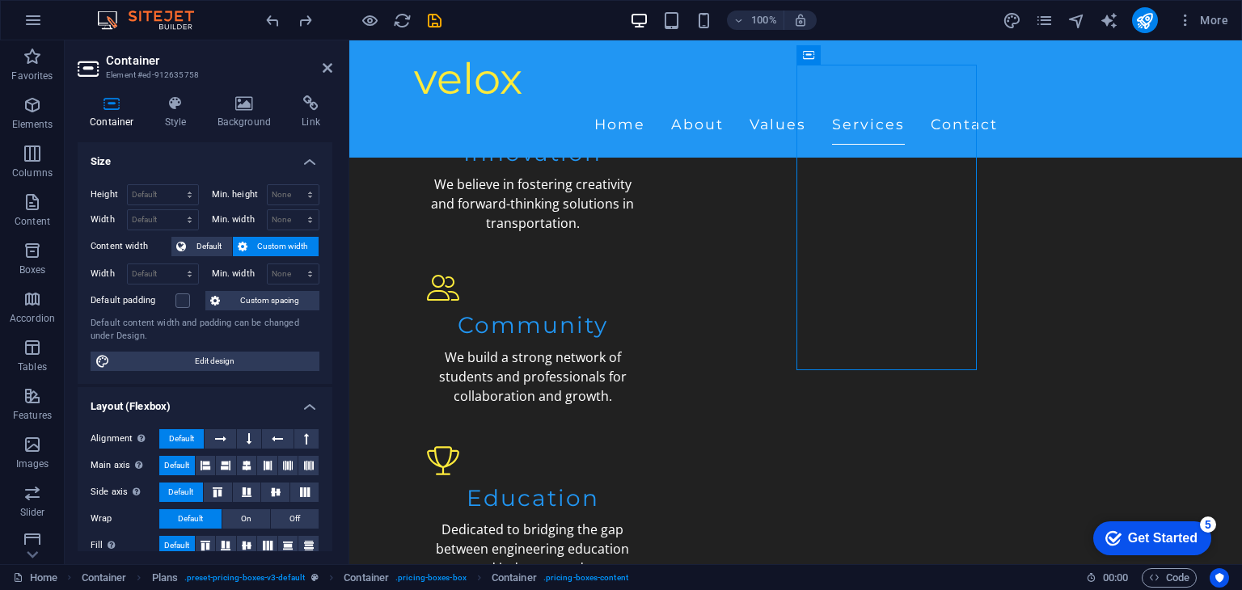
scroll to position [1986, 0]
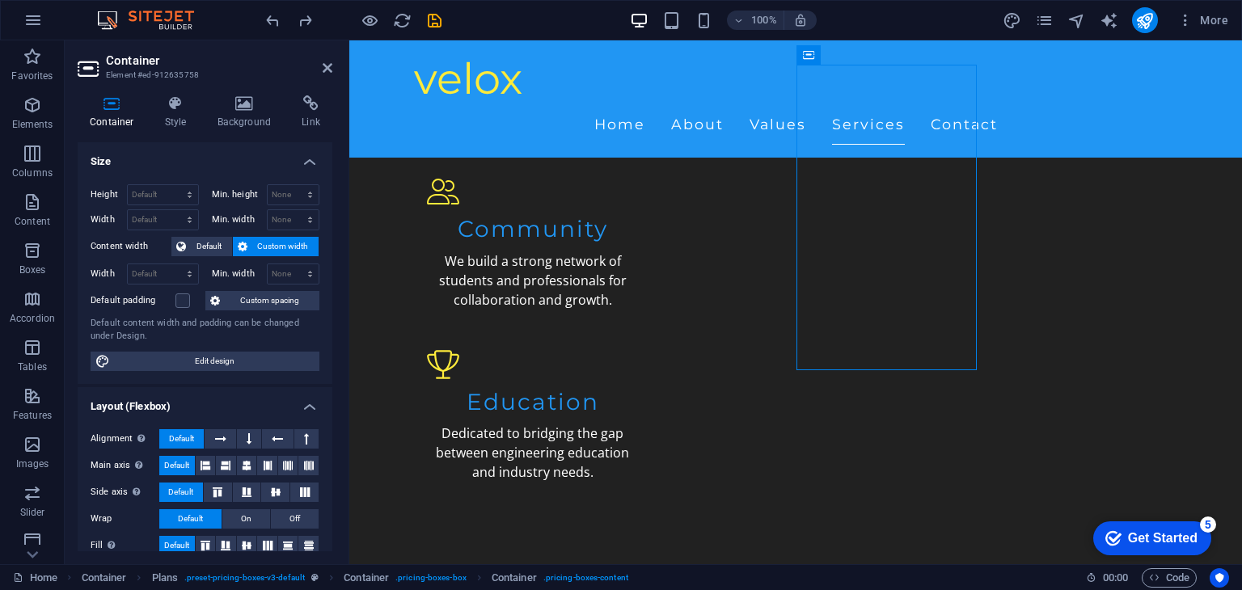
select select "px"
select select "200"
select select "px"
select select "rem"
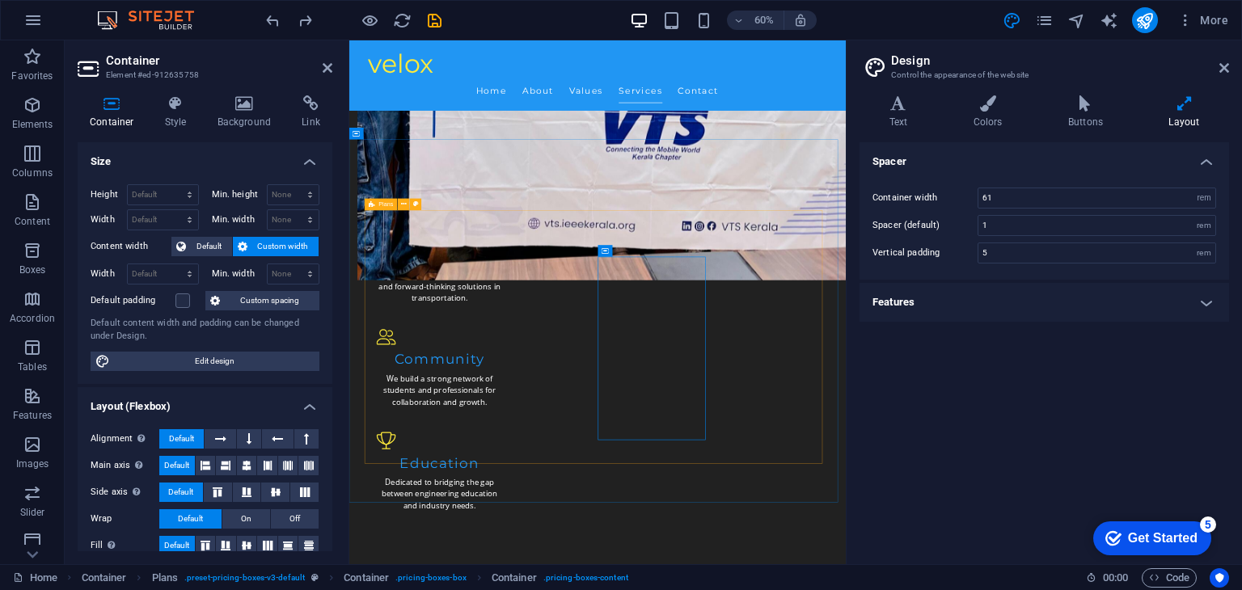
scroll to position [1640, 0]
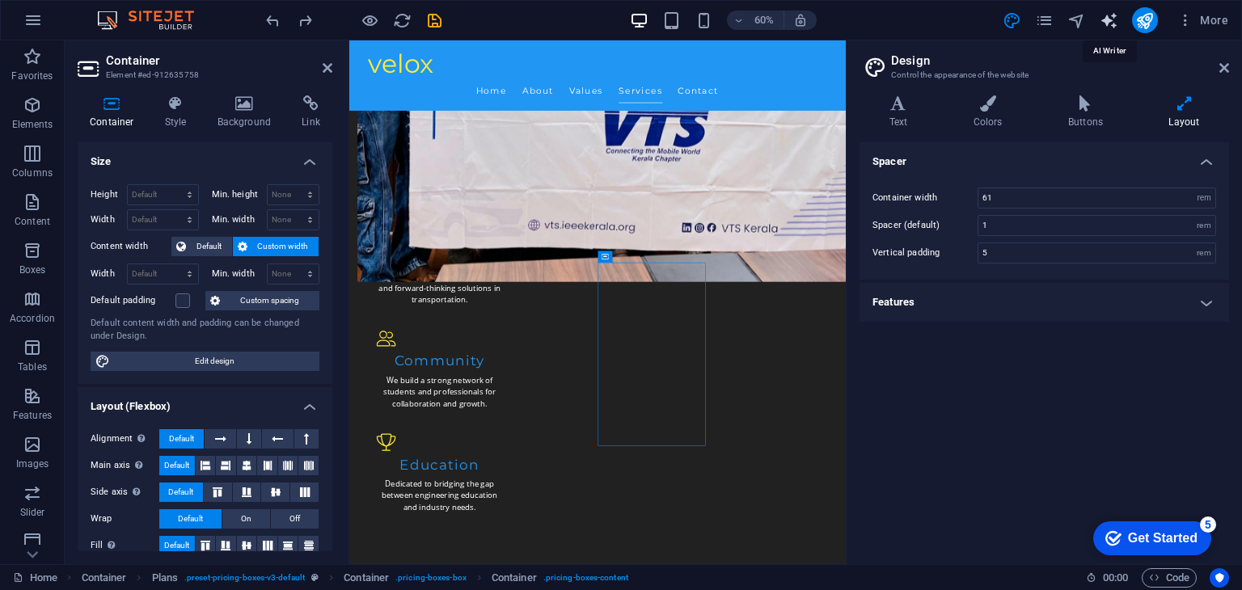
click at [1102, 20] on icon "text_generator" at bounding box center [1109, 20] width 19 height 19
select select "English"
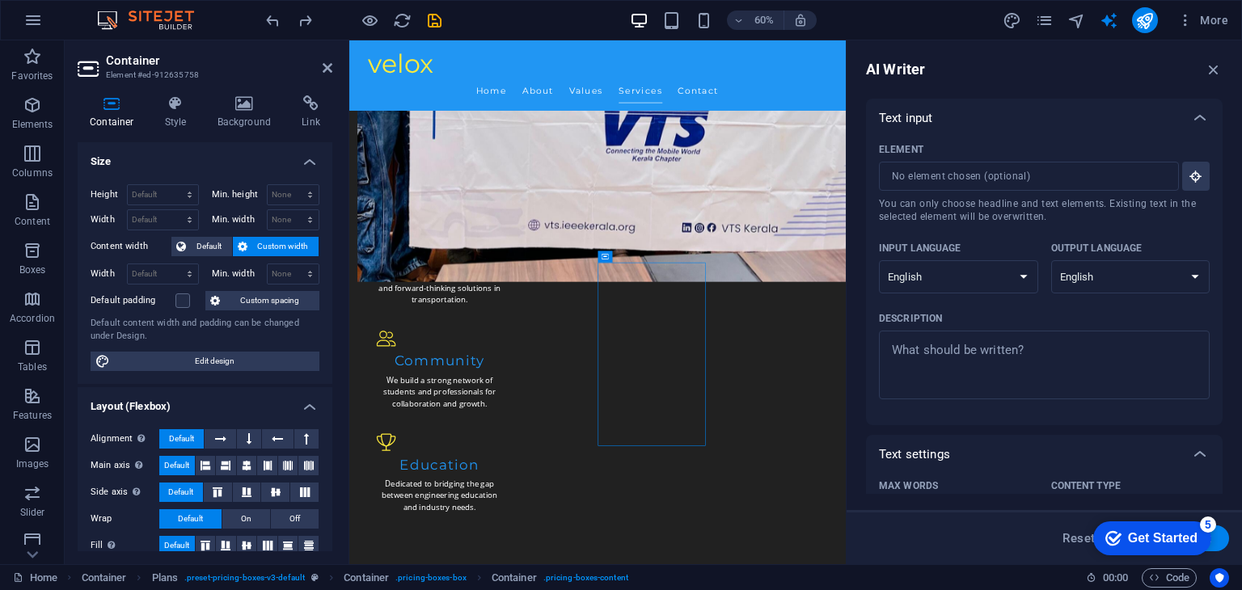
scroll to position [0, 0]
click at [1029, 183] on input "Element ​ You can only choose headline and text elements. Existing text in the …" at bounding box center [1023, 176] width 289 height 29
click at [373, 209] on icon at bounding box center [372, 209] width 6 height 11
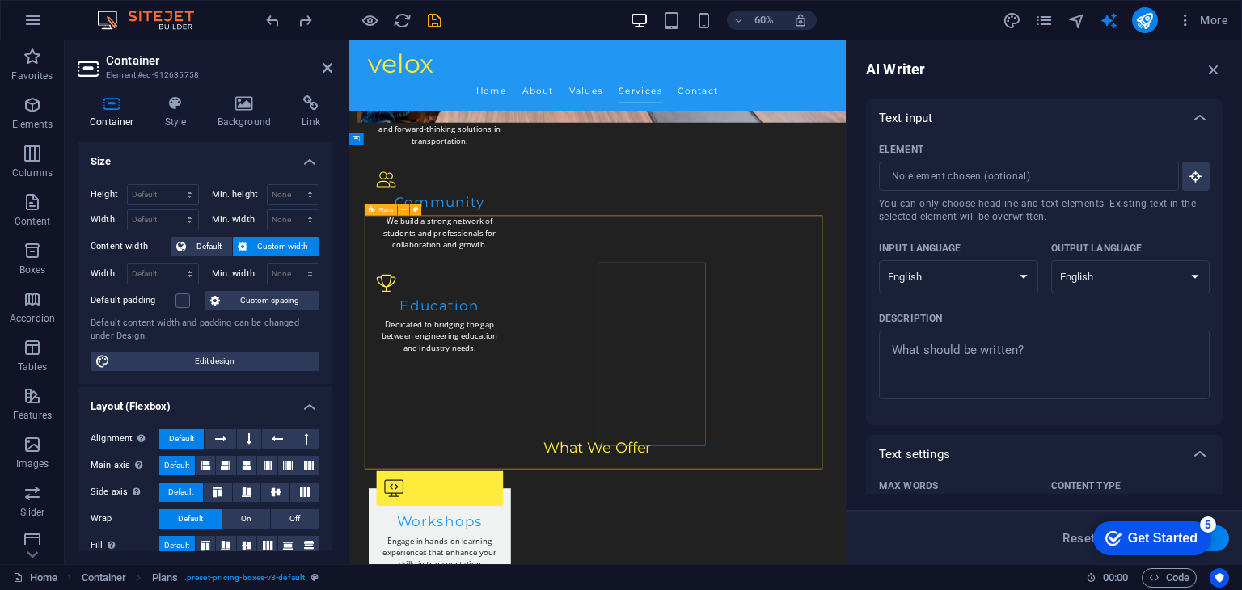
scroll to position [1544, 0]
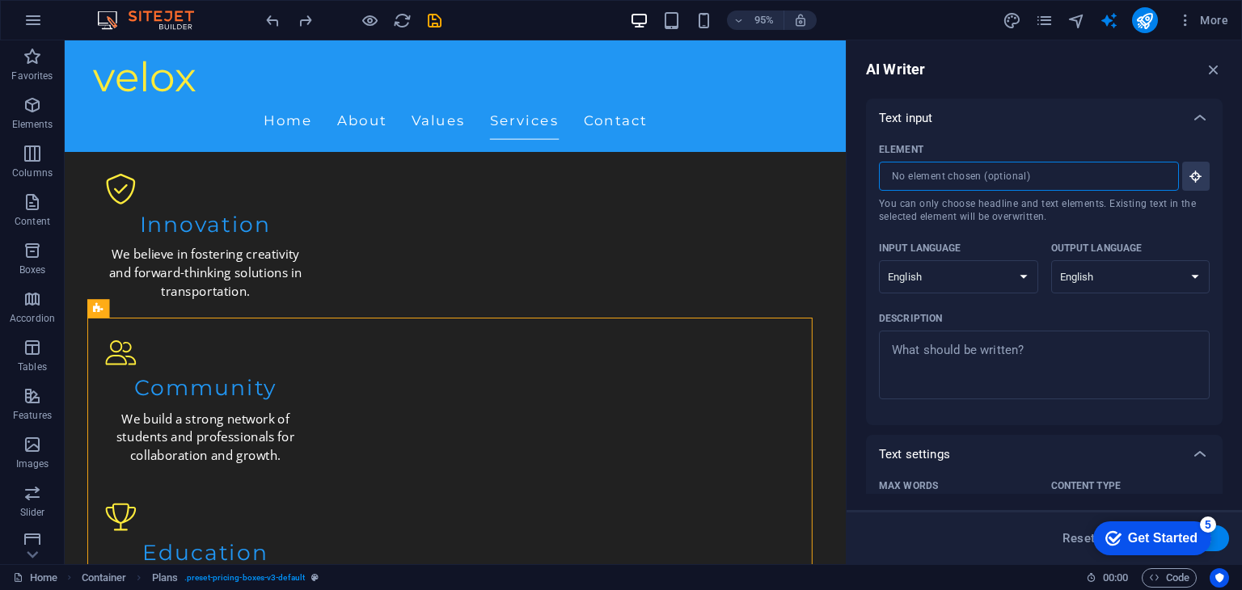
click at [941, 181] on input "Element ​ You can only choose headline and text elements. Existing text in the …" at bounding box center [1023, 176] width 289 height 29
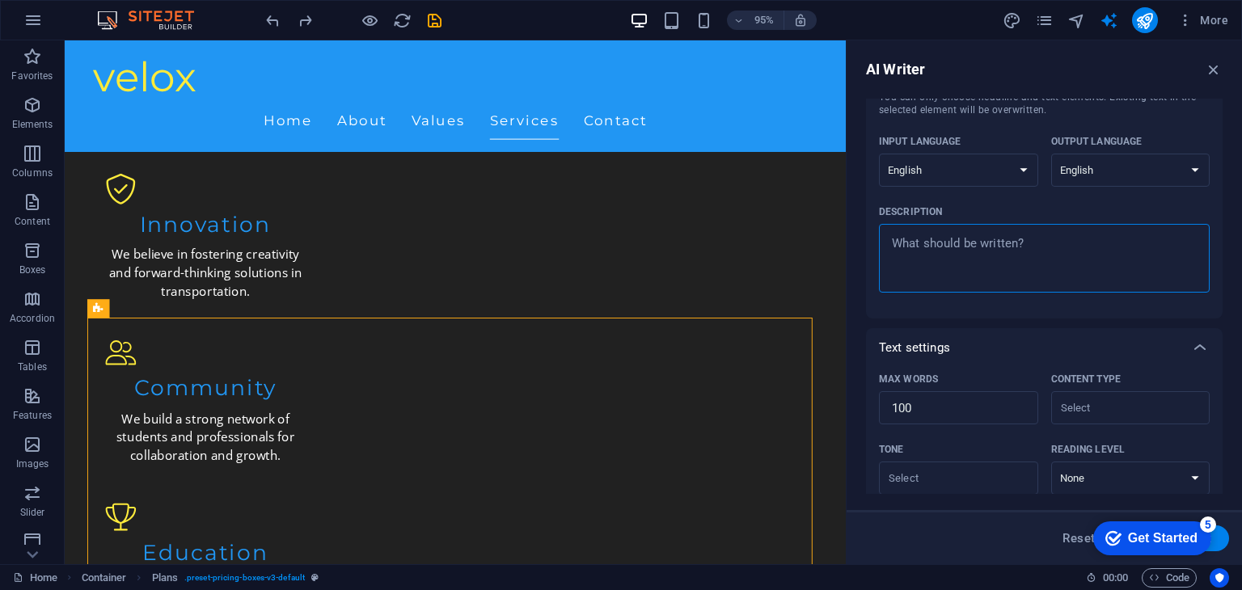
click at [990, 255] on textarea "Description x ​" at bounding box center [1044, 258] width 315 height 53
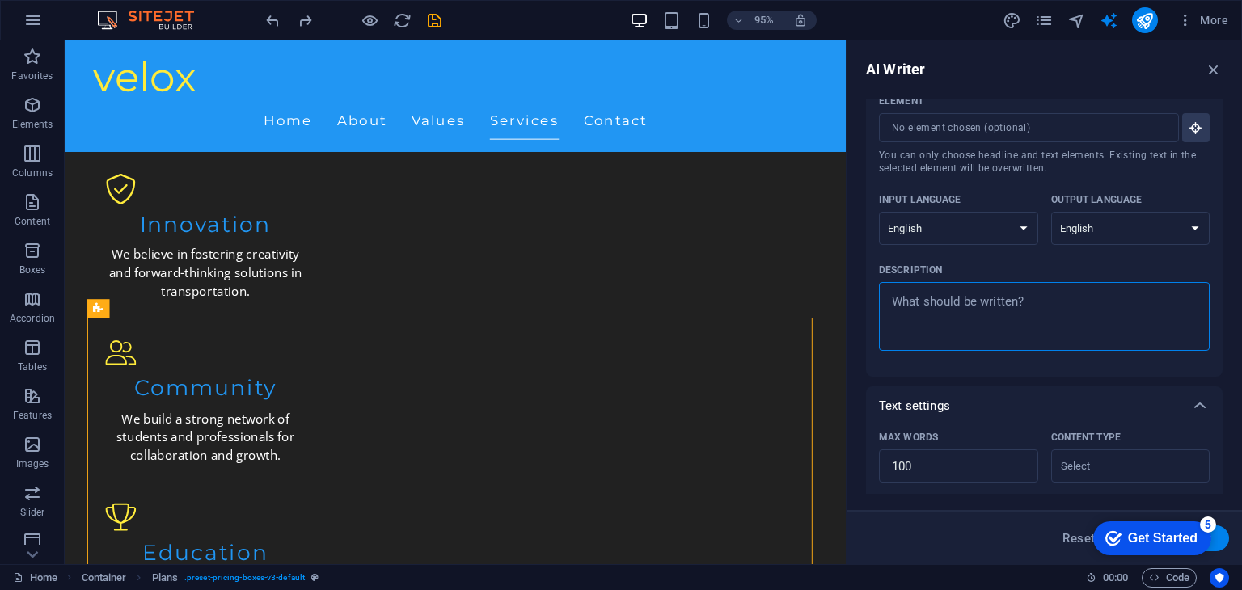
scroll to position [0, 0]
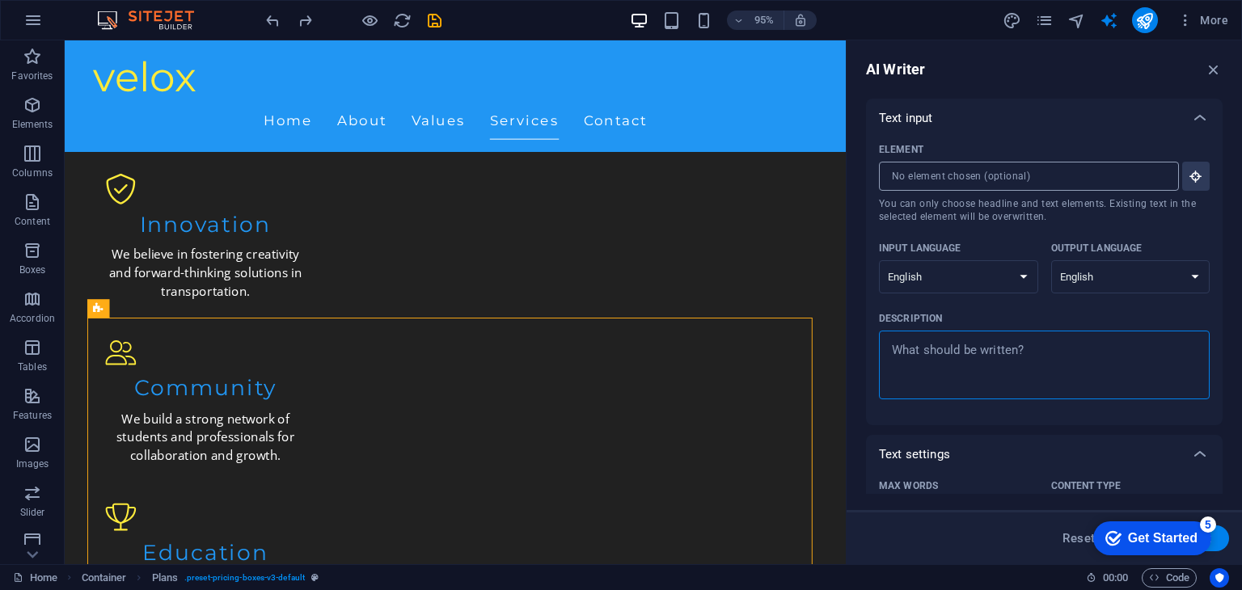
type textarea "x"
click at [1000, 180] on input "Element ​ You can only choose headline and text elements. Existing text in the …" at bounding box center [1023, 176] width 289 height 29
click at [1058, 180] on input "Element ​ You can only choose headline and text elements. Existing text in the …" at bounding box center [1023, 176] width 289 height 29
click at [1104, 172] on input "Element ​ You can only choose headline and text elements. Existing text in the …" at bounding box center [1023, 176] width 289 height 29
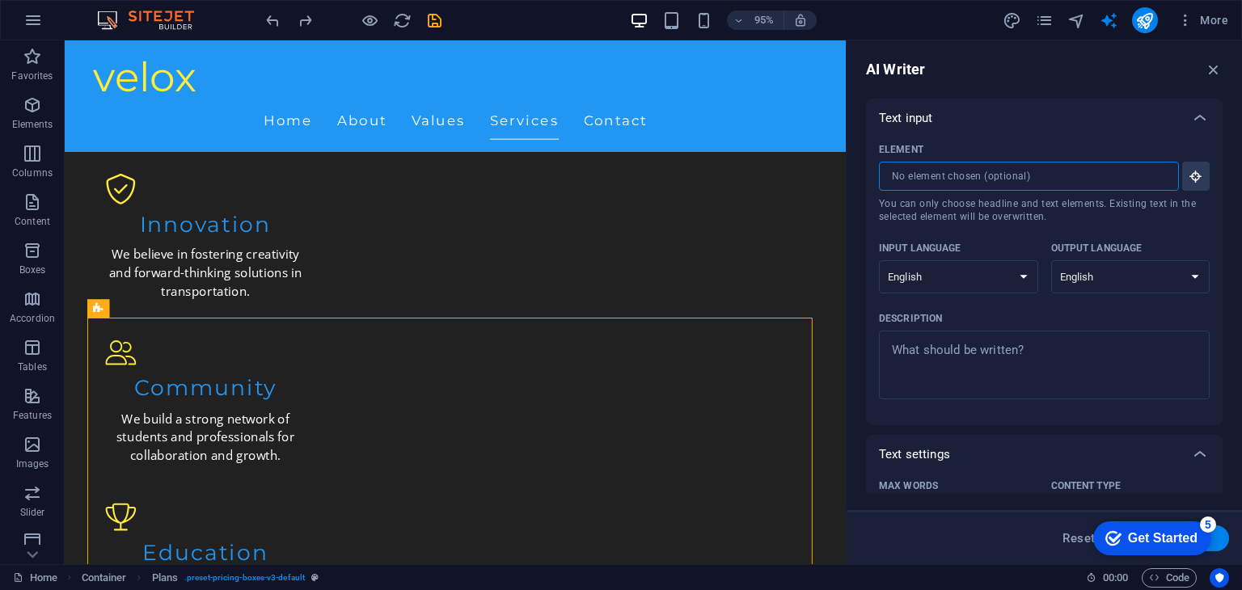
click at [1104, 172] on input "Element ​ You can only choose headline and text elements. Existing text in the …" at bounding box center [1023, 176] width 289 height 29
click at [1195, 179] on icon "button" at bounding box center [1196, 176] width 15 height 15
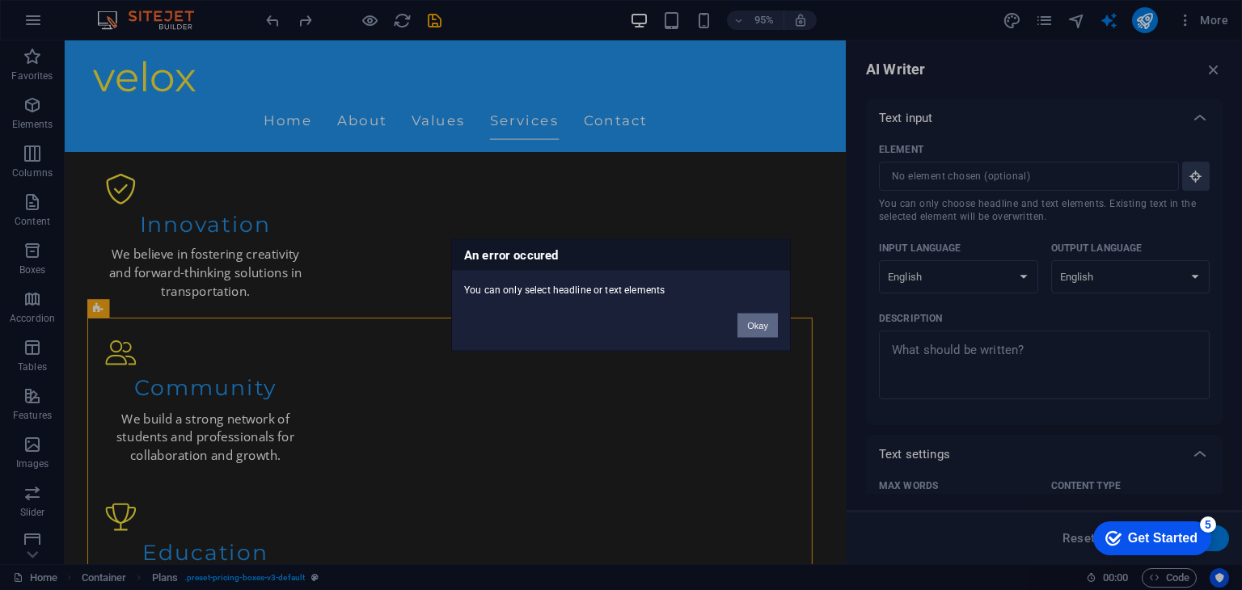
click at [760, 324] on button "Okay" at bounding box center [758, 326] width 40 height 24
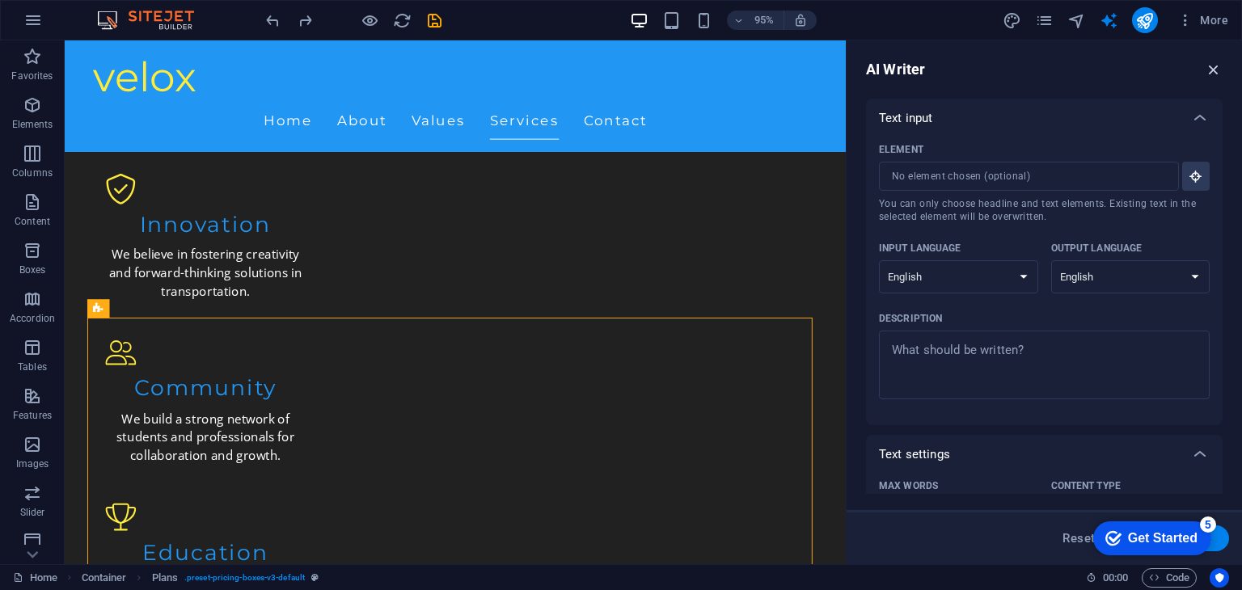
click at [1207, 74] on icon "button" at bounding box center [1214, 70] width 18 height 18
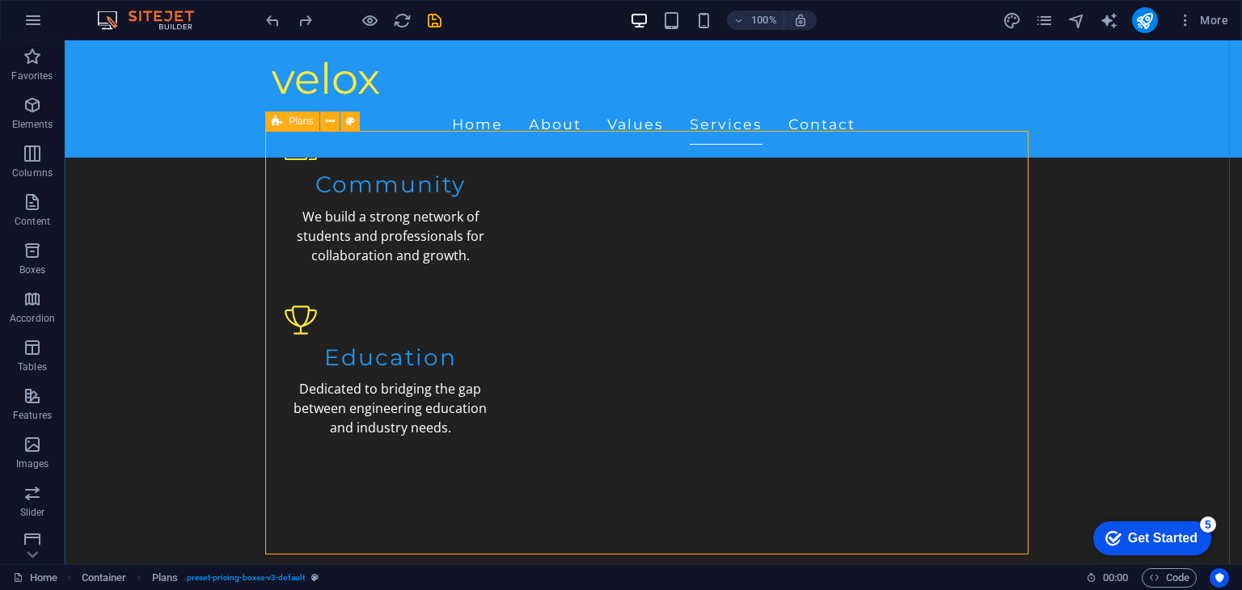
scroll to position [1747, 0]
click at [29, 252] on icon "button" at bounding box center [32, 250] width 19 height 19
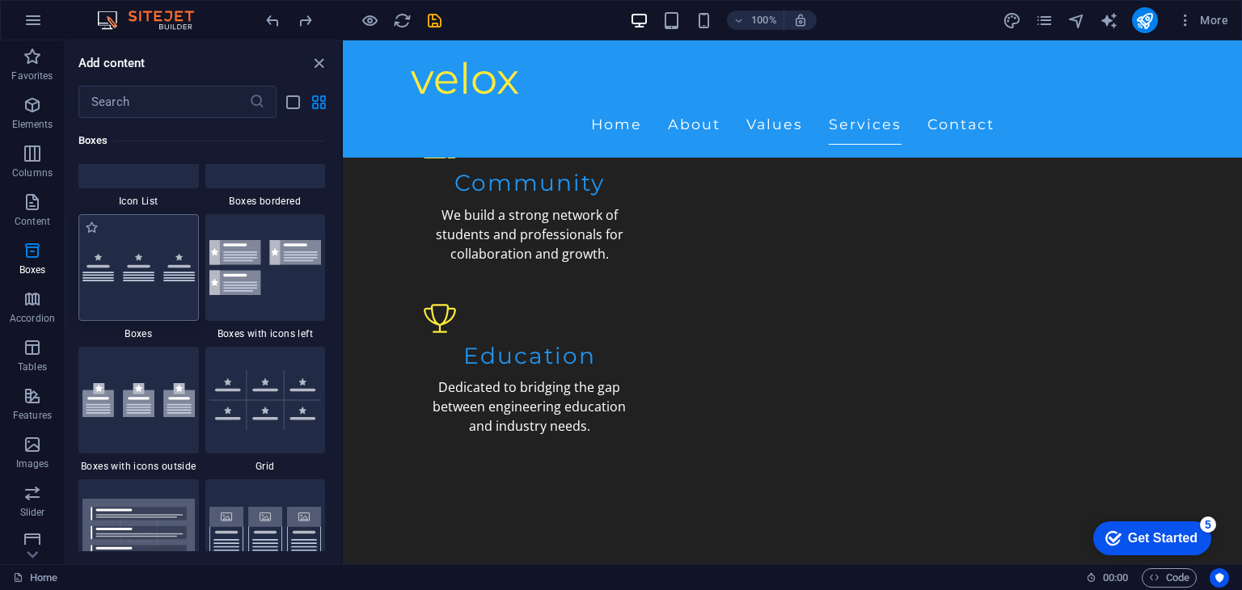
scroll to position [4549, 0]
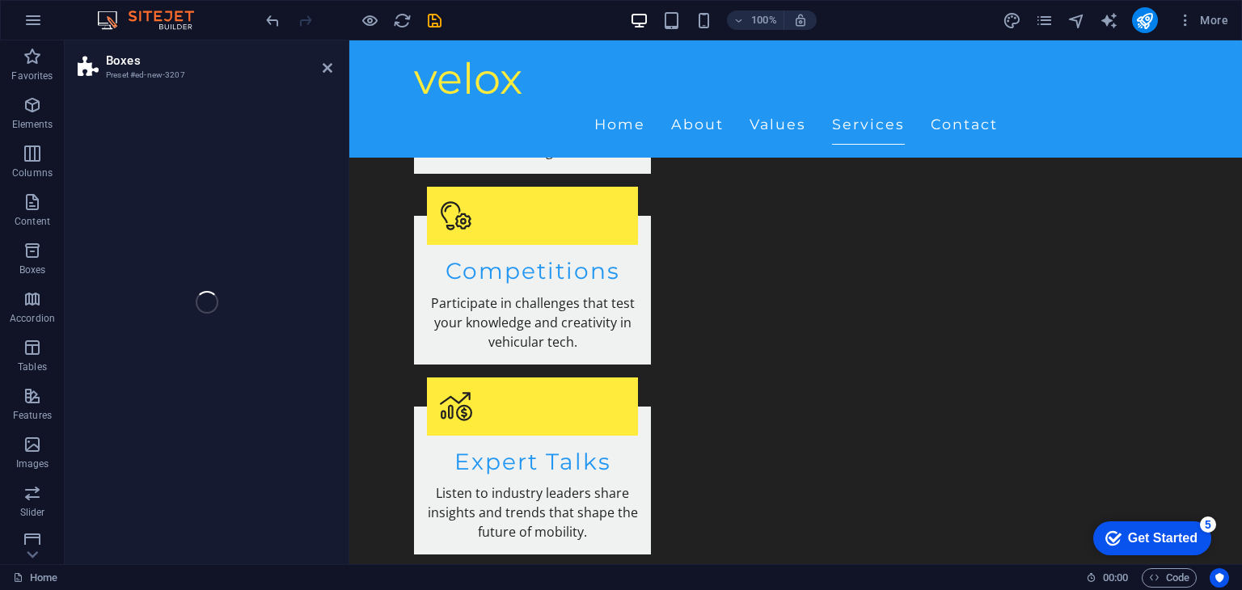
select select "rem"
select select "preset-boxes-v3-default"
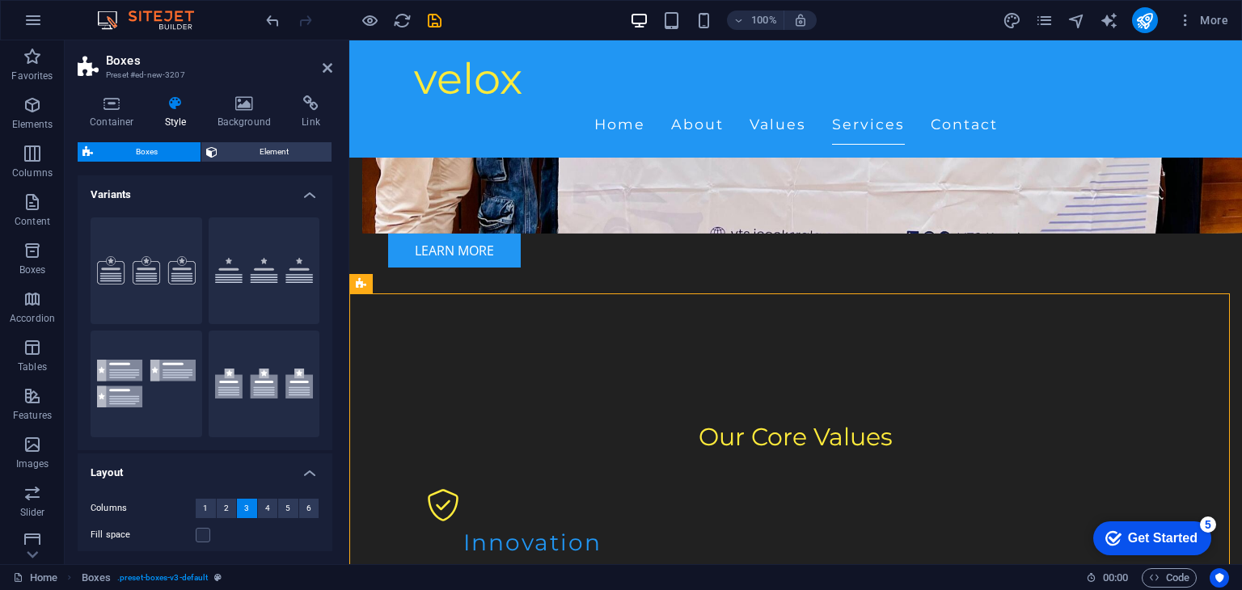
scroll to position [1559, 0]
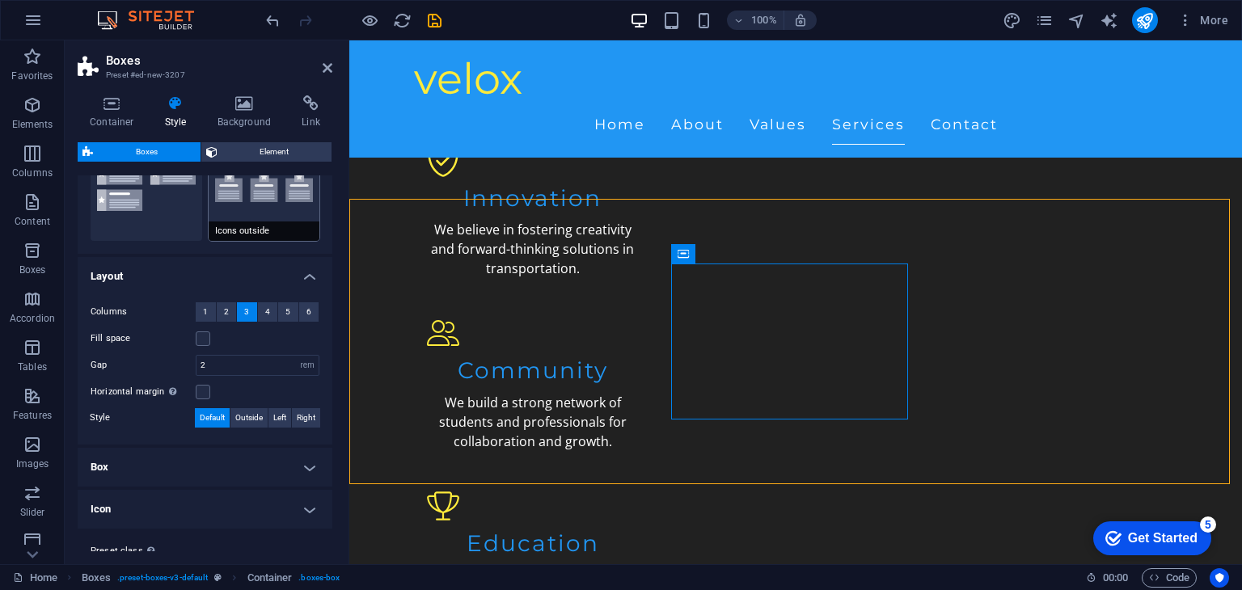
scroll to position [197, 0]
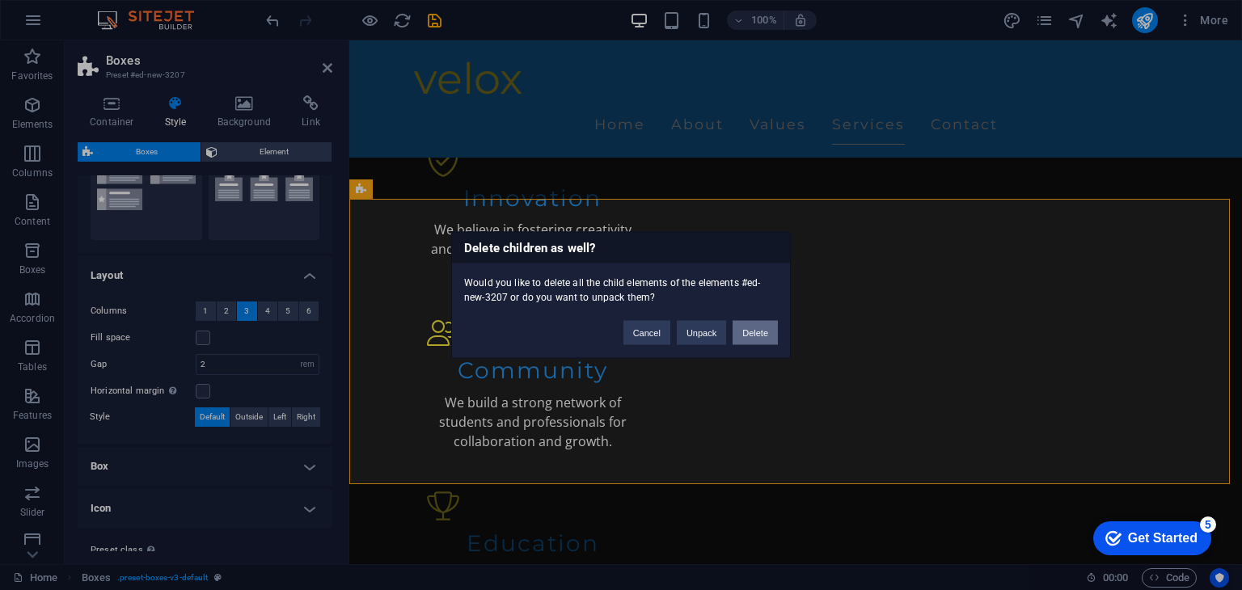
click at [751, 330] on button "Delete" at bounding box center [755, 333] width 45 height 24
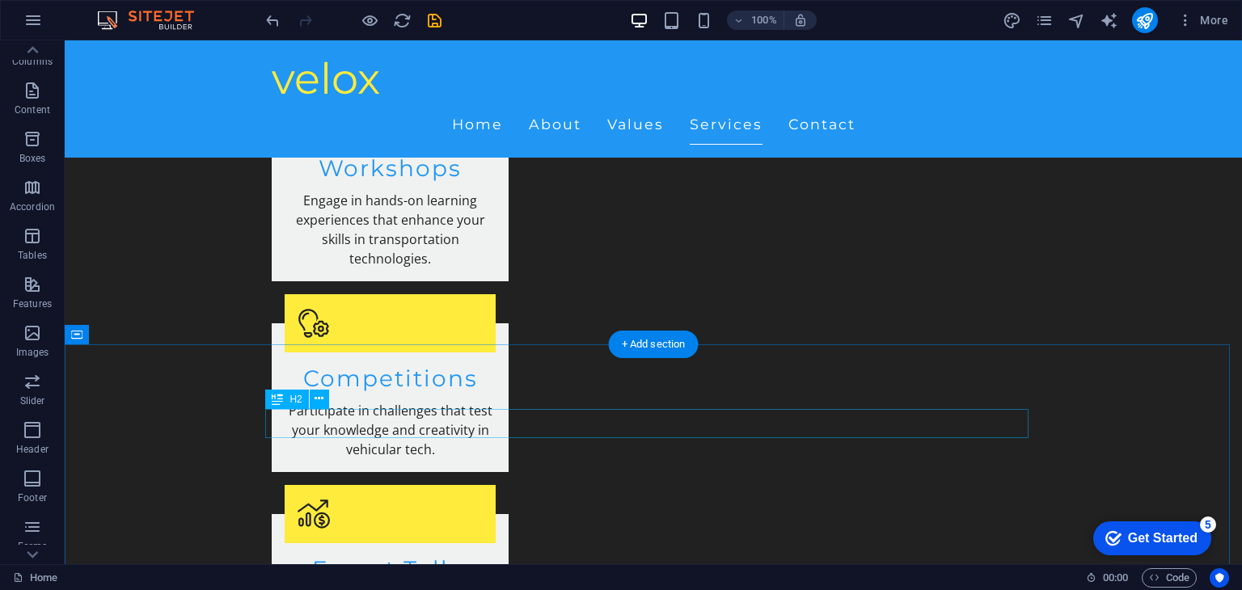
scroll to position [2018, 0]
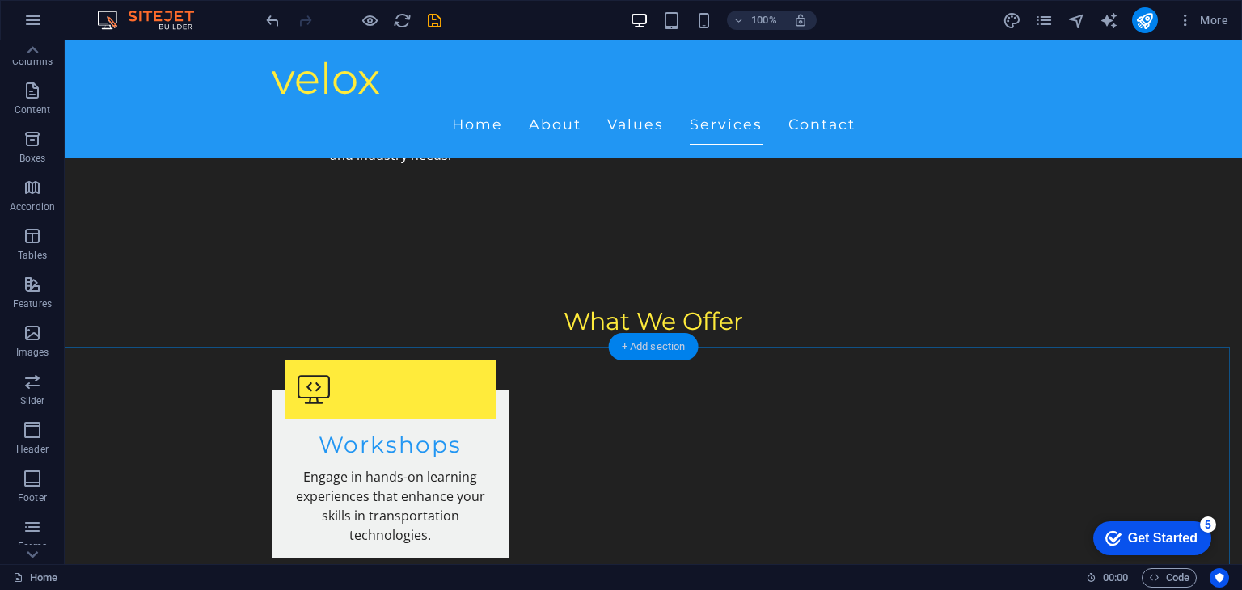
click at [665, 347] on div "+ Add section" at bounding box center [654, 346] width 90 height 27
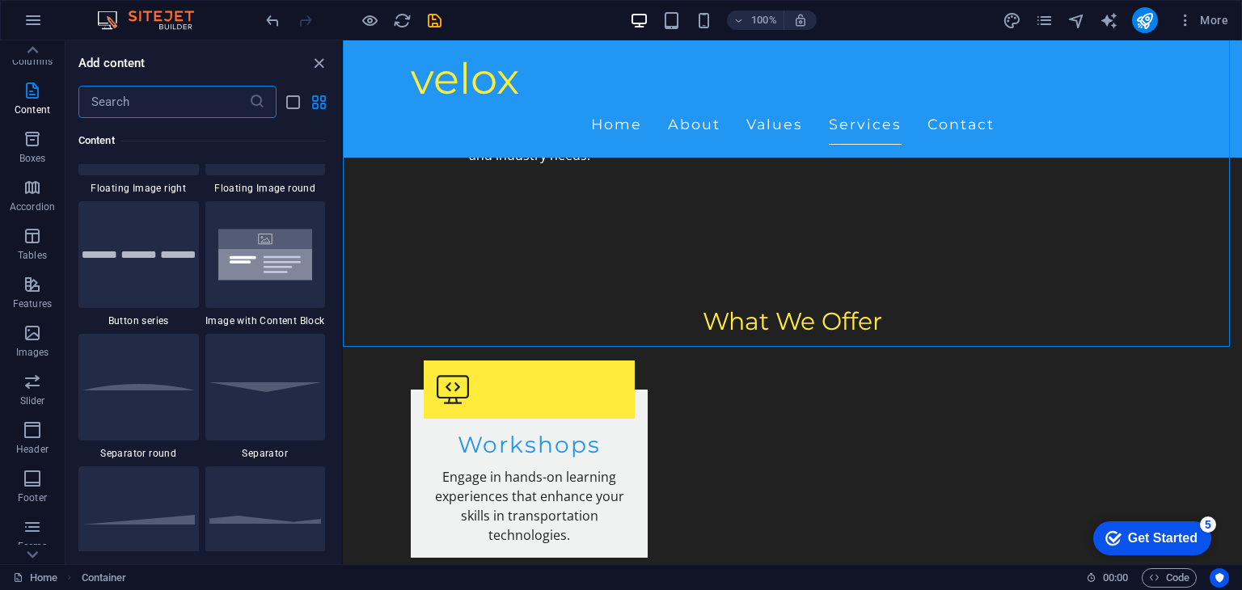
scroll to position [3729, 0]
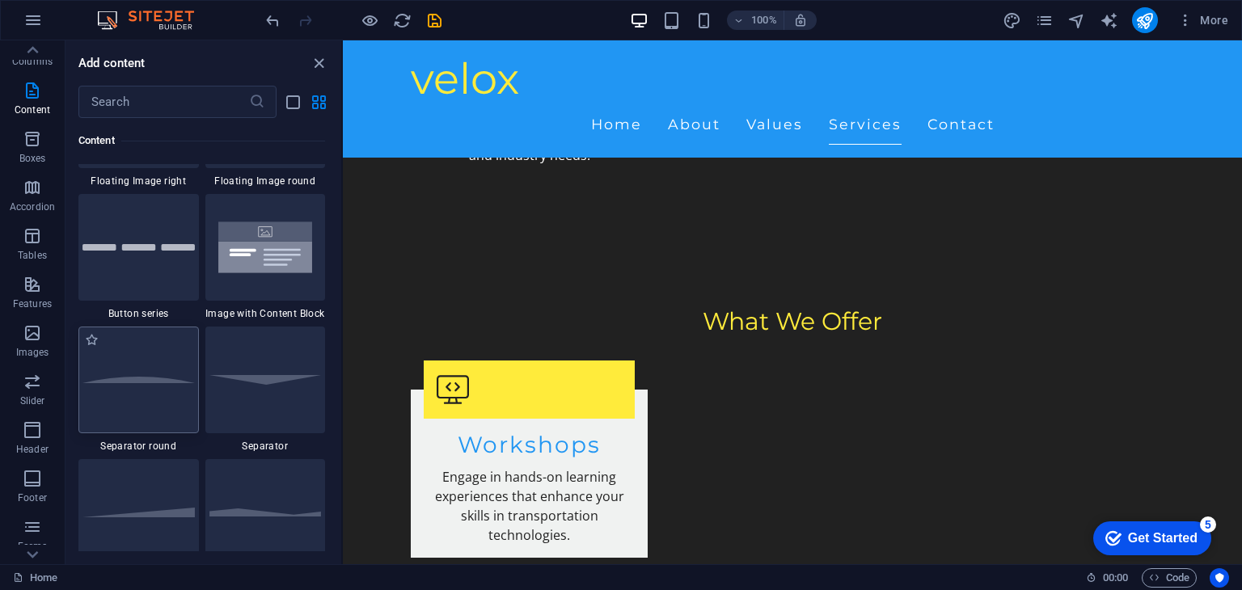
click at [160, 403] on div at bounding box center [138, 380] width 121 height 107
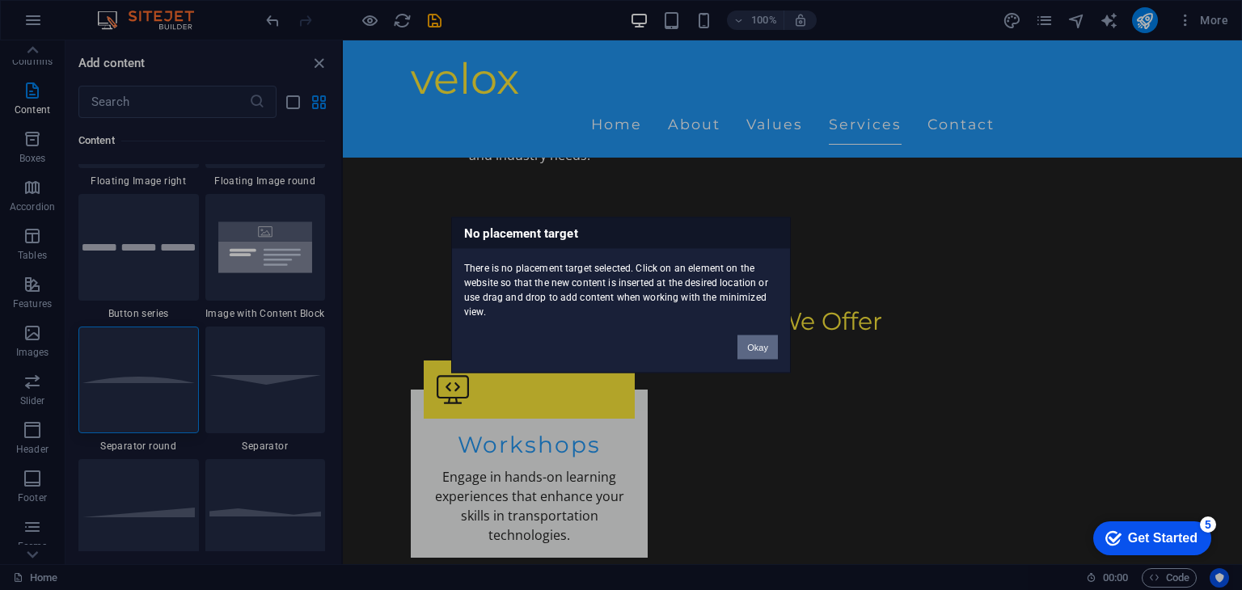
click at [767, 355] on div "No placement target There is no placement target selected. Click on an element …" at bounding box center [621, 295] width 1242 height 590
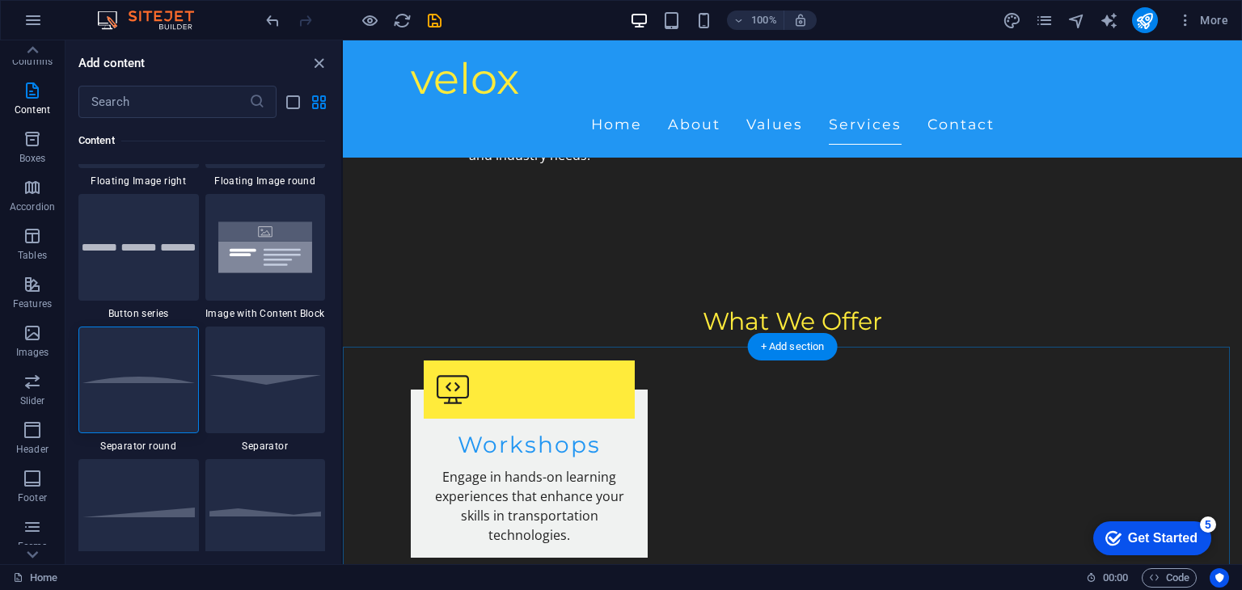
click at [767, 355] on div "+ Add section" at bounding box center [793, 346] width 90 height 27
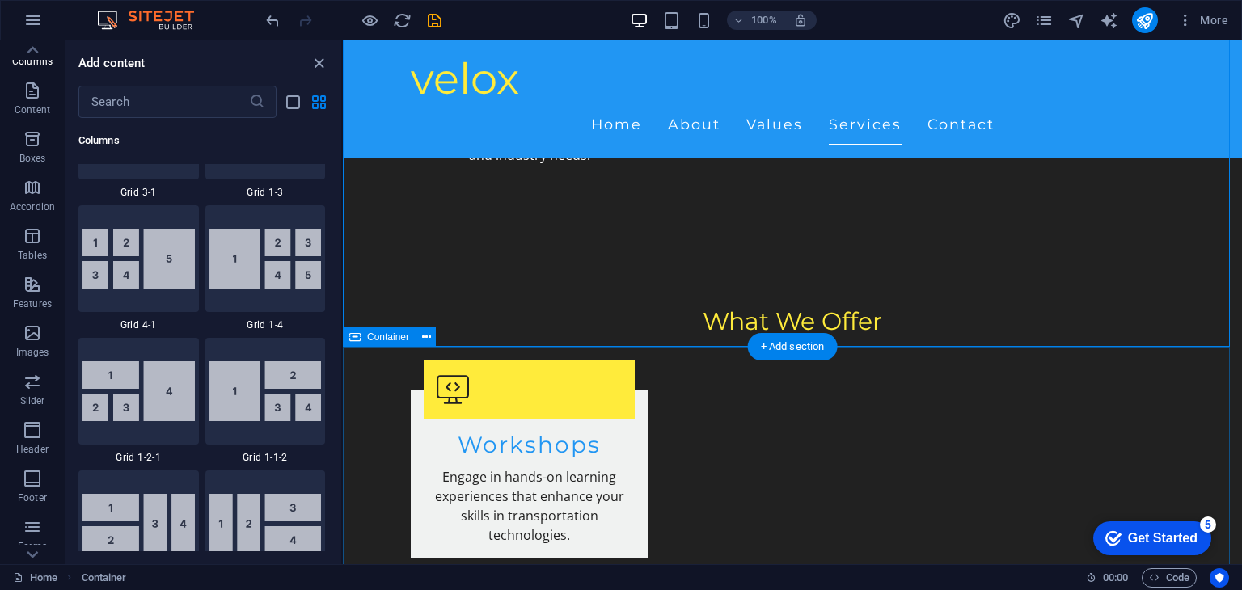
scroll to position [2181, 0]
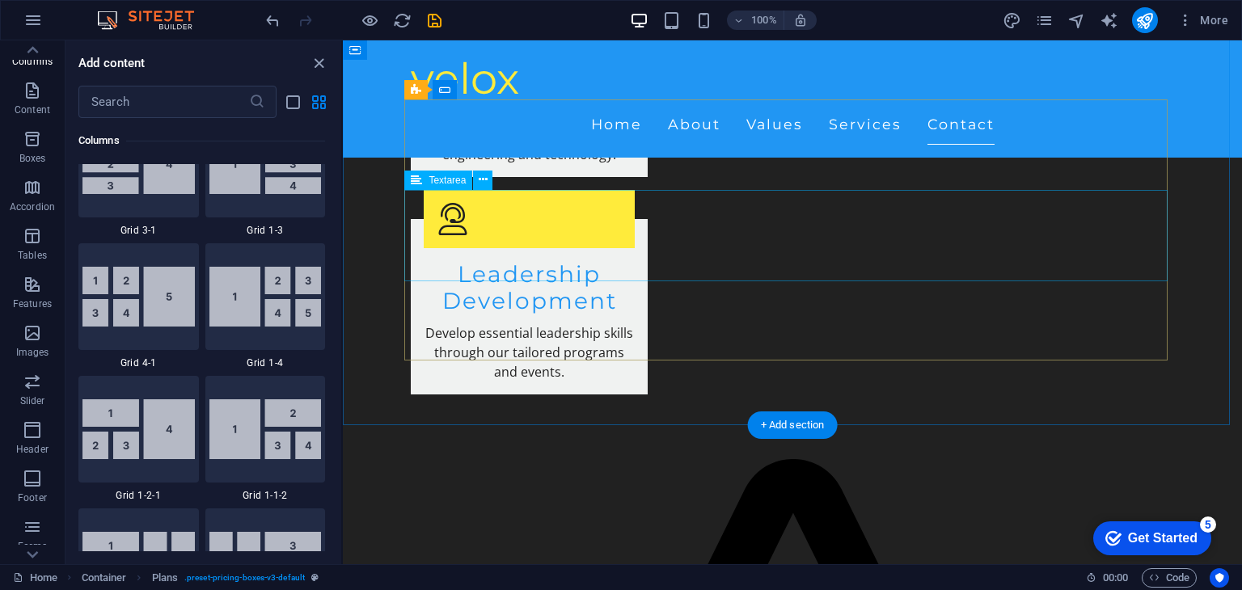
scroll to position [3268, 0]
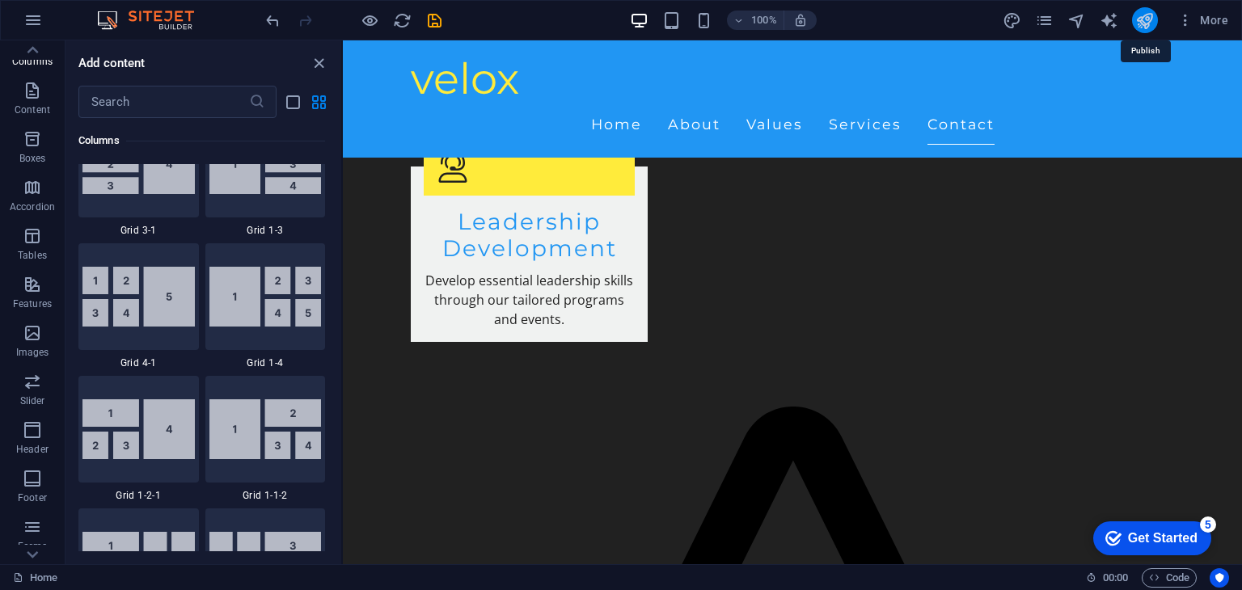
click at [1145, 23] on icon "publish" at bounding box center [1145, 20] width 19 height 19
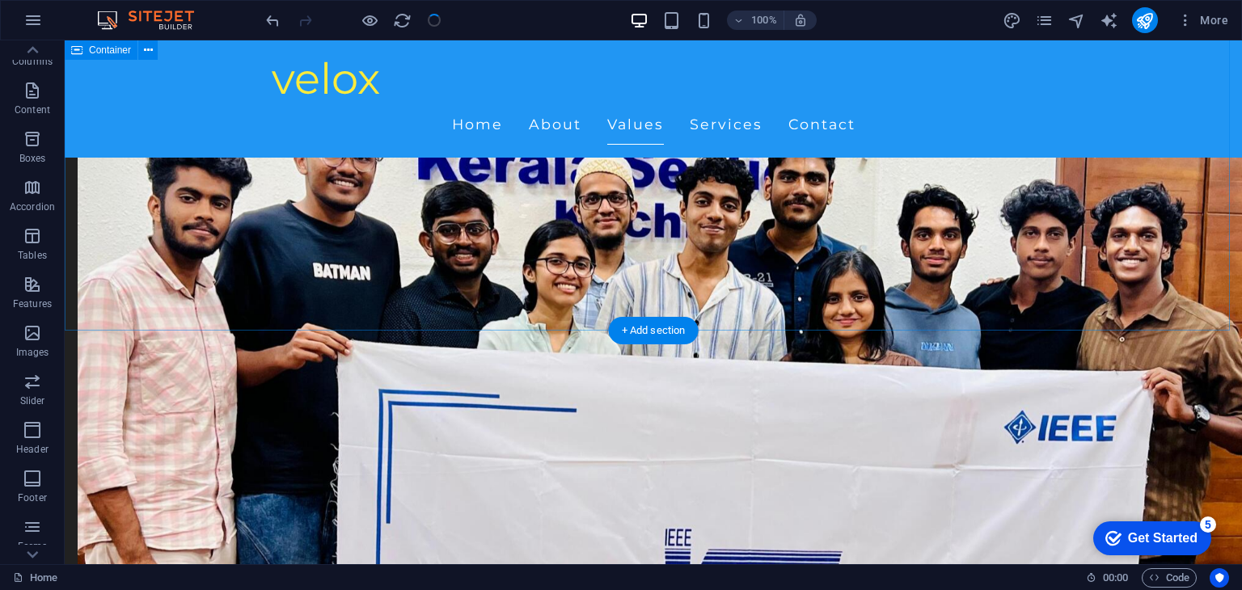
scroll to position [778, 0]
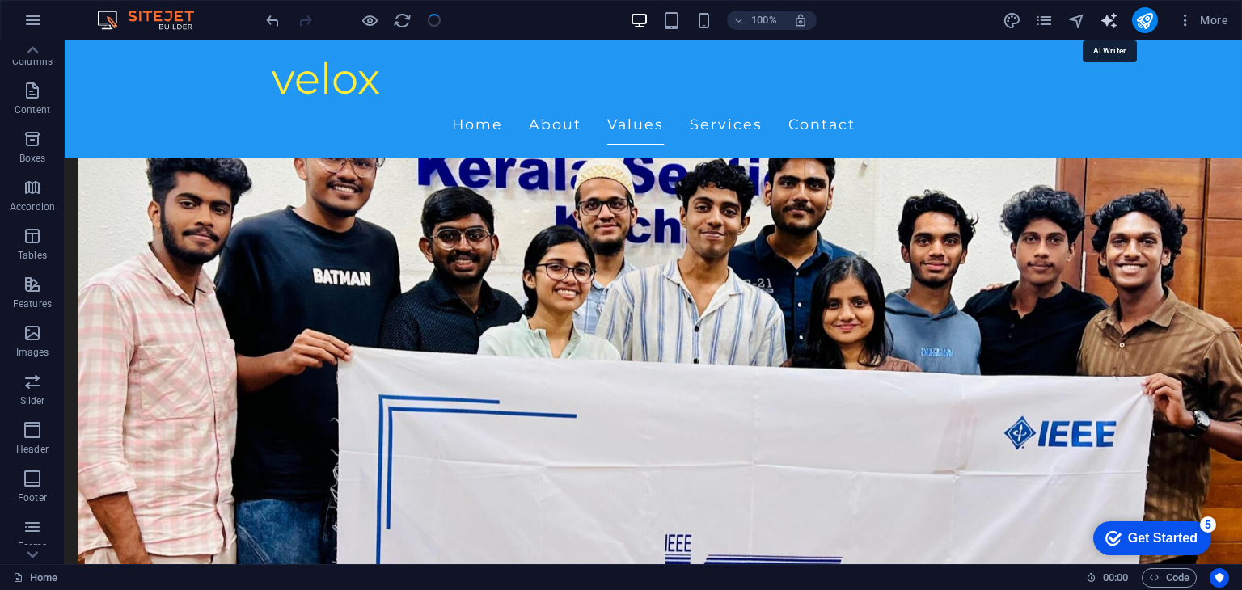
click at [1113, 23] on icon "text_generator" at bounding box center [1109, 20] width 19 height 19
select select "English"
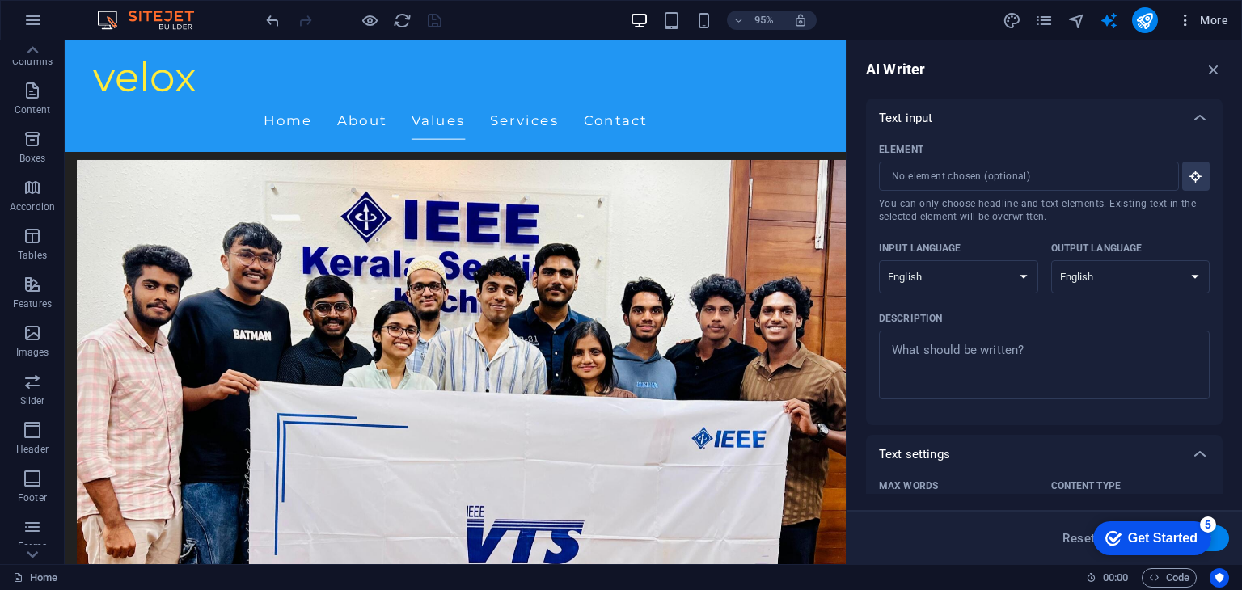
click at [1194, 19] on icon "button" at bounding box center [1186, 20] width 16 height 16
